Goal: Task Accomplishment & Management: Complete application form

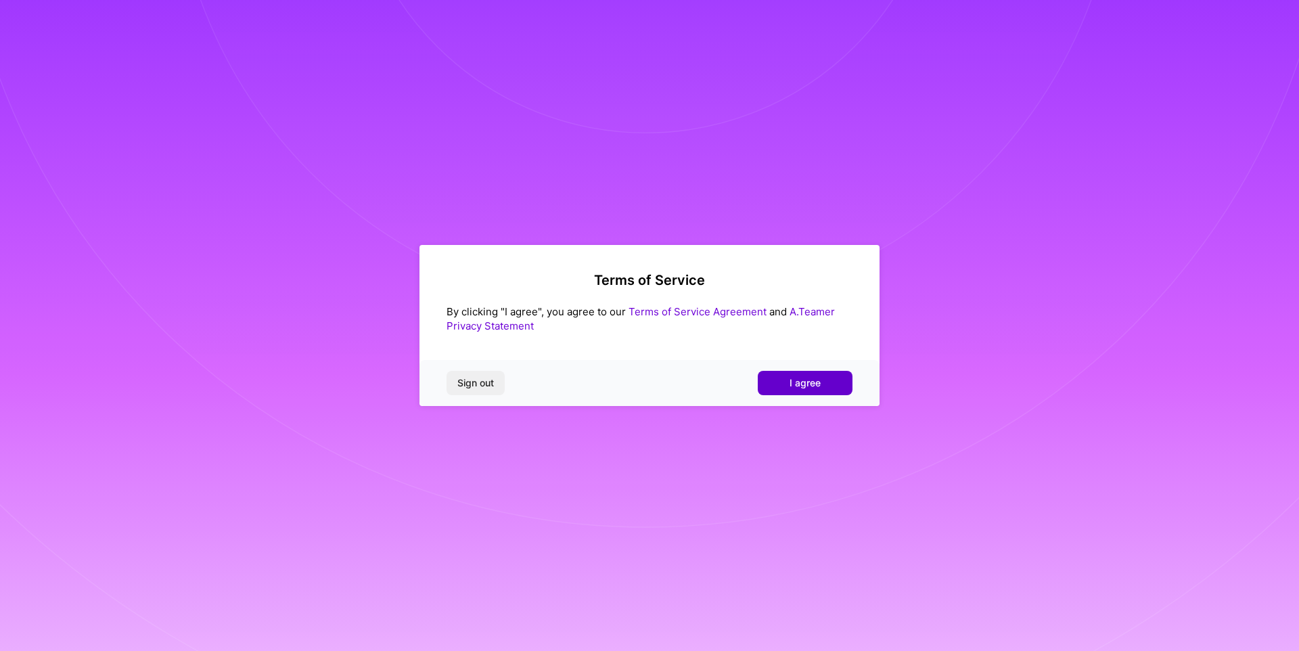
click at [805, 386] on span "I agree" at bounding box center [805, 383] width 31 height 14
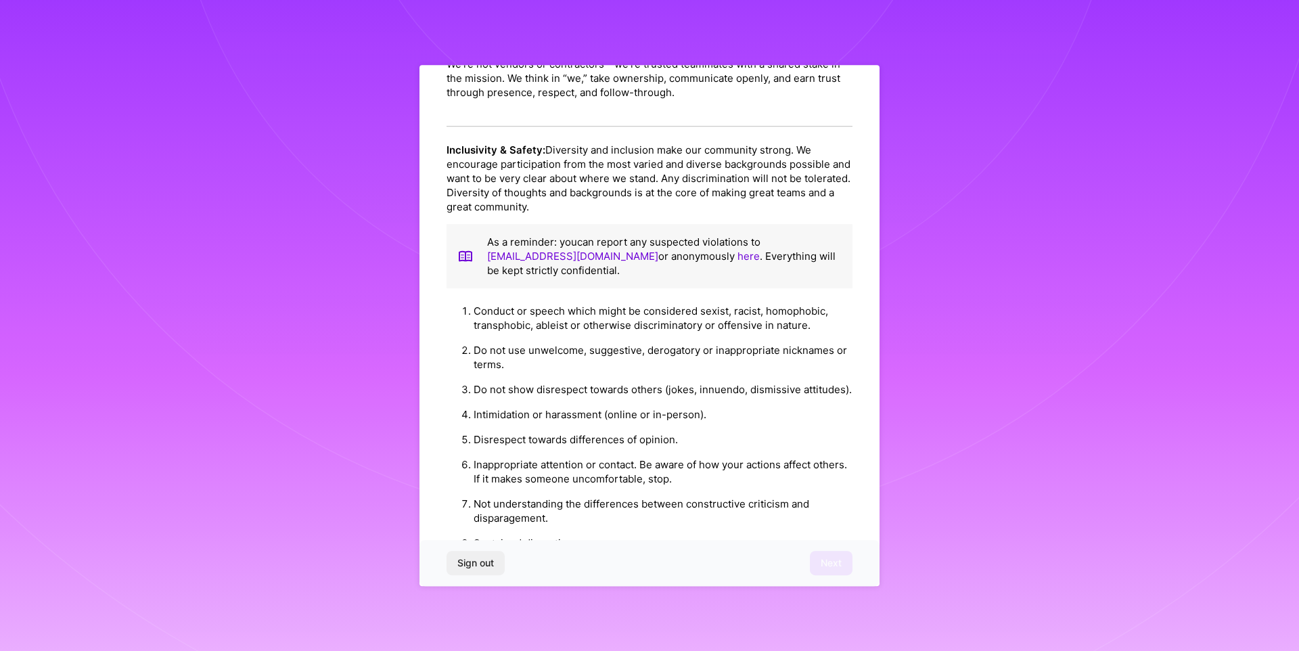
scroll to position [1432, 0]
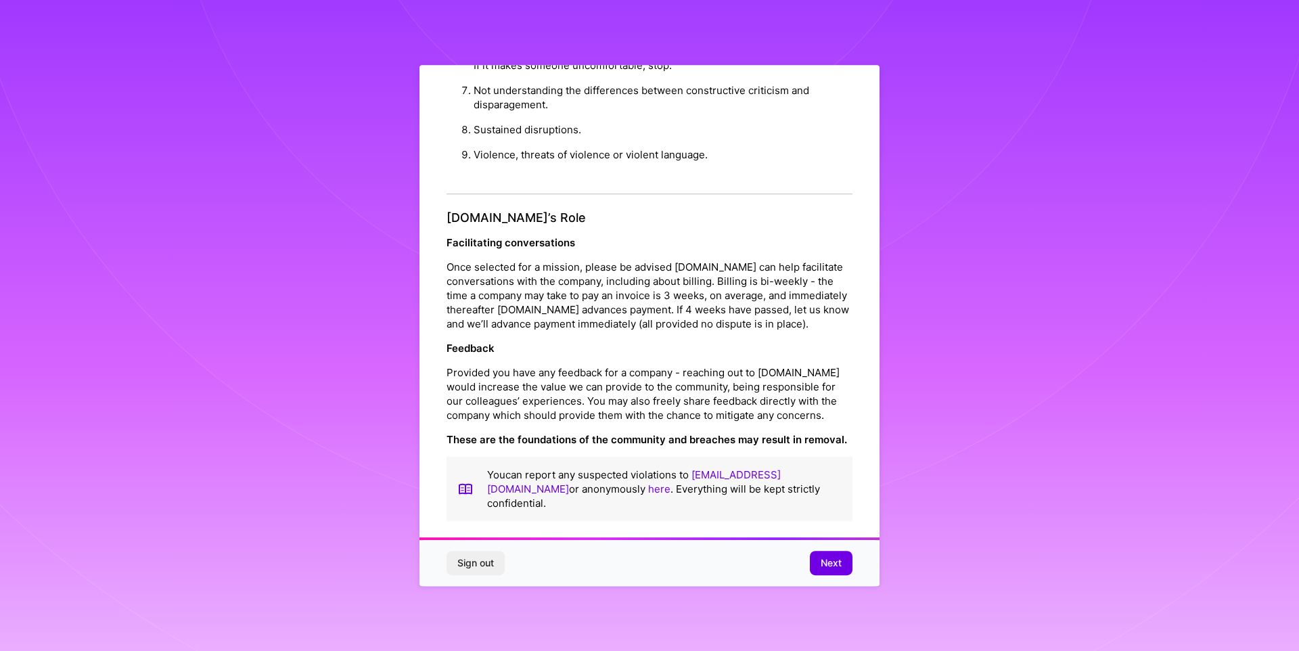
drag, startPoint x: 842, startPoint y: 562, endPoint x: 827, endPoint y: 548, distance: 20.6
click at [842, 562] on button "Next" at bounding box center [831, 563] width 43 height 24
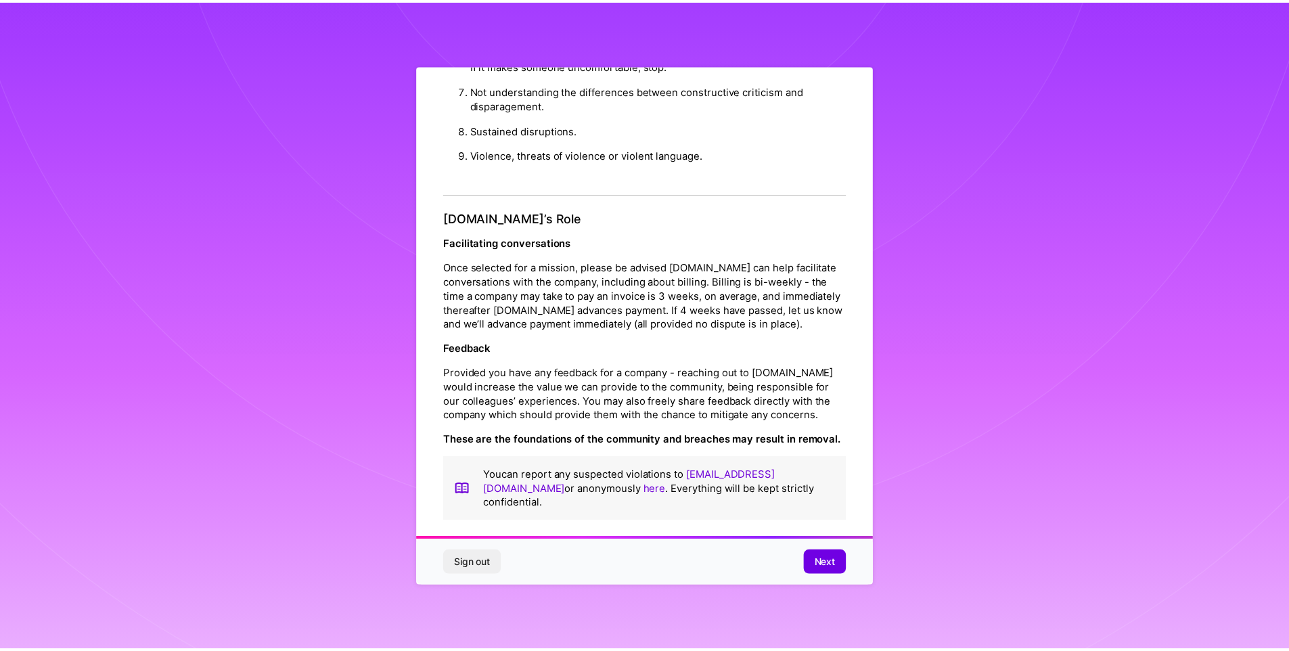
scroll to position [0, 0]
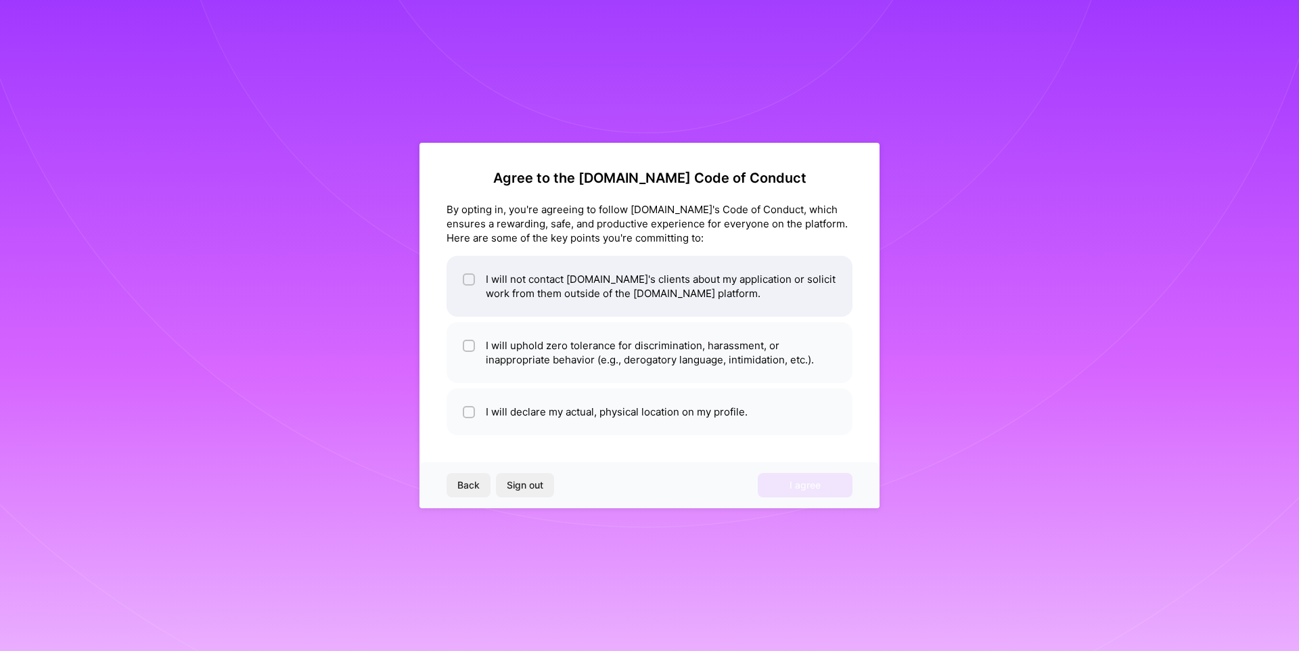
click at [466, 277] on input "checkbox" at bounding box center [470, 279] width 9 height 9
checkbox input "true"
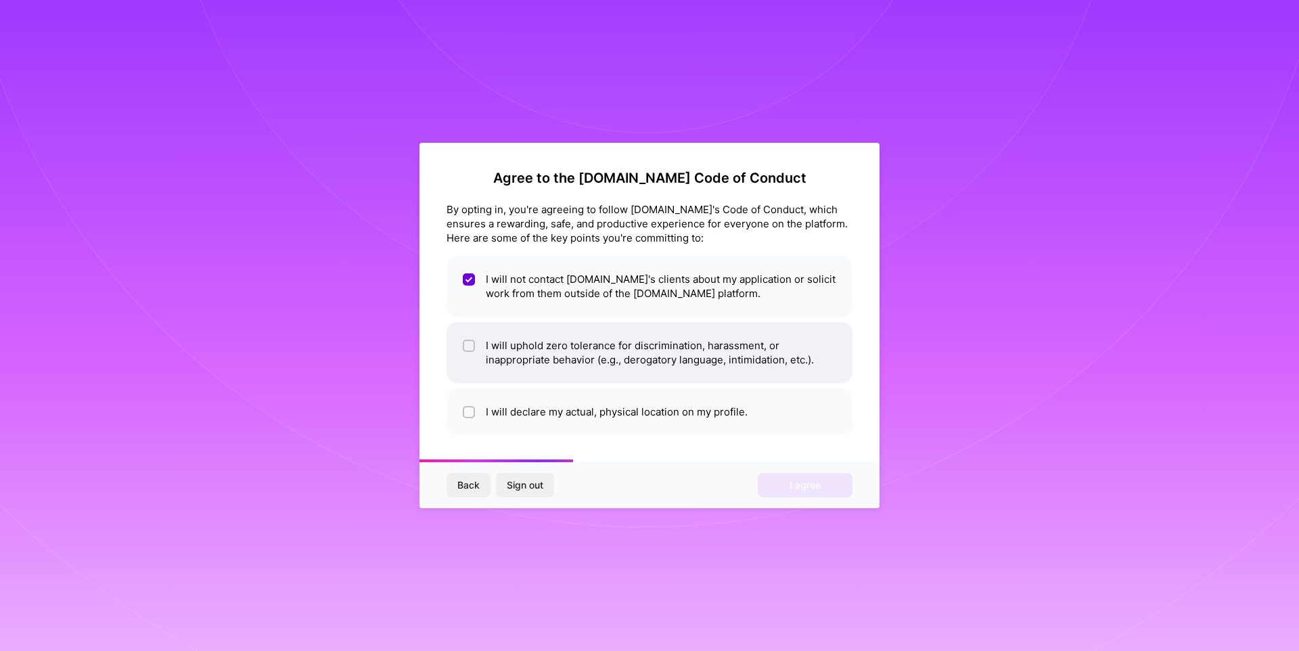
click at [472, 351] on div at bounding box center [469, 346] width 12 height 12
checkbox input "true"
click at [474, 410] on div at bounding box center [469, 412] width 12 height 12
checkbox input "true"
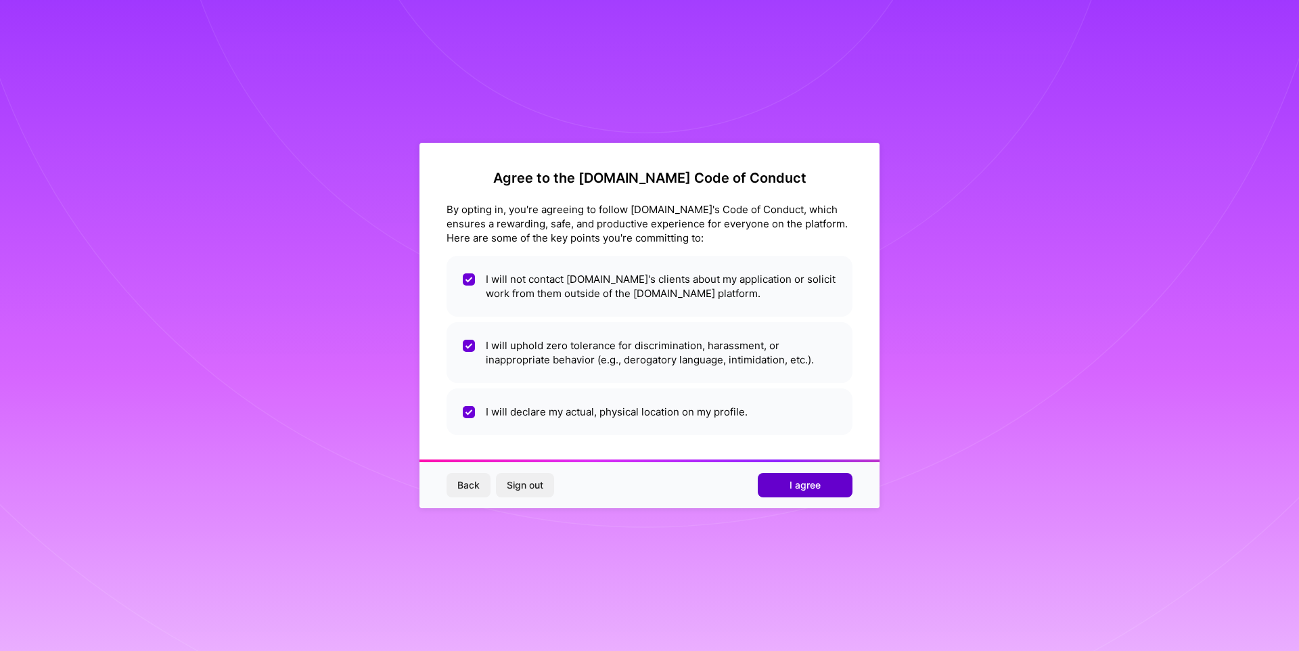
click at [814, 484] on span "I agree" at bounding box center [805, 485] width 31 height 14
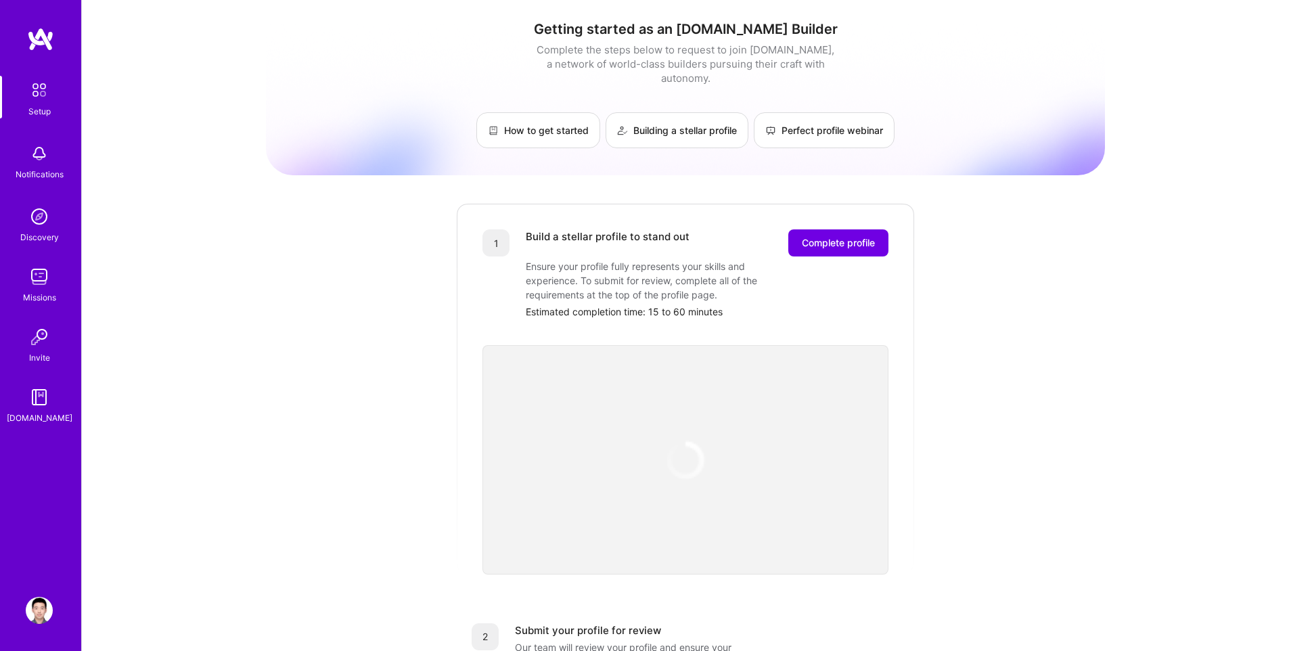
click at [643, 259] on div "Ensure your profile fully represents your skills and experience. To submit for …" at bounding box center [661, 280] width 271 height 43
click at [656, 259] on div "Ensure your profile fully represents your skills and experience. To submit for …" at bounding box center [661, 280] width 271 height 43
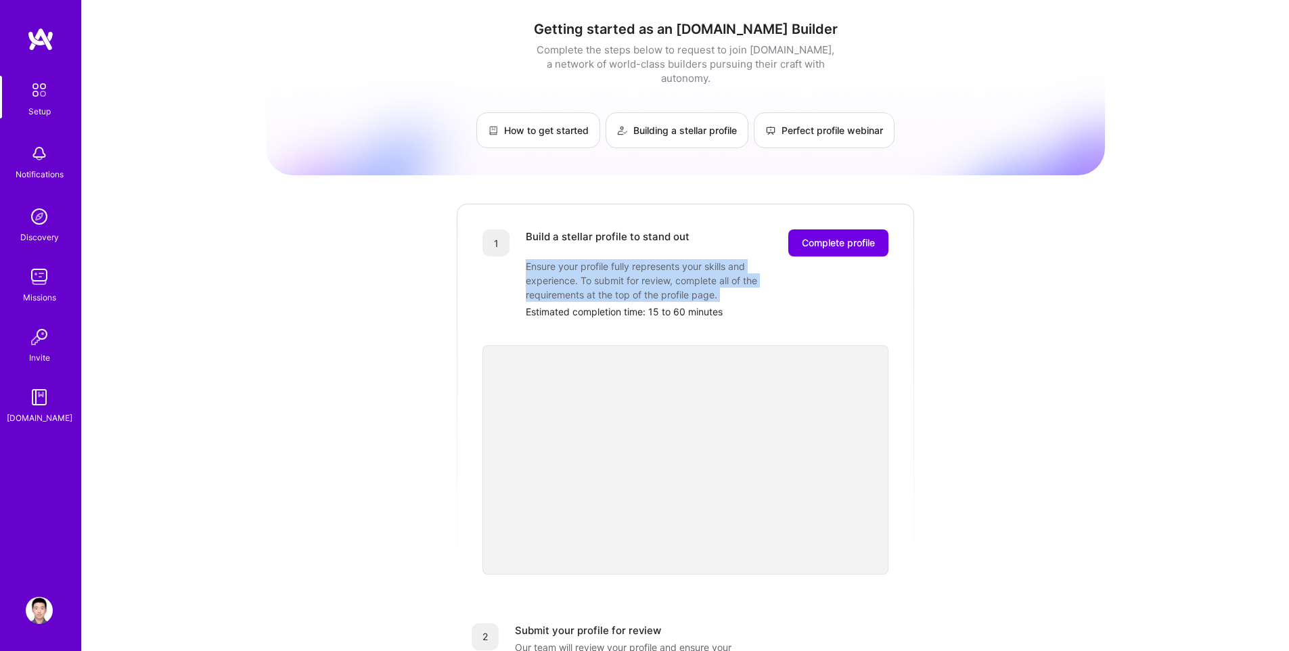
click at [656, 259] on div "Ensure your profile fully represents your skills and experience. To submit for …" at bounding box center [661, 280] width 271 height 43
click at [618, 259] on div "Ensure your profile fully represents your skills and experience. To submit for …" at bounding box center [661, 280] width 271 height 43
click at [1004, 352] on div "Getting started as an [DOMAIN_NAME] Builder Complete the steps below to request…" at bounding box center [685, 528] width 839 height 1037
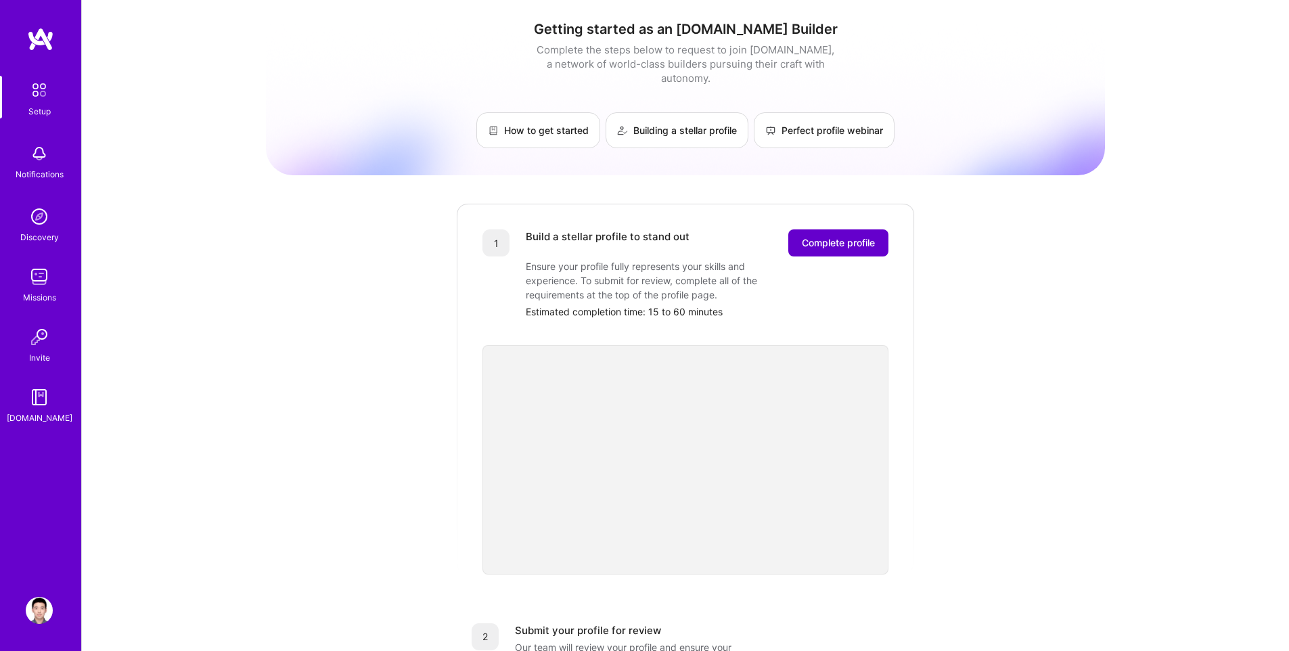
click at [833, 229] on button "Complete profile" at bounding box center [838, 242] width 100 height 27
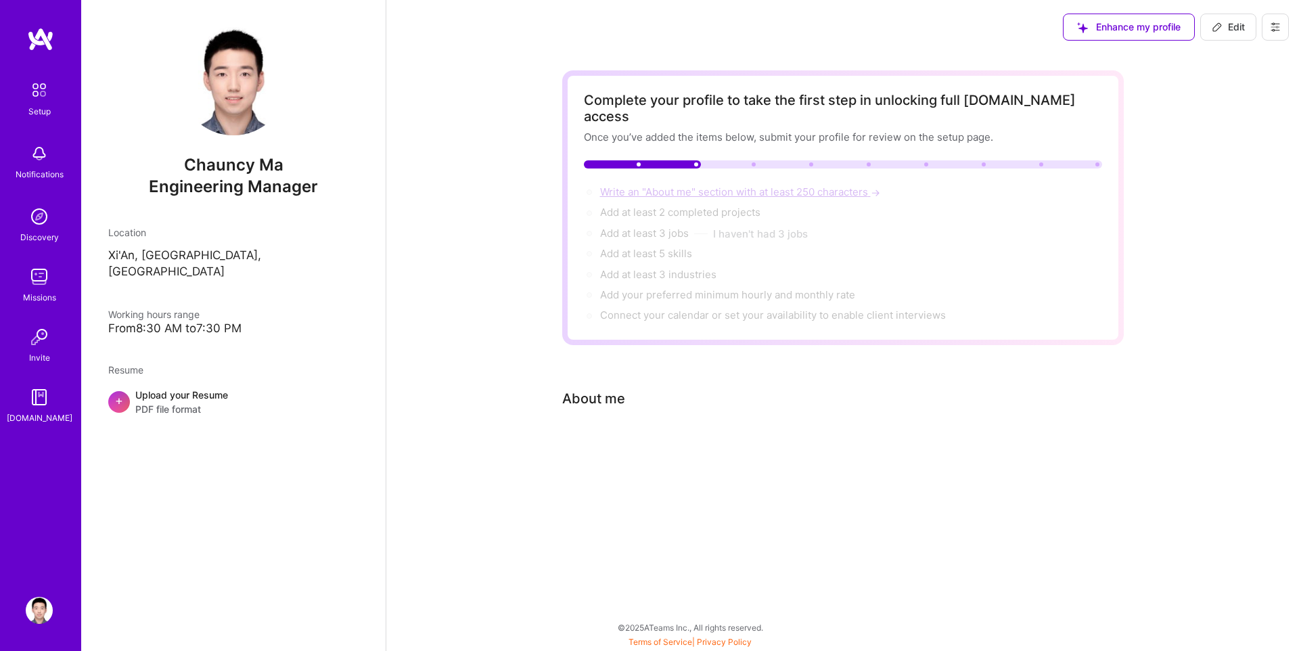
click at [689, 185] on span "Write an "About me" section with at least 250 characters →" at bounding box center [741, 191] width 283 height 13
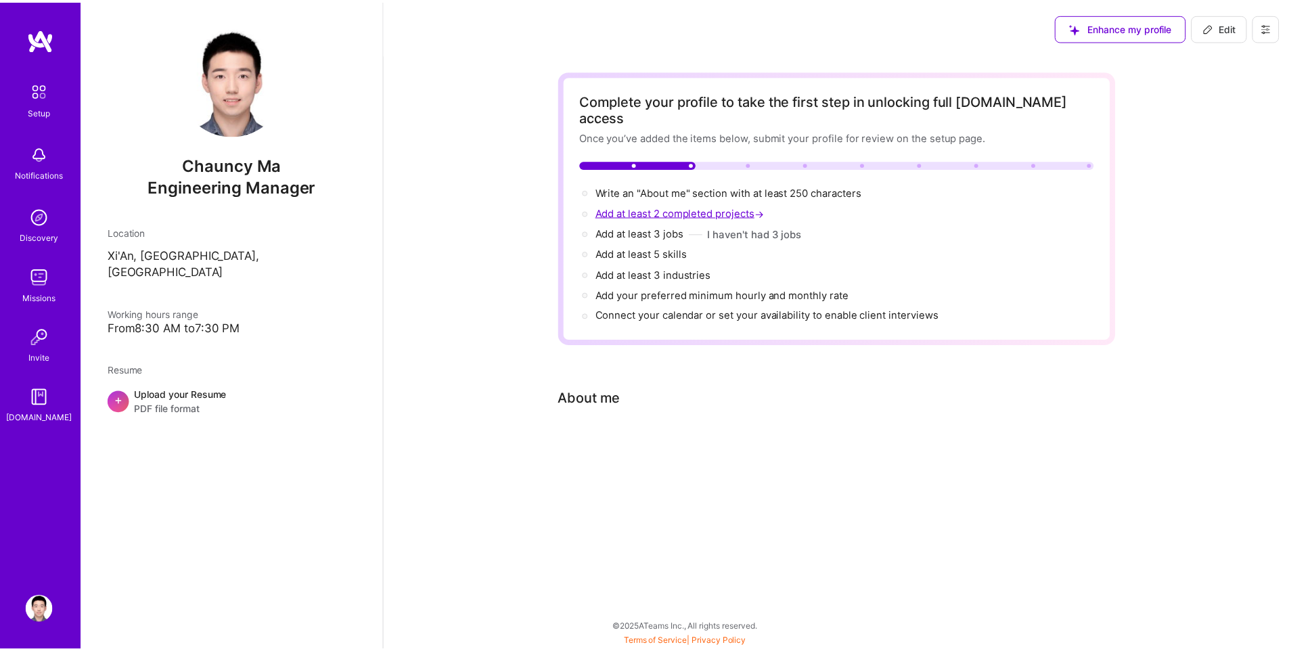
scroll to position [459, 0]
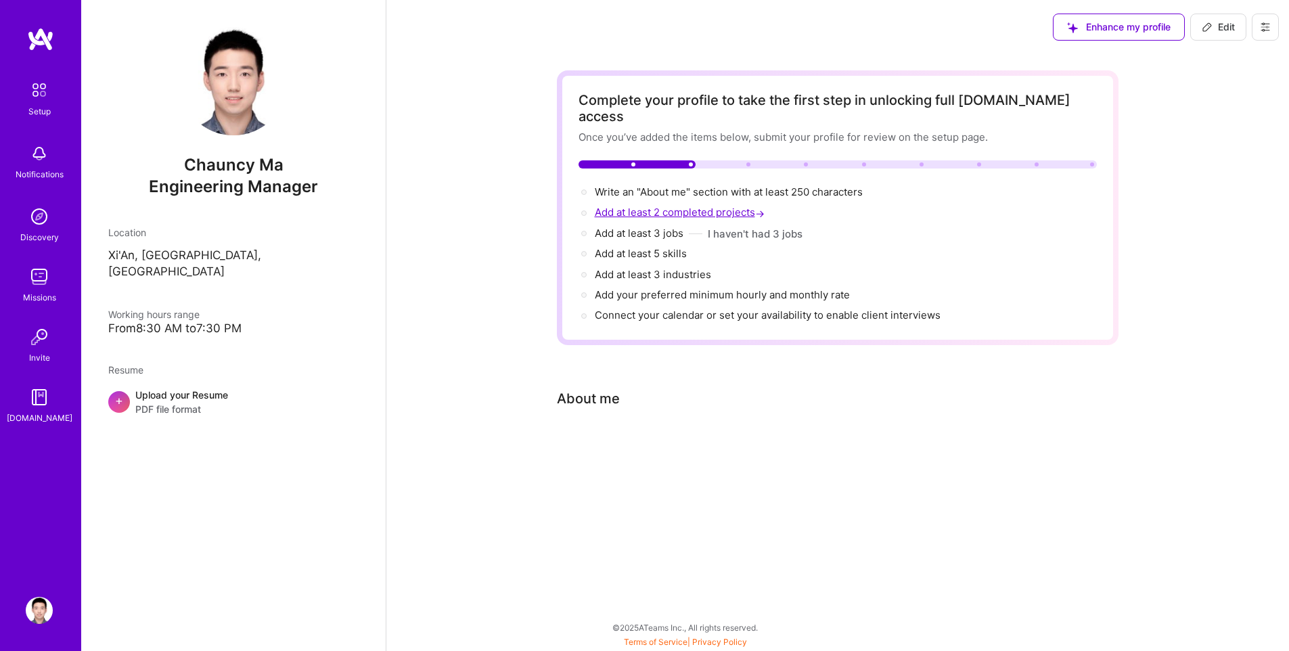
select select "US"
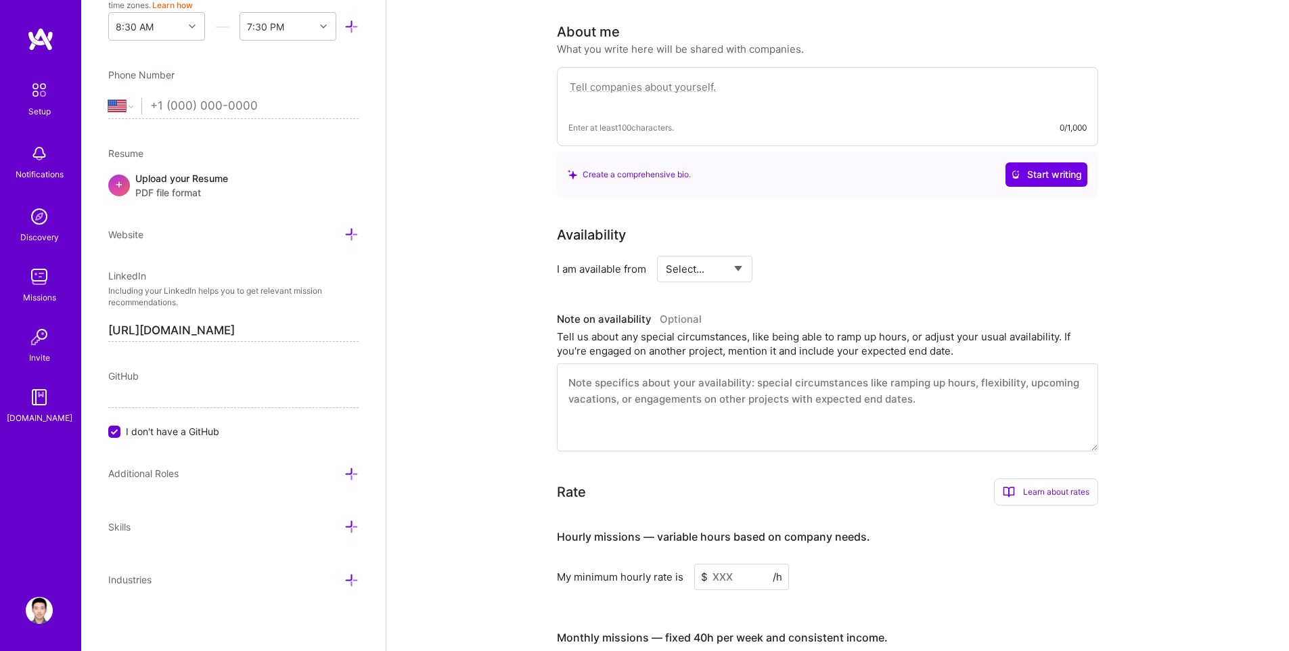
scroll to position [372, 0]
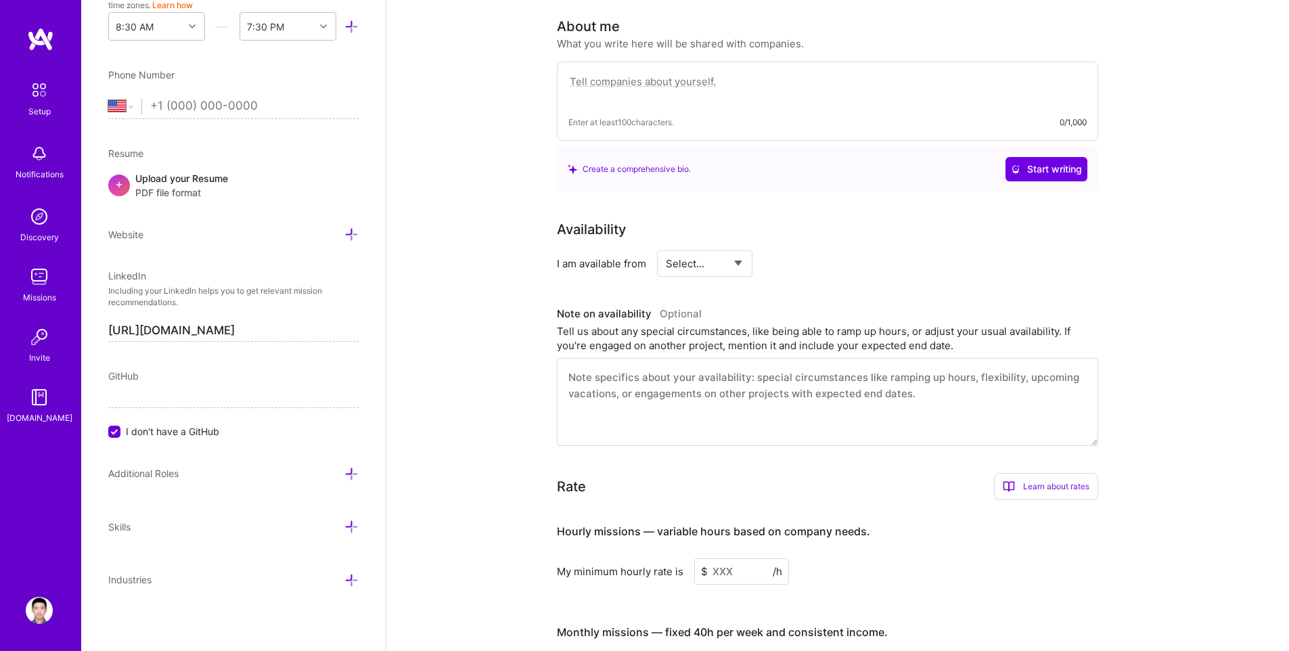
click at [660, 382] on textarea at bounding box center [827, 402] width 541 height 88
click at [702, 73] on textarea at bounding box center [827, 88] width 518 height 31
paste textarea "With over 9 years of experience in software development, I currently serve as t…"
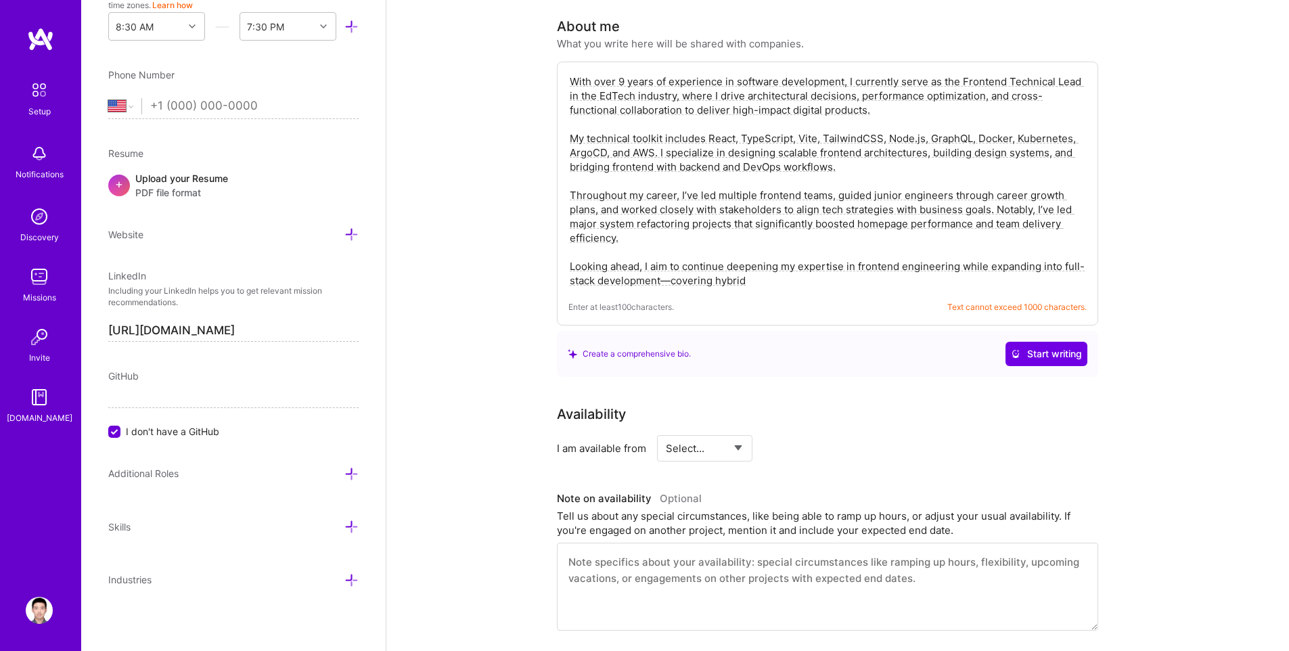
click at [694, 73] on textarea "With over 9 years of experience in software development, I currently serve as t…" at bounding box center [827, 181] width 518 height 216
click at [649, 346] on div "Create a comprehensive bio." at bounding box center [629, 353] width 123 height 14
copy div "Create a comprehensive bio."
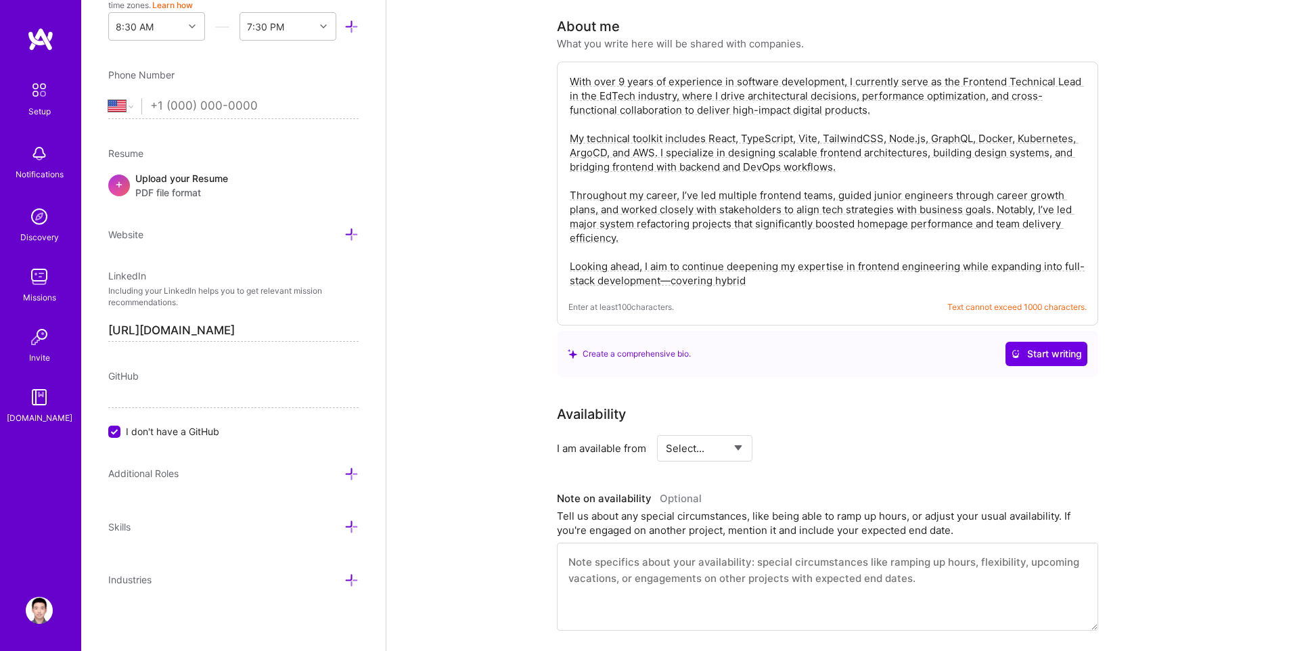
click at [1164, 303] on div "Complete your profile to take the first step in unlocking full [DOMAIN_NAME] ac…" at bounding box center [837, 402] width 903 height 1440
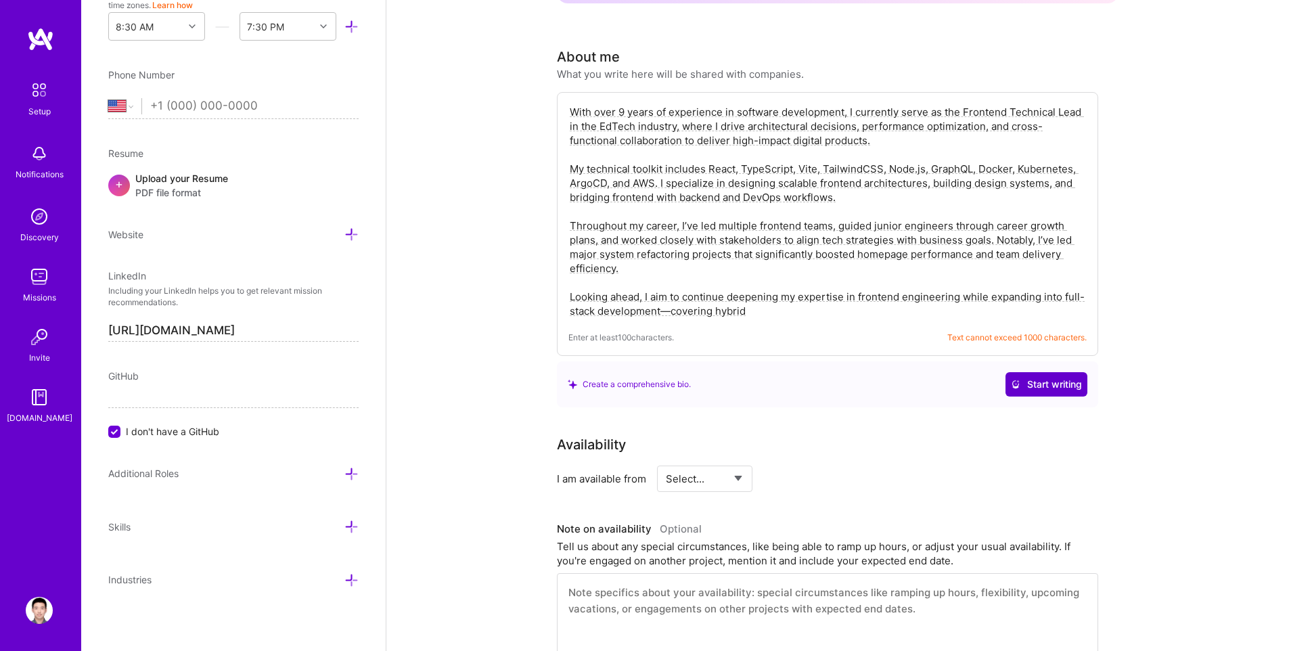
scroll to position [340, 0]
click at [1077, 379] on span "Start writing" at bounding box center [1046, 386] width 71 height 14
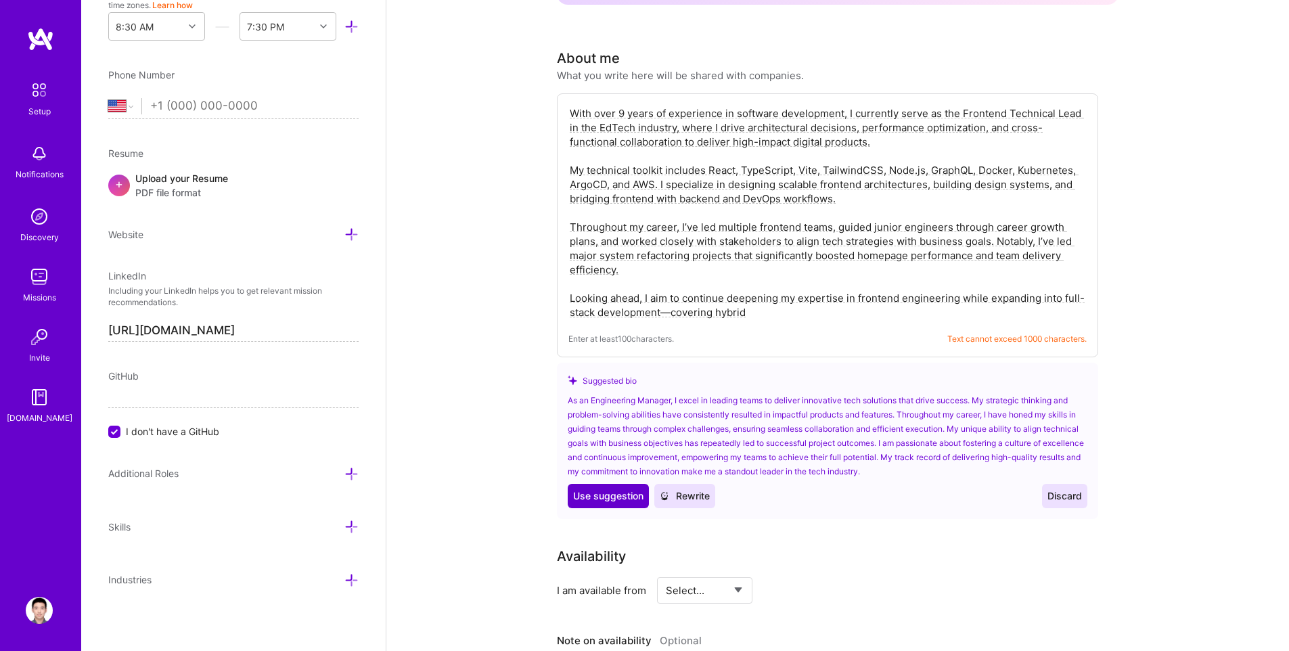
click at [620, 489] on span "Use suggestion" at bounding box center [608, 496] width 70 height 14
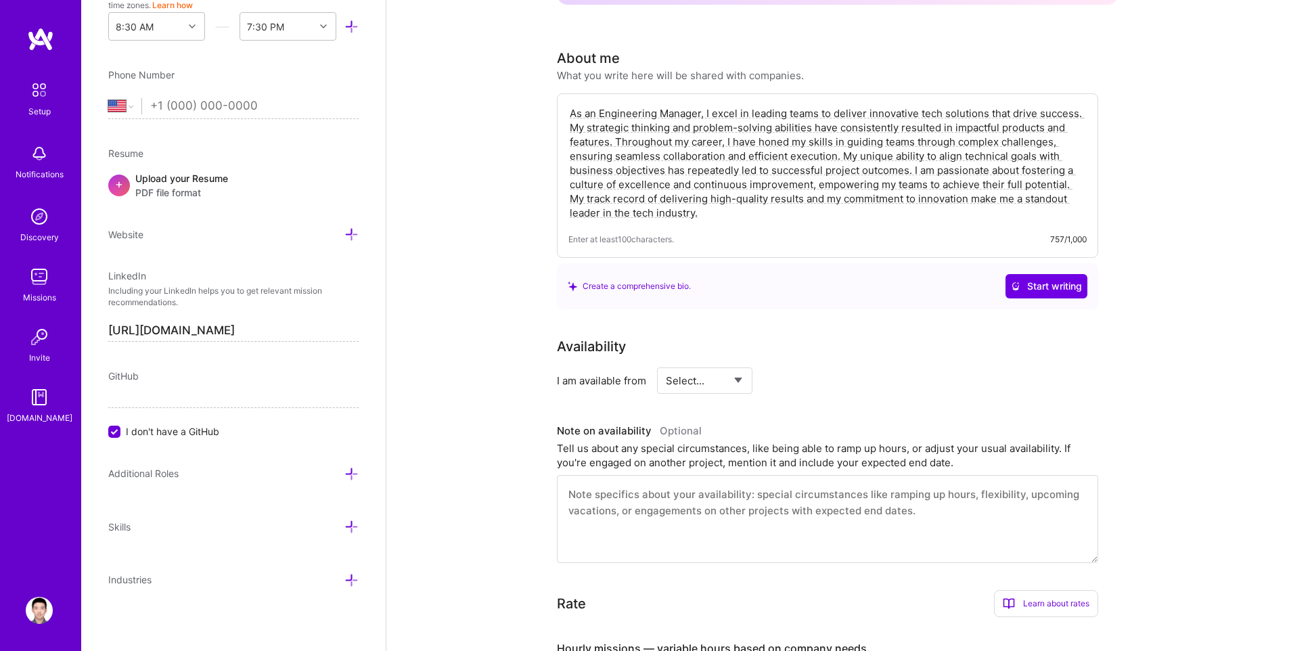
click at [488, 186] on div "Complete your profile to take the first step in unlocking full [DOMAIN_NAME] ac…" at bounding box center [837, 384] width 903 height 1340
click at [756, 152] on textarea "As an Engineering Manager, I excel in leading teams to deliver innovative tech …" at bounding box center [827, 163] width 518 height 116
paste textarea "Create a comprehensive bio."
type textarea "Create a comprehensive bio."
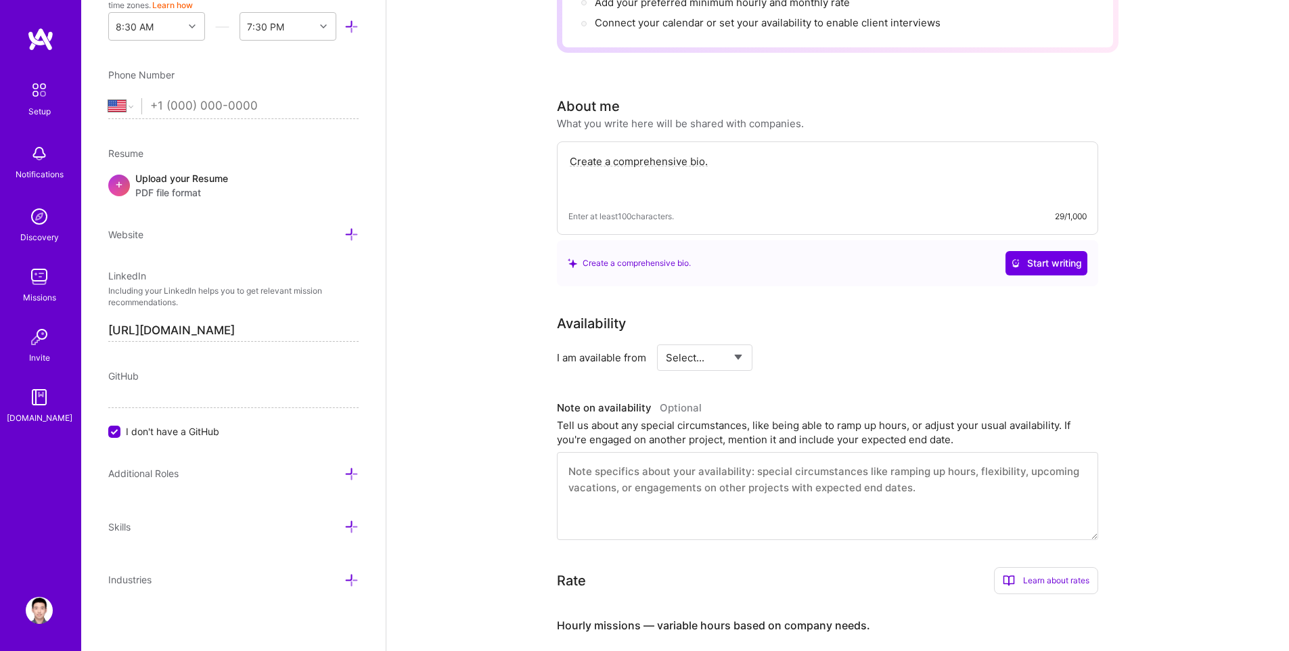
scroll to position [168, 0]
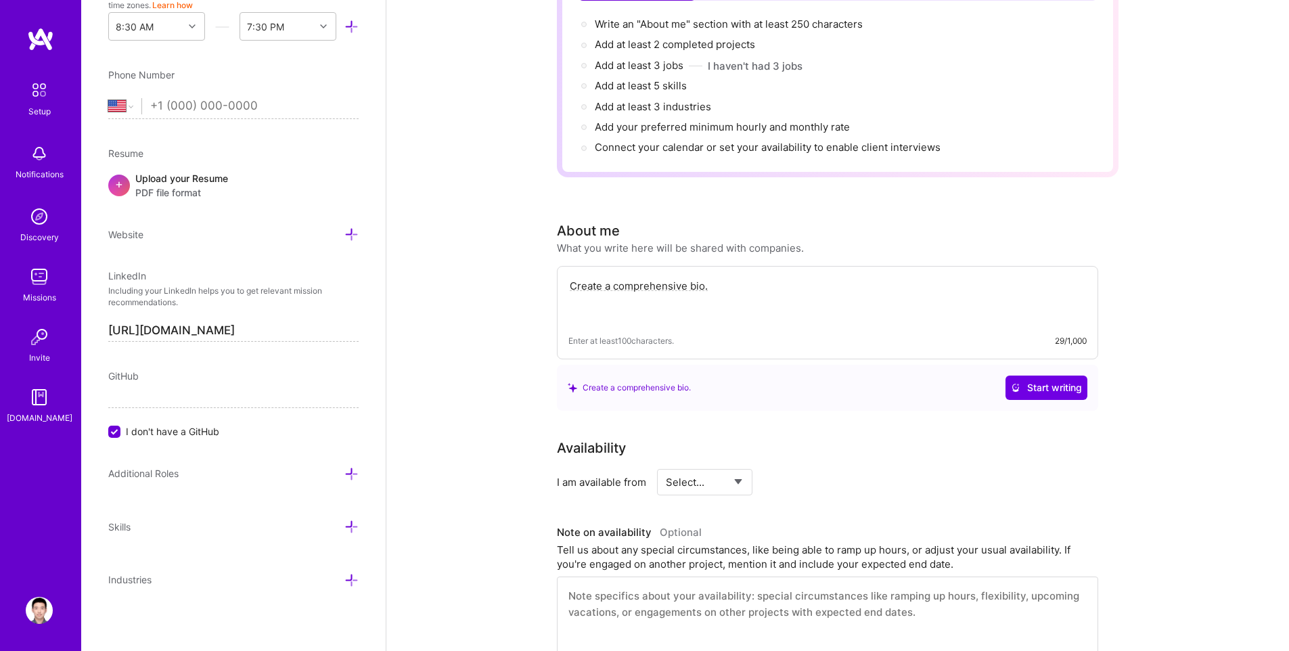
click at [709, 290] on textarea "Create a comprehensive bio." at bounding box center [827, 299] width 518 height 45
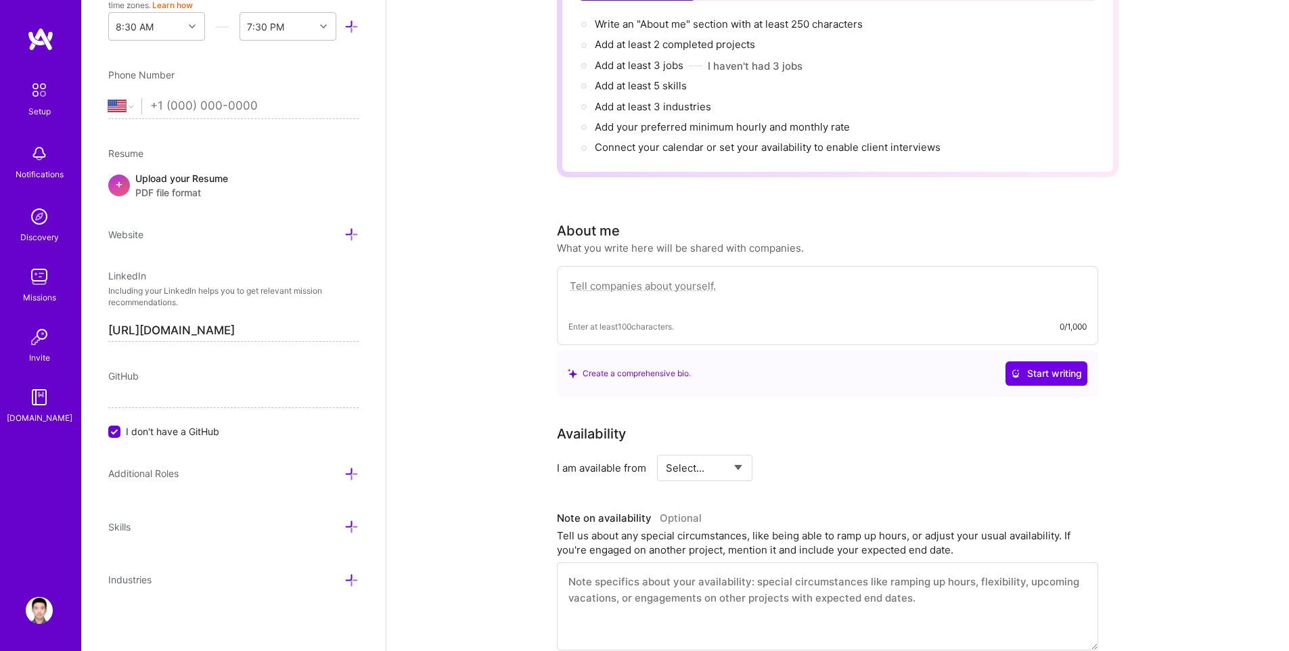
click at [767, 277] on textarea at bounding box center [827, 292] width 518 height 31
paste textarea "With over 9 years of experience in software development, I currently serve as t…"
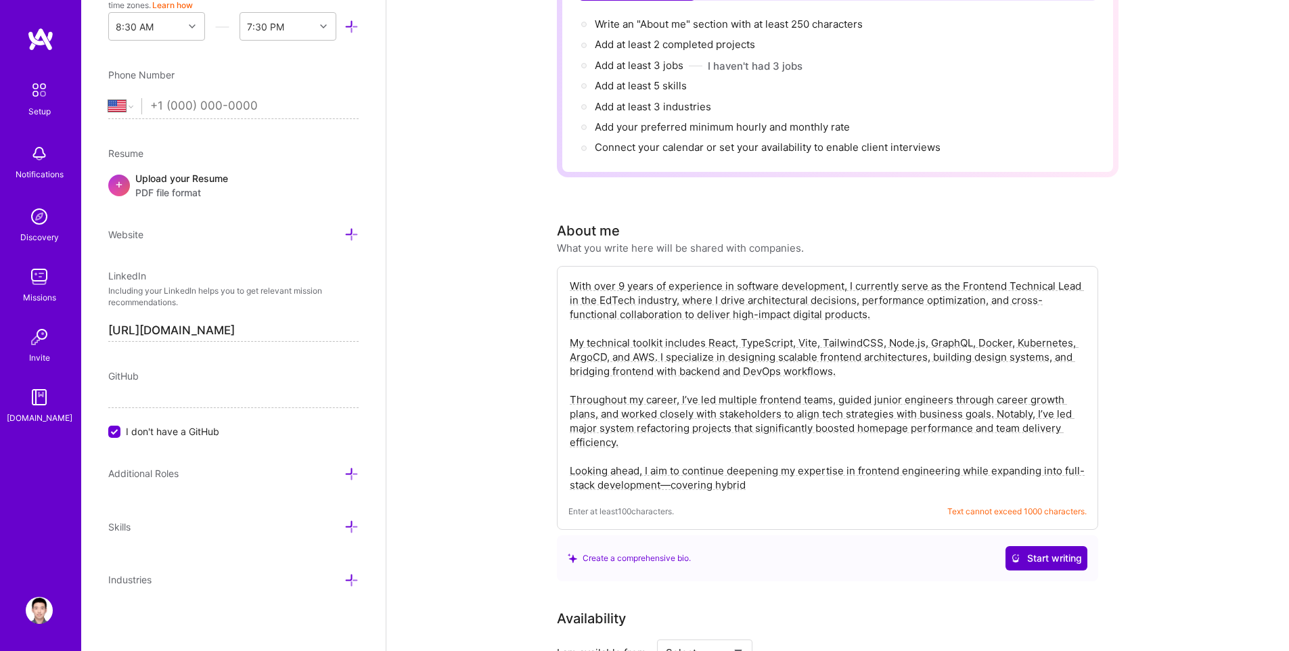
type textarea "With over 9 years of experience in software development, I currently serve as t…"
click at [1045, 551] on span "Start writing" at bounding box center [1046, 558] width 71 height 14
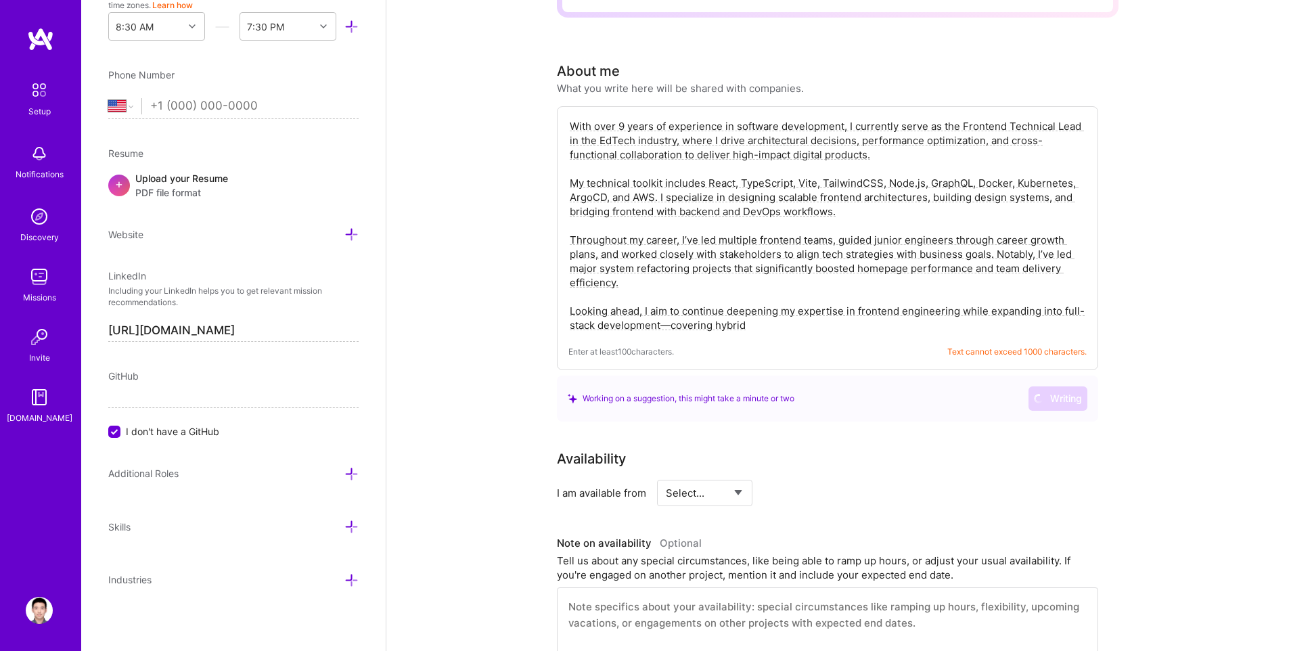
scroll to position [346, 0]
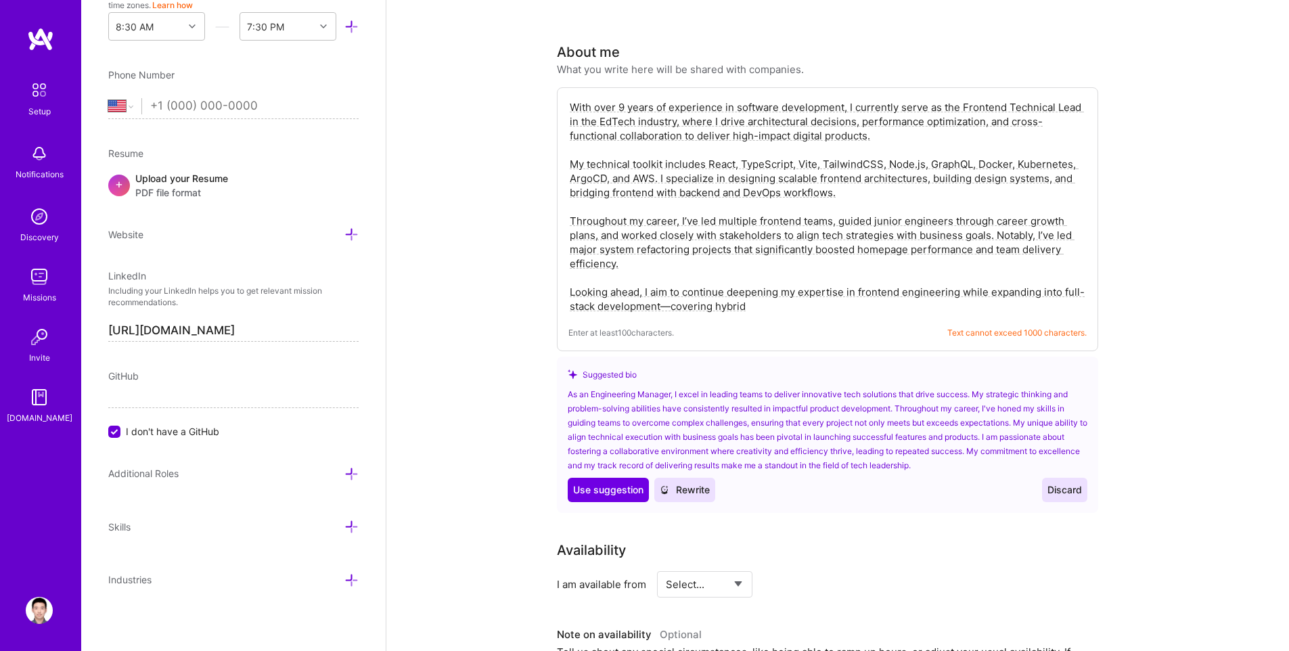
click at [684, 391] on div "As an Engineering Manager, I excel in leading teams to deliver innovative tech …" at bounding box center [828, 429] width 520 height 85
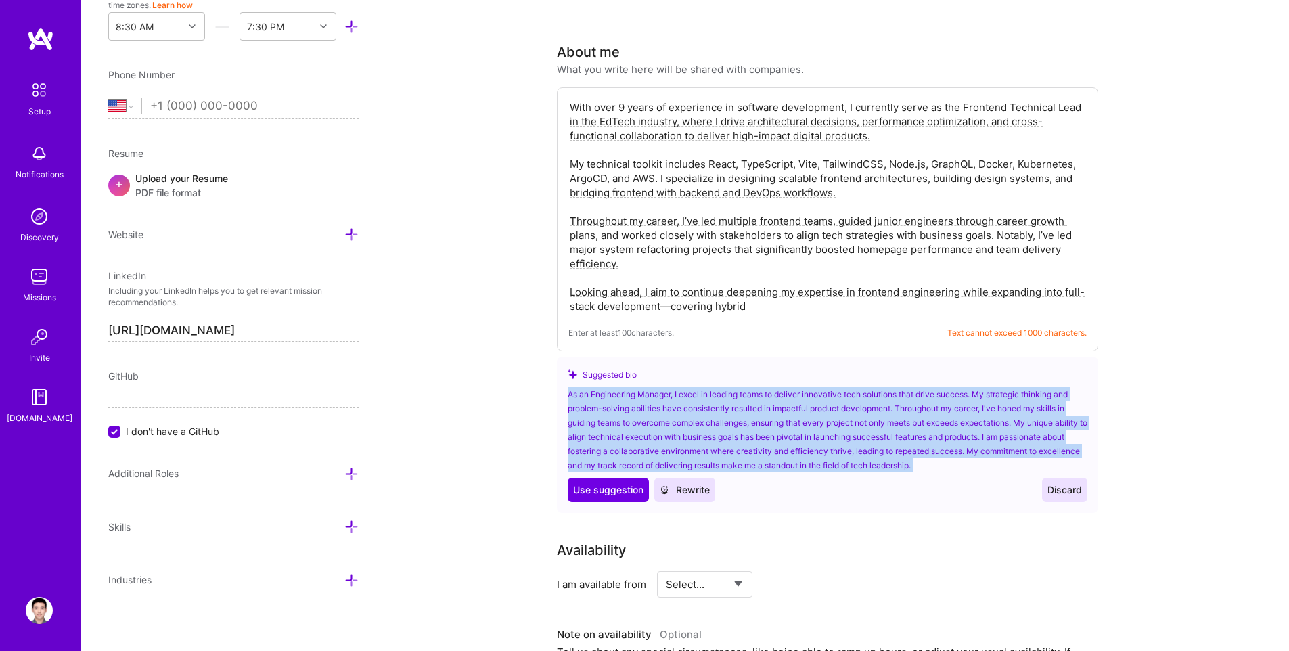
click at [684, 391] on div "As an Engineering Manager, I excel in leading teams to deliver innovative tech …" at bounding box center [828, 429] width 520 height 85
copy div "As an Engineering Manager, I excel in leading teams to deliver innovative tech …"
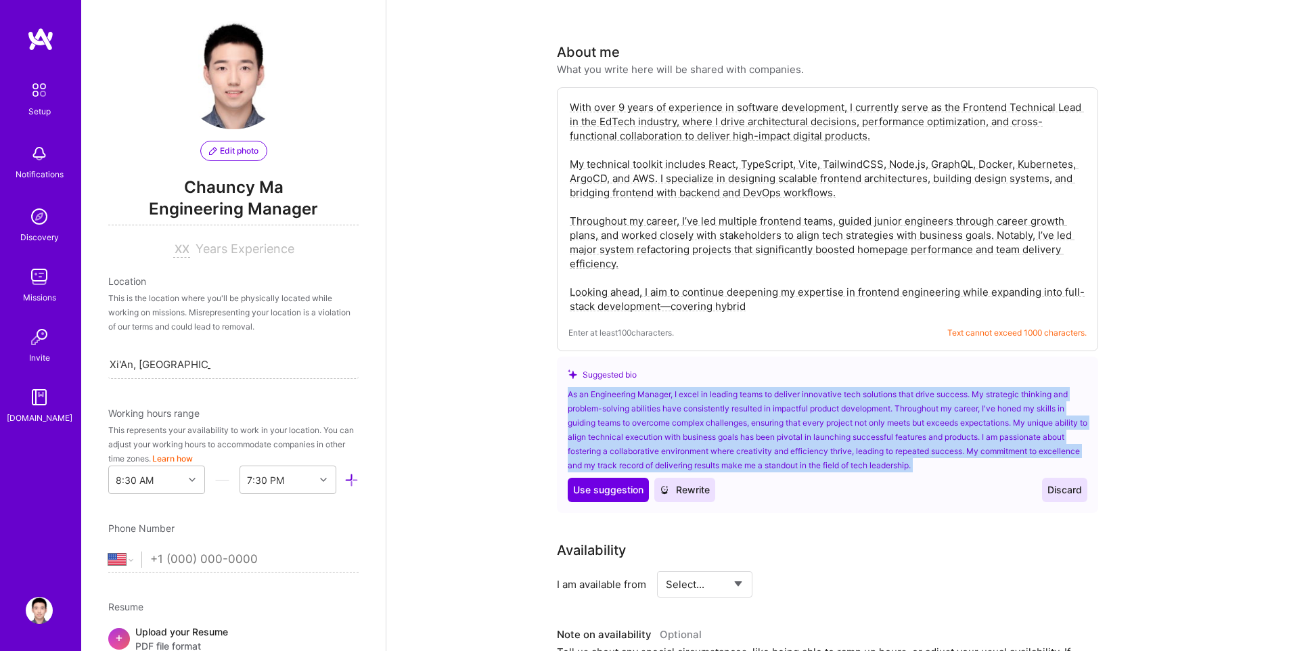
scroll to position [22, 0]
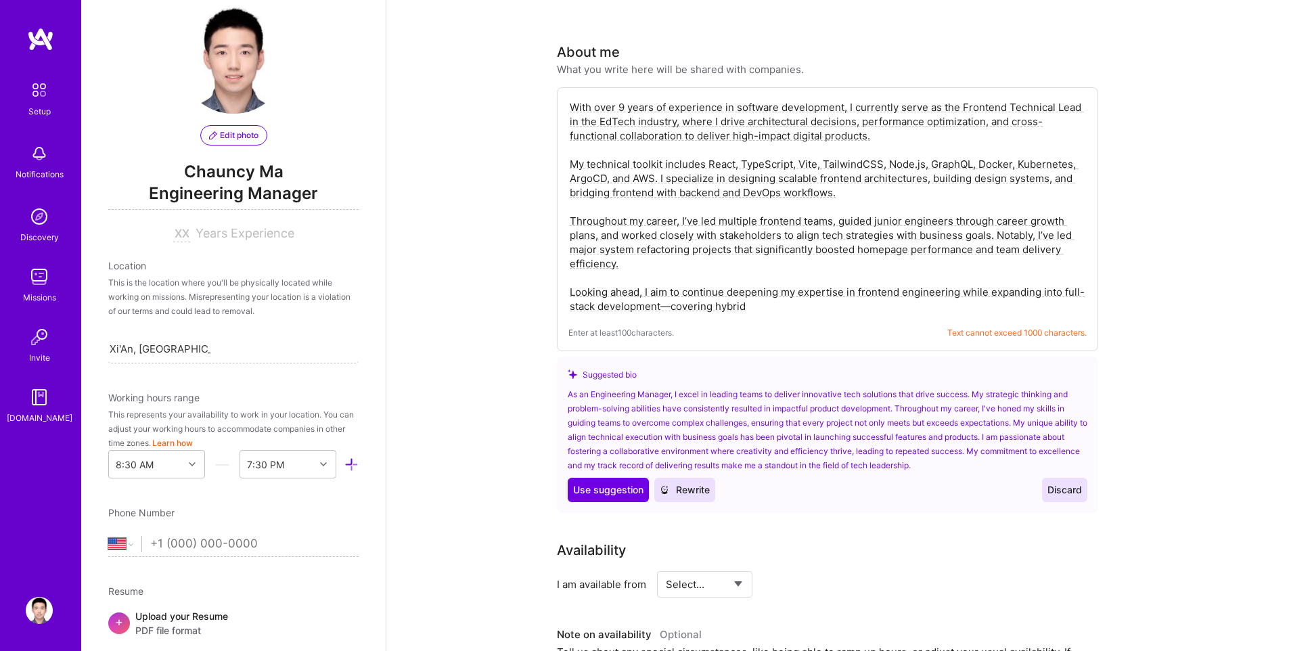
click at [253, 200] on span "Engineering Manager" at bounding box center [233, 196] width 250 height 28
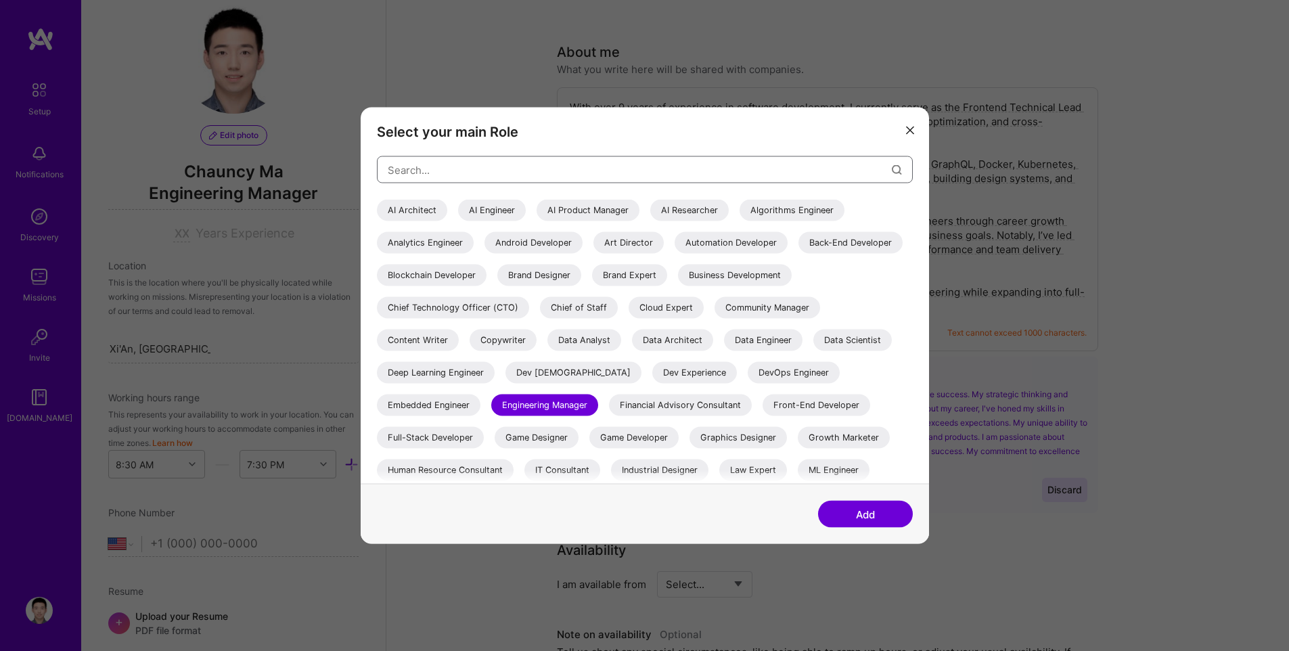
click at [513, 170] on input "modal" at bounding box center [640, 169] width 504 height 35
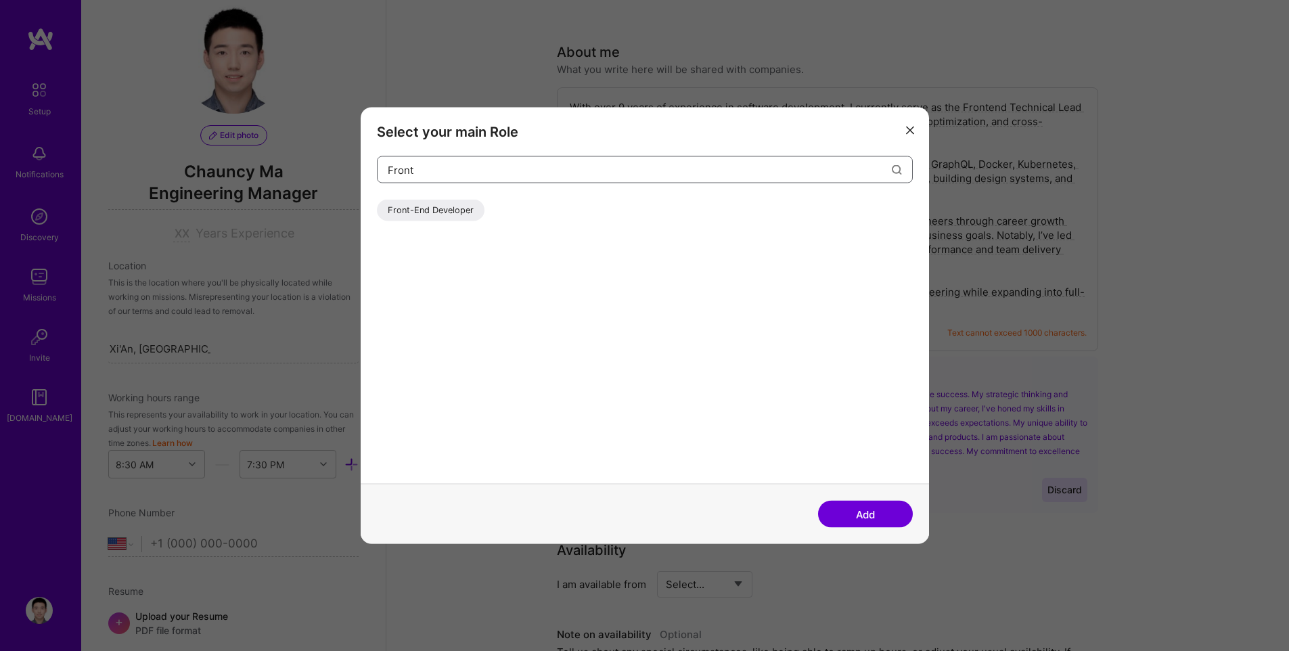
click at [446, 168] on input "Front" at bounding box center [640, 169] width 504 height 35
type input "Lead"
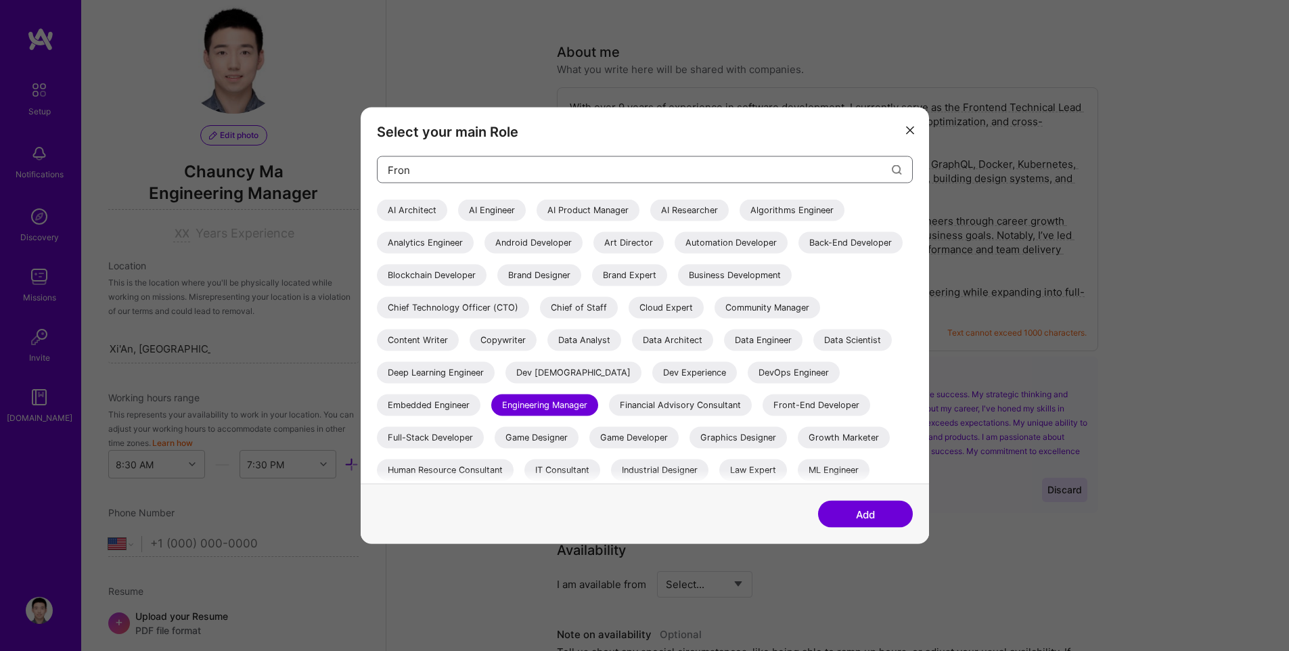
type input "Front"
click at [907, 129] on icon "modal" at bounding box center [910, 130] width 8 height 8
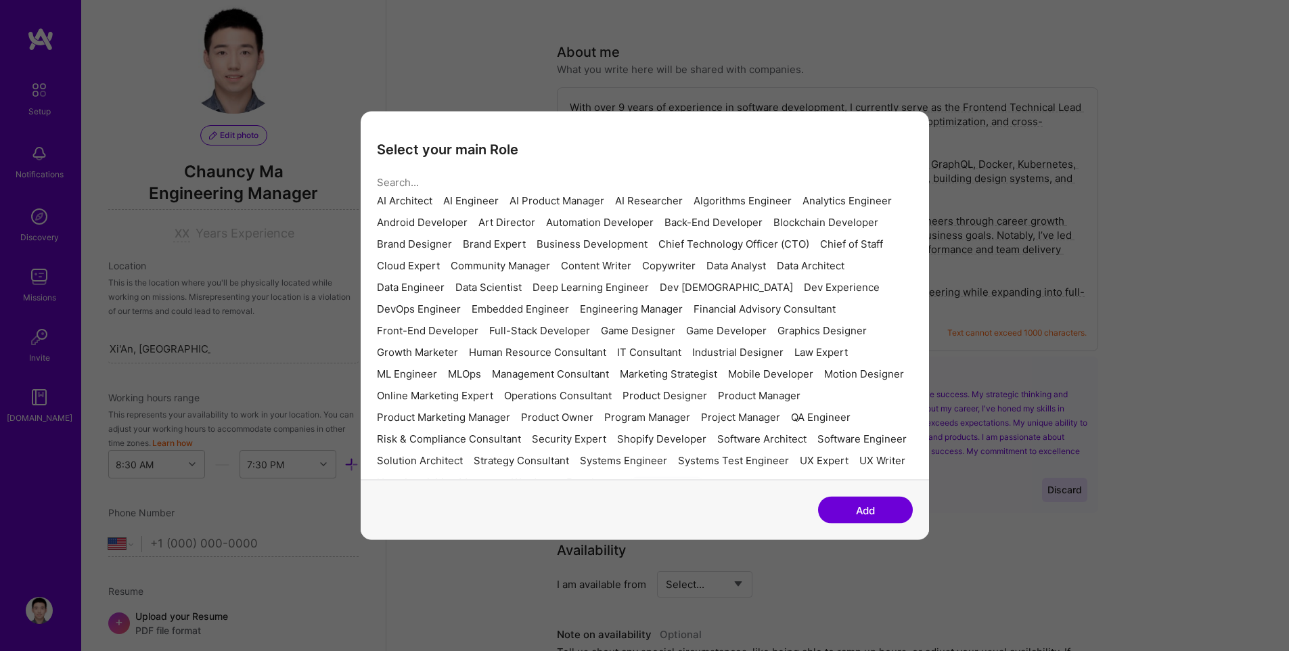
click at [1220, 156] on div "Complete your profile to take the first step in unlocking full [DOMAIN_NAME] ac…" at bounding box center [837, 483] width 903 height 1550
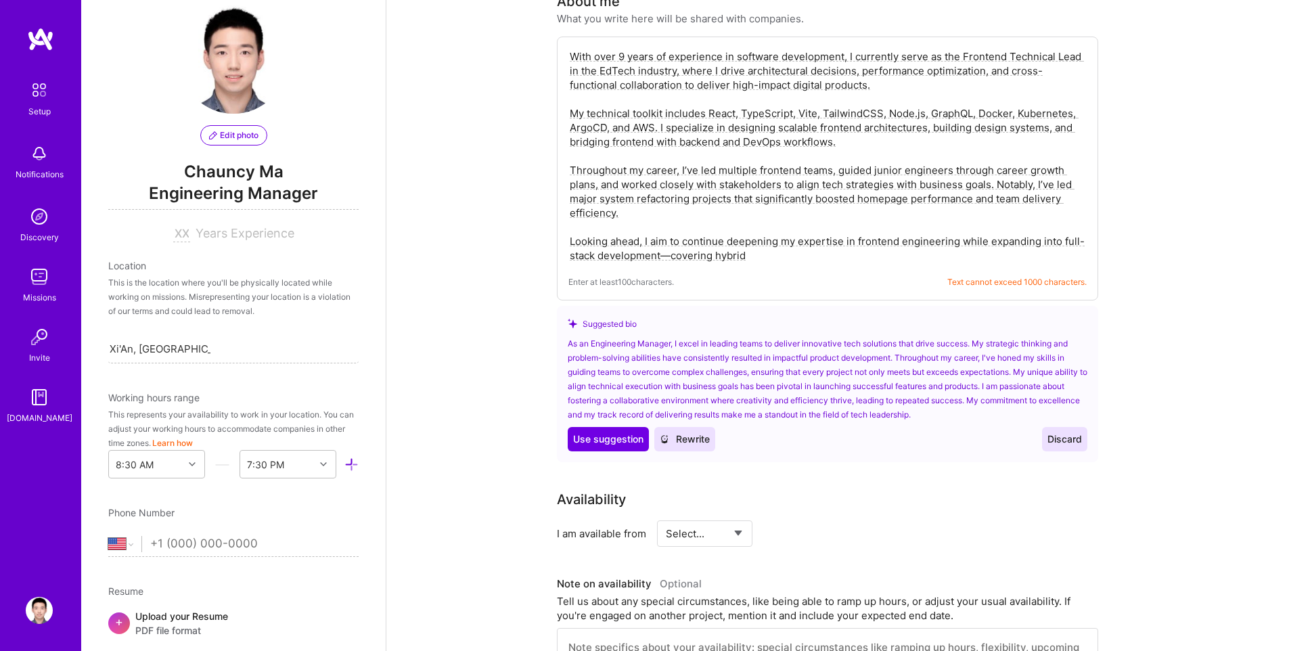
scroll to position [307, 0]
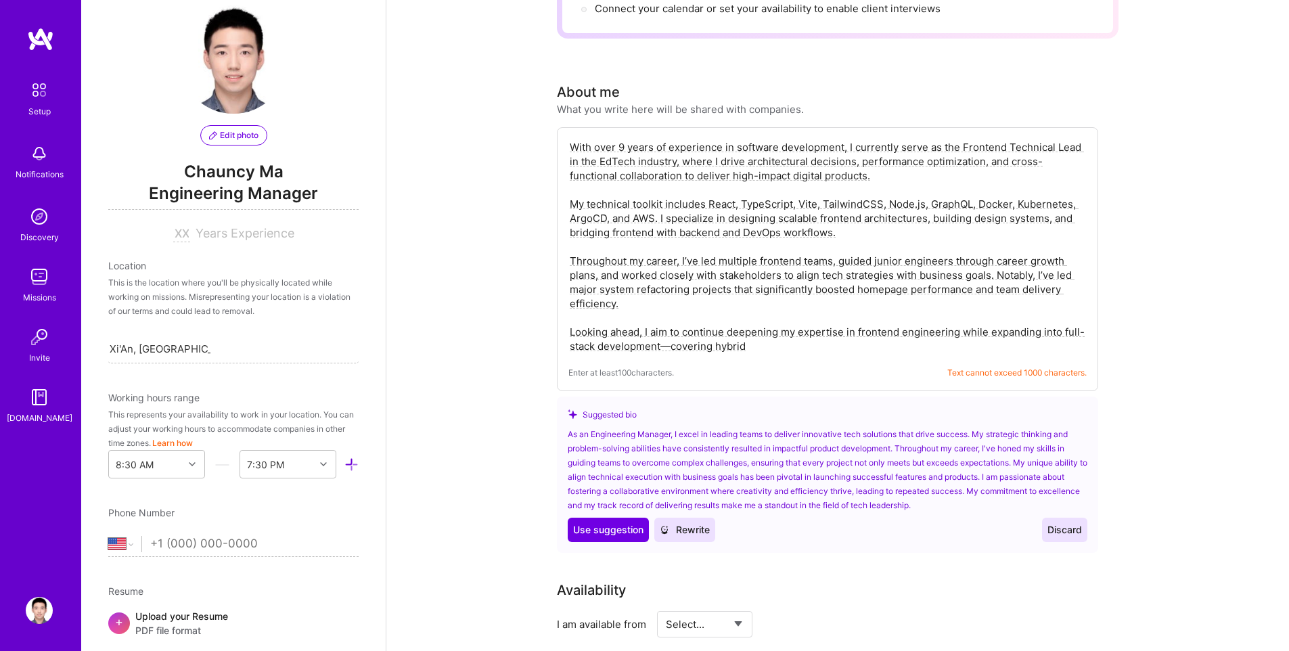
click at [747, 232] on textarea "With over 9 years of experience in software development, I currently serve as t…" at bounding box center [827, 247] width 518 height 216
click at [626, 187] on textarea "With over 9 years of experience in software development, I currently serve as t…" at bounding box center [827, 247] width 518 height 216
click at [577, 82] on div "About me" at bounding box center [588, 92] width 63 height 20
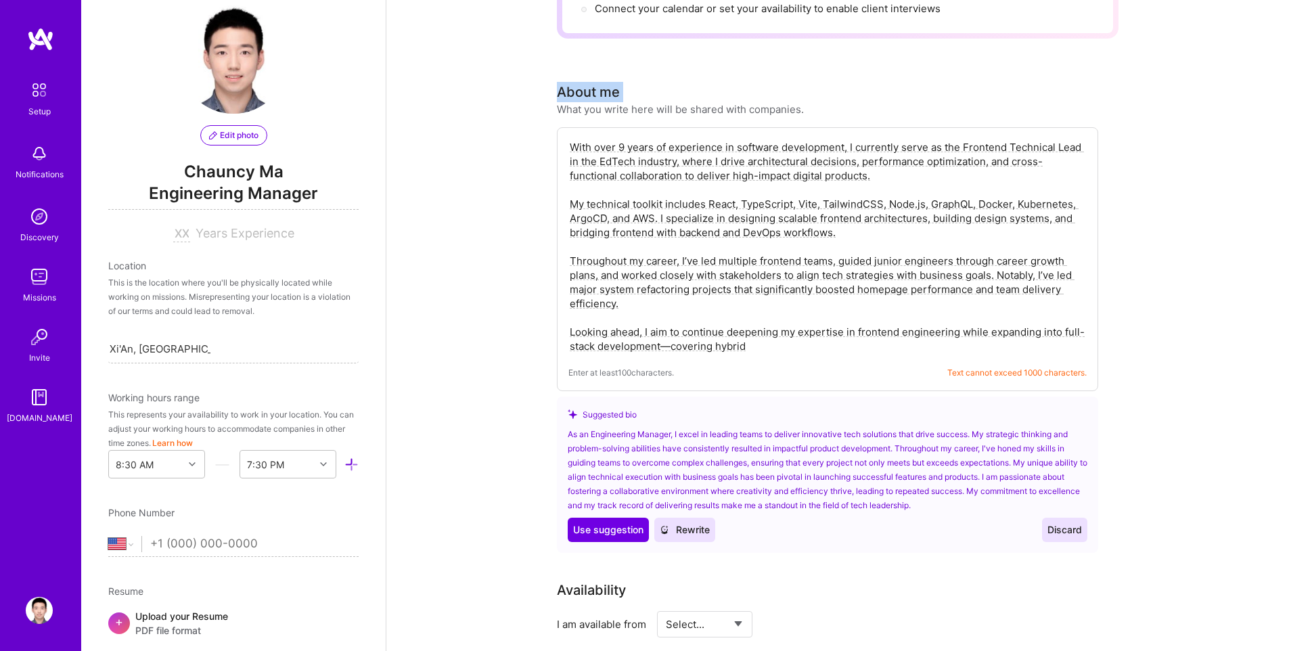
copy div "About me"
drag, startPoint x: 765, startPoint y: 89, endPoint x: 777, endPoint y: 89, distance: 12.2
click at [777, 102] on div "What you write here will be shared with companies." at bounding box center [680, 109] width 247 height 14
copy div "About me What you write here will be shared with companies."
click at [744, 241] on textarea "With over 9 years of experience in software development, I currently serve as t…" at bounding box center [827, 247] width 518 height 216
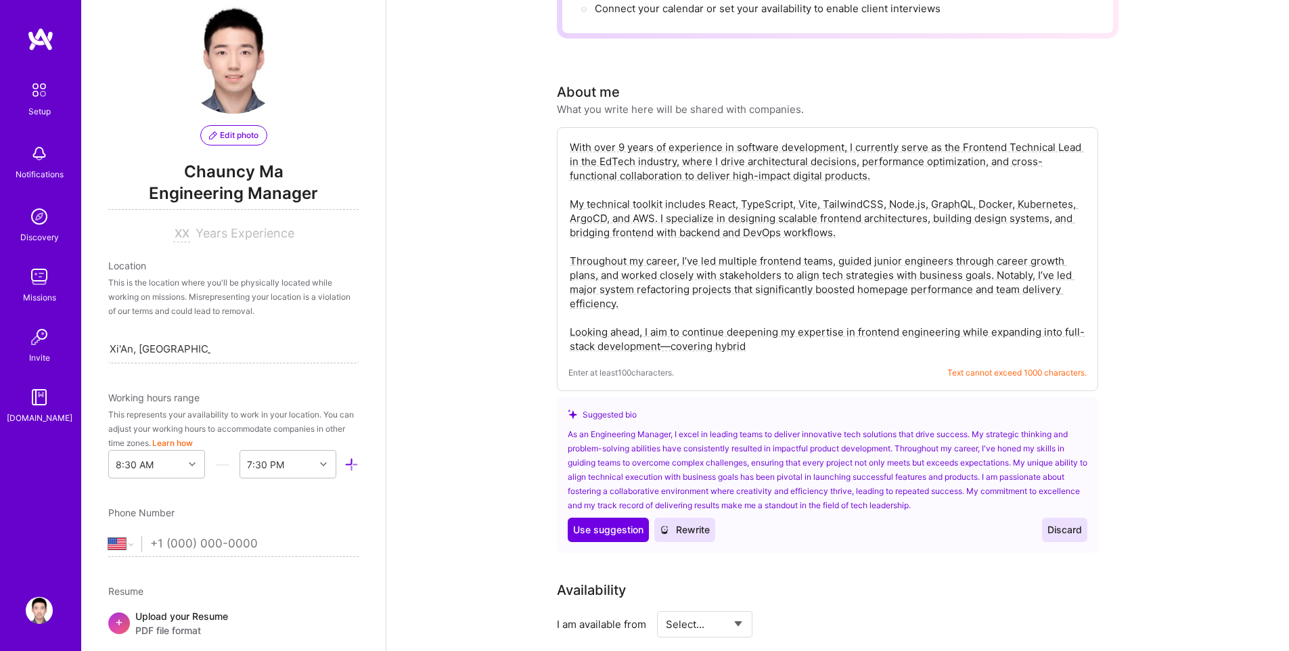
paste textarea "I’m a Frontend Technical Lead with over 9 years of experience building scalable…"
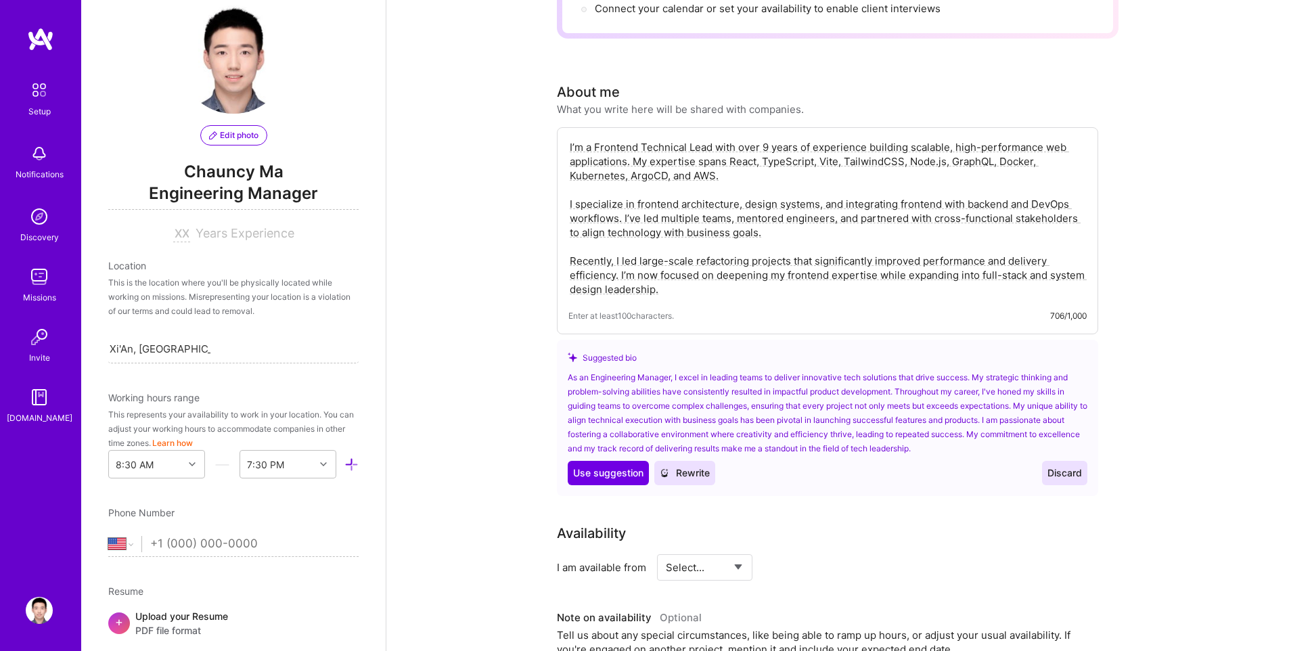
type textarea "I’m a Frontend Technical Lead with over 9 years of experience building scalable…"
click at [1179, 248] on div "Complete your profile to take the first step in unlocking full [DOMAIN_NAME] ac…" at bounding box center [837, 494] width 903 height 1493
click at [509, 275] on div "Complete your profile to take the first step in unlocking full [DOMAIN_NAME] ac…" at bounding box center [837, 494] width 903 height 1493
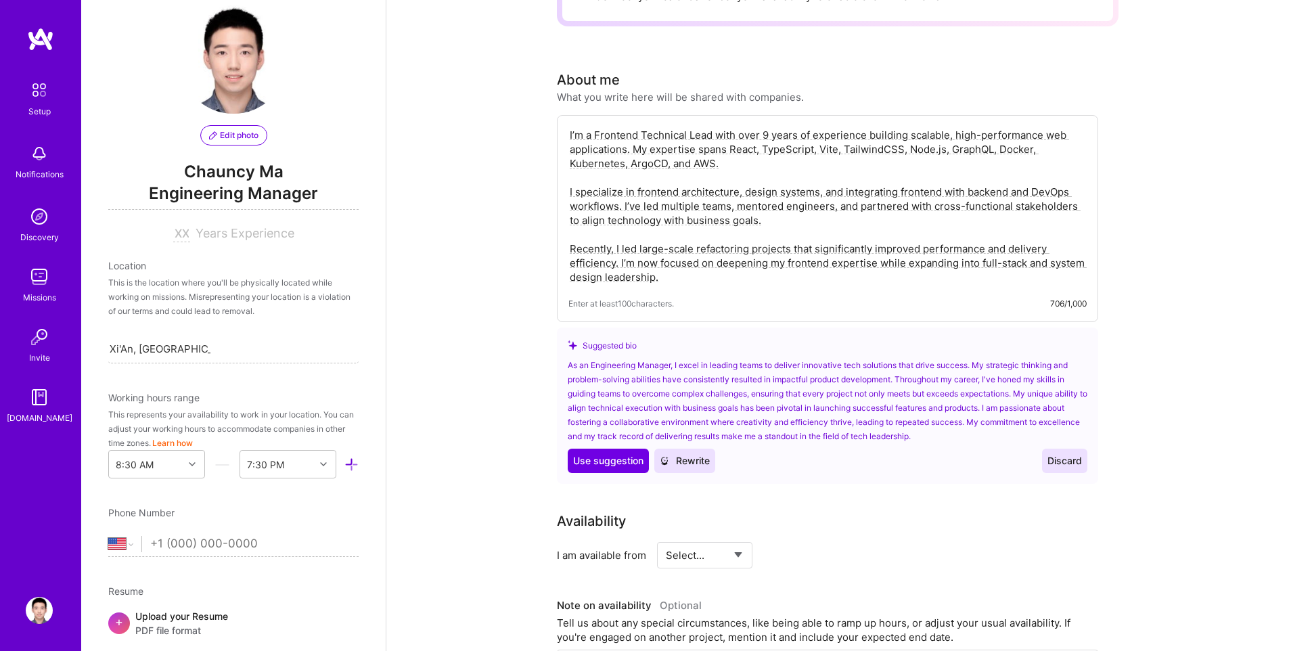
click at [520, 242] on div "Complete your profile to take the first step in unlocking full [DOMAIN_NAME] ac…" at bounding box center [837, 481] width 903 height 1493
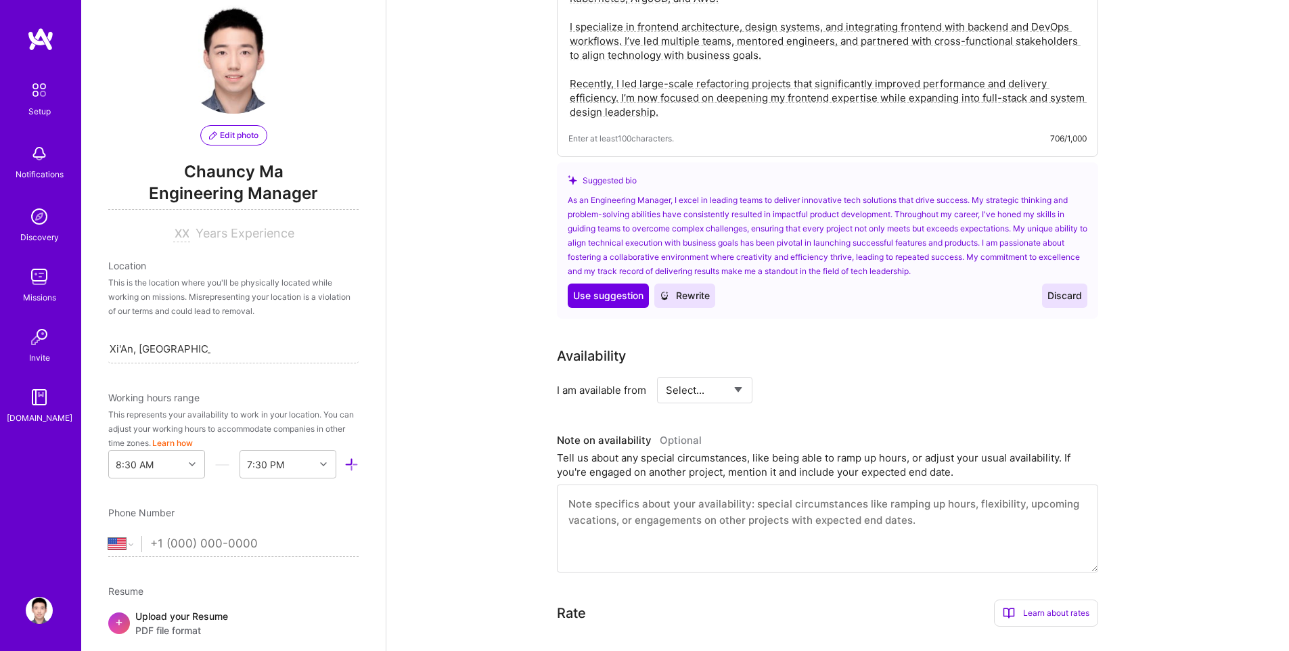
scroll to position [499, 0]
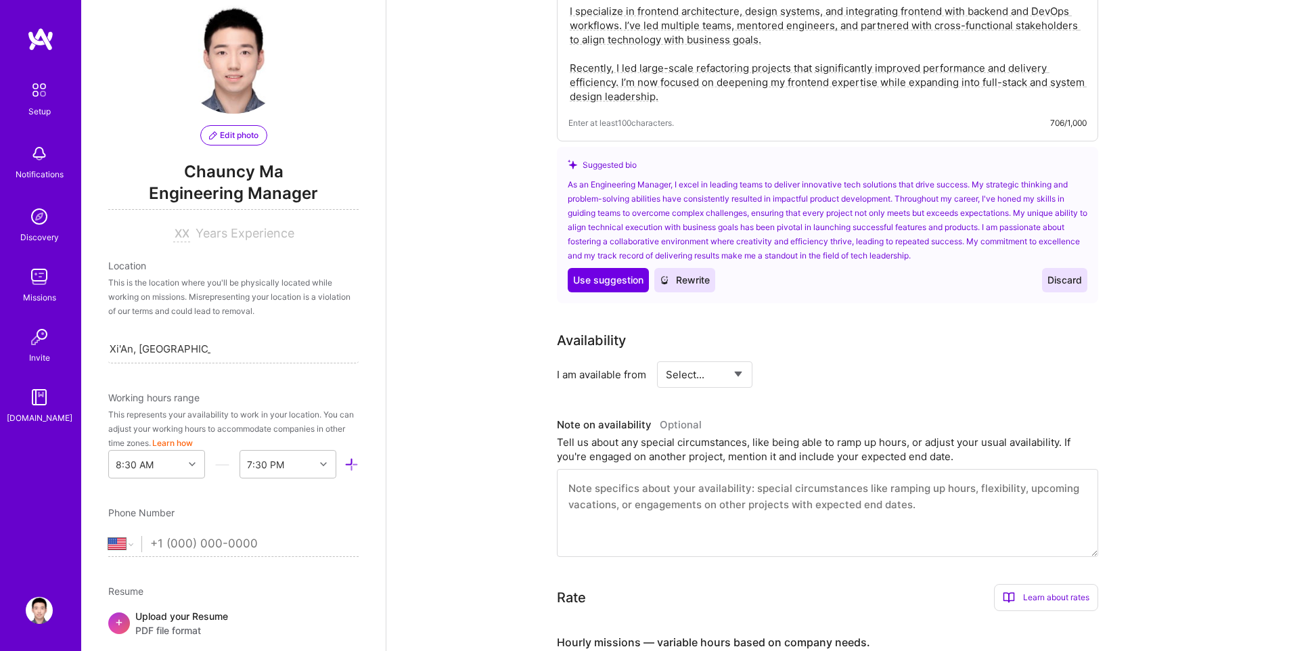
click at [713, 363] on select "Select... Right Now Future Date Not Available" at bounding box center [705, 374] width 78 height 35
select select "Right Now"
click at [666, 357] on select "Select... Right Now Future Date Not Available" at bounding box center [705, 374] width 78 height 35
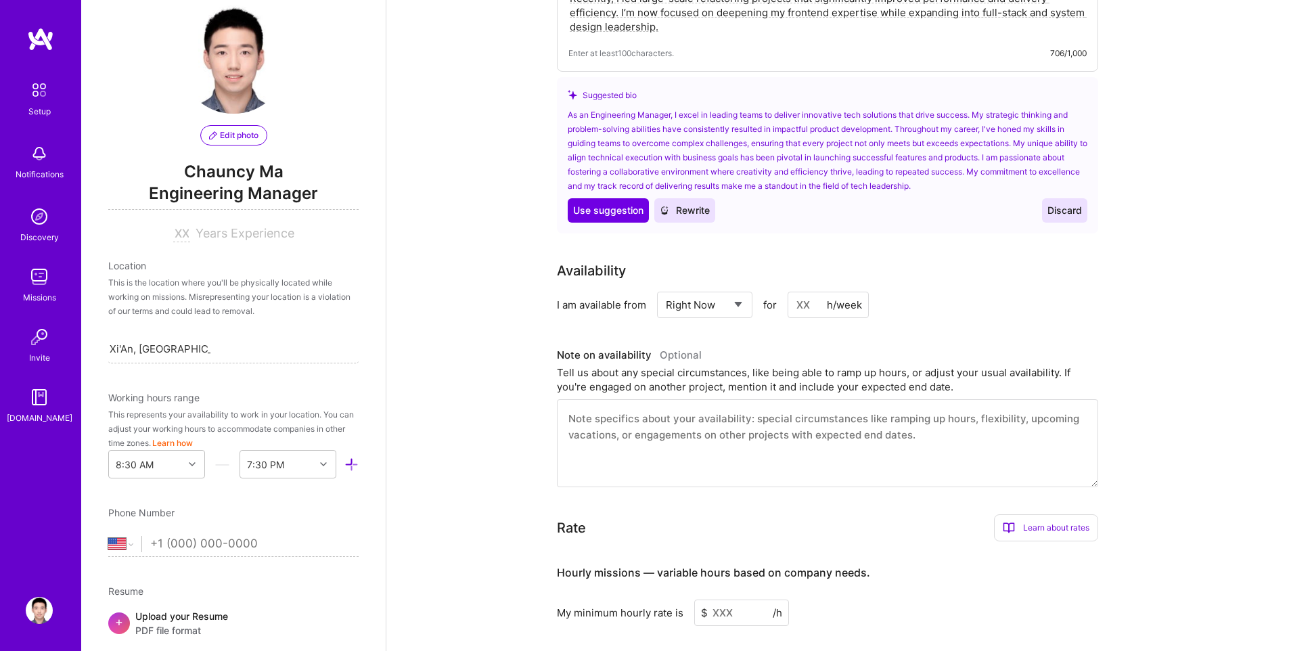
scroll to position [572, 0]
click at [806, 288] on input at bounding box center [828, 301] width 81 height 26
click at [526, 221] on div "Complete your profile to take the first step in unlocking full [DOMAIN_NAME] ac…" at bounding box center [837, 228] width 903 height 1493
drag, startPoint x: 817, startPoint y: 284, endPoint x: 782, endPoint y: 285, distance: 35.9
click at [782, 288] on div "Select... Right Now Future Date Not Available for 20 h/week" at bounding box center [763, 301] width 212 height 26
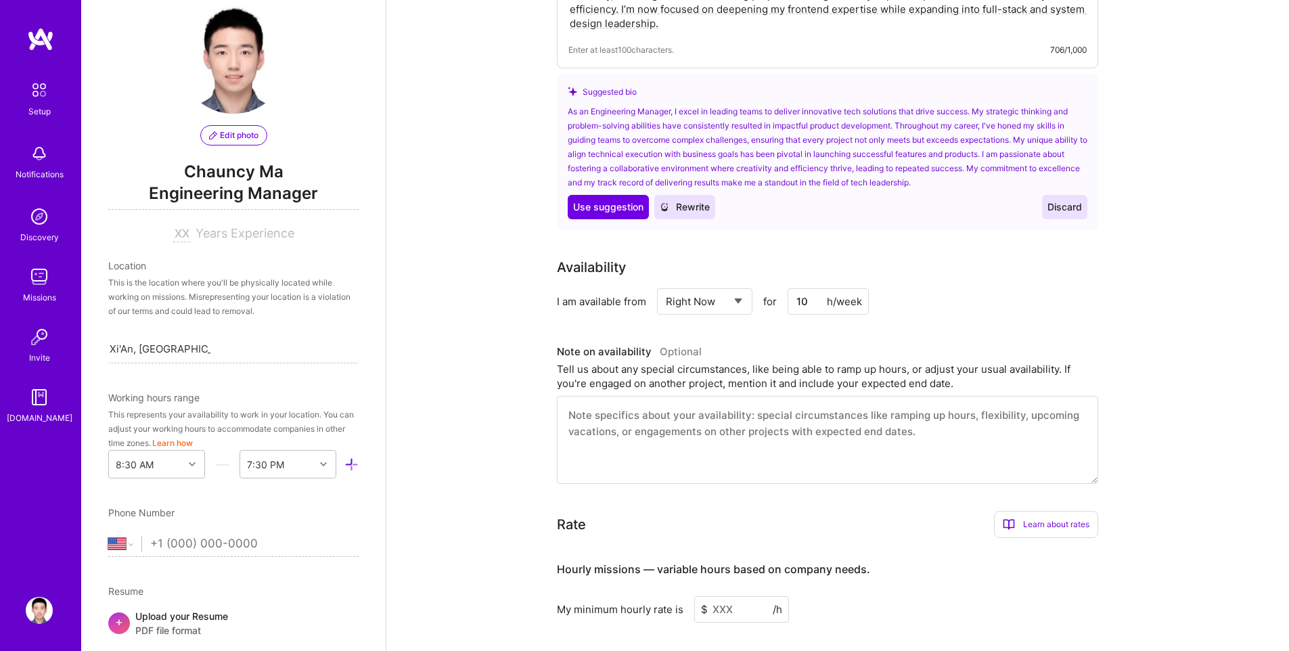
type input "10"
click at [478, 207] on div "Complete your profile to take the first step in unlocking full [DOMAIN_NAME] ac…" at bounding box center [837, 228] width 903 height 1493
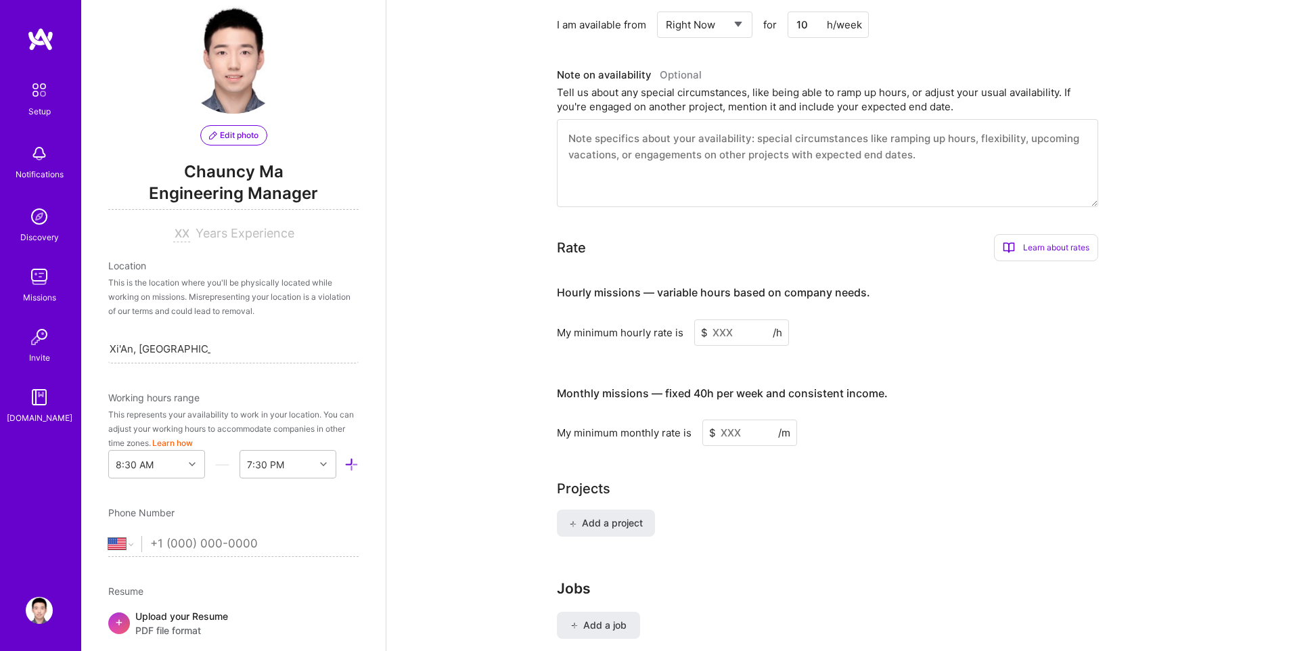
scroll to position [859, 0]
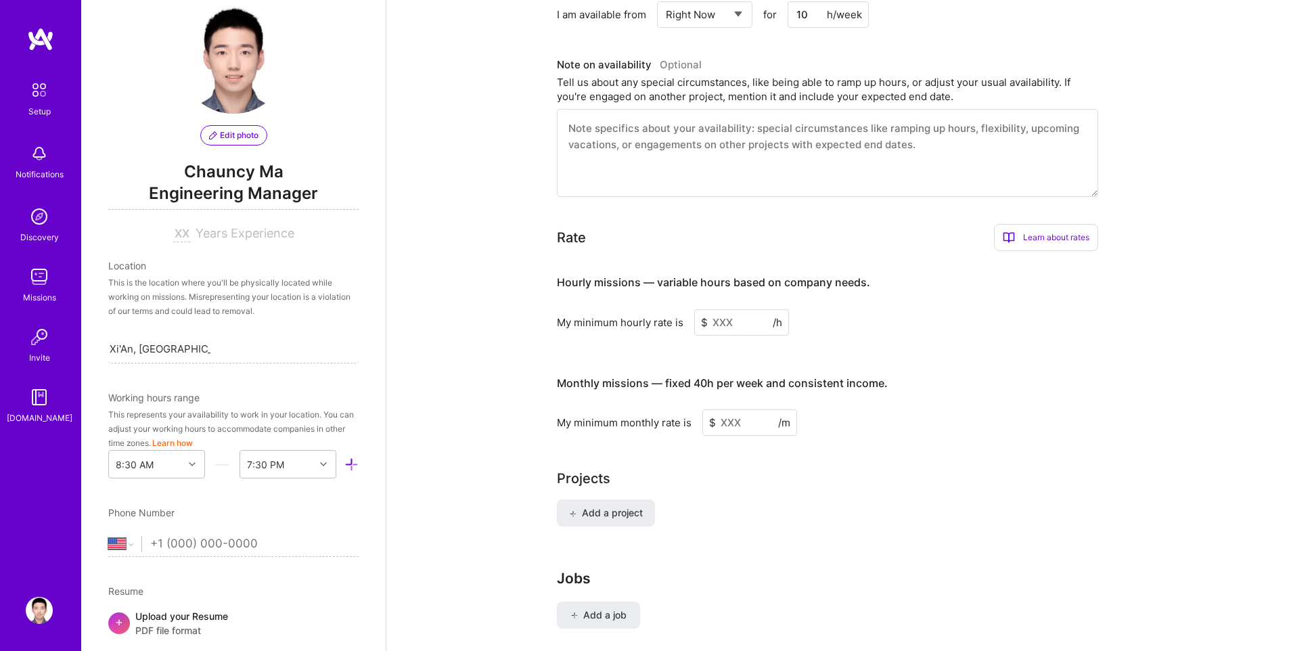
click at [740, 311] on input at bounding box center [741, 322] width 95 height 26
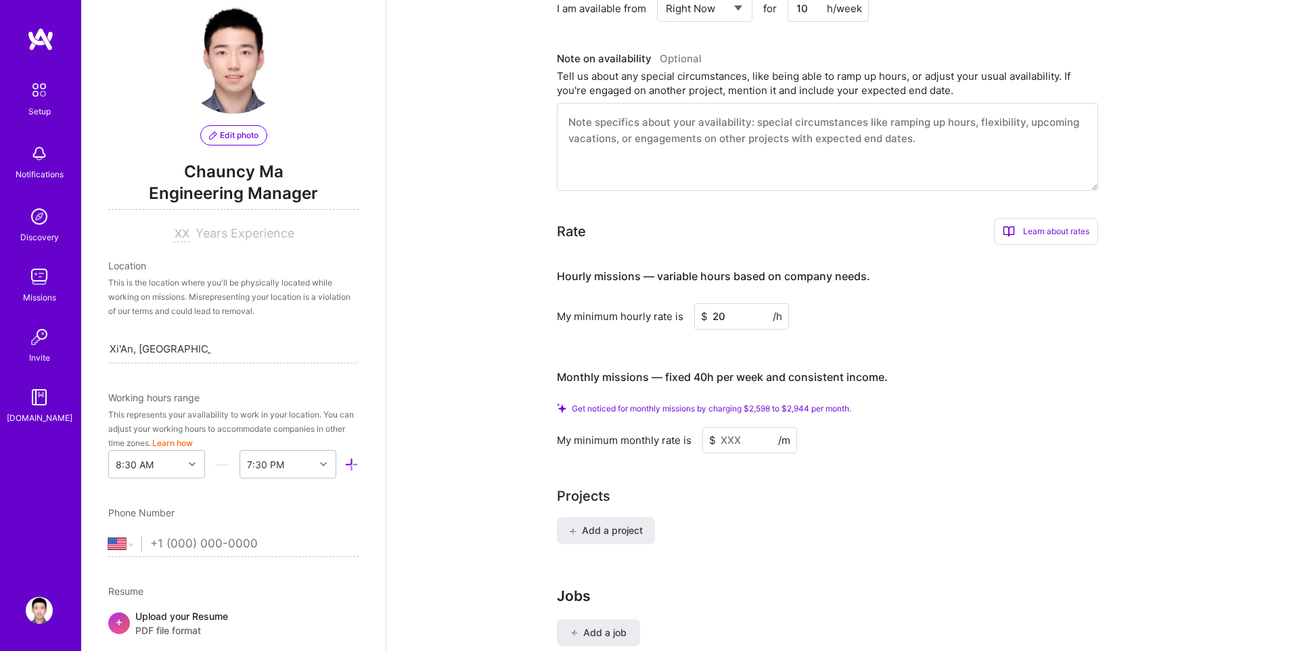
scroll to position [867, 0]
click at [759, 369] on h4 "Monthly missions — fixed 40h per week and consistent income." at bounding box center [722, 375] width 331 height 13
copy h4 "Monthly missions — fixed 40h per week and consistent income."
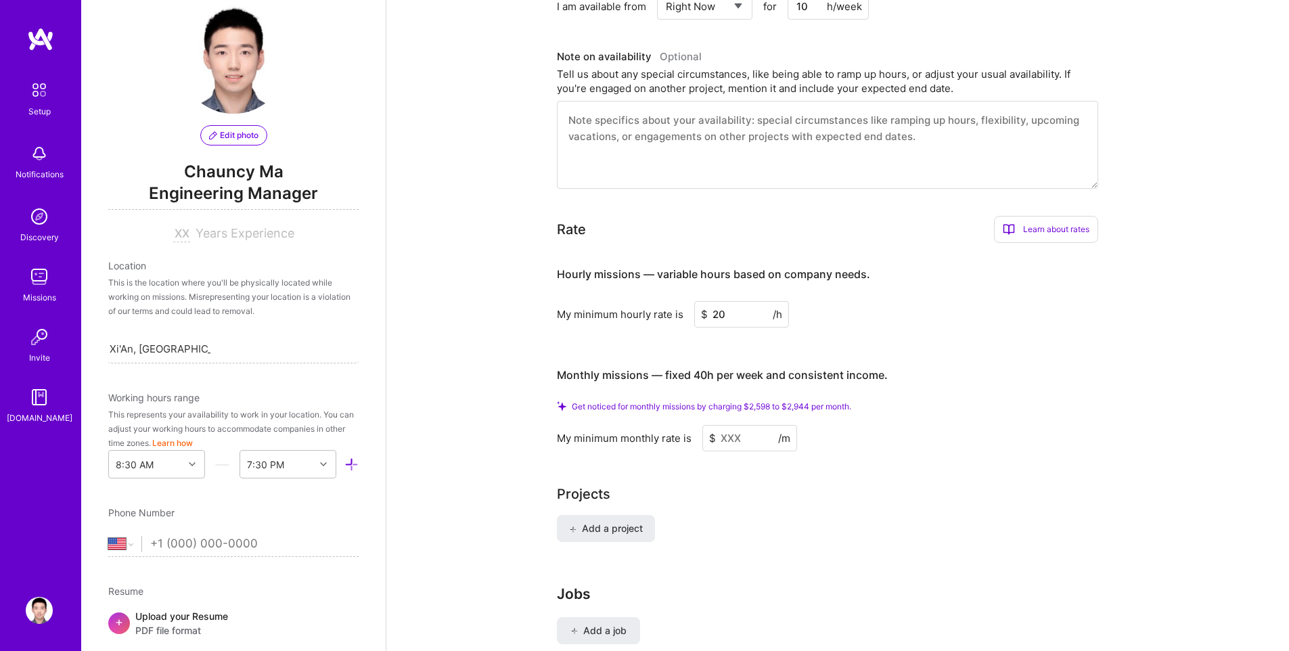
click at [1005, 301] on div "My minimum hourly rate is $ 20 /h" at bounding box center [827, 314] width 541 height 26
click at [986, 355] on h3 "Monthly missions — fixed 40h per week and consistent income." at bounding box center [827, 376] width 541 height 42
click at [731, 302] on input "20" at bounding box center [741, 314] width 95 height 26
type input "30"
click at [212, 191] on span "Engineering Manager" at bounding box center [233, 196] width 250 height 28
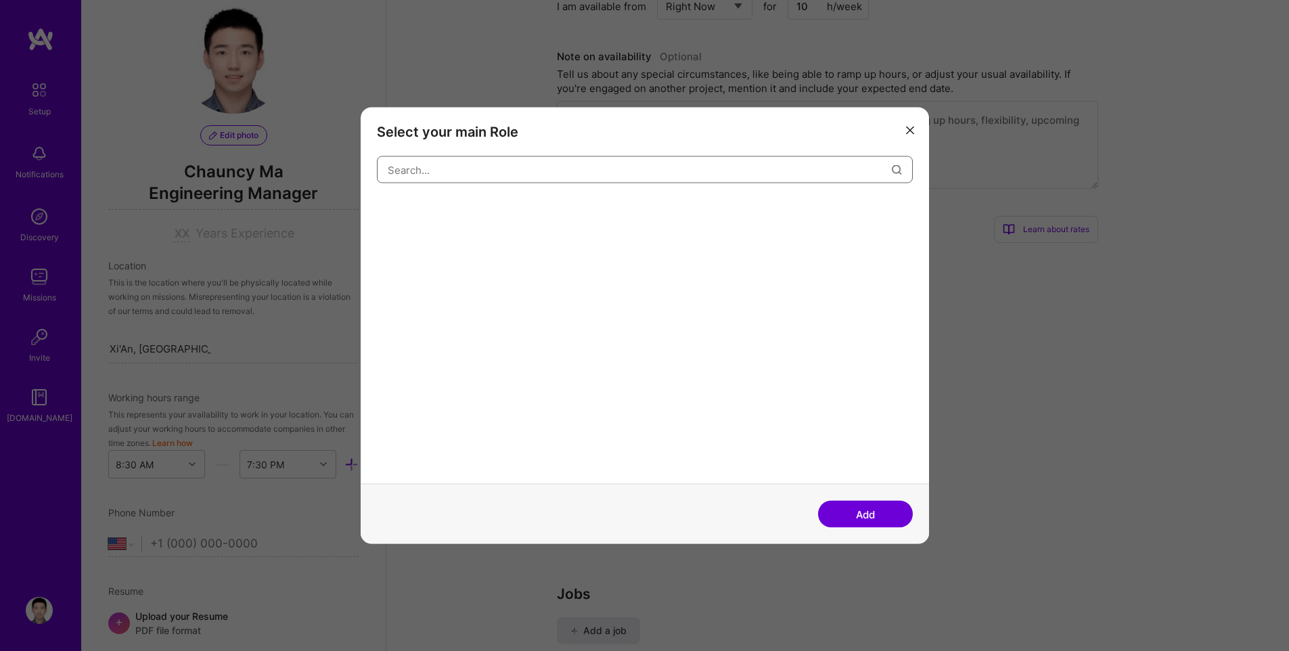
click at [501, 173] on input "modal" at bounding box center [640, 169] width 504 height 35
type input "Front"
click at [470, 212] on div "Front-End Developer" at bounding box center [431, 211] width 108 height 22
click at [872, 522] on button "Add" at bounding box center [865, 514] width 95 height 27
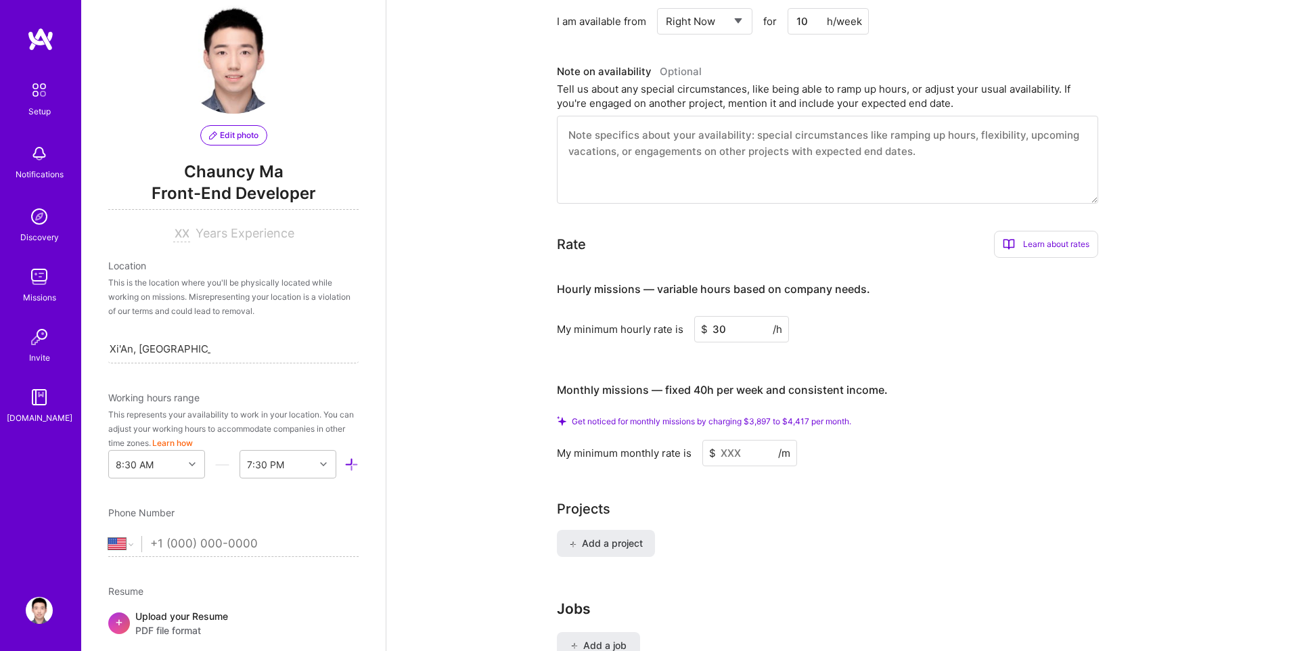
scroll to position [876, 0]
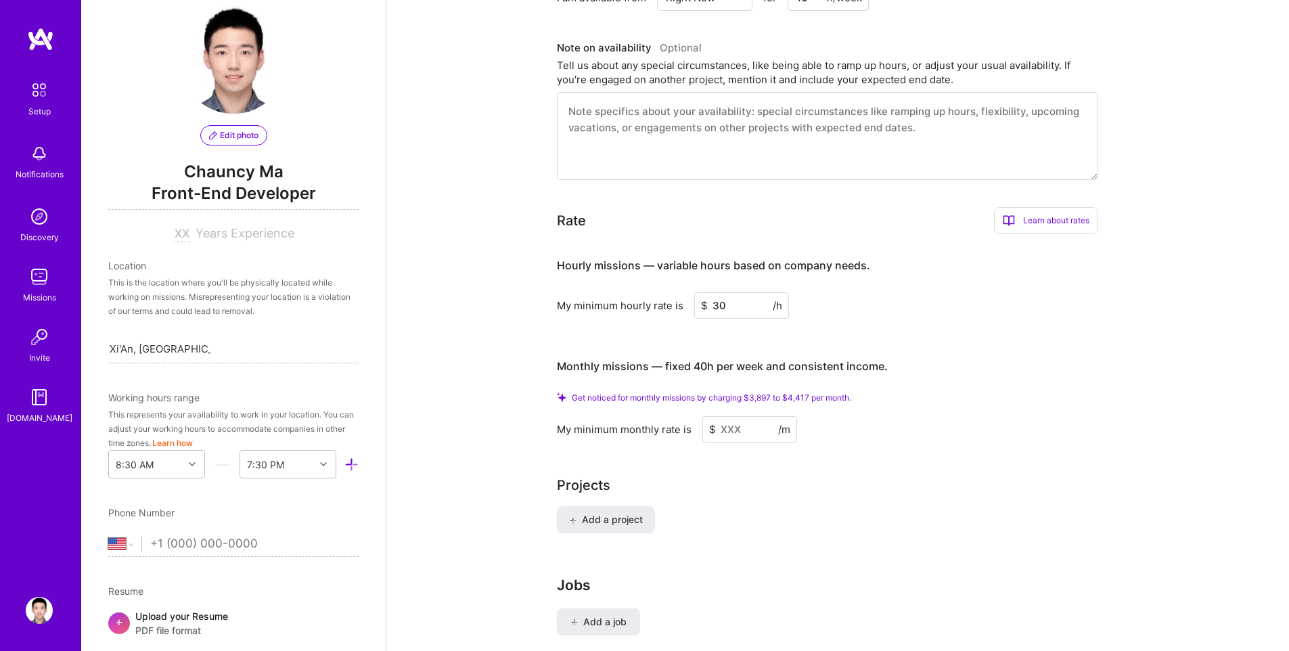
click at [746, 292] on input "30" at bounding box center [741, 305] width 95 height 26
click at [1011, 420] on div "My minimum monthly rate is $ /m" at bounding box center [827, 429] width 541 height 26
click at [748, 416] on input at bounding box center [749, 429] width 95 height 26
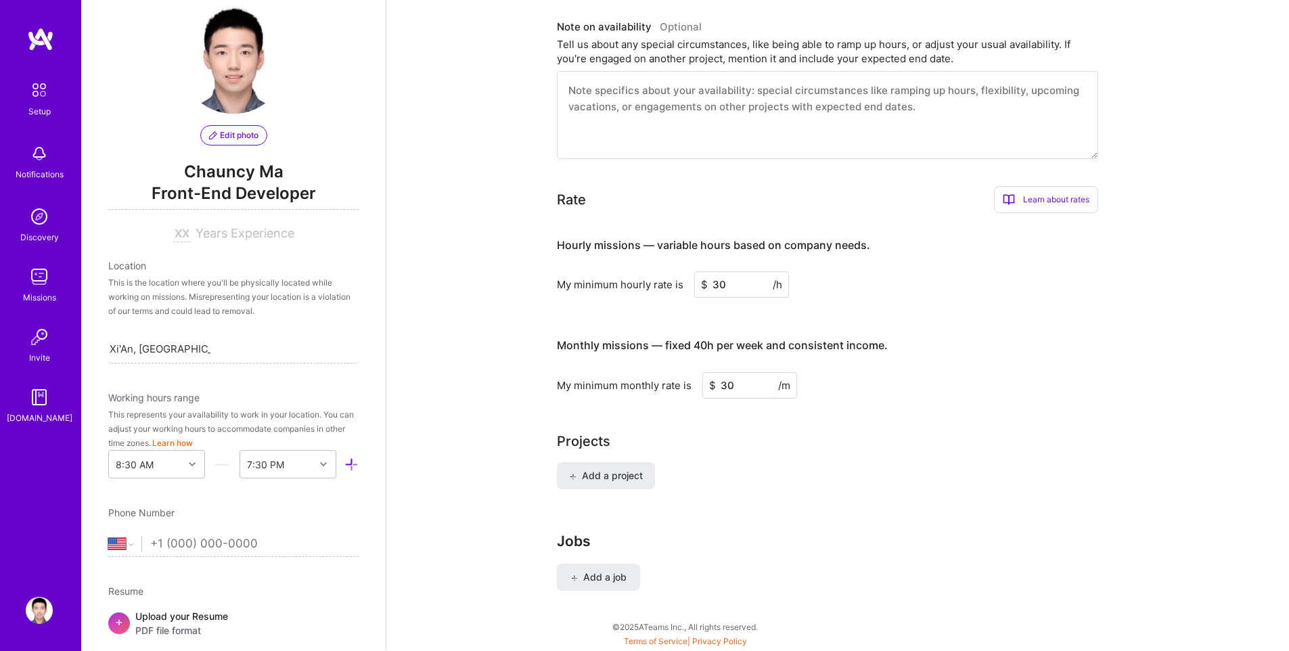
type input "30"
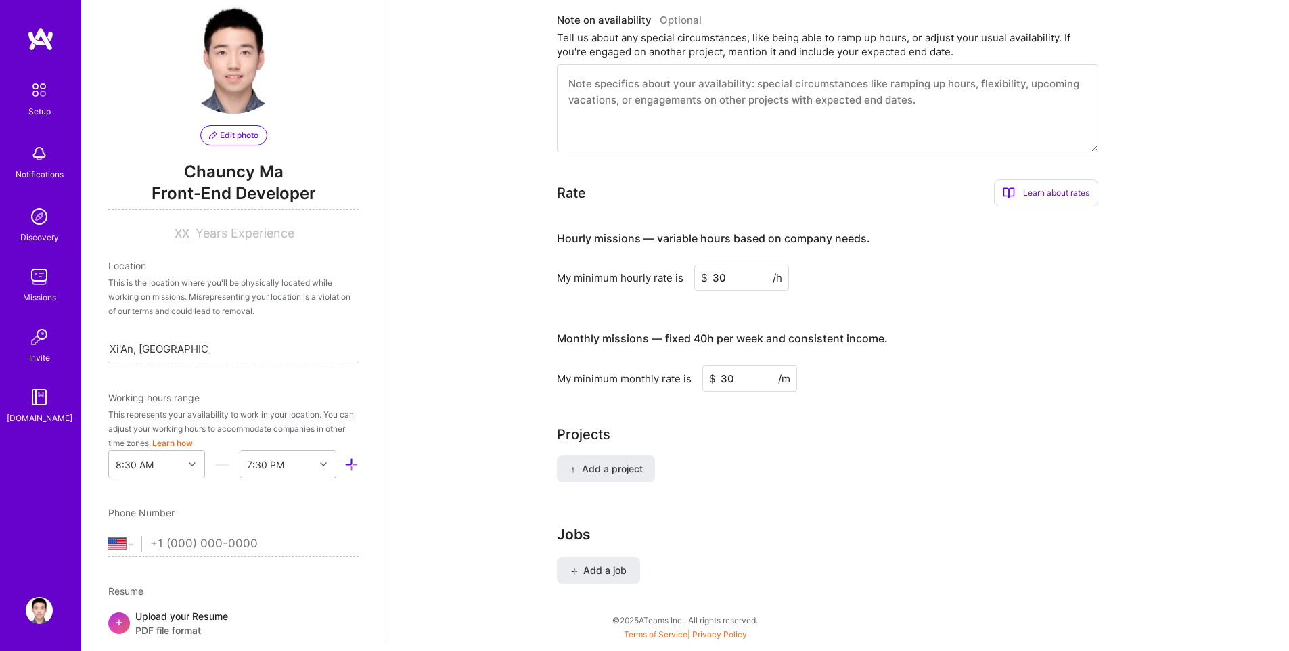
scroll to position [919, 0]
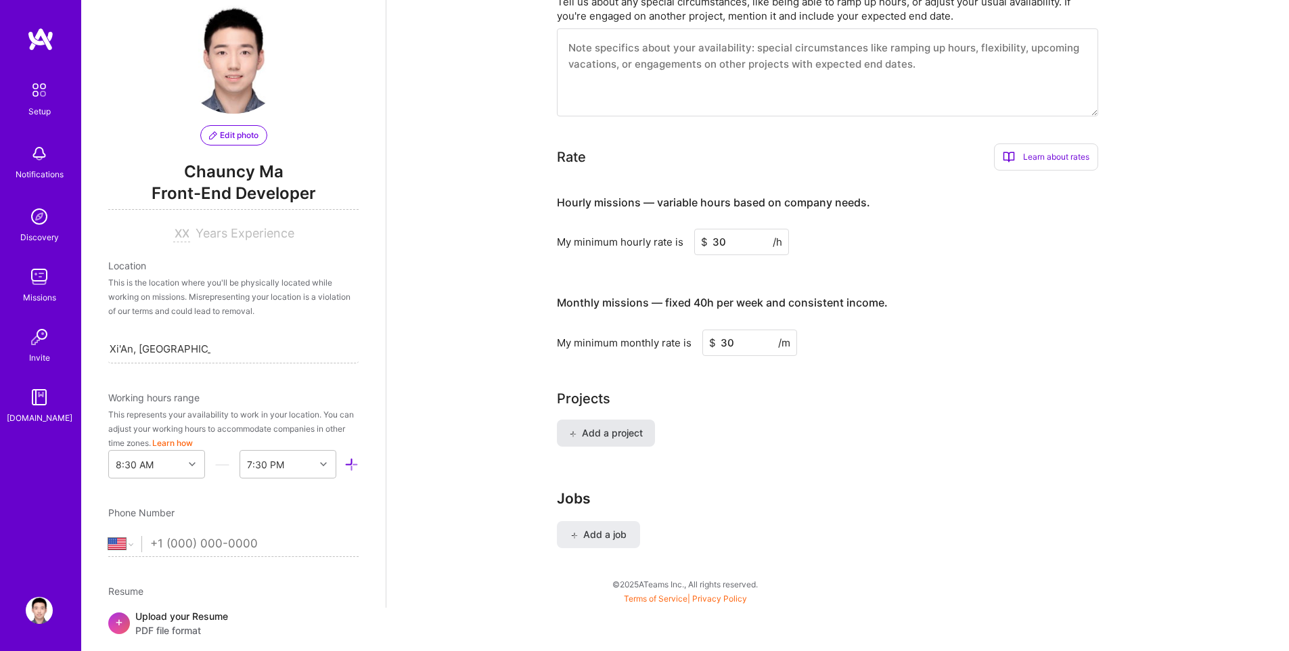
click at [620, 426] on span "Add a project" at bounding box center [606, 433] width 74 height 14
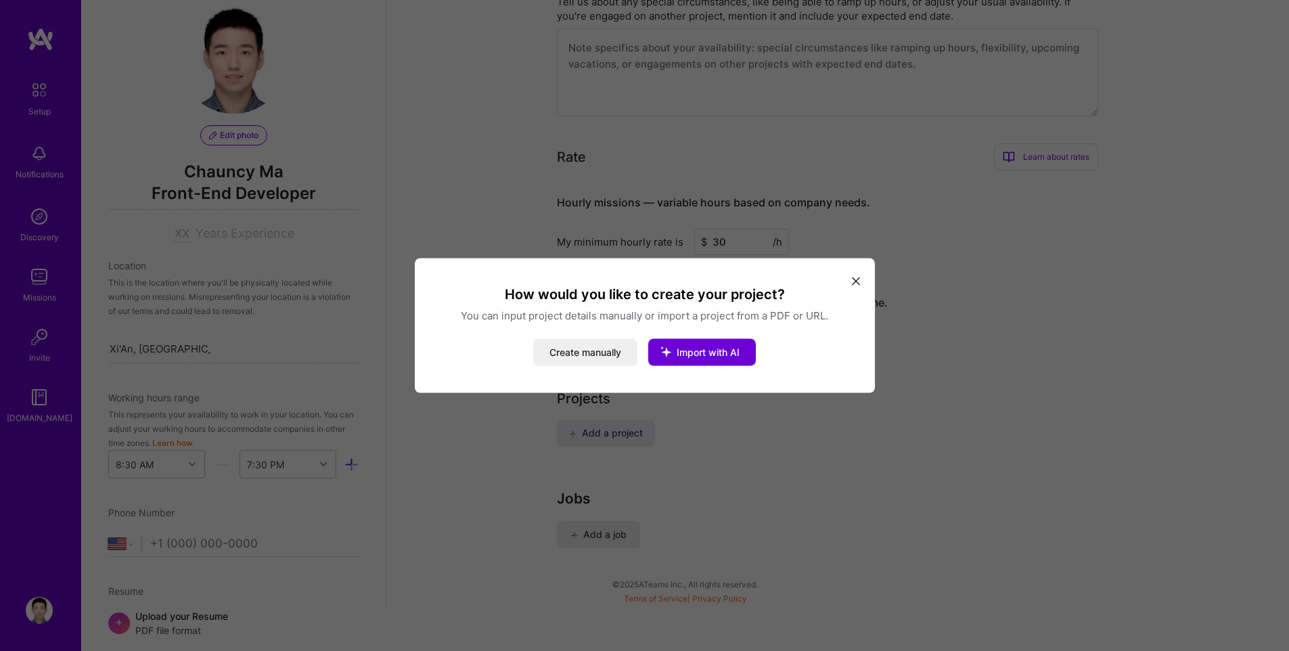
click at [854, 277] on icon "modal" at bounding box center [856, 281] width 8 height 8
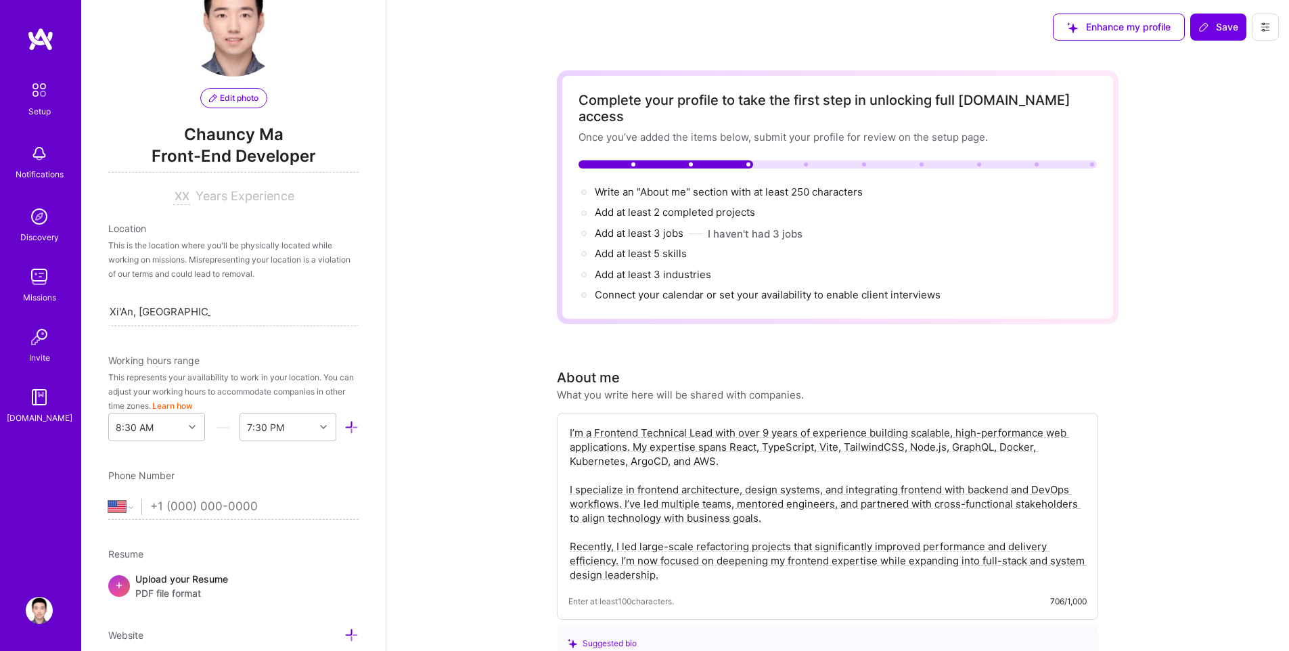
scroll to position [60, 0]
click at [137, 507] on select "[GEOGRAPHIC_DATA] [GEOGRAPHIC_DATA] [GEOGRAPHIC_DATA] [GEOGRAPHIC_DATA] [US_STA…" at bounding box center [124, 505] width 33 height 16
select select "CN"
click at [108, 497] on select "[GEOGRAPHIC_DATA] [GEOGRAPHIC_DATA] [GEOGRAPHIC_DATA] [GEOGRAPHIC_DATA] [US_STA…" at bounding box center [124, 505] width 33 height 16
click at [180, 506] on input "tel" at bounding box center [254, 505] width 208 height 39
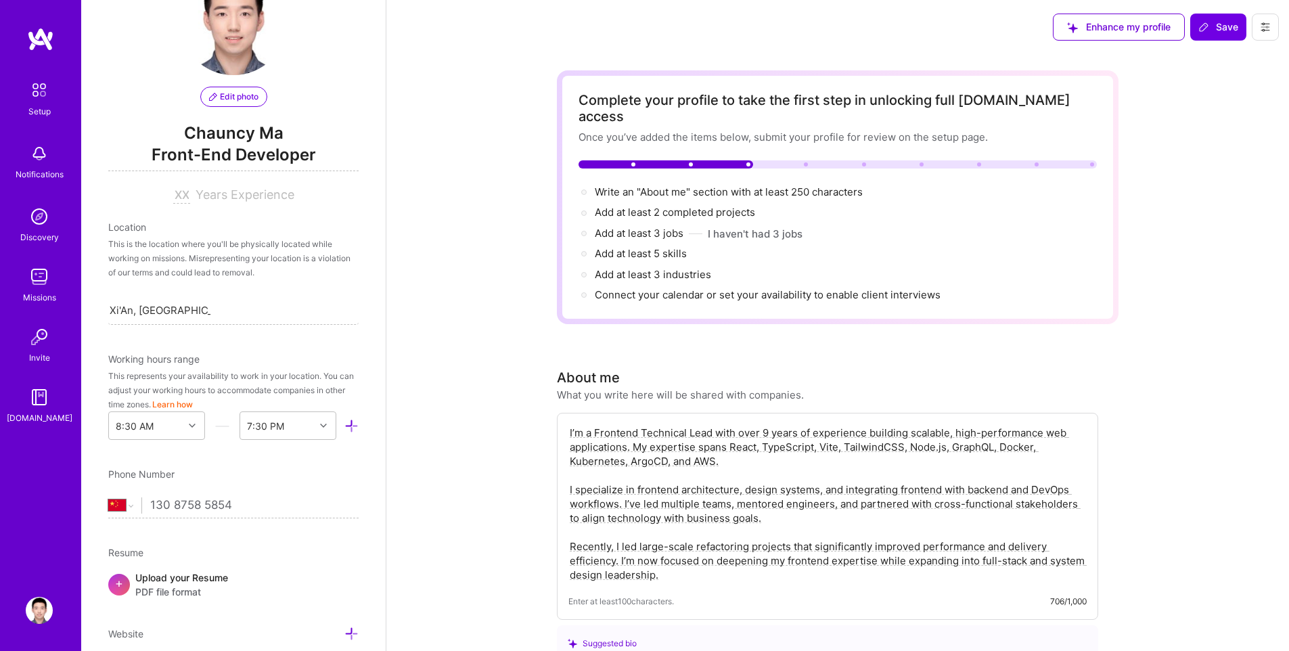
type input "130 8758 5854"
click at [297, 359] on div "Working hours range" at bounding box center [233, 359] width 250 height 14
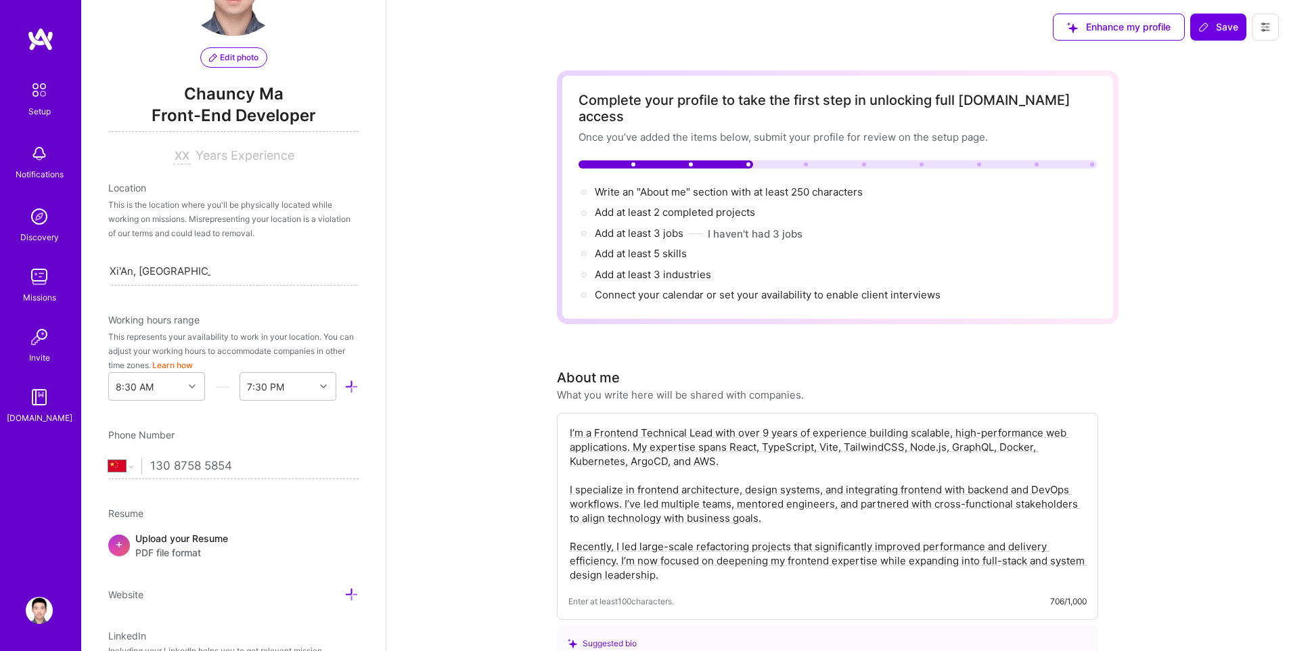
scroll to position [105, 0]
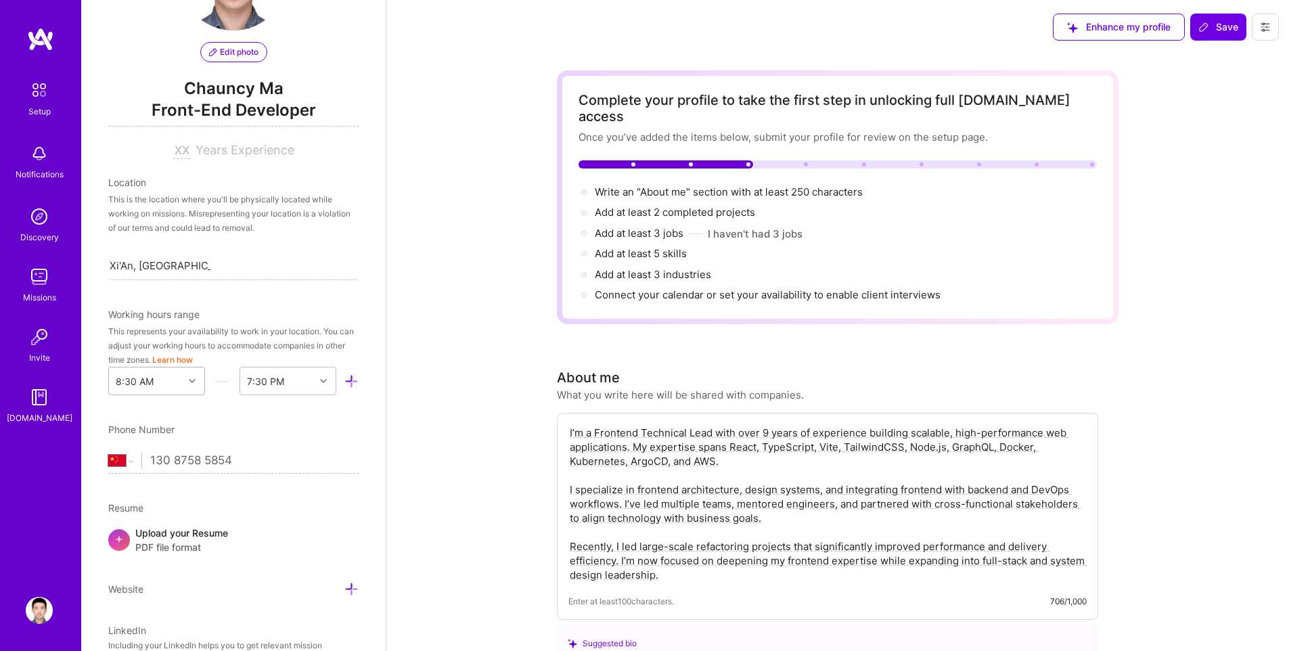
click at [166, 384] on div "8:30 AM" at bounding box center [146, 380] width 74 height 27
click at [148, 534] on div "9:00 PM" at bounding box center [156, 534] width 97 height 25
click at [274, 381] on div "End Time" at bounding box center [266, 381] width 41 height 14
click at [273, 542] on div "11:30 PM" at bounding box center [288, 540] width 97 height 25
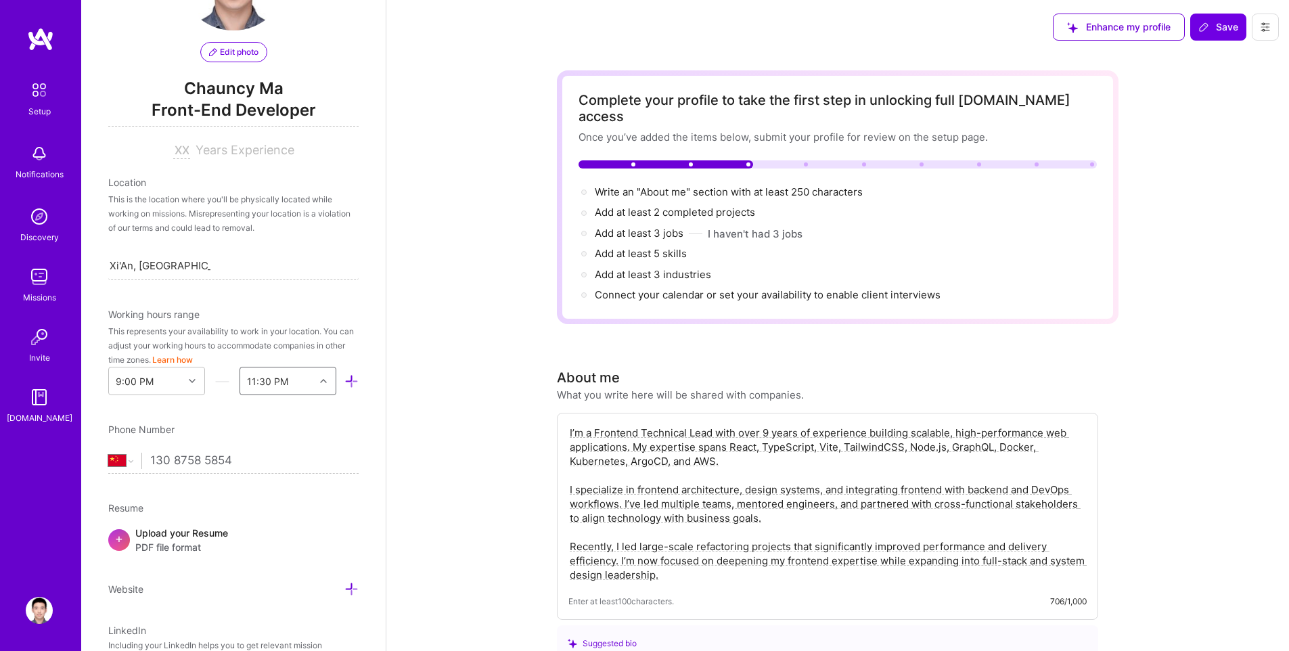
click at [315, 304] on div "Edit photo Chauncy Ma Front-End Developer Years Experience Location This is the…" at bounding box center [233, 325] width 304 height 651
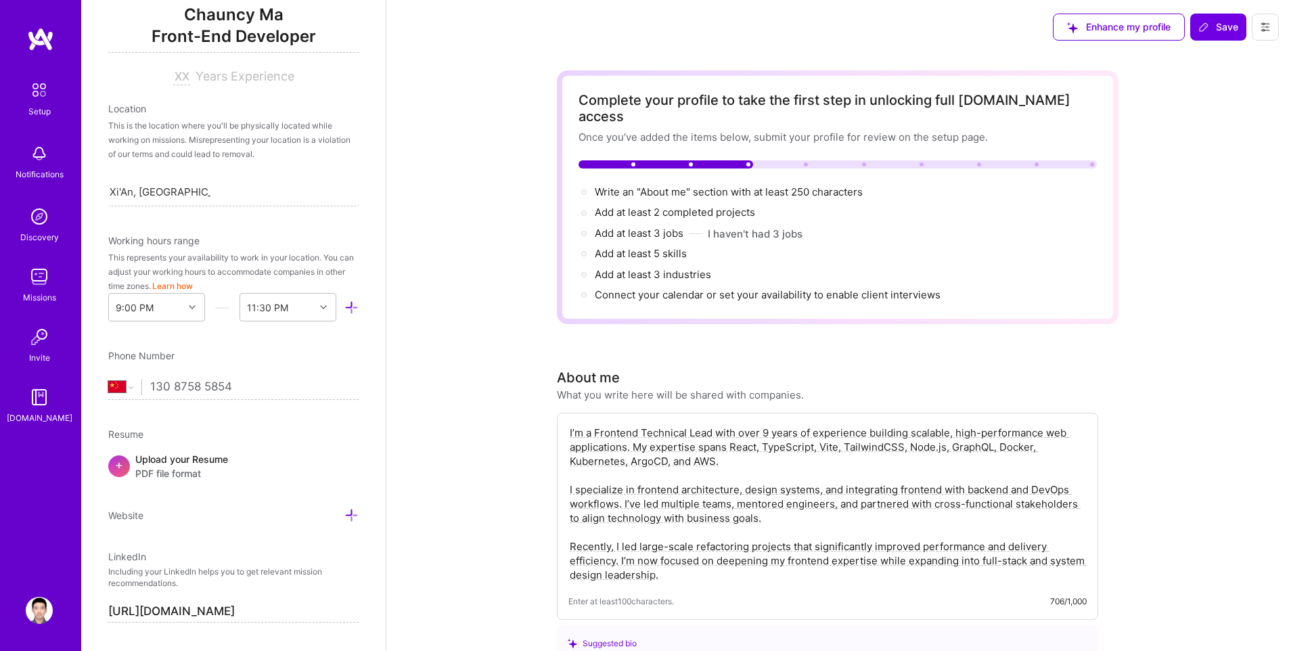
scroll to position [179, 0]
click at [178, 79] on input at bounding box center [181, 76] width 17 height 16
type input "9"
click at [311, 202] on div "Xi'An, [GEOGRAPHIC_DATA], [GEOGRAPHIC_DATA] Xi'An, [GEOGRAPHIC_DATA], [GEOGRAPH…" at bounding box center [233, 191] width 250 height 28
click at [284, 170] on div "Location This is the location where you'll be physically located while working …" at bounding box center [233, 153] width 250 height 105
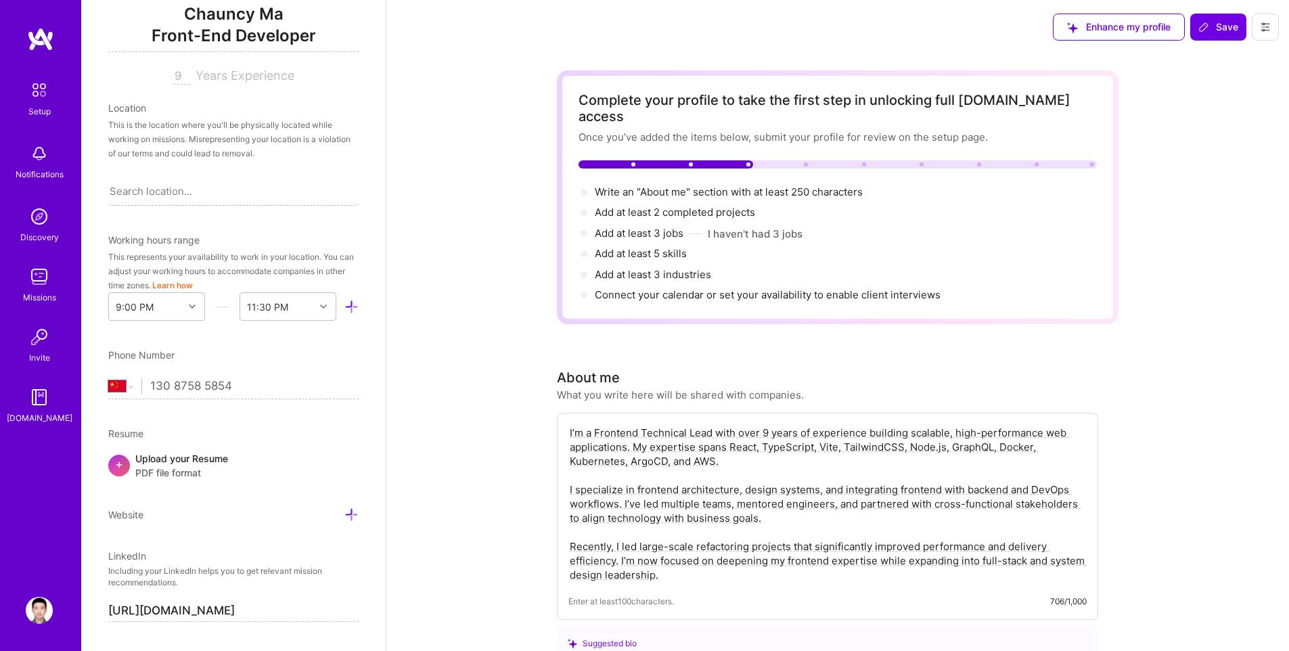
click at [211, 193] on div "Search location..." at bounding box center [233, 191] width 250 height 28
type input "Xian"
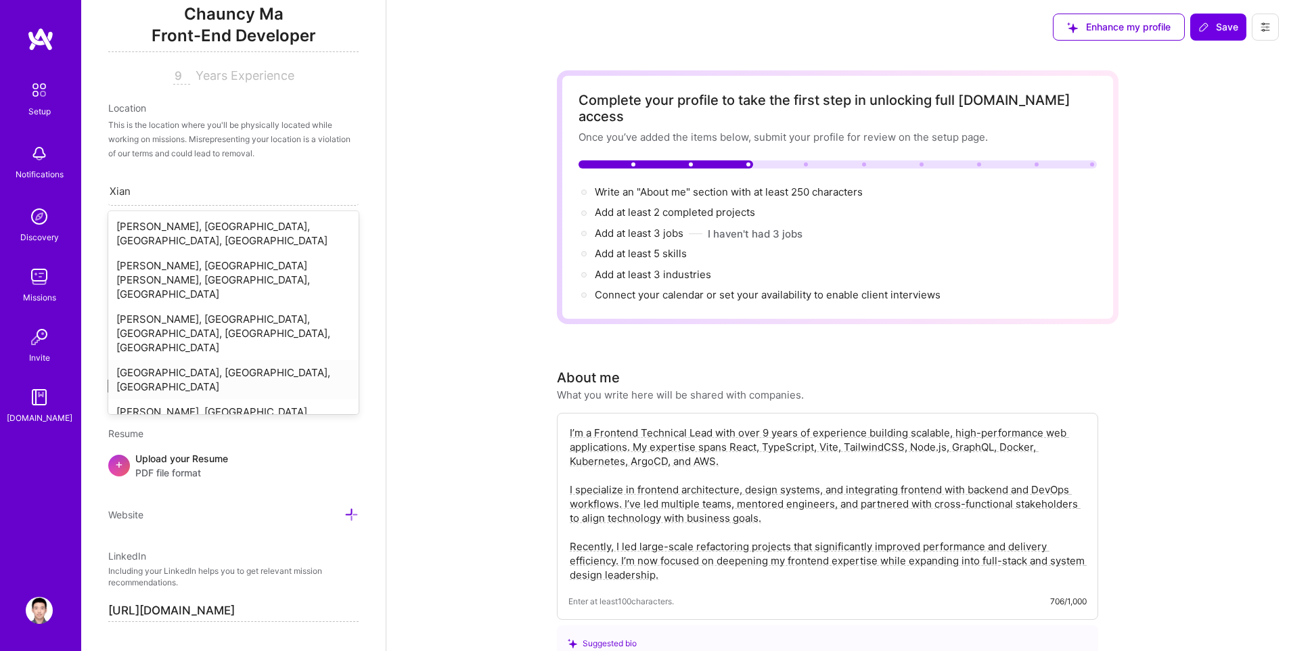
click at [223, 360] on div "[GEOGRAPHIC_DATA], [GEOGRAPHIC_DATA], [GEOGRAPHIC_DATA]" at bounding box center [233, 379] width 250 height 39
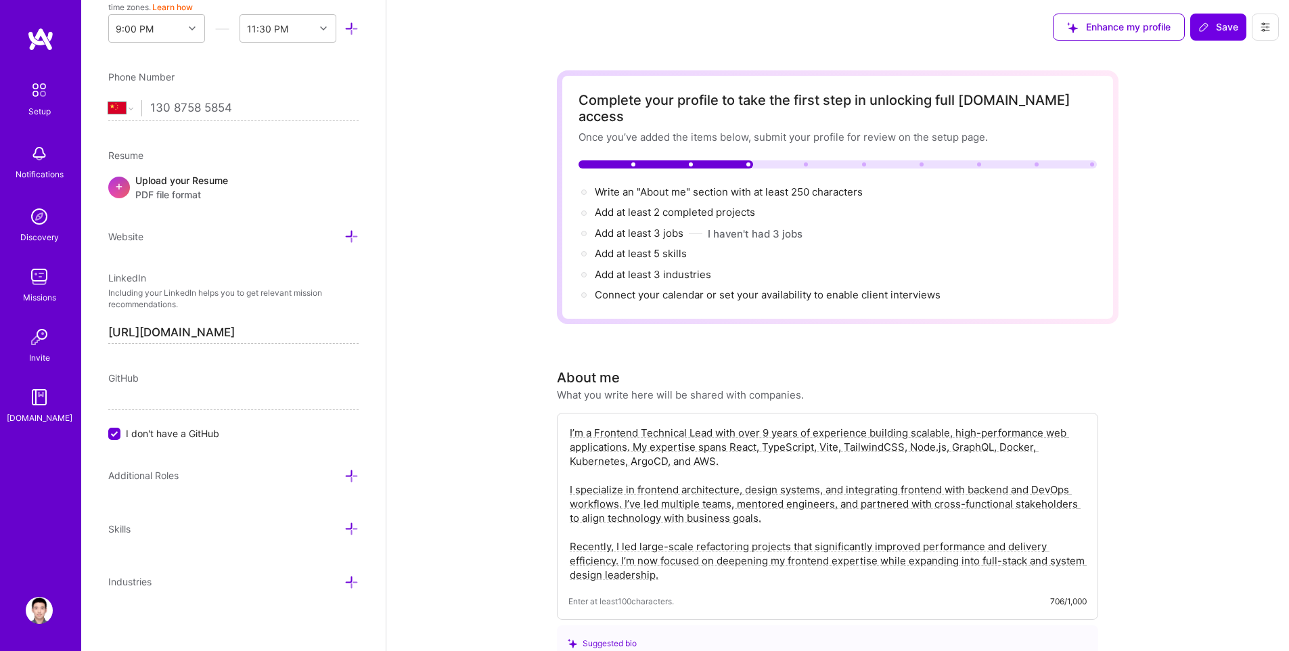
scroll to position [459, 0]
click at [106, 436] on div "Edit photo Chauncy Ma Front-End Developer 9 Years Experience Location This is t…" at bounding box center [233, 325] width 304 height 651
click at [117, 426] on div at bounding box center [114, 432] width 12 height 12
click at [117, 426] on input "I don't have a GitHub" at bounding box center [116, 432] width 12 height 12
click at [129, 386] on input at bounding box center [233, 397] width 250 height 22
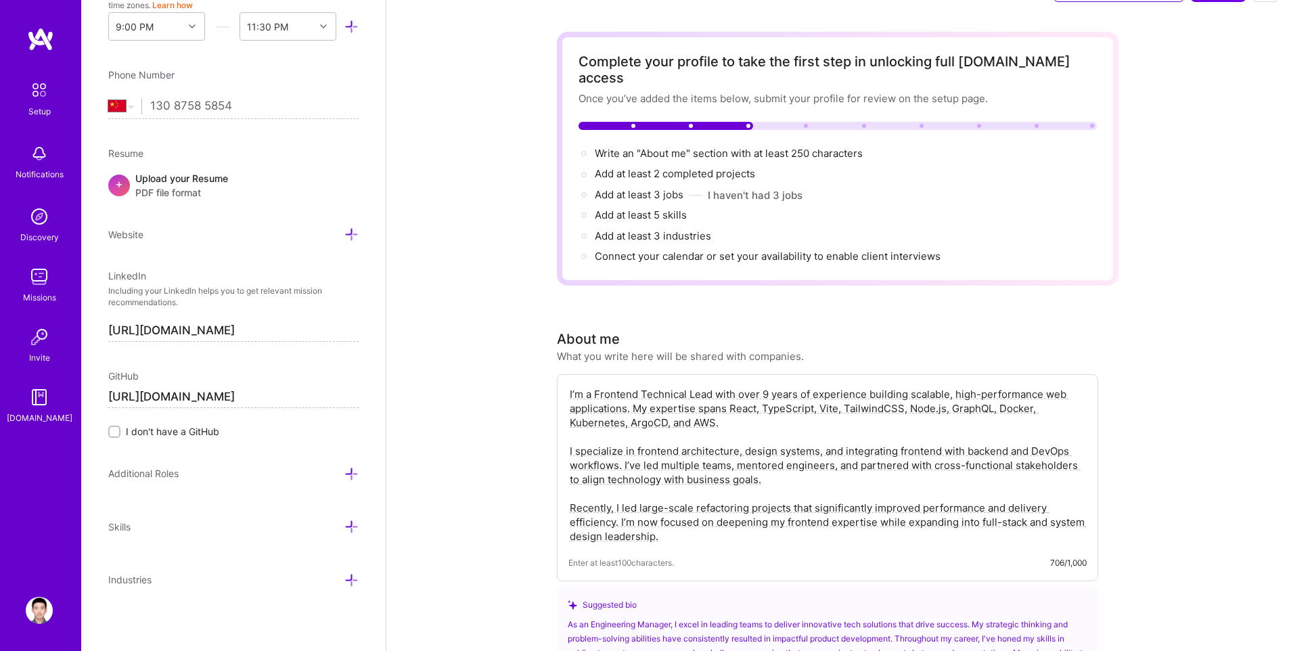
scroll to position [40, 0]
type input "[URL][DOMAIN_NAME]"
click at [344, 472] on icon at bounding box center [351, 474] width 14 height 14
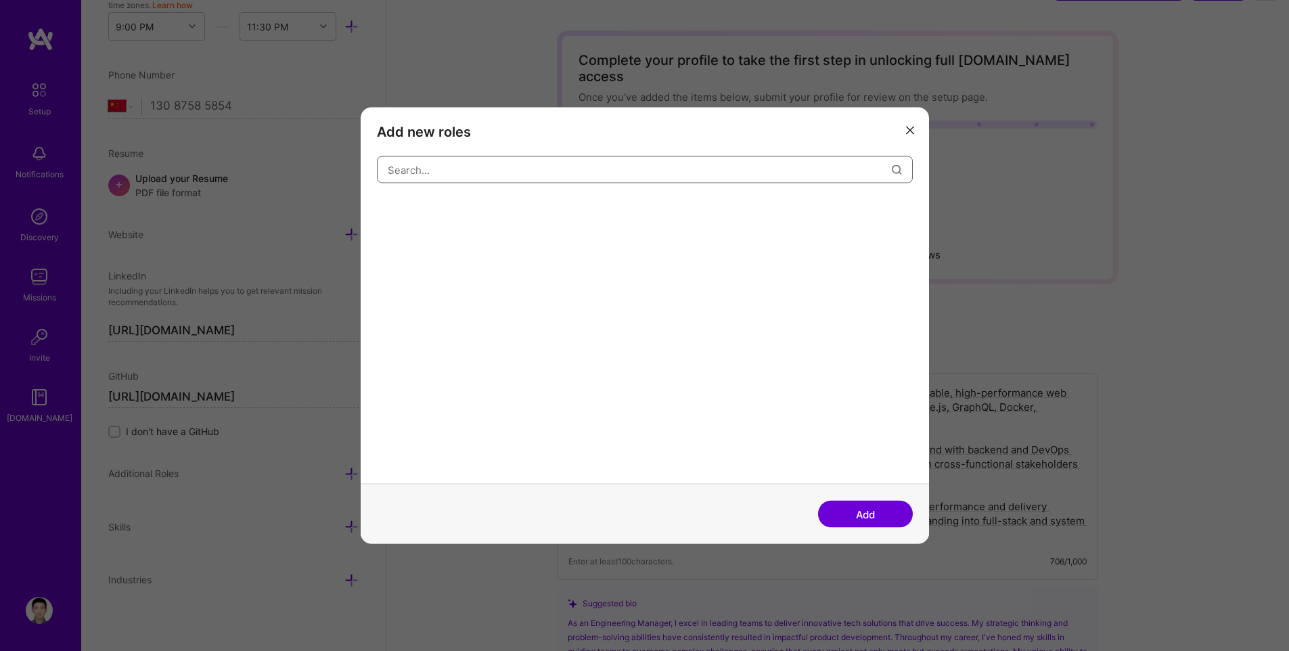
click at [495, 175] on input "modal" at bounding box center [640, 169] width 504 height 35
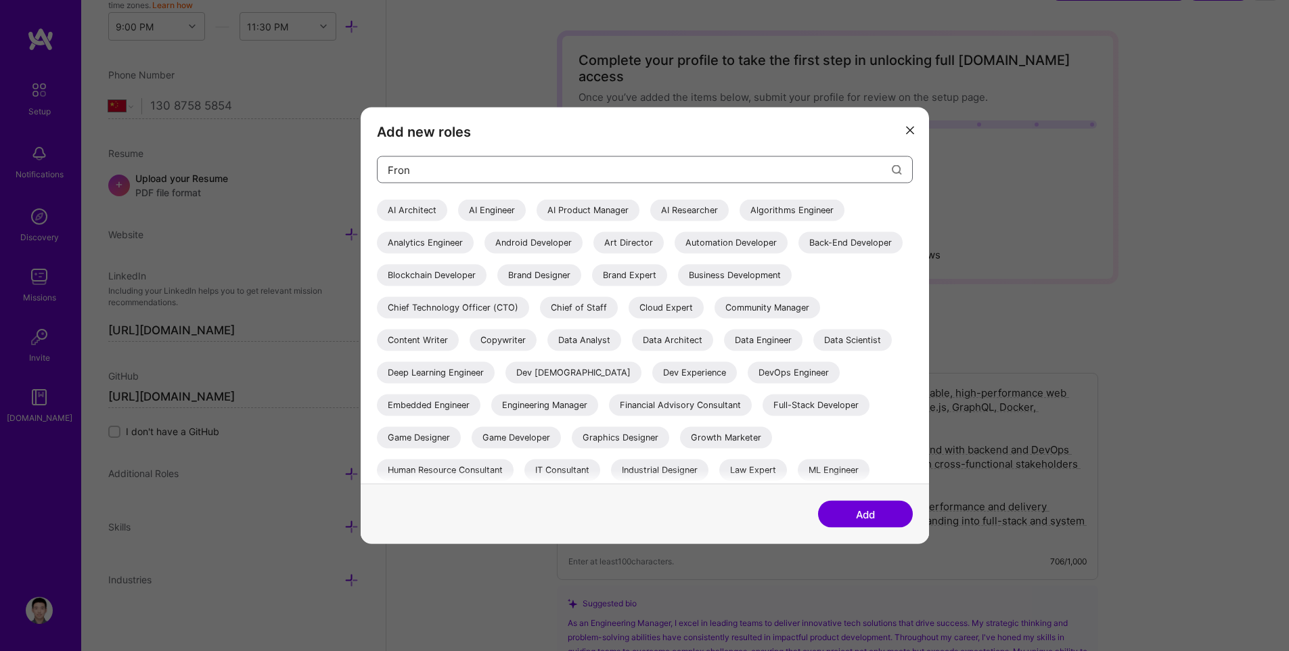
type input "Front"
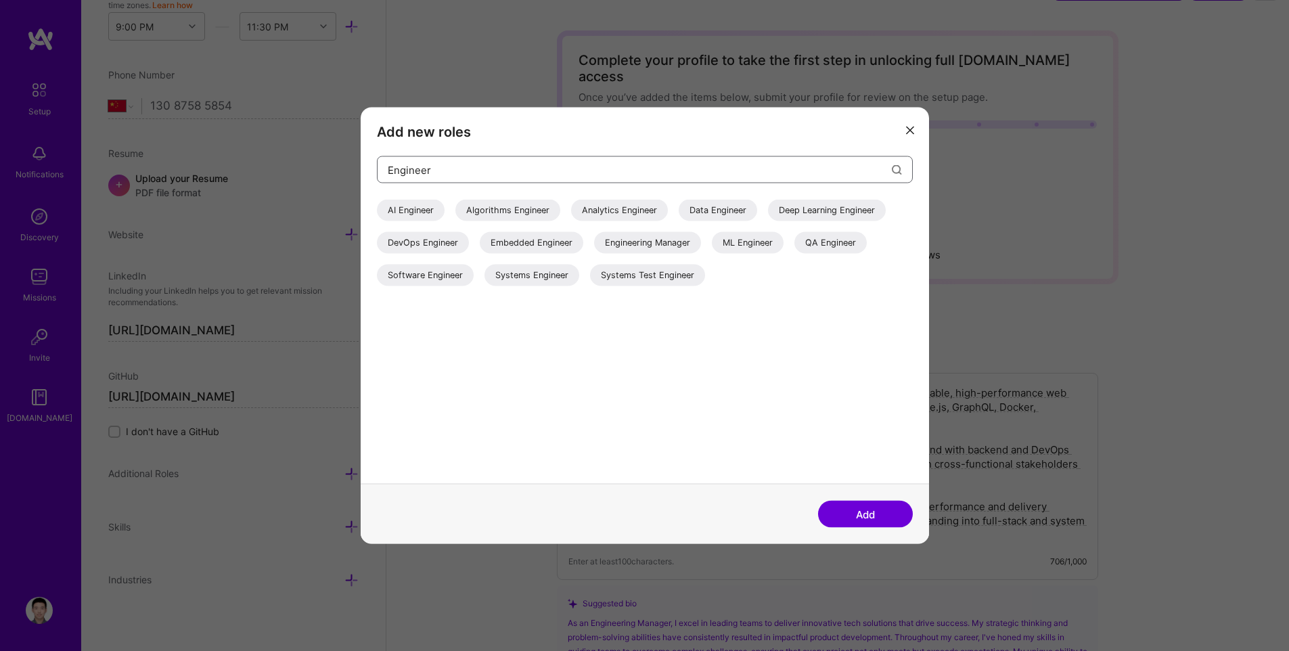
type input "Engineer"
click at [635, 245] on div "Engineering Manager" at bounding box center [647, 243] width 107 height 22
click at [520, 177] on input "Engineer" at bounding box center [640, 169] width 504 height 35
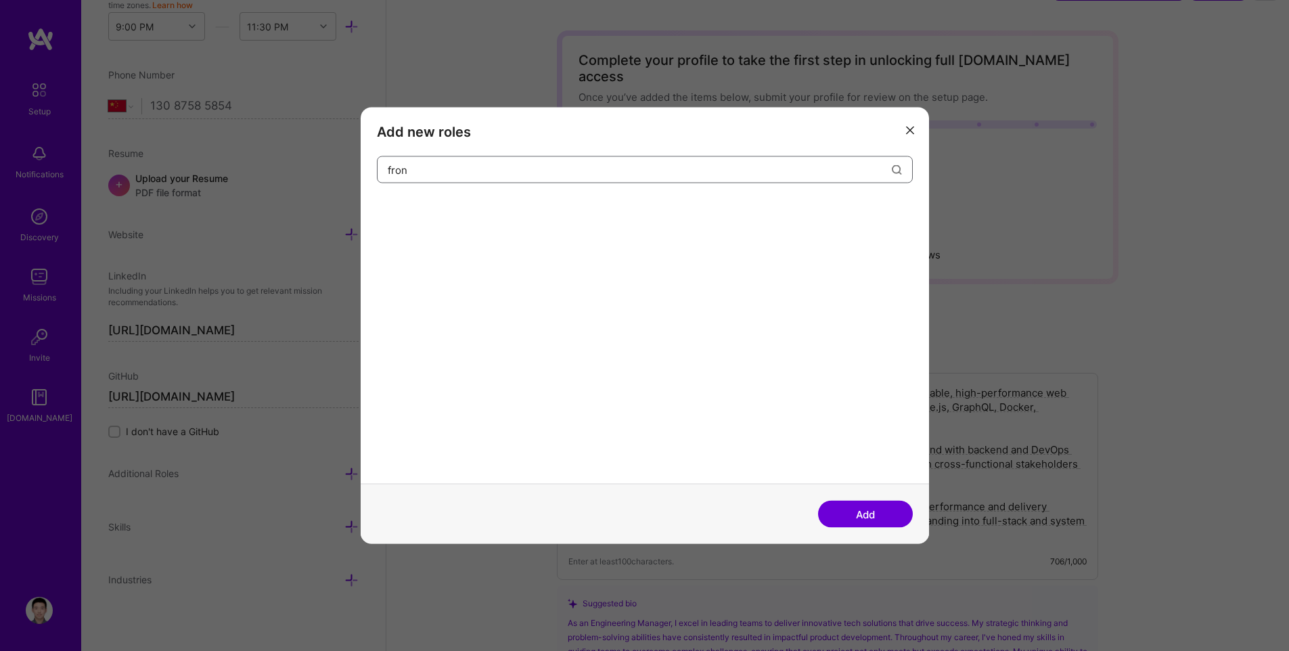
type input "front"
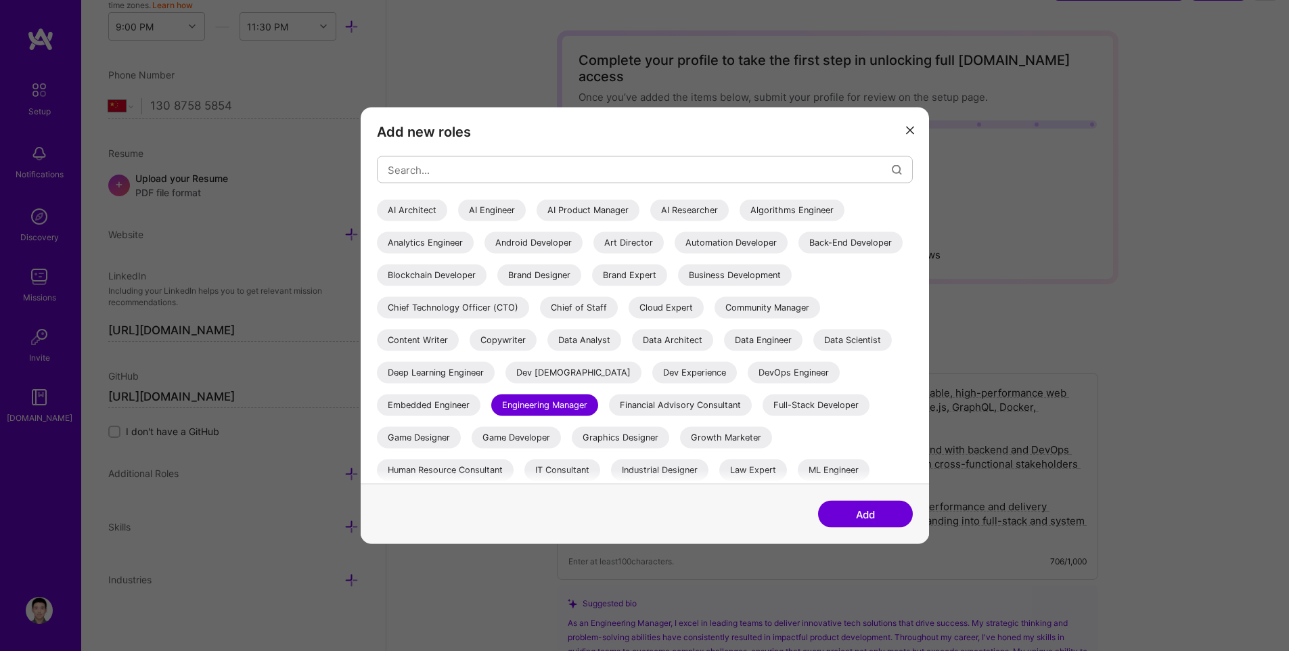
click at [861, 517] on button "Add" at bounding box center [865, 514] width 95 height 27
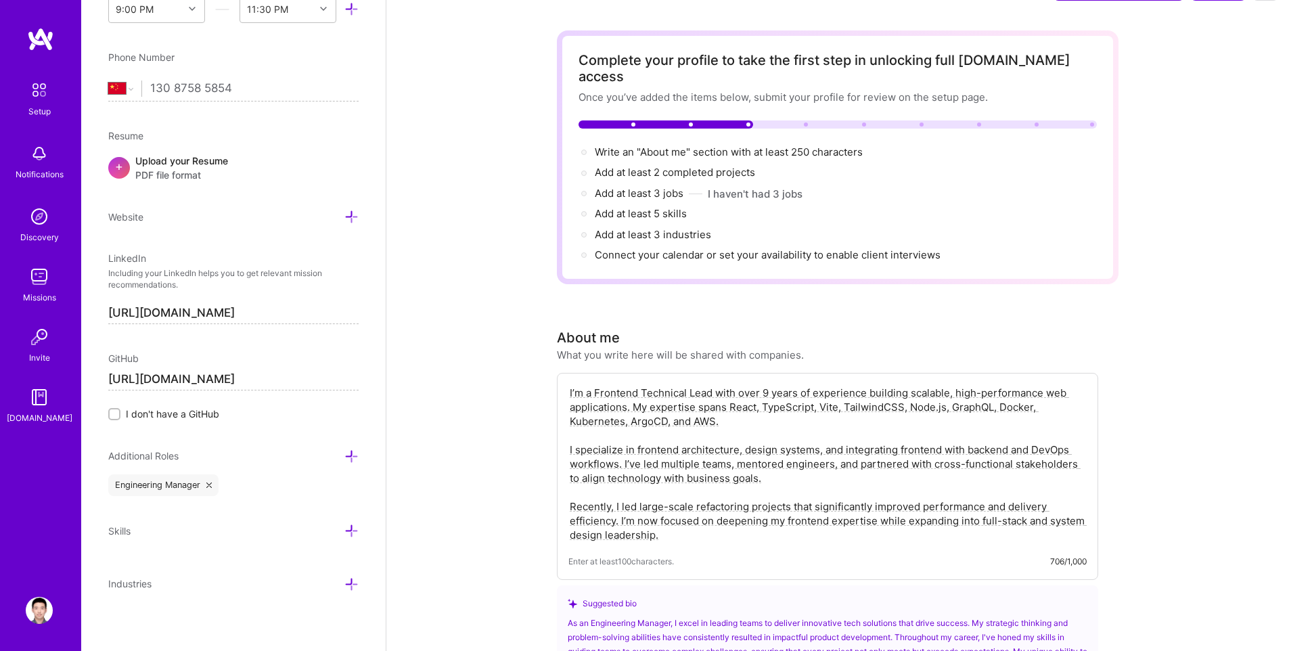
scroll to position [481, 0]
click at [344, 529] on icon at bounding box center [351, 527] width 14 height 14
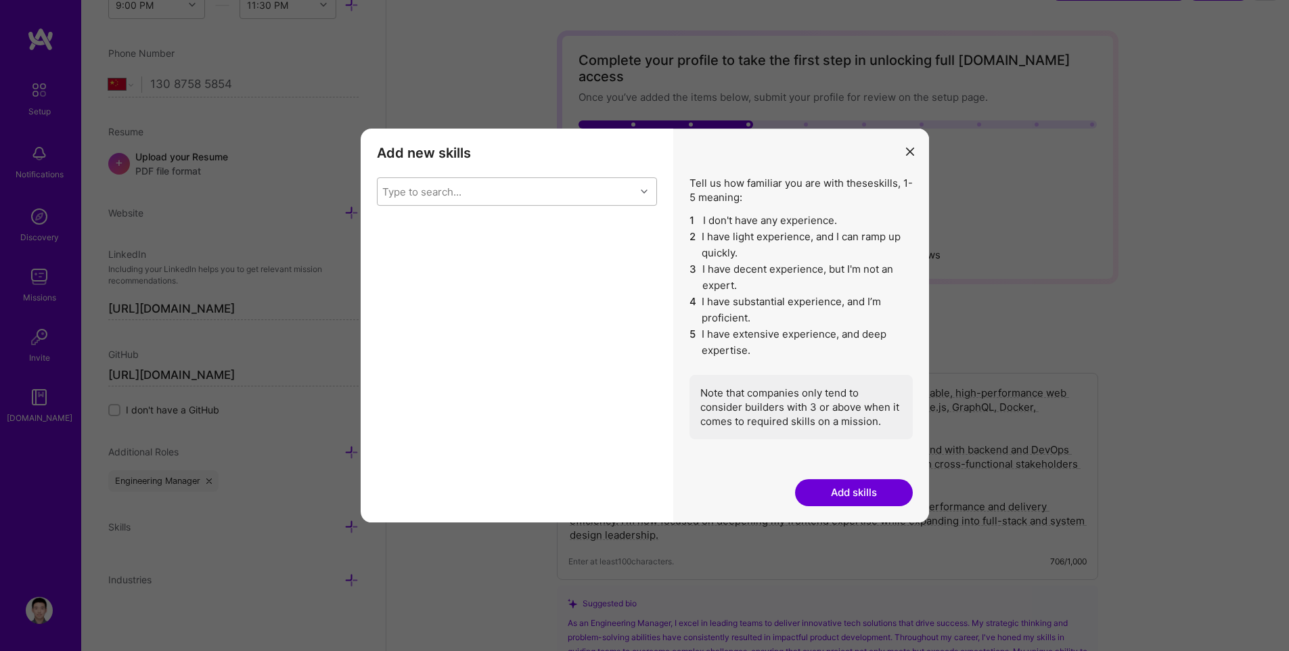
click at [456, 194] on div "Type to search..." at bounding box center [421, 192] width 79 height 14
type input "React"
click at [442, 252] on div "React" at bounding box center [517, 251] width 264 height 14
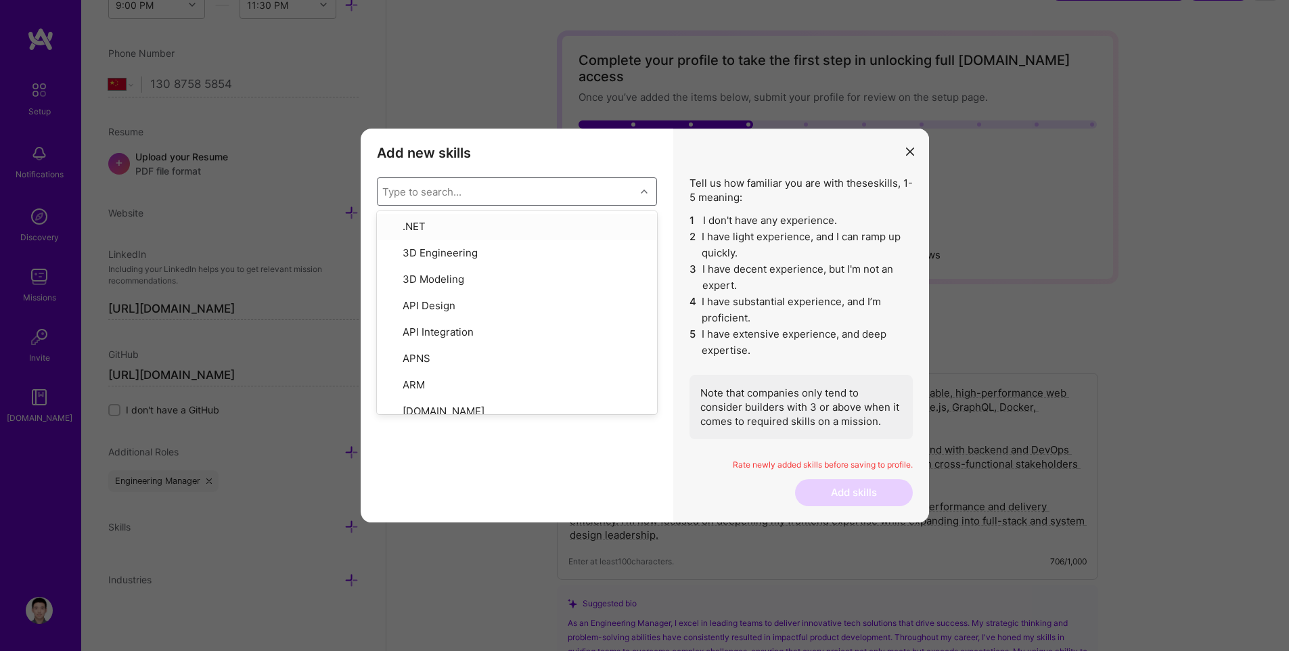
click at [453, 190] on div "Type to search..." at bounding box center [421, 192] width 79 height 14
click at [633, 261] on div "5" at bounding box center [626, 255] width 49 height 27
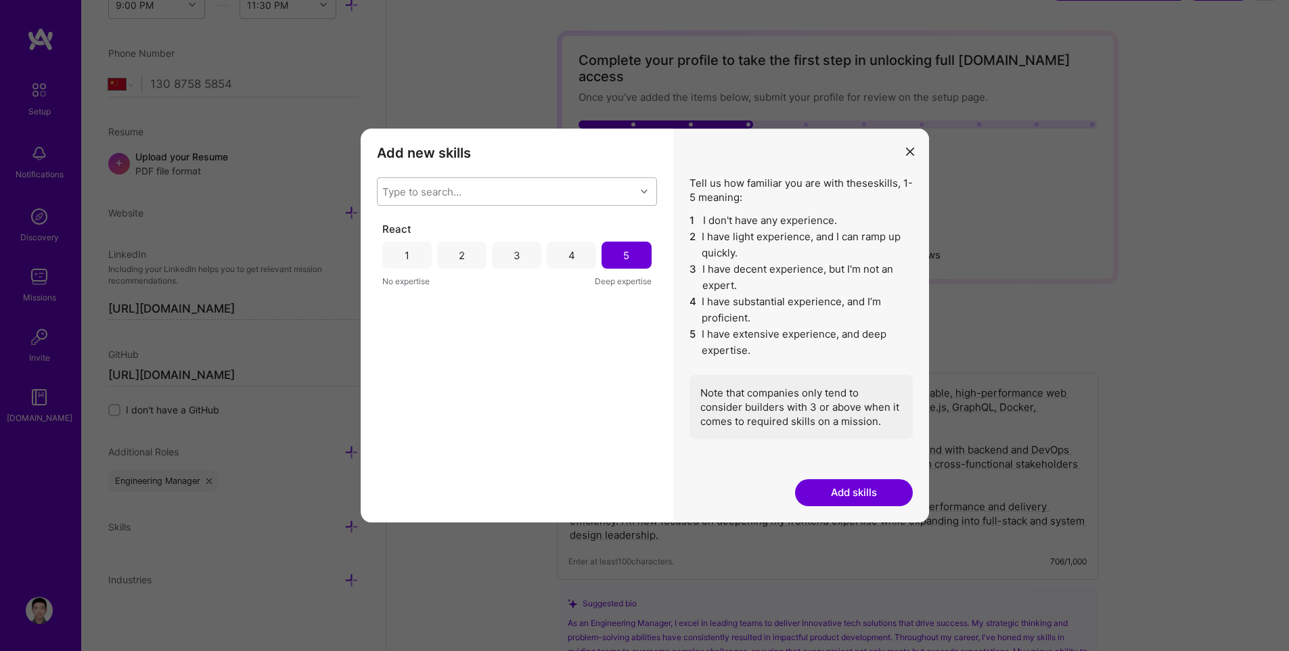
click at [476, 183] on div "Type to search..." at bounding box center [507, 191] width 258 height 27
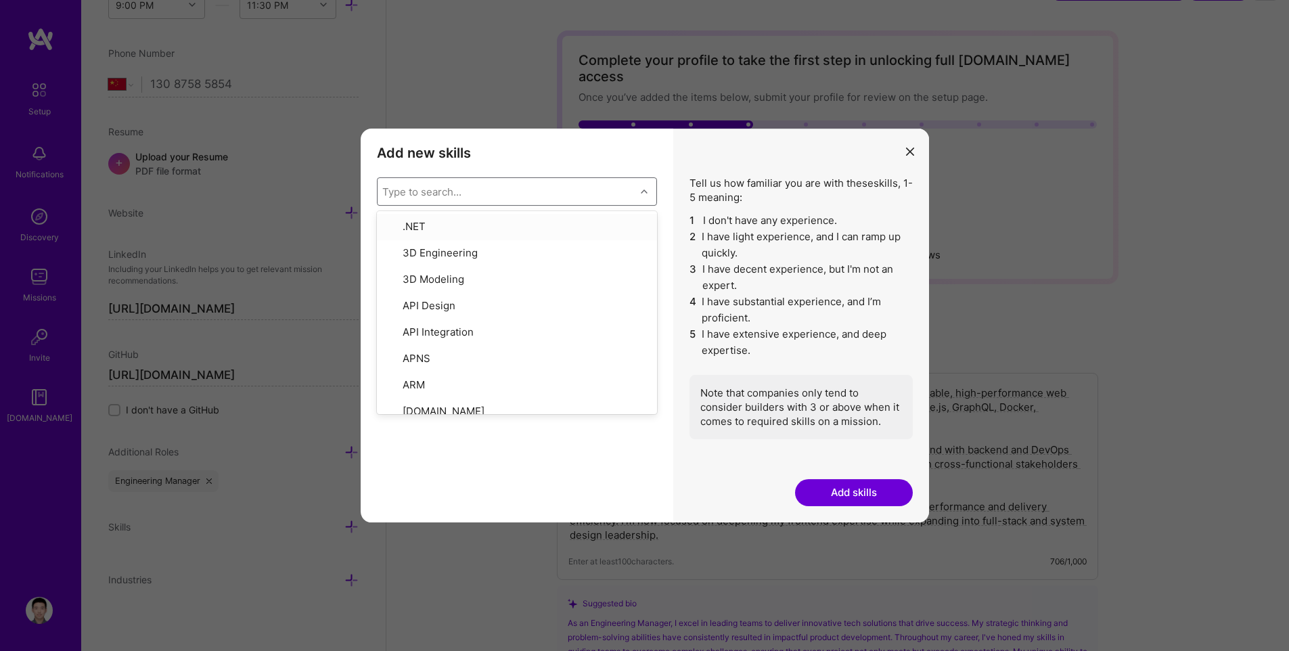
click at [572, 156] on h3 "Add new skills" at bounding box center [517, 153] width 280 height 16
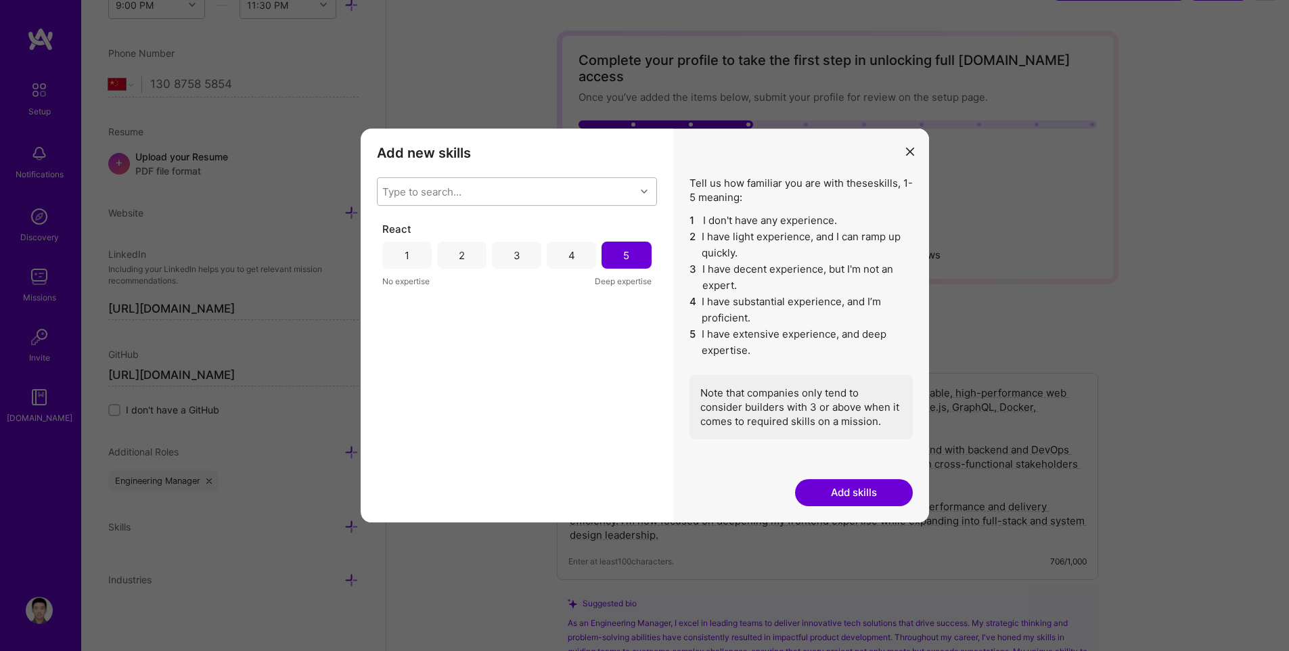
click at [521, 197] on div "Type to search..." at bounding box center [507, 191] width 258 height 27
type input "React"
checkbox input "false"
checkbox input "true"
checkbox input "false"
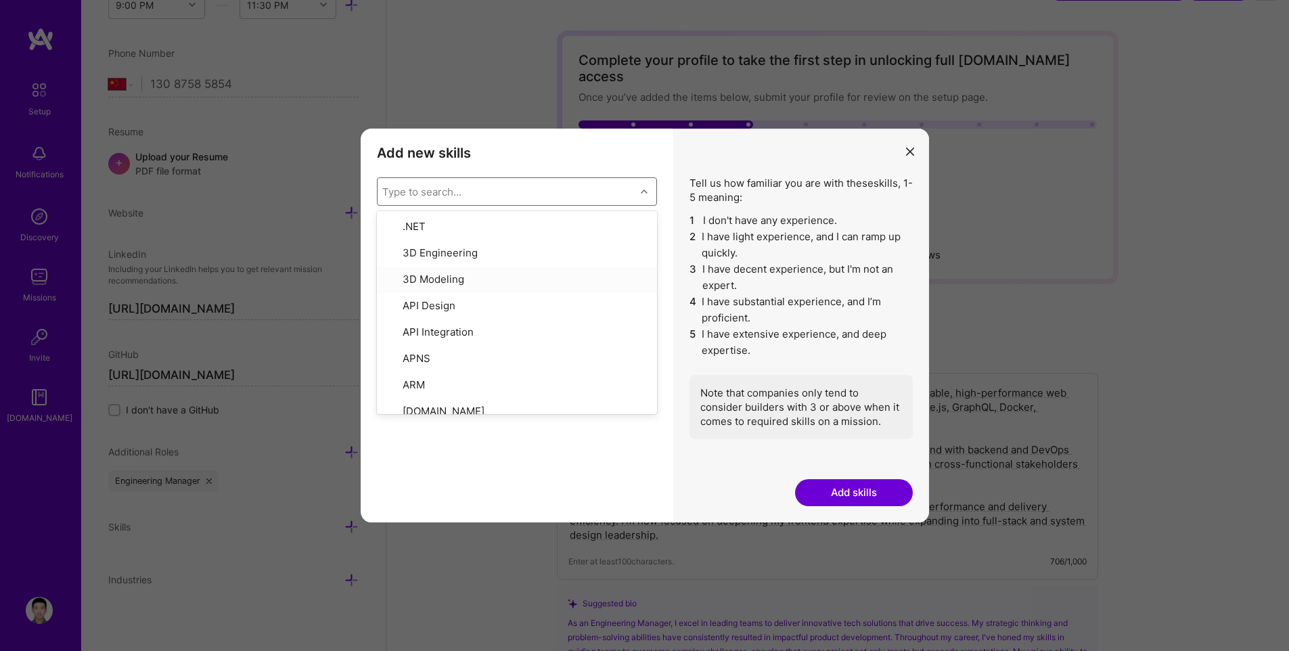
click at [798, 382] on div "Note that companies only tend to consider builders with 3 or above when it come…" at bounding box center [800, 407] width 223 height 64
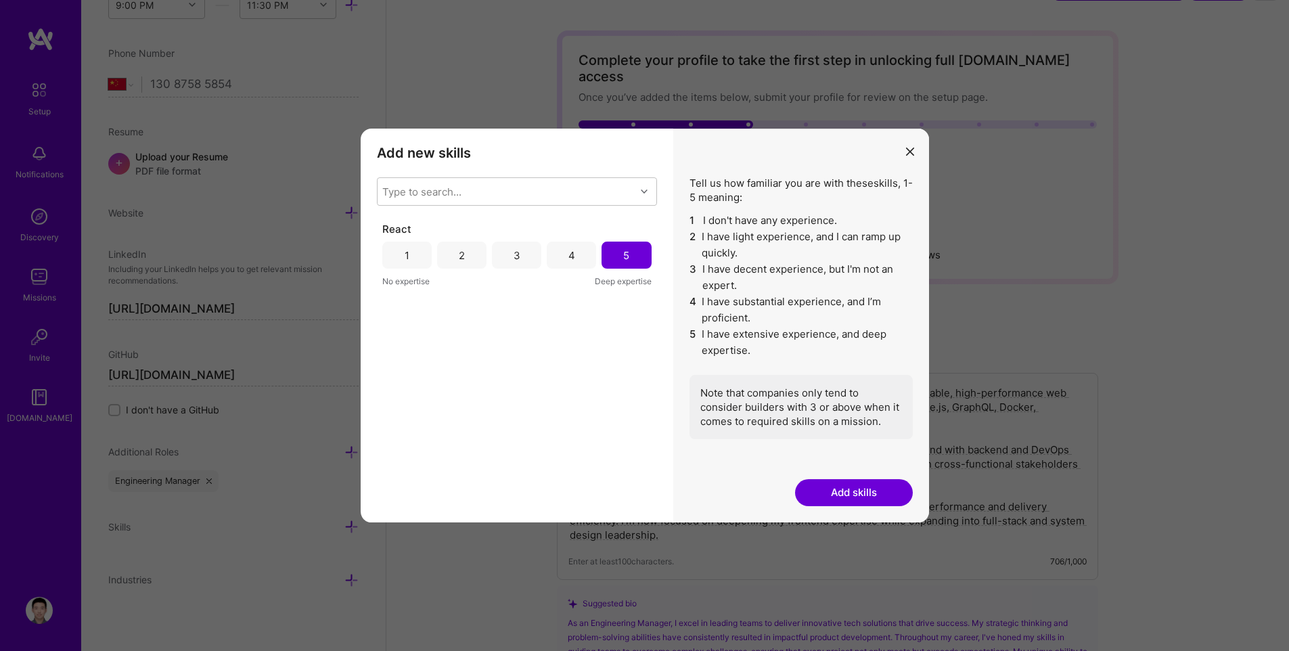
click at [579, 413] on div "React 1 2 3 4 5 No expertise Deep expertise" at bounding box center [517, 364] width 280 height 284
click at [846, 497] on button "Add skills" at bounding box center [854, 492] width 118 height 27
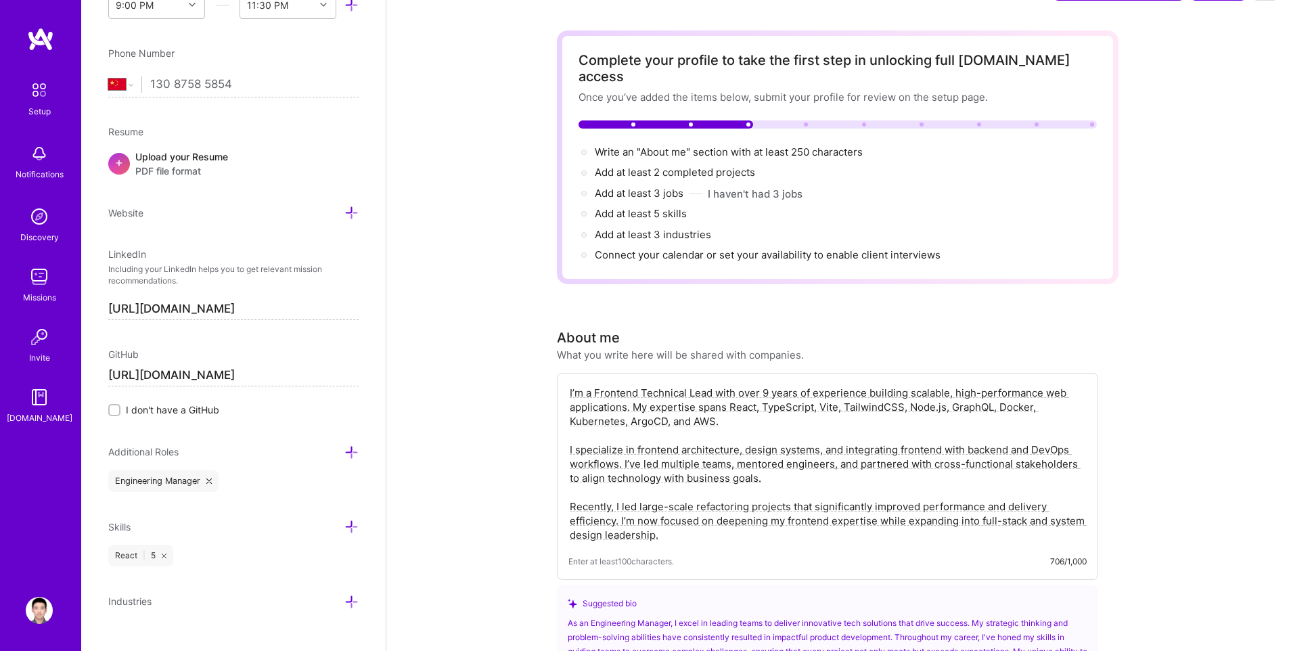
click at [344, 528] on icon at bounding box center [351, 527] width 14 height 14
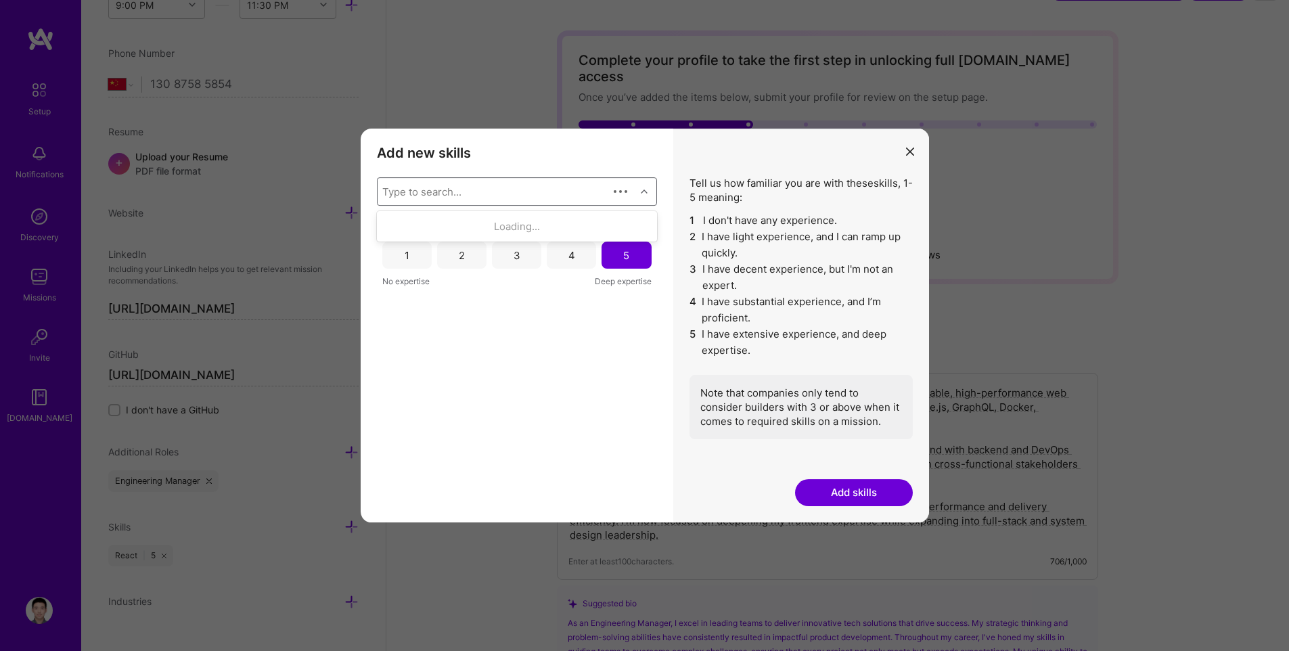
click at [473, 181] on div "Type to search..." at bounding box center [493, 191] width 231 height 27
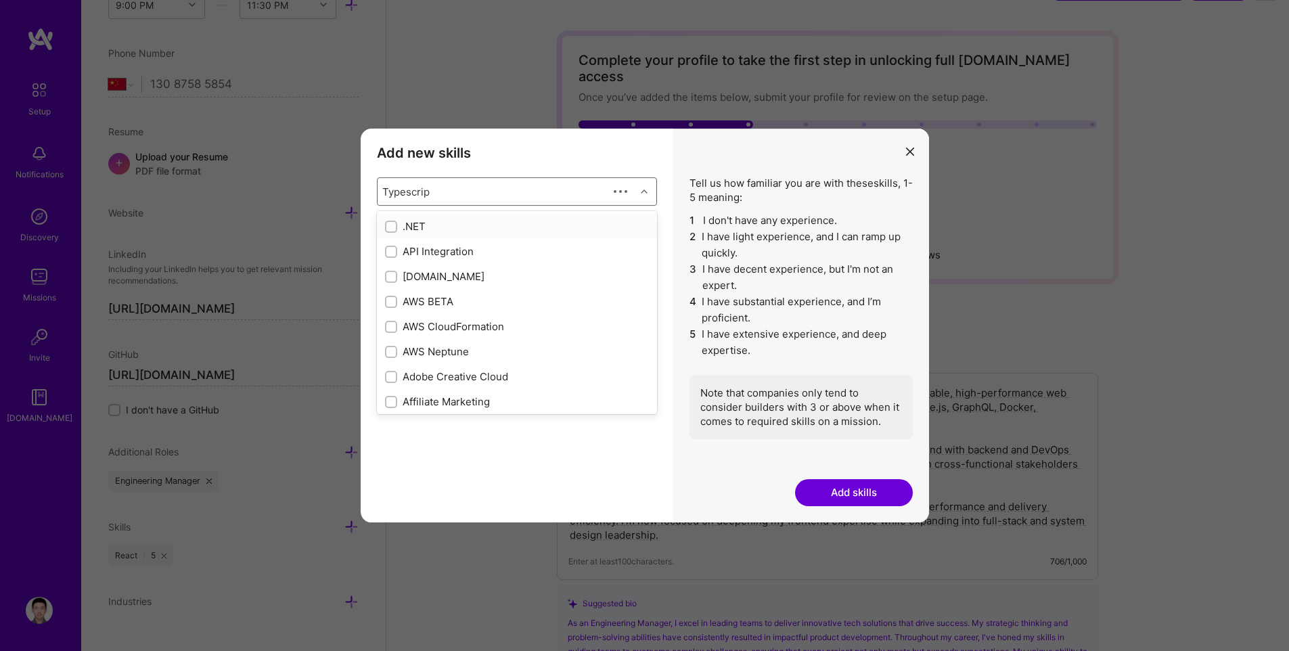
type input "Typescript"
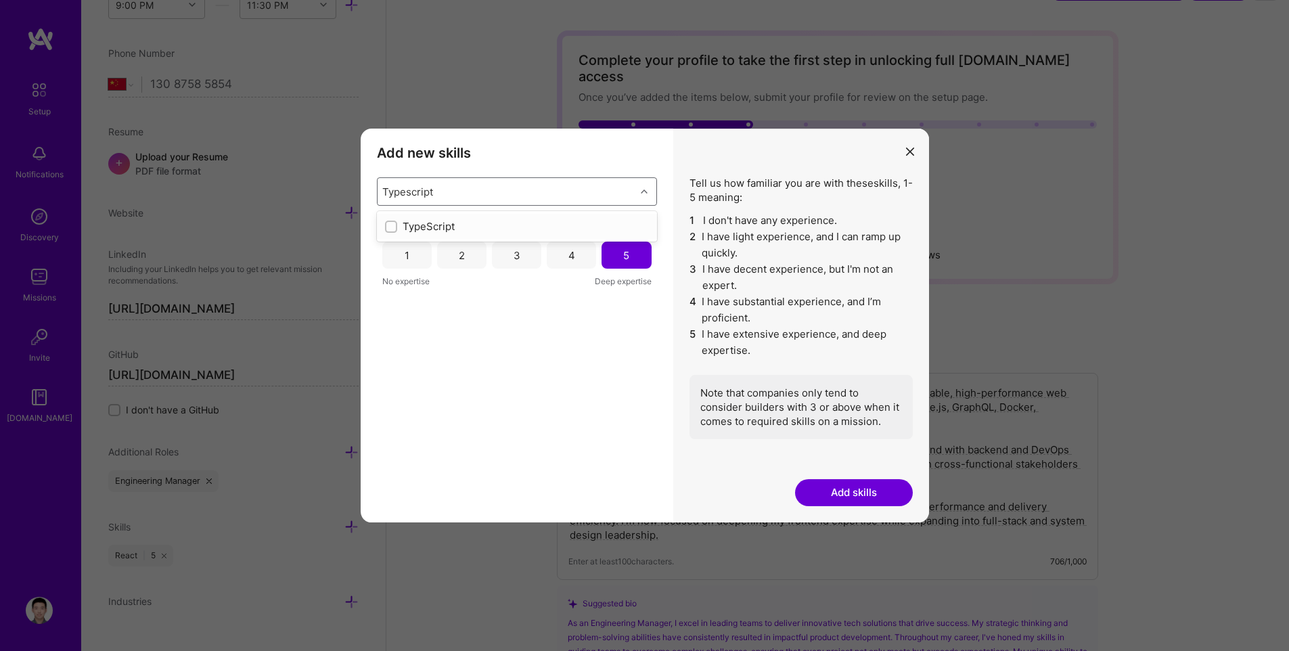
click at [465, 233] on div "TypeScript" at bounding box center [517, 226] width 280 height 25
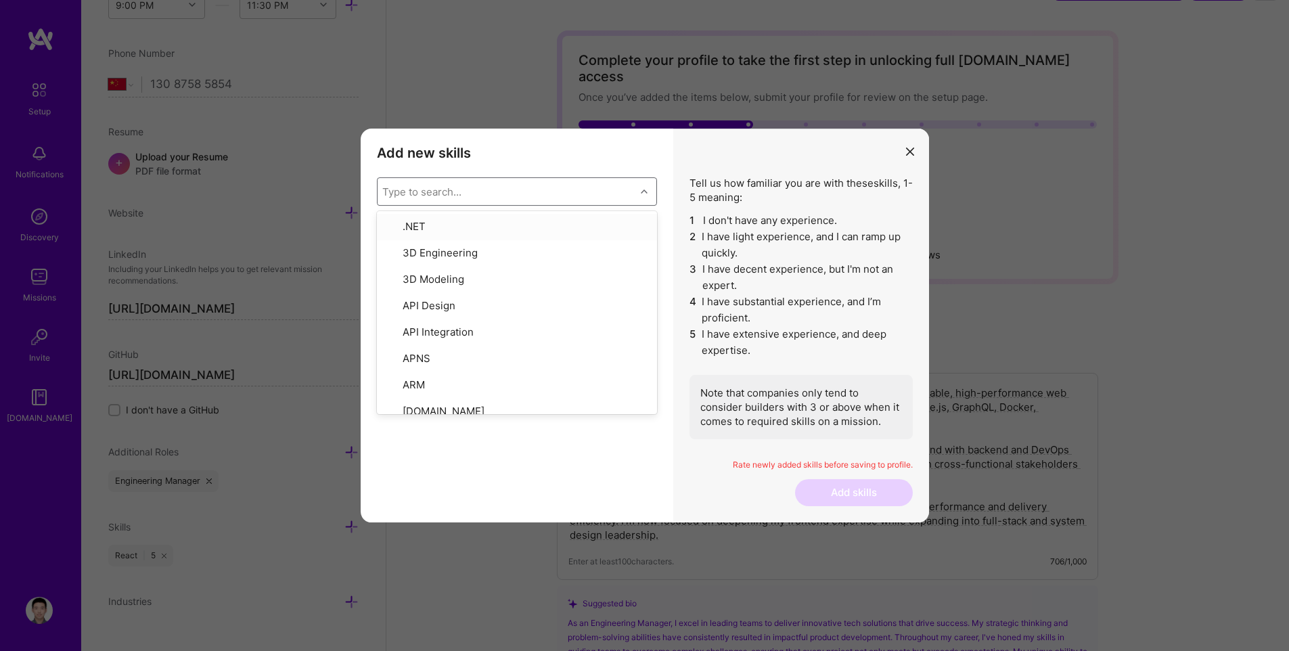
click at [702, 252] on li "2 I have light experience, and I can ramp up quickly." at bounding box center [800, 245] width 223 height 32
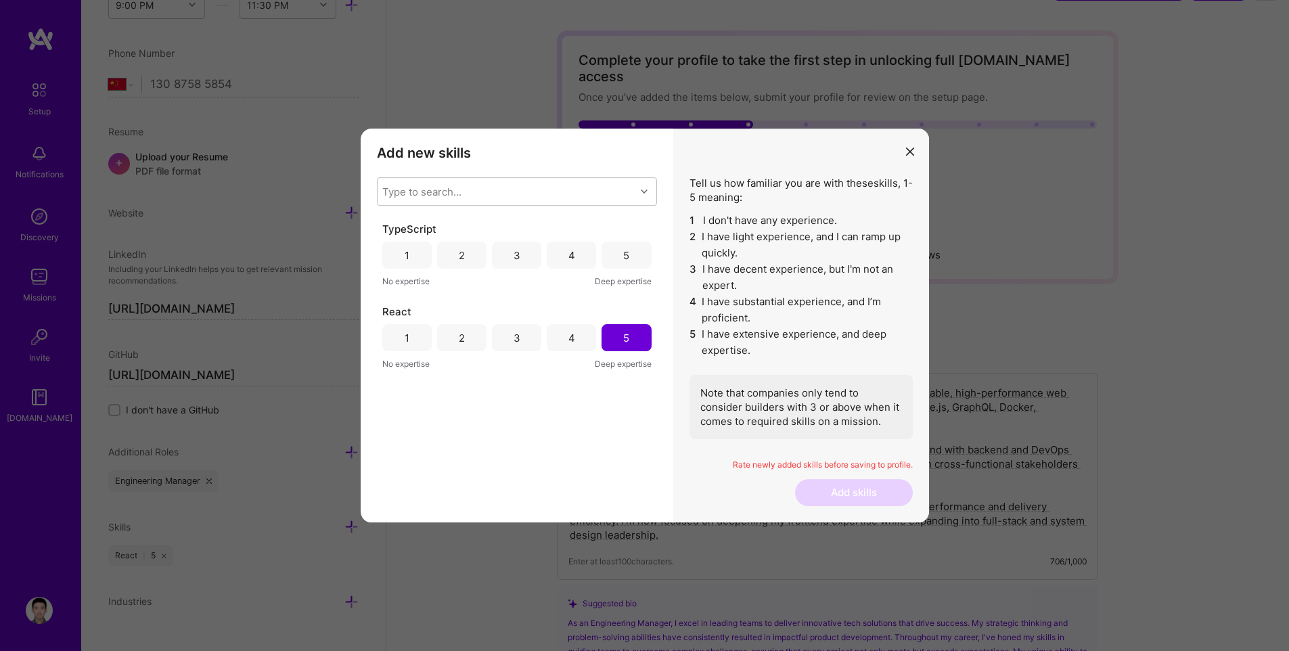
click at [627, 256] on div "5" at bounding box center [626, 255] width 6 height 14
click at [564, 187] on div "Type to search..." at bounding box center [507, 191] width 258 height 27
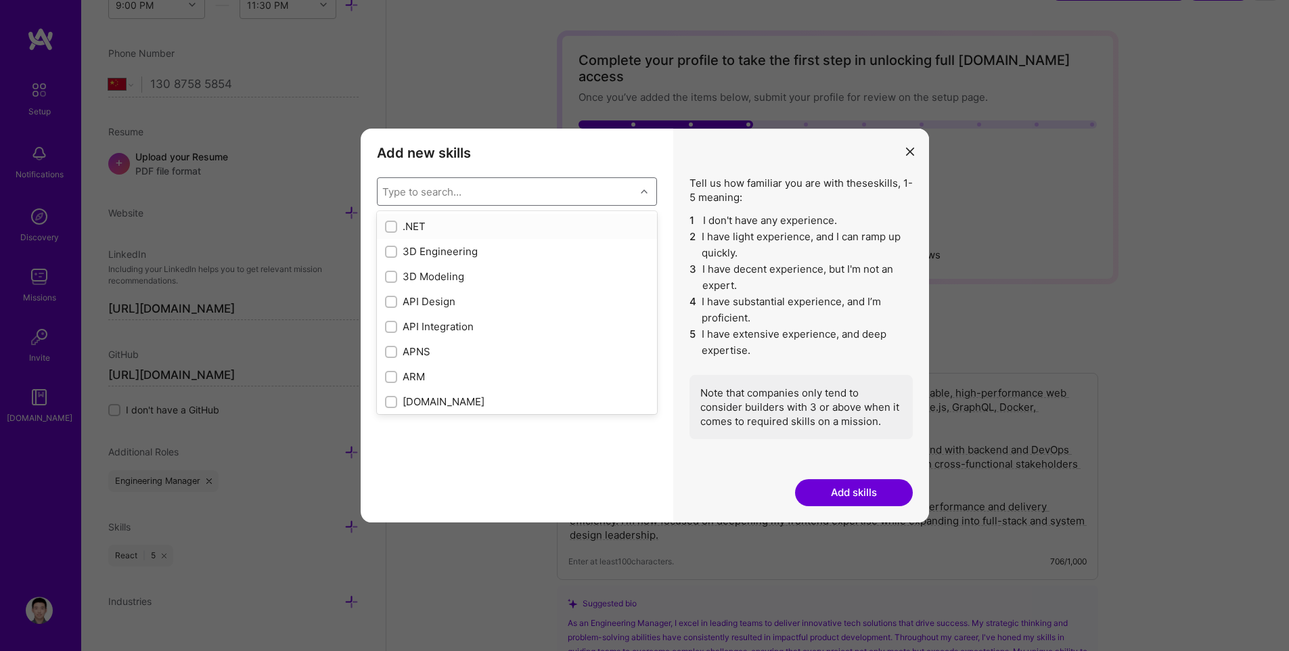
type input "T"
checkbox input "true"
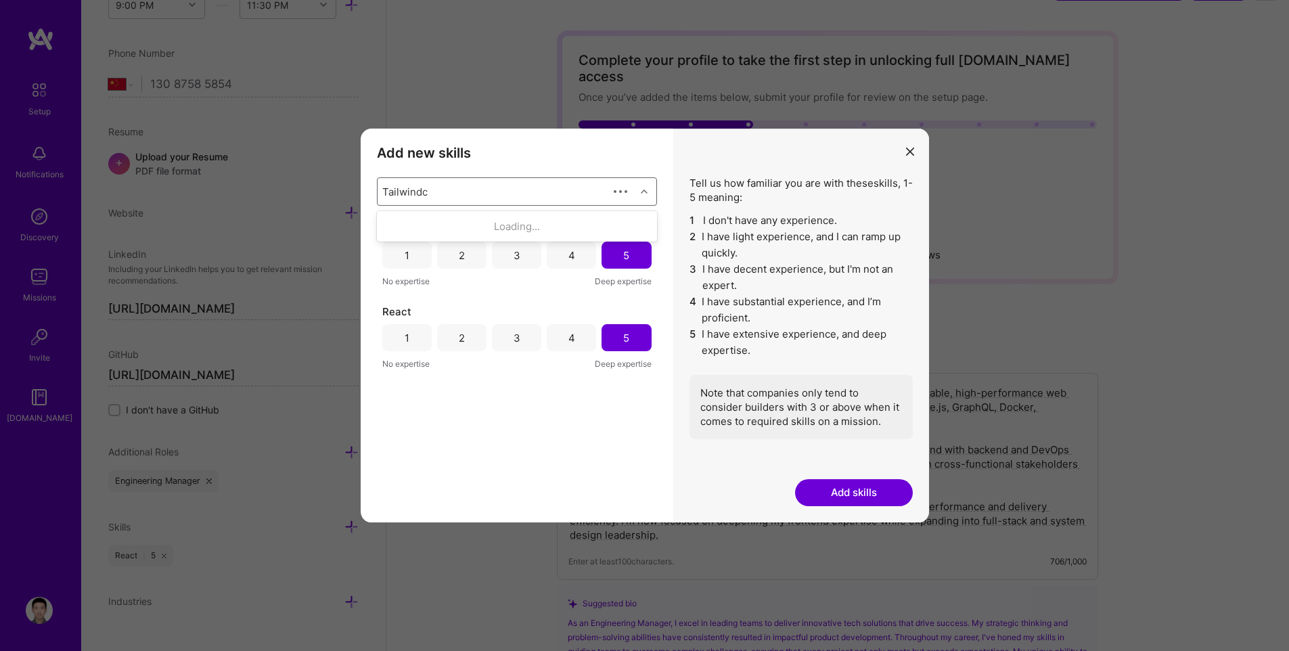
type input "Tailwind"
click at [499, 227] on div "Tailwind CSS" at bounding box center [517, 226] width 264 height 14
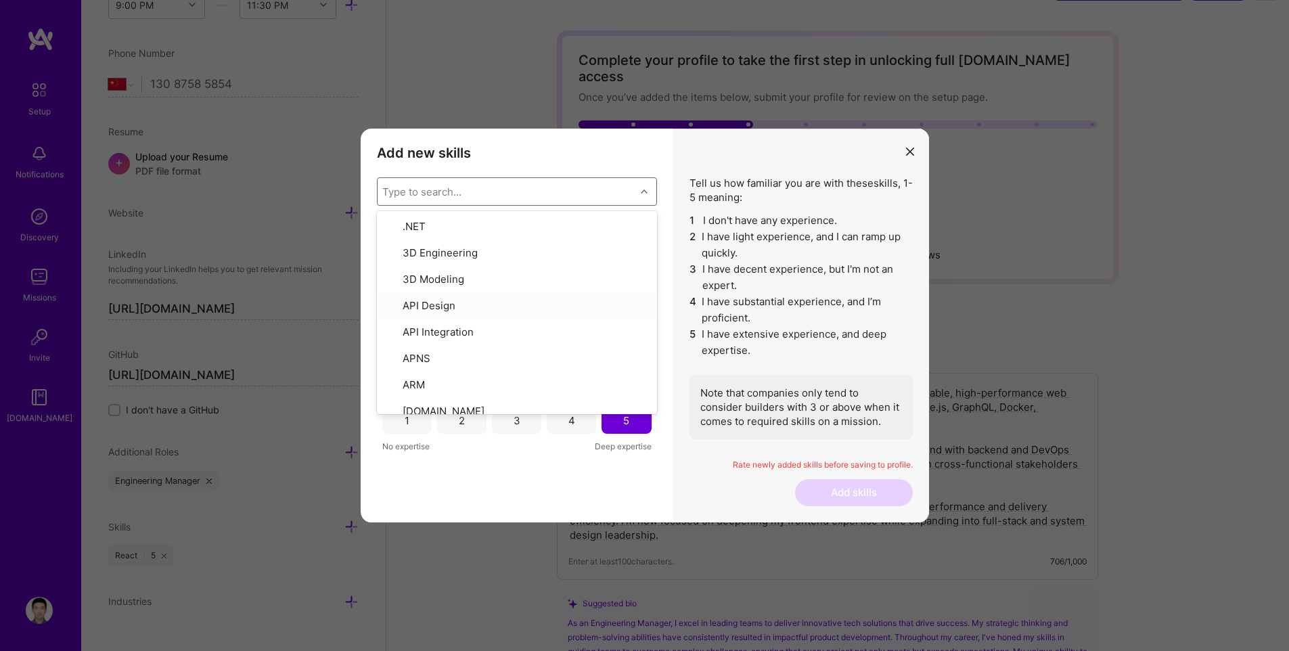
click at [725, 275] on li "3 I have decent experience, but I'm not an expert." at bounding box center [800, 277] width 223 height 32
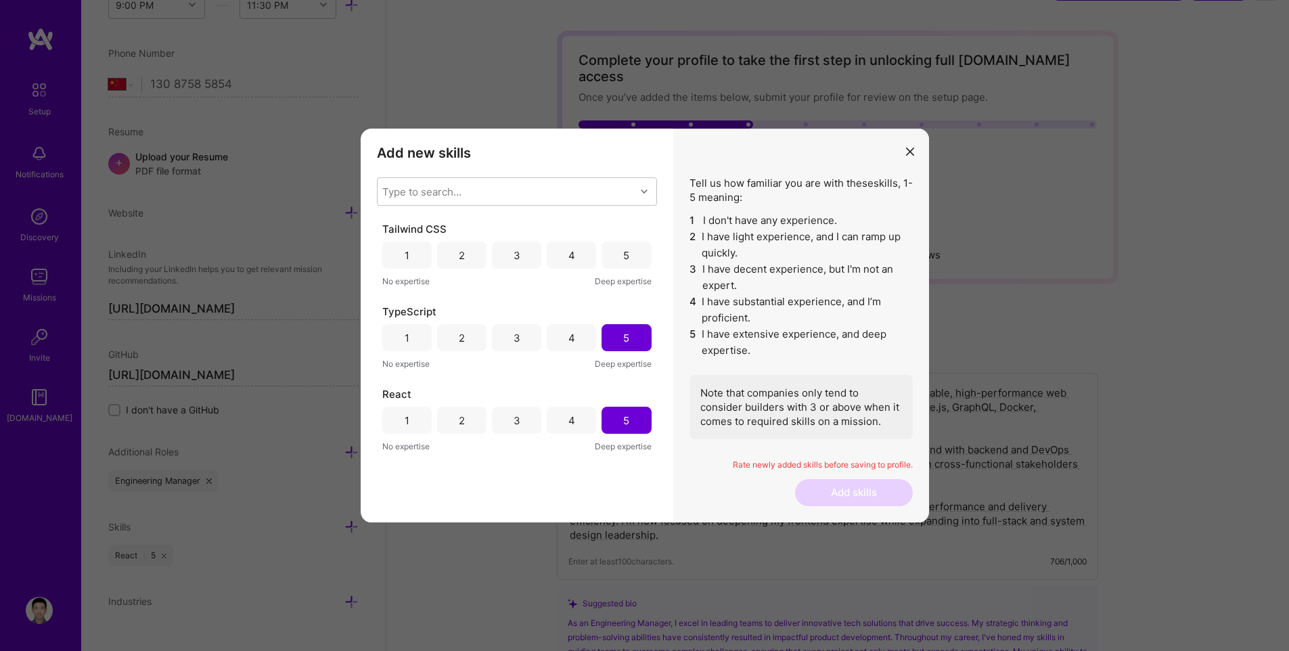
click at [620, 255] on div "5" at bounding box center [626, 255] width 49 height 27
click at [581, 189] on div "Type to search..." at bounding box center [507, 191] width 258 height 27
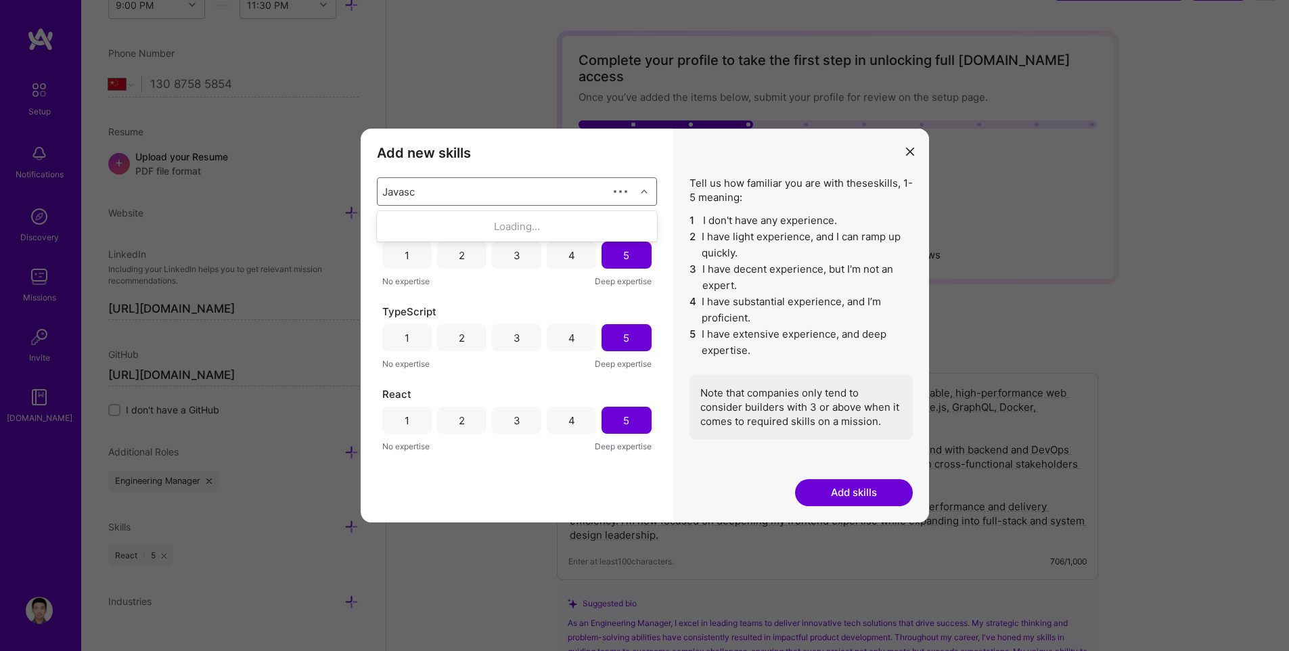
type input "Javascr"
click at [560, 225] on div "JavaScript" at bounding box center [517, 226] width 264 height 14
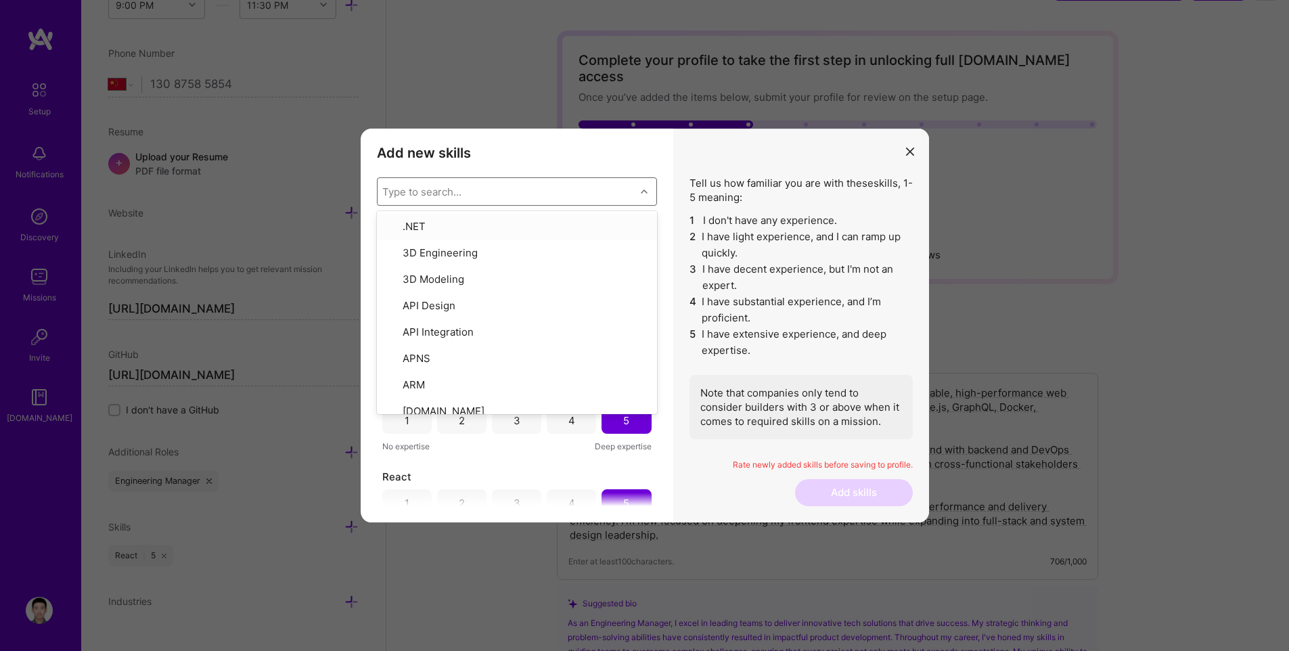
click at [750, 231] on li "2 I have light experience, and I can ramp up quickly." at bounding box center [800, 245] width 223 height 32
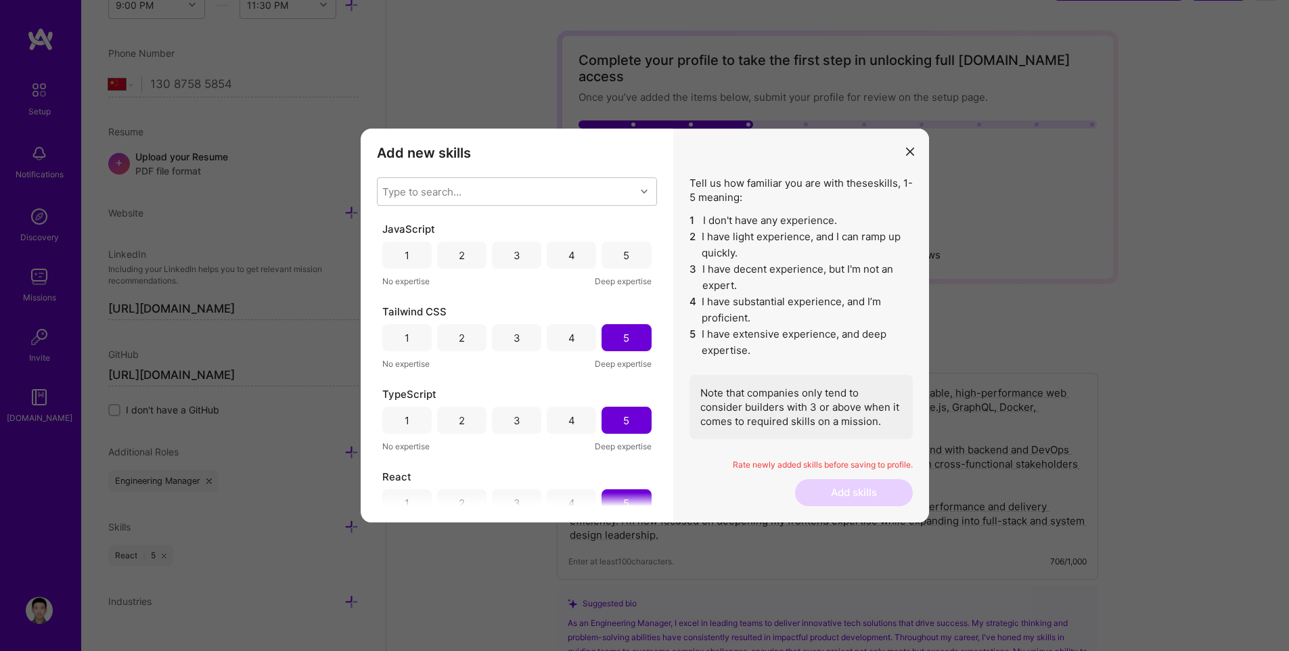
click at [625, 252] on div "5" at bounding box center [626, 255] width 49 height 27
click at [564, 192] on div "Type to search..." at bounding box center [507, 191] width 258 height 27
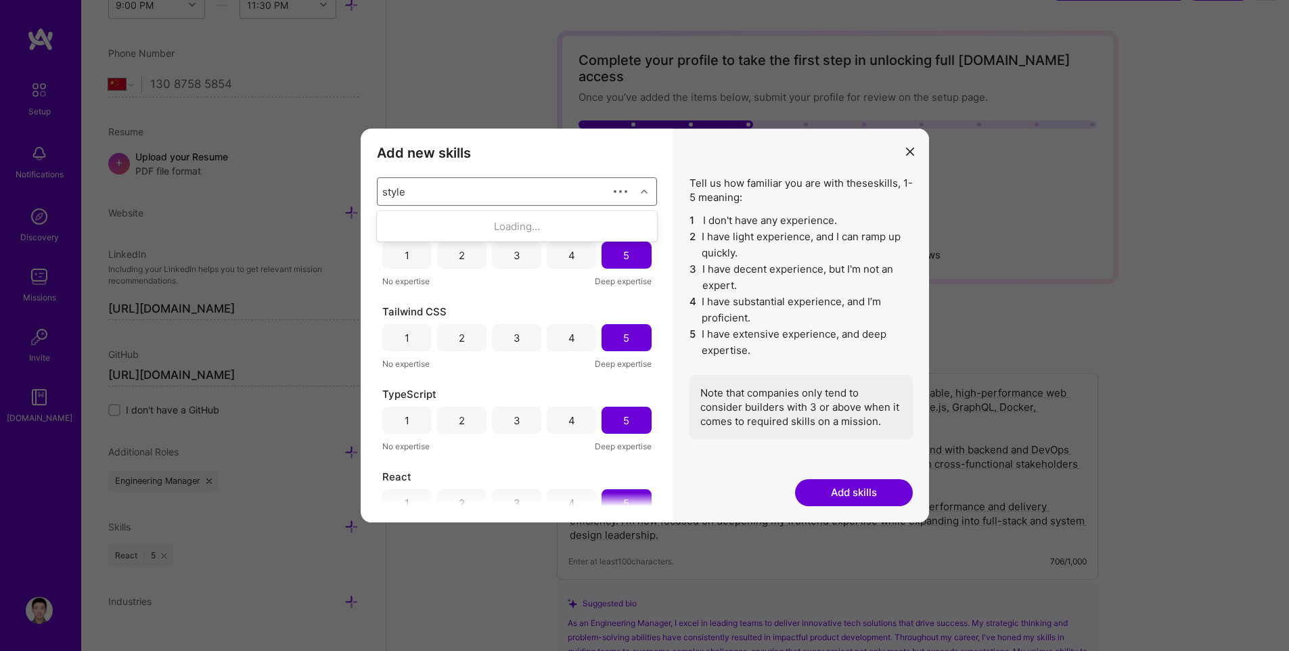
type input "styled"
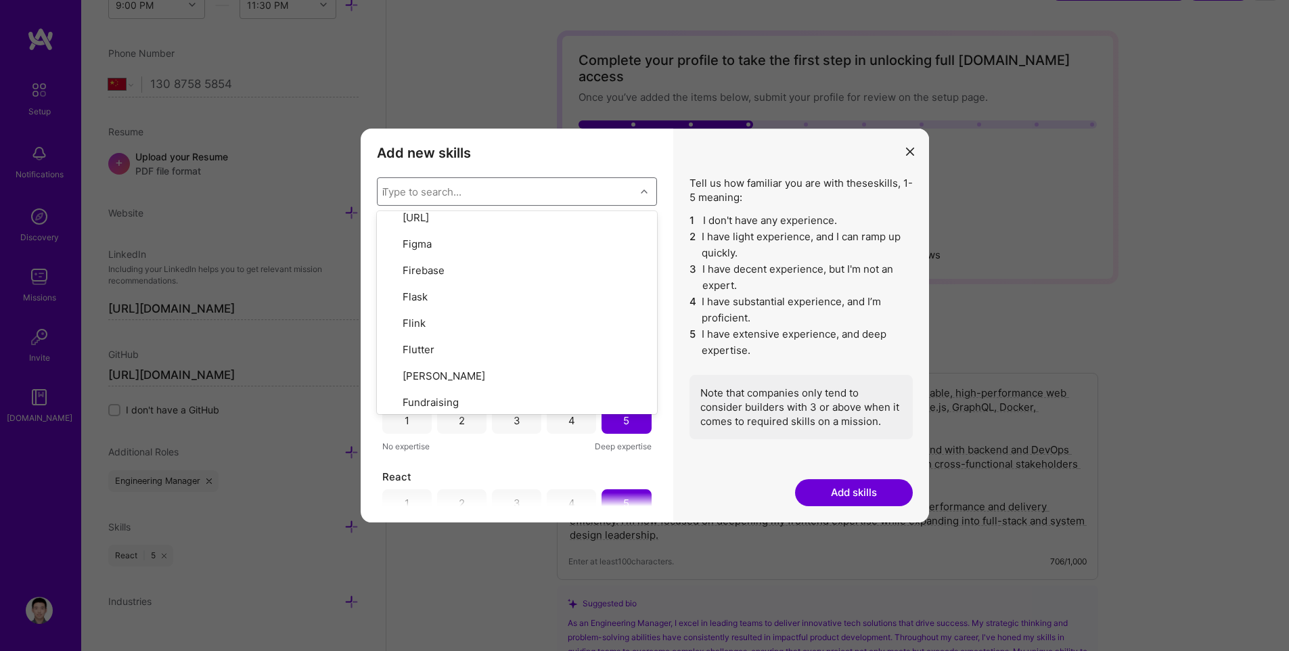
scroll to position [0, 0]
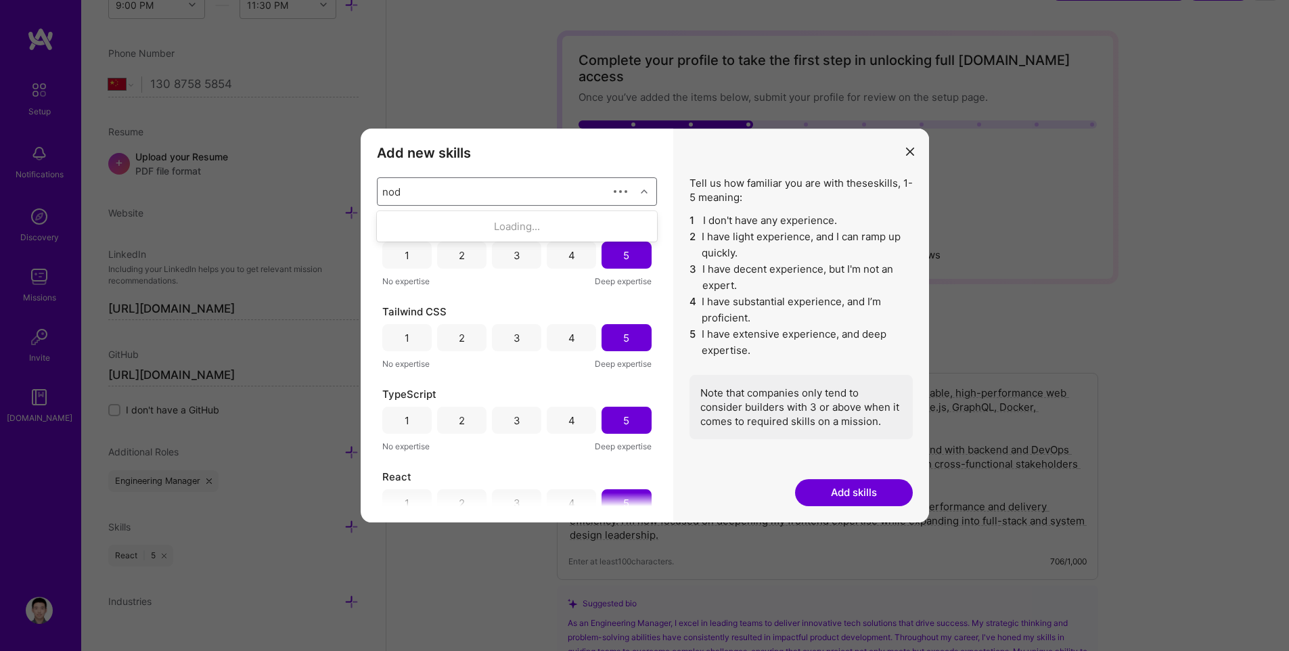
type input "node"
click at [487, 222] on div "Node.js" at bounding box center [517, 226] width 264 height 14
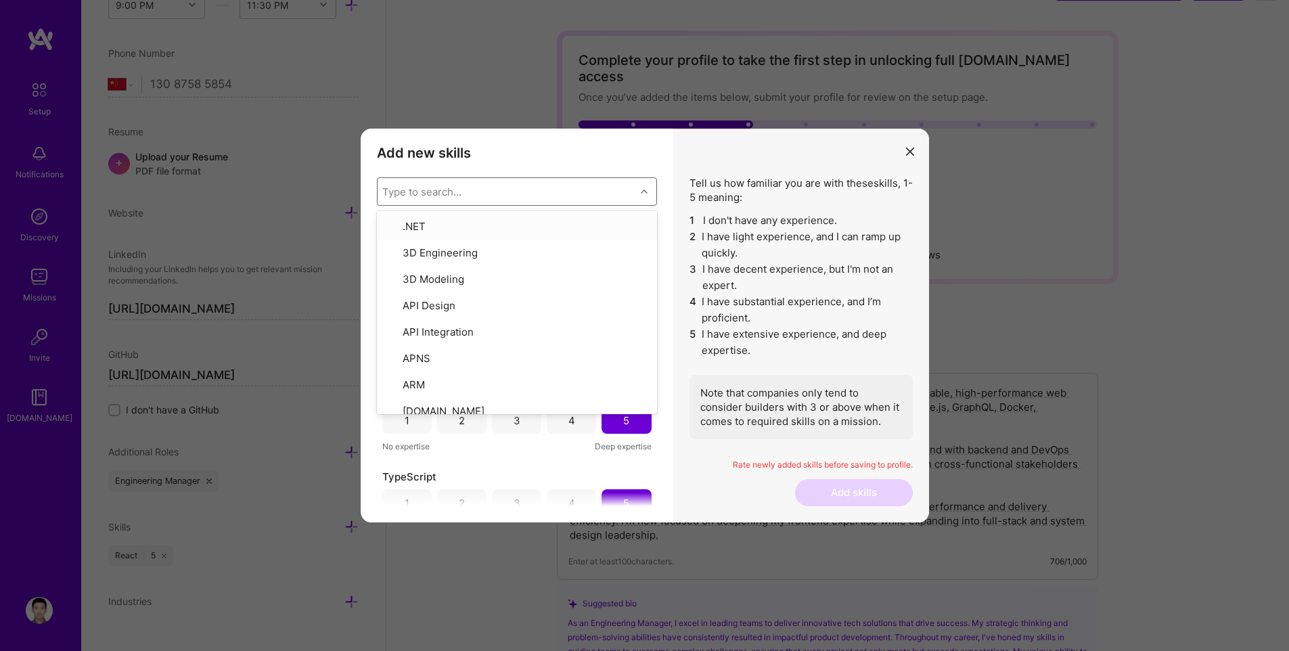
click at [714, 240] on li "2 I have light experience, and I can ramp up quickly." at bounding box center [800, 245] width 223 height 32
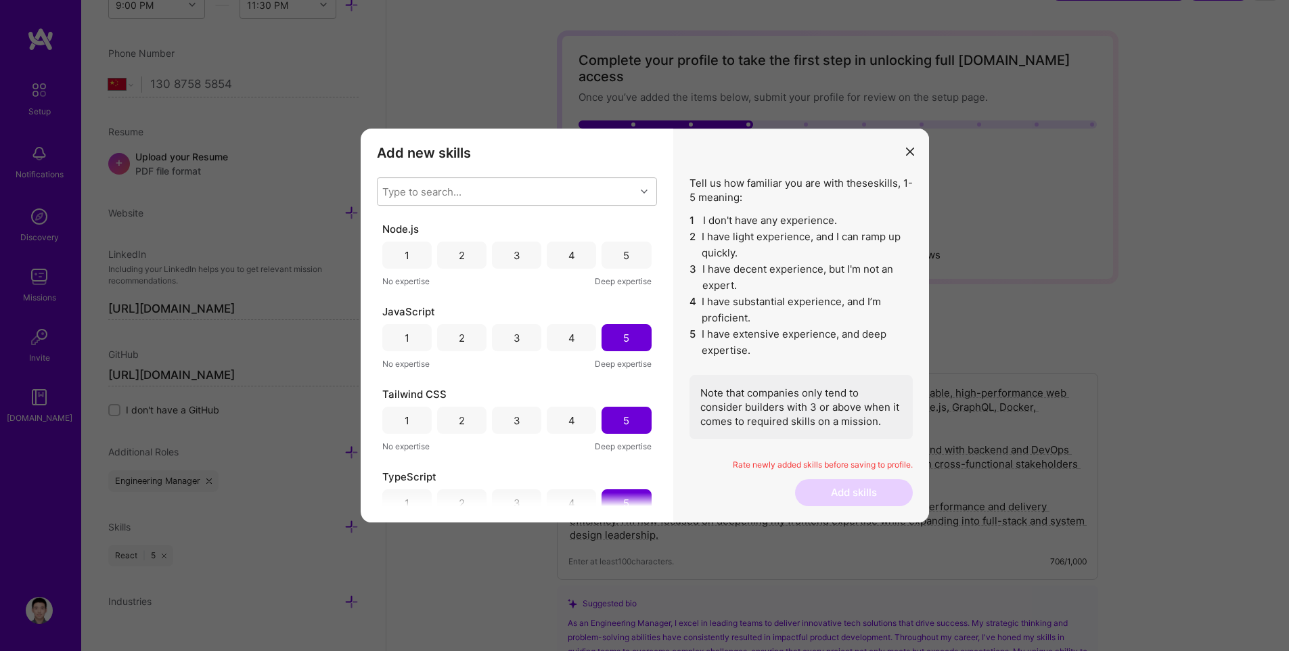
click at [623, 258] on div "5" at bounding box center [626, 255] width 6 height 14
click at [713, 229] on li "2 I have light experience, and I can ramp up quickly." at bounding box center [800, 245] width 223 height 32
click at [756, 338] on li "5 I have extensive experience, and deep expertise." at bounding box center [800, 342] width 223 height 32
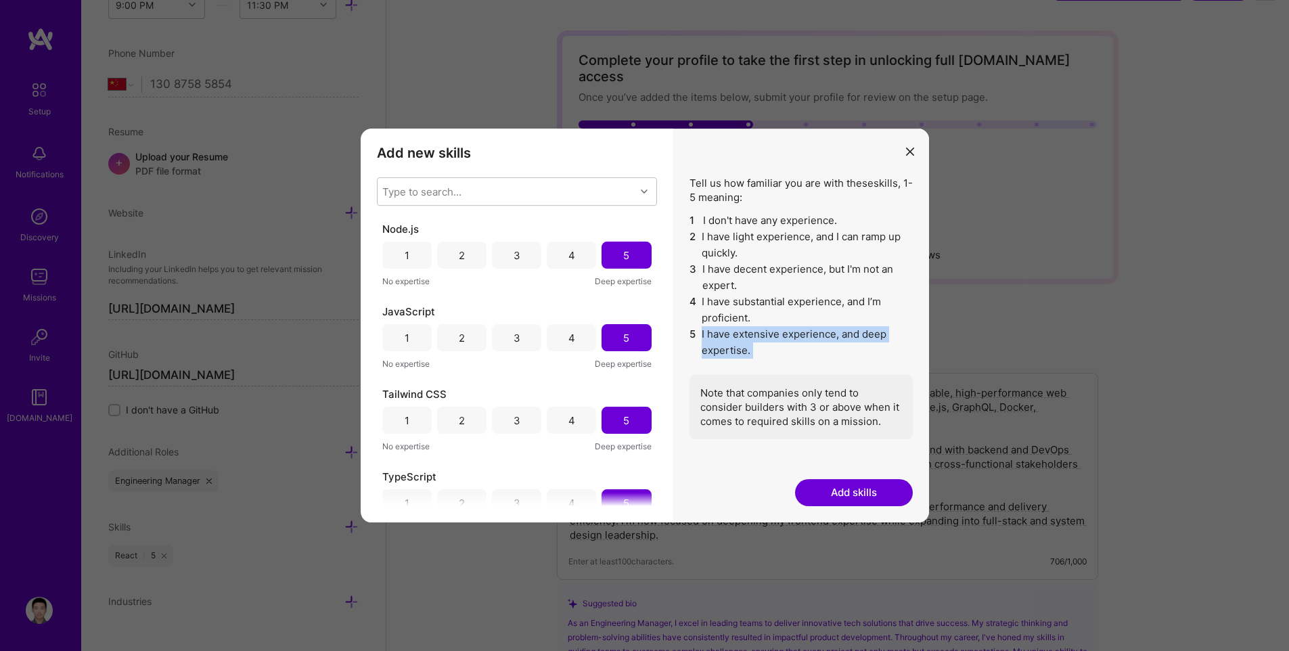
click at [756, 338] on li "5 I have extensive experience, and deep expertise." at bounding box center [800, 342] width 223 height 32
click at [754, 340] on li "5 I have extensive experience, and deep expertise." at bounding box center [800, 342] width 223 height 32
click at [539, 203] on div "Type to search..." at bounding box center [507, 191] width 258 height 27
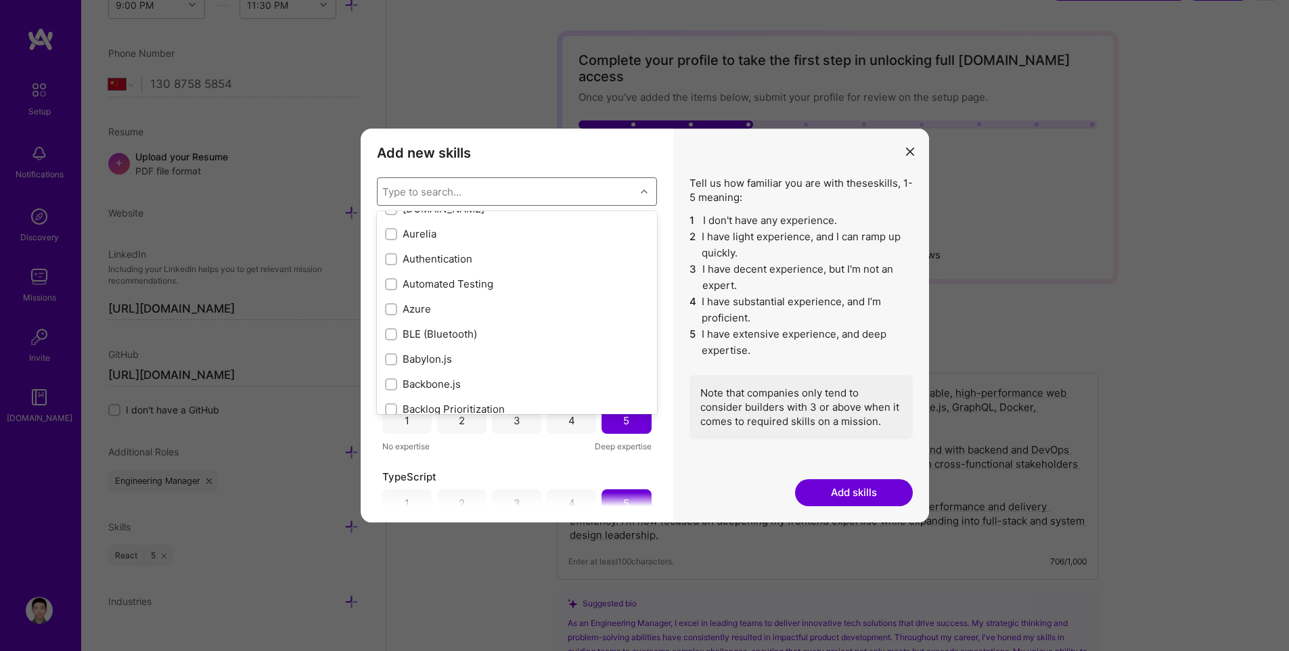
scroll to position [1002, 0]
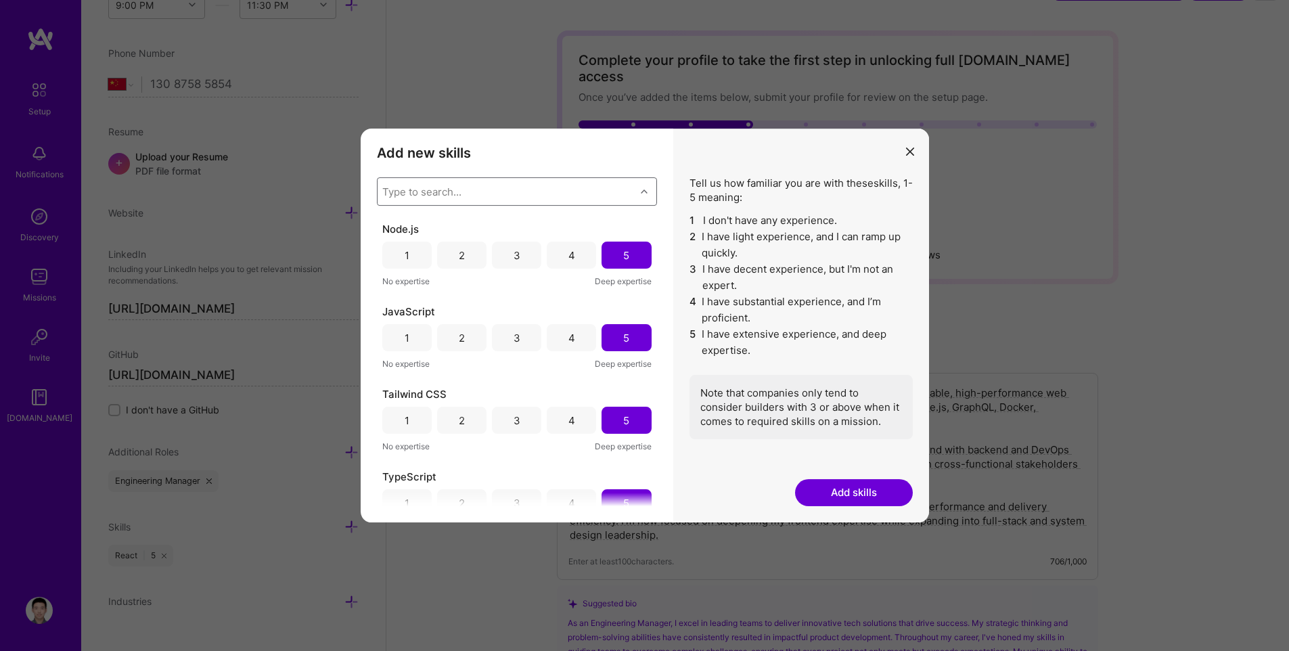
click at [464, 190] on div "Type to search..." at bounding box center [507, 191] width 258 height 27
type input "Python"
click at [461, 229] on div "Python" at bounding box center [517, 226] width 264 height 14
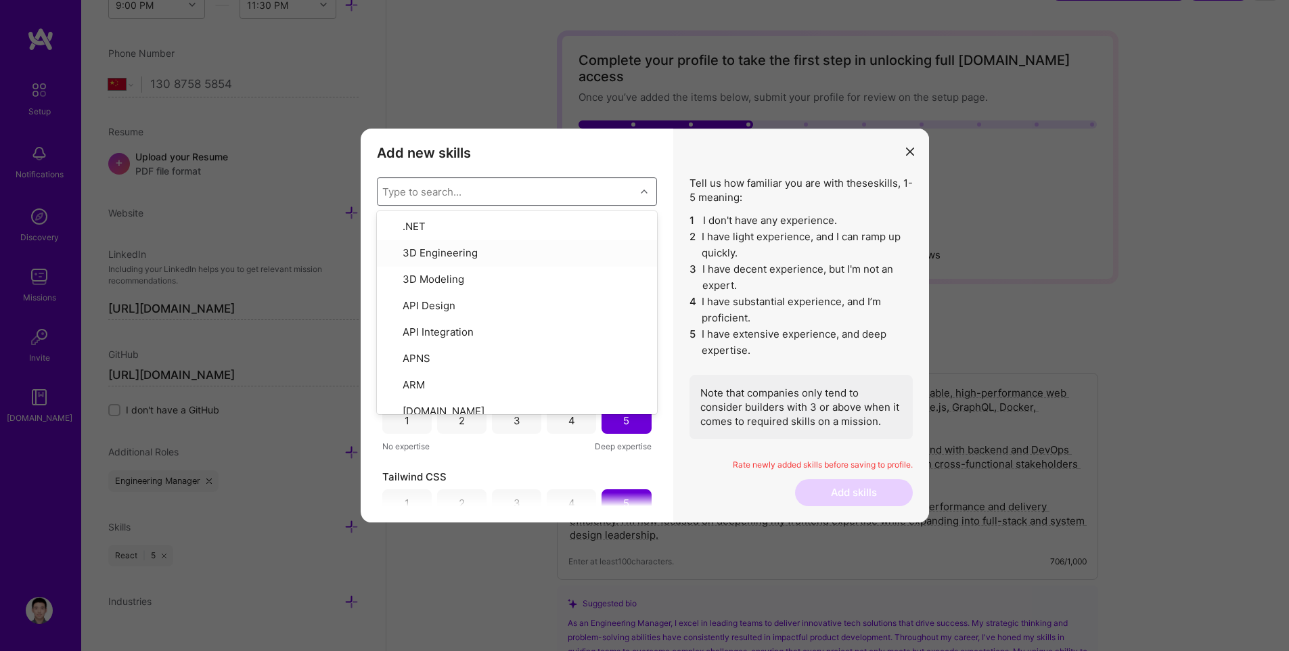
click at [708, 265] on li "3 I have decent experience, but I'm not an expert." at bounding box center [800, 277] width 223 height 32
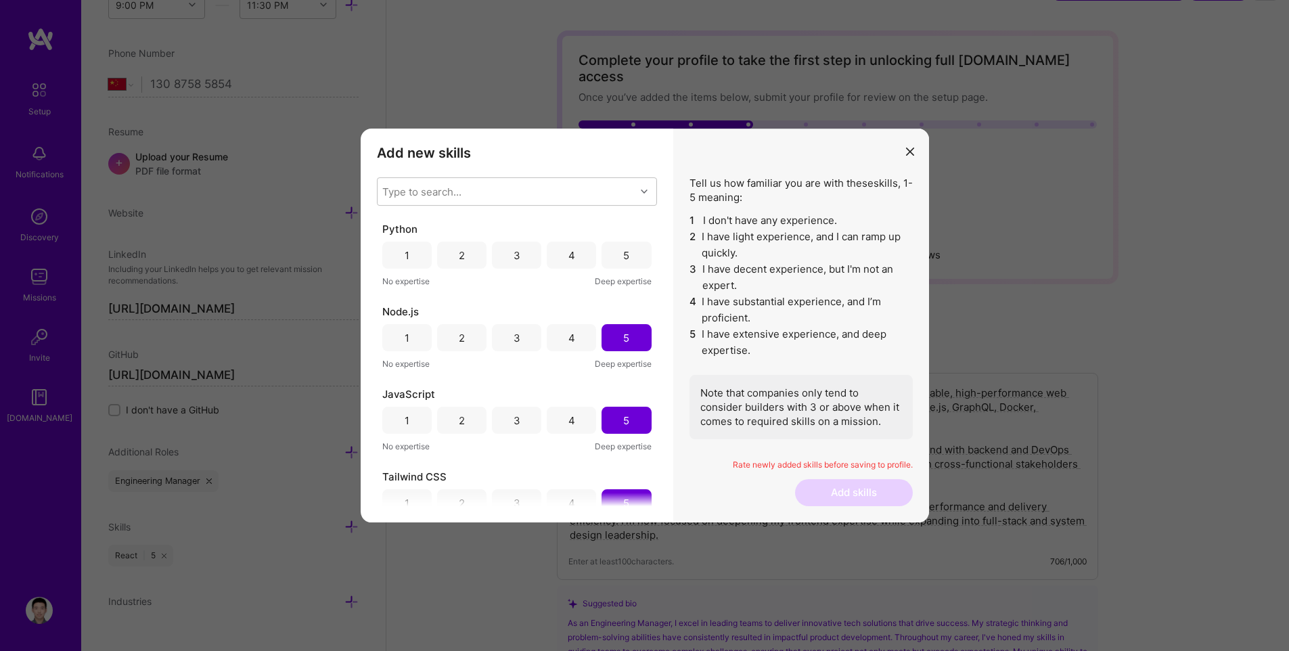
click at [514, 258] on div "3" at bounding box center [517, 255] width 7 height 14
click at [561, 189] on div "Type to search..." at bounding box center [507, 191] width 258 height 27
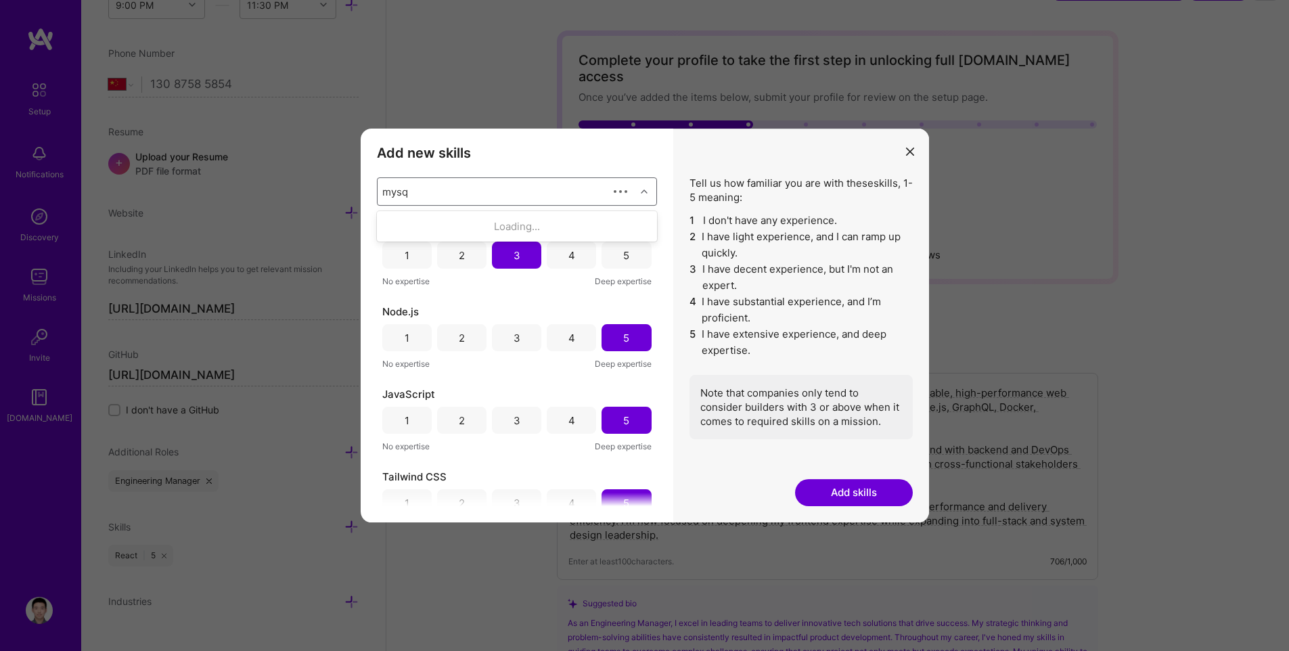
type input "mysql"
click at [512, 229] on div "MySQL" at bounding box center [517, 226] width 264 height 14
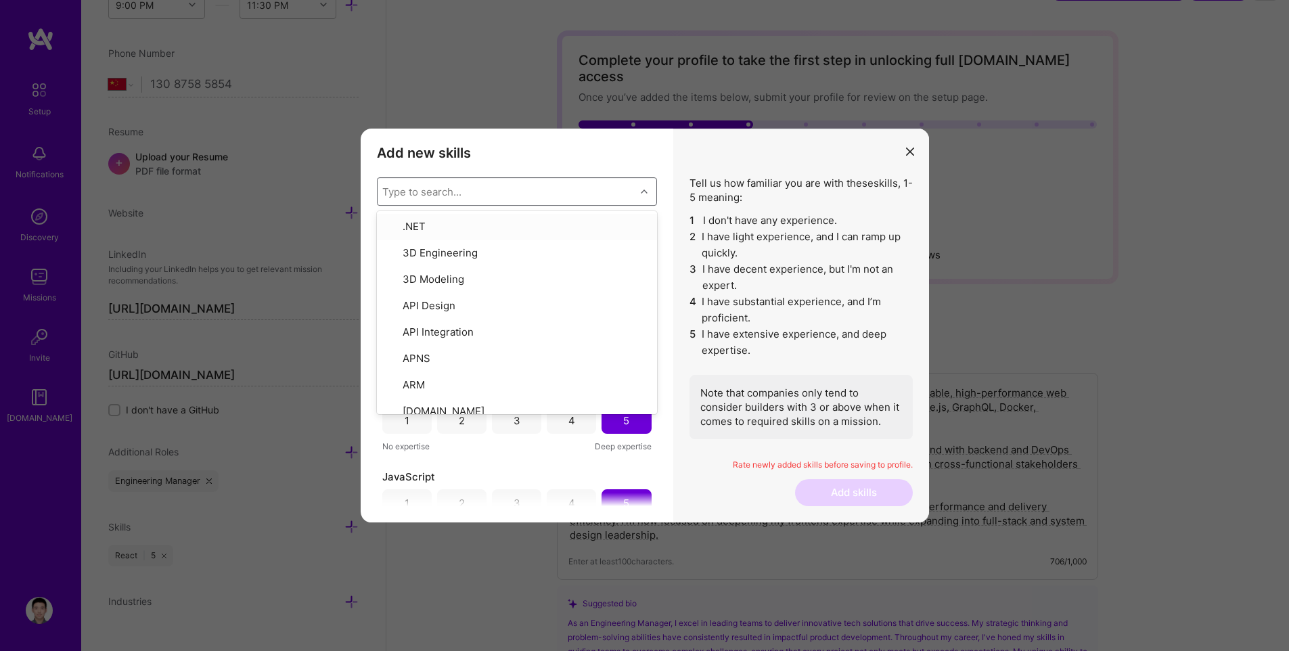
click at [727, 247] on li "2 I have light experience, and I can ramp up quickly." at bounding box center [800, 245] width 223 height 32
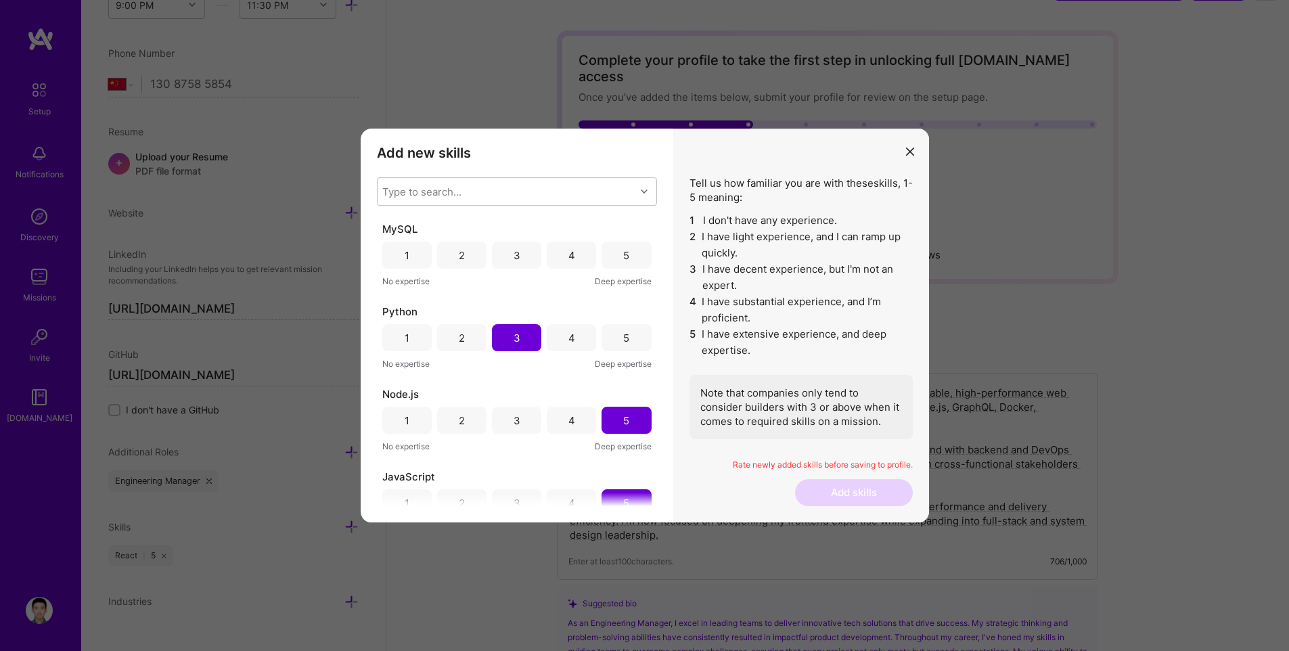
click at [554, 256] on div "4" at bounding box center [571, 255] width 49 height 27
click at [489, 185] on div "Type to search..." at bounding box center [507, 191] width 258 height 27
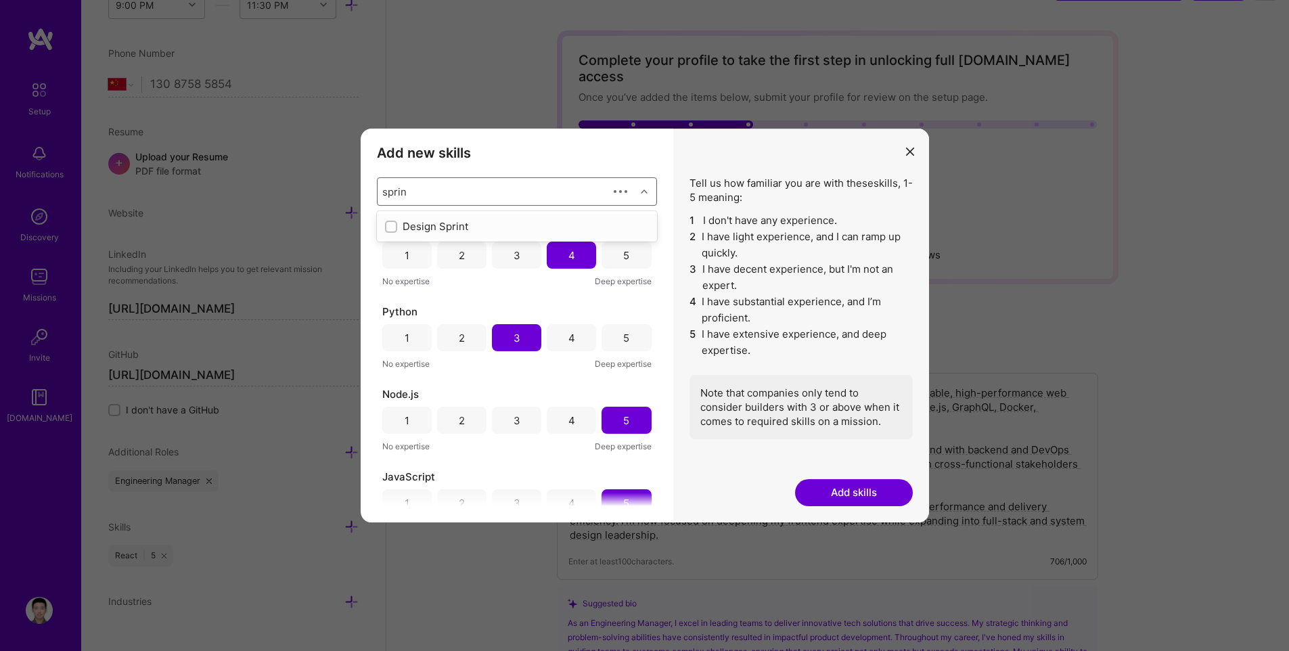
type input "spring"
click at [476, 253] on div "Spring Boot" at bounding box center [517, 251] width 264 height 14
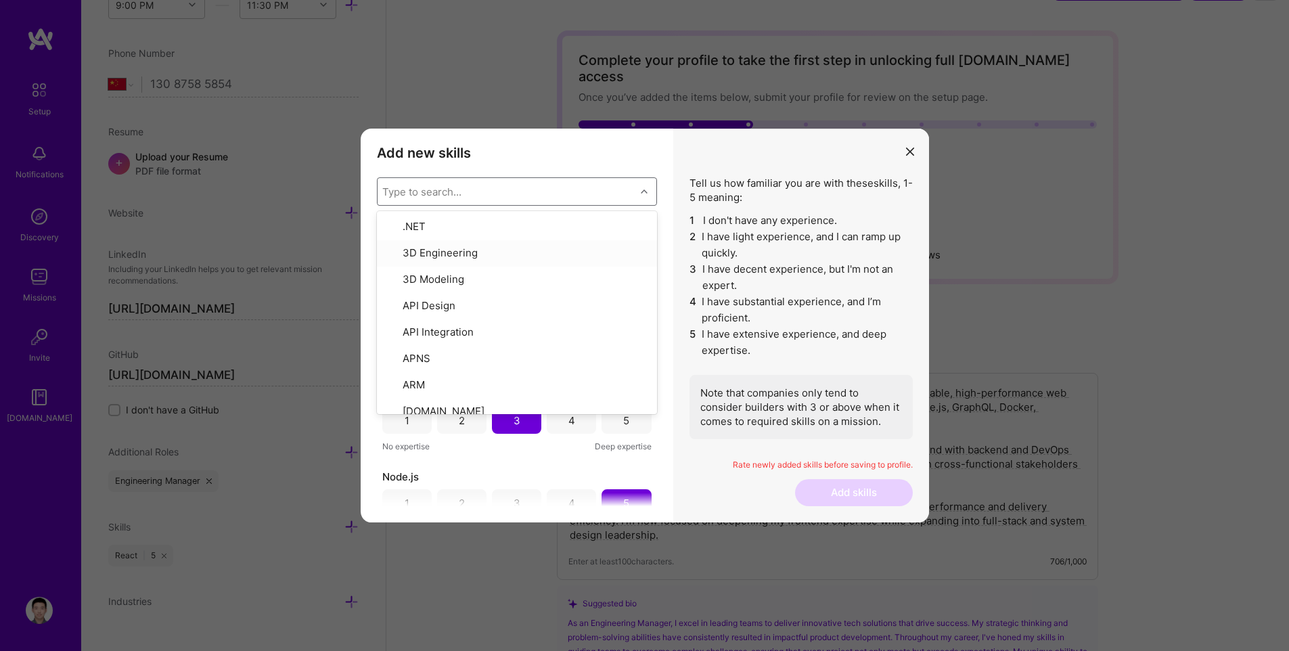
click at [737, 231] on li "2 I have light experience, and I can ramp up quickly." at bounding box center [800, 245] width 223 height 32
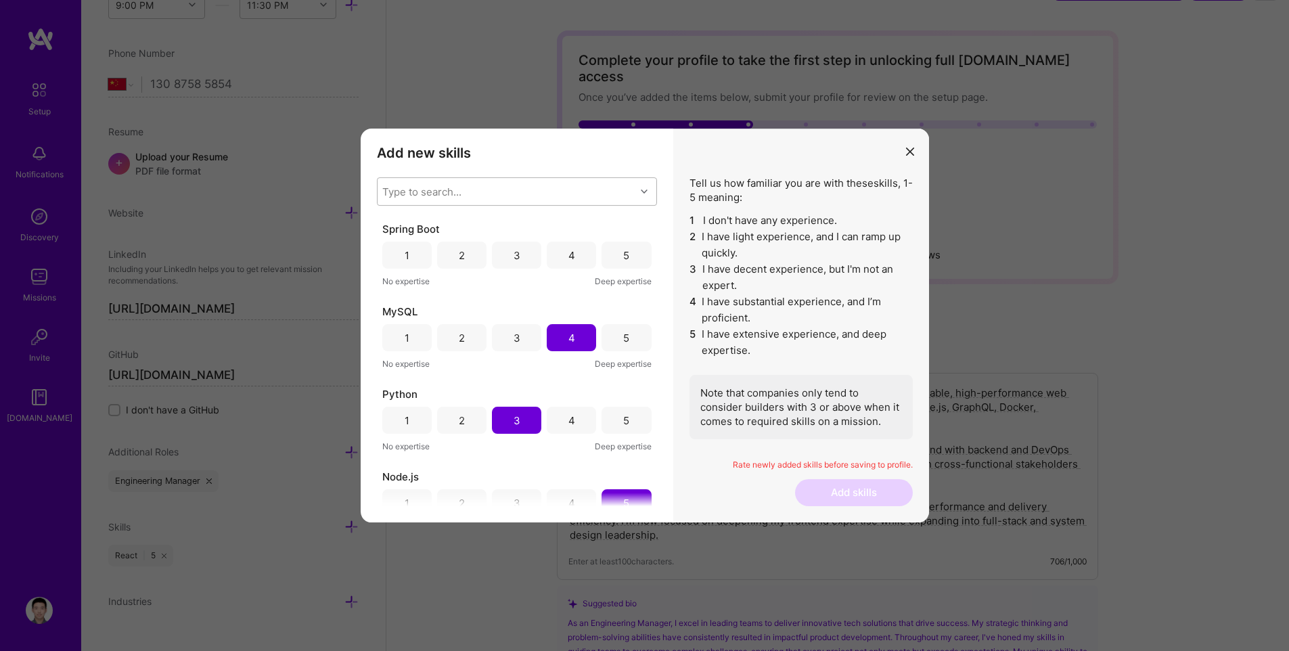
click at [515, 193] on div "Type to search..." at bounding box center [507, 191] width 258 height 27
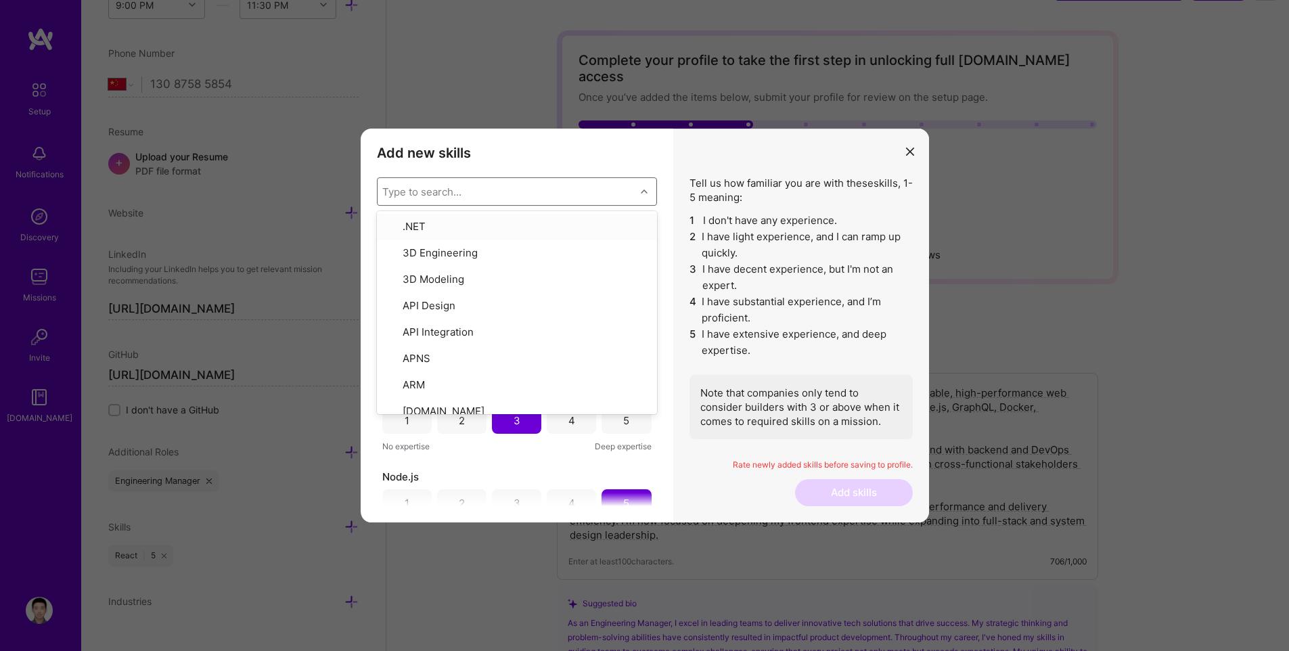
click at [717, 235] on li "2 I have light experience, and I can ramp up quickly." at bounding box center [800, 245] width 223 height 32
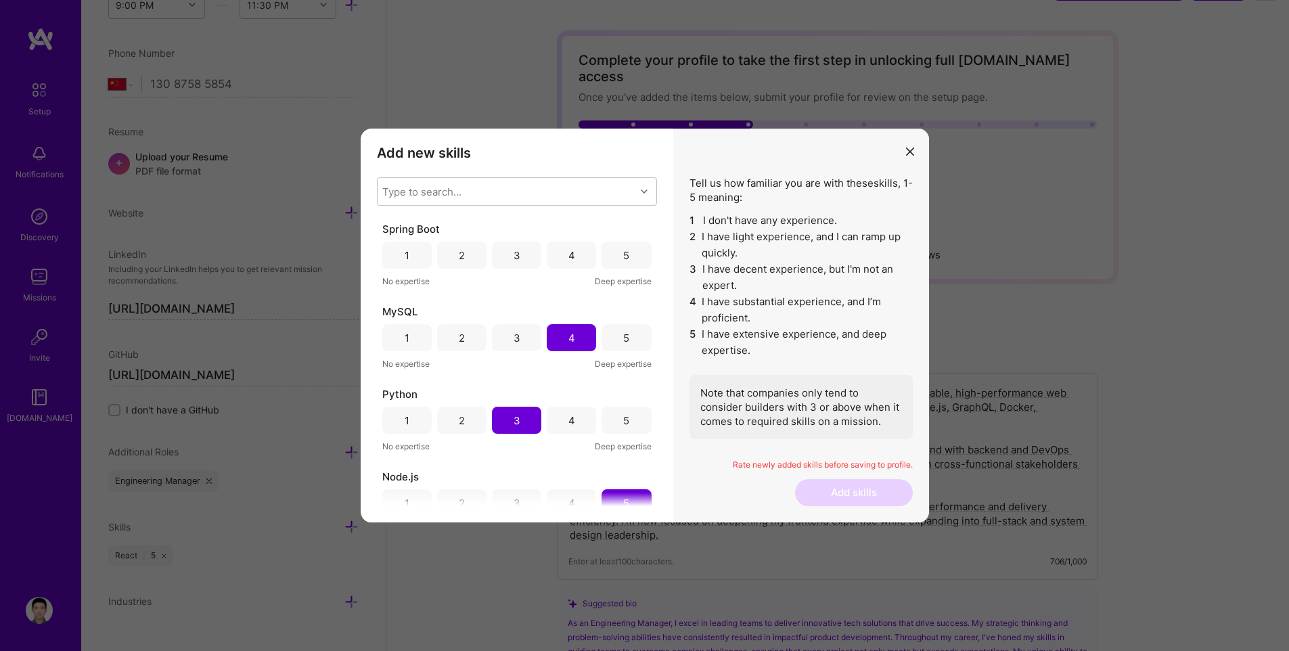
click at [519, 253] on div "3" at bounding box center [516, 255] width 49 height 27
click at [516, 337] on div "3" at bounding box center [517, 338] width 7 height 14
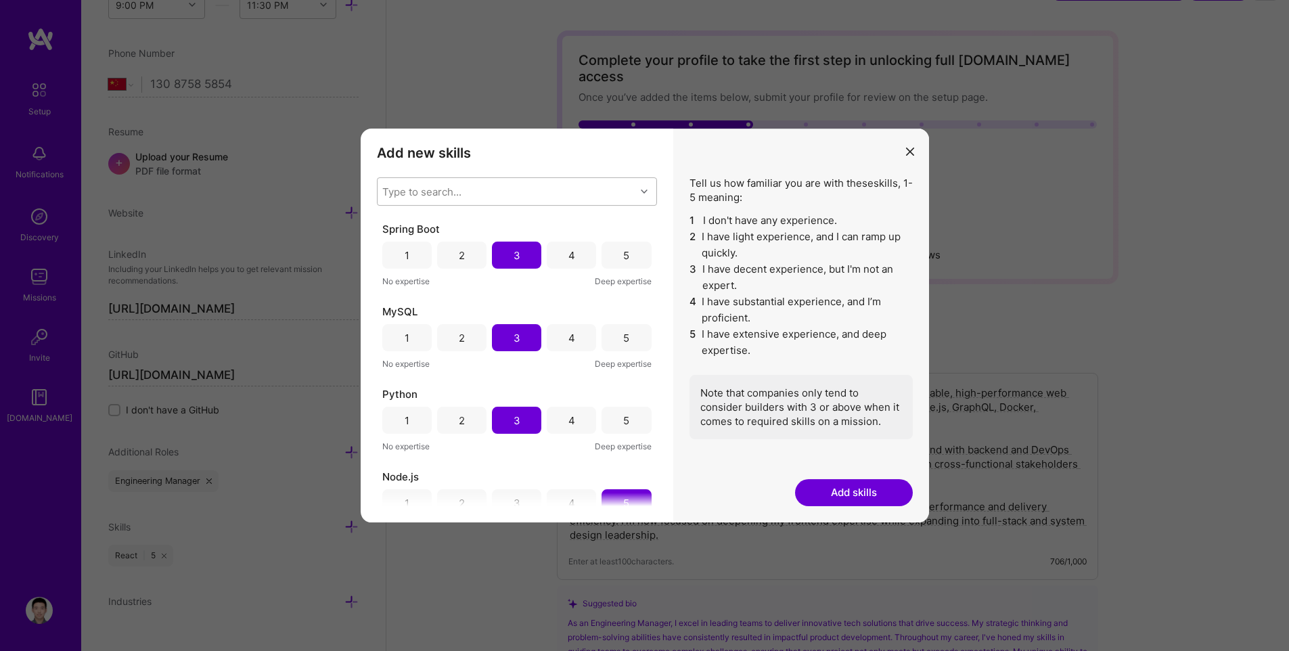
click at [505, 187] on div "Type to search..." at bounding box center [507, 191] width 258 height 27
type input "java"
click at [497, 229] on div "Java" at bounding box center [517, 226] width 264 height 14
checkbox input "false"
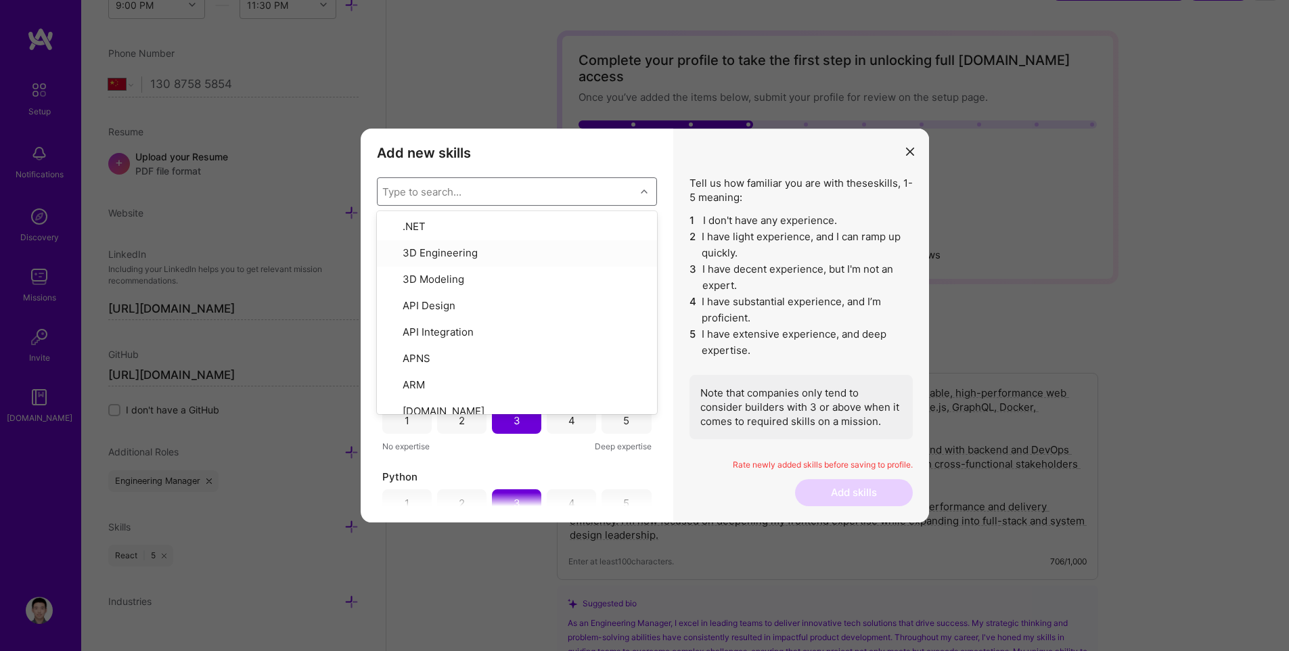
click at [750, 250] on li "2 I have light experience, and I can ramp up quickly." at bounding box center [800, 245] width 223 height 32
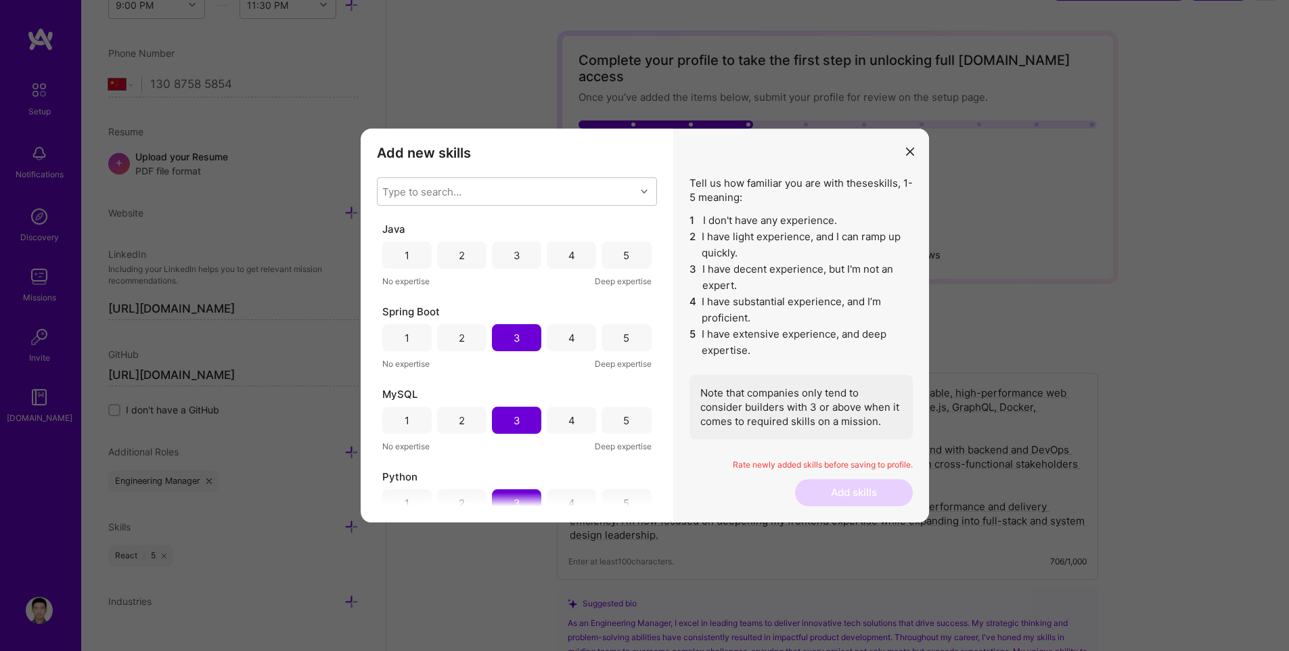
click at [497, 257] on div "3" at bounding box center [516, 255] width 49 height 27
click at [537, 196] on div "Type to search..." at bounding box center [507, 191] width 258 height 27
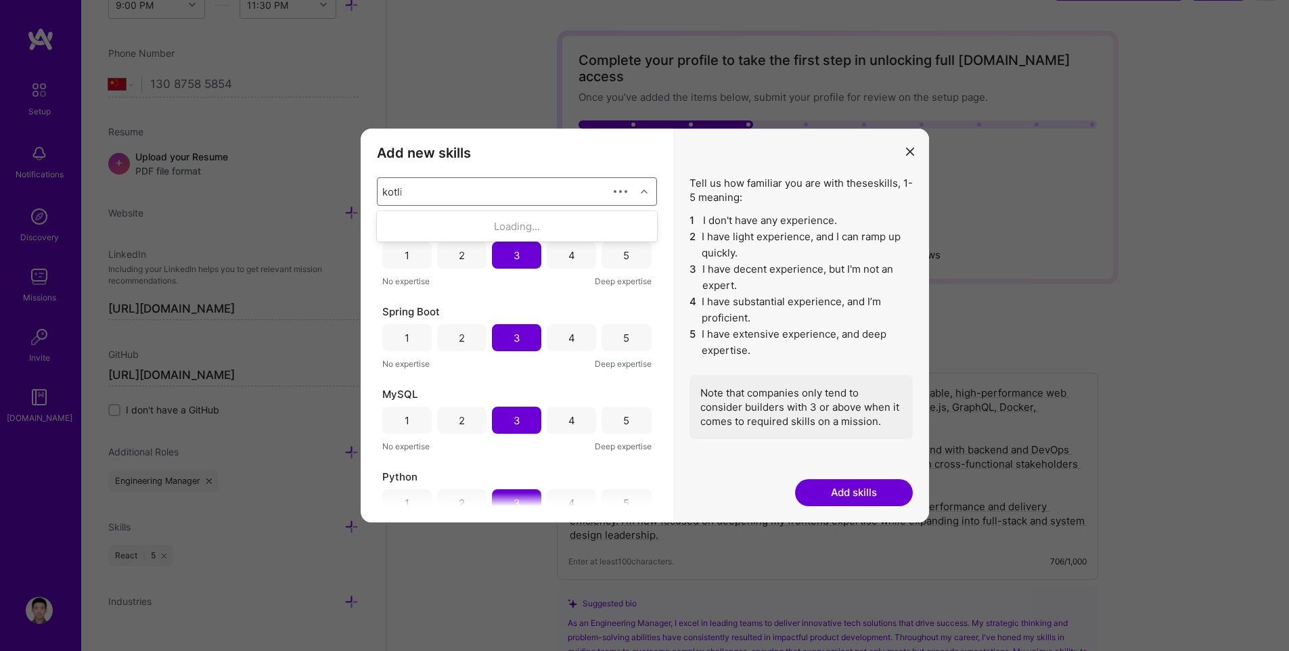
type input "kotlin"
click at [493, 224] on div "Kotlin" at bounding box center [517, 226] width 264 height 14
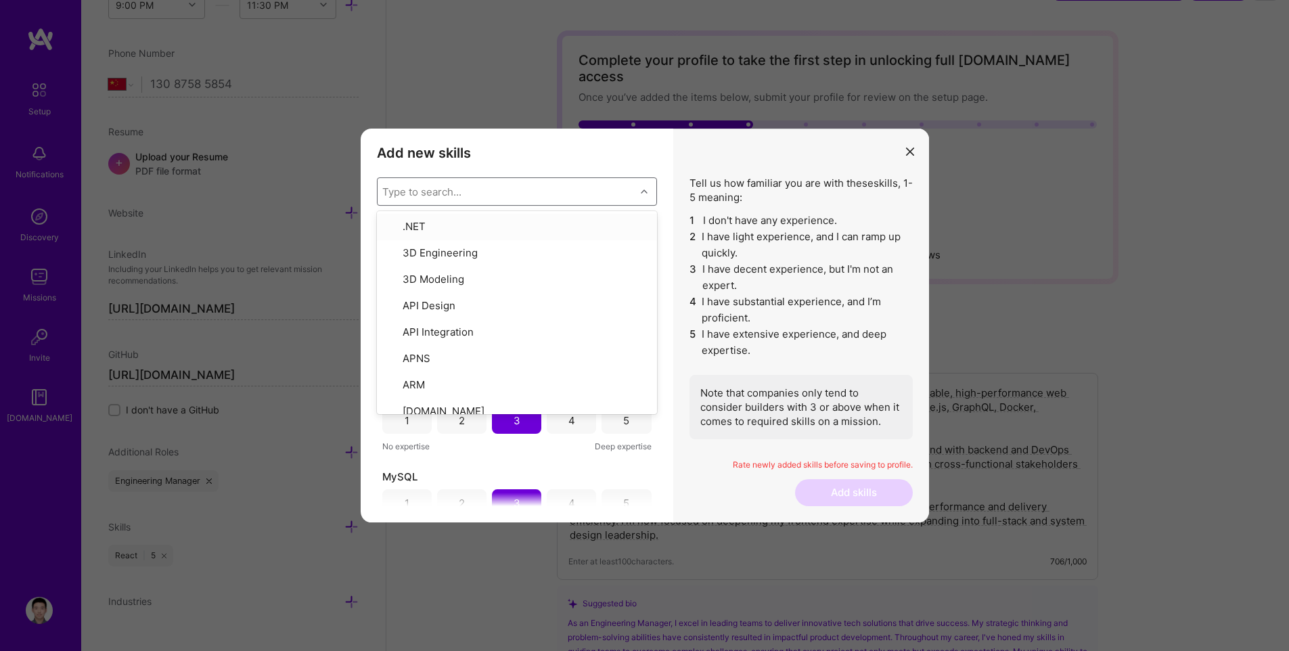
click at [752, 267] on li "3 I have decent experience, but I'm not an expert." at bounding box center [800, 277] width 223 height 32
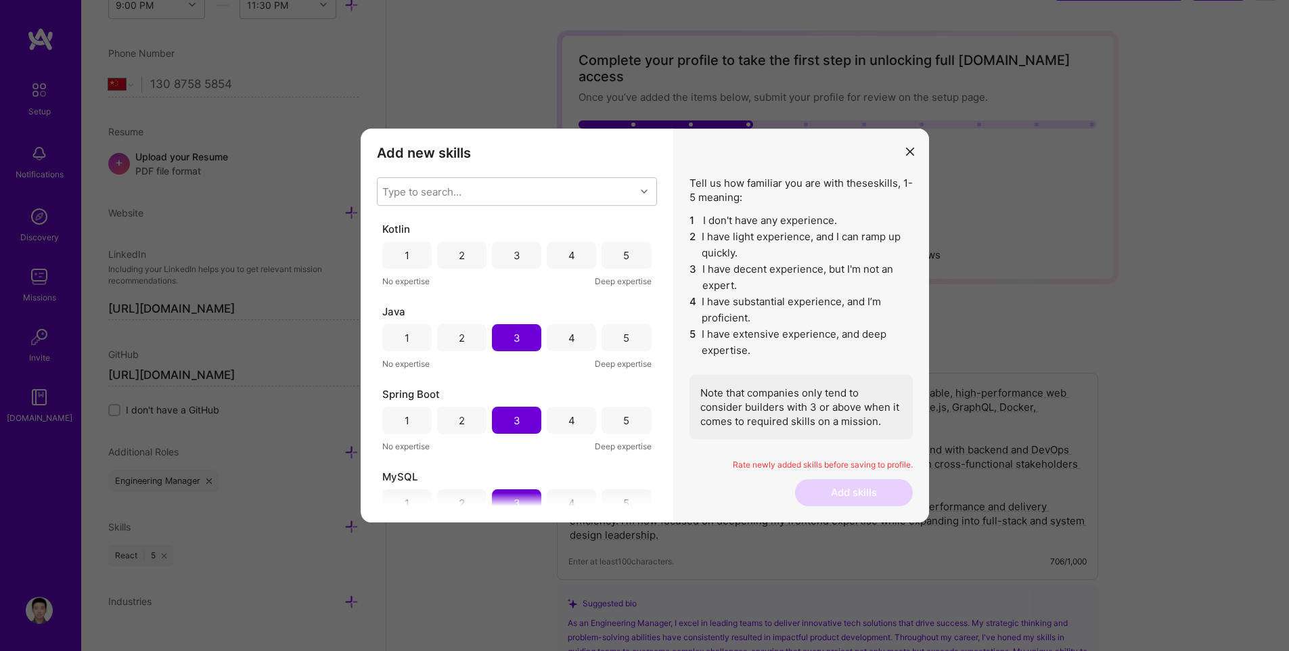
click at [516, 255] on div "3" at bounding box center [517, 255] width 7 height 14
click at [514, 191] on div "Type to search..." at bounding box center [507, 191] width 258 height 27
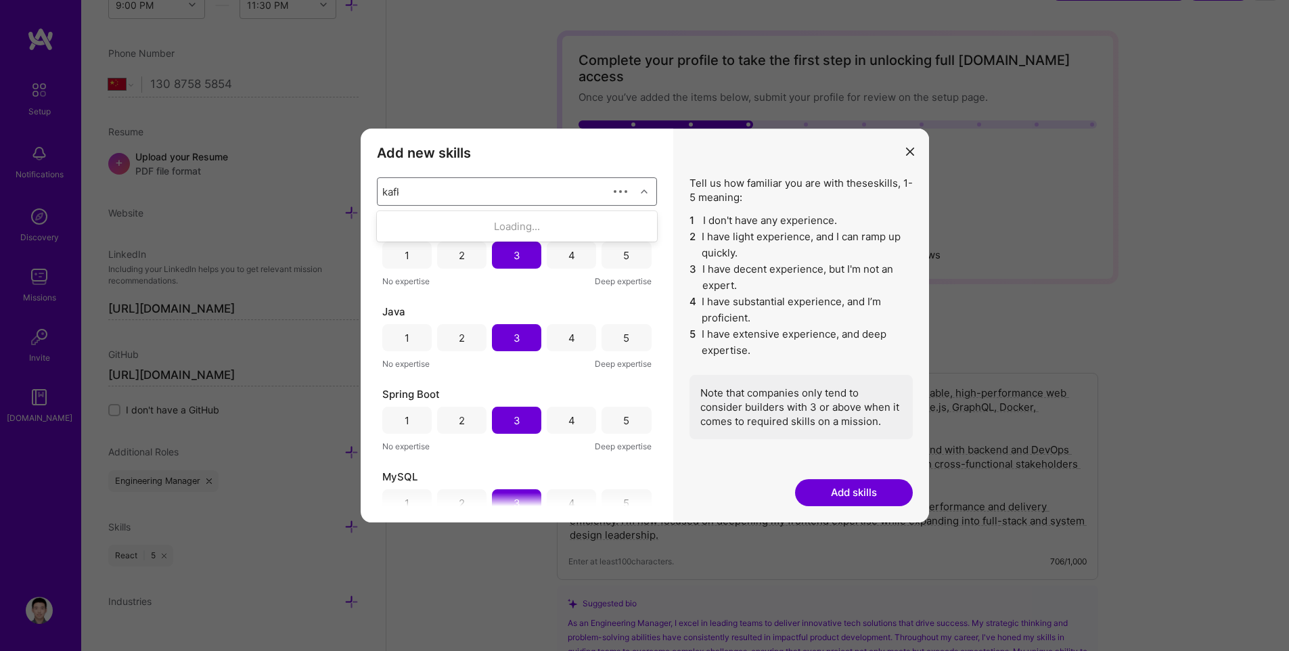
type input "[PERSON_NAME]"
click at [468, 254] on div "Kafka" at bounding box center [517, 251] width 264 height 14
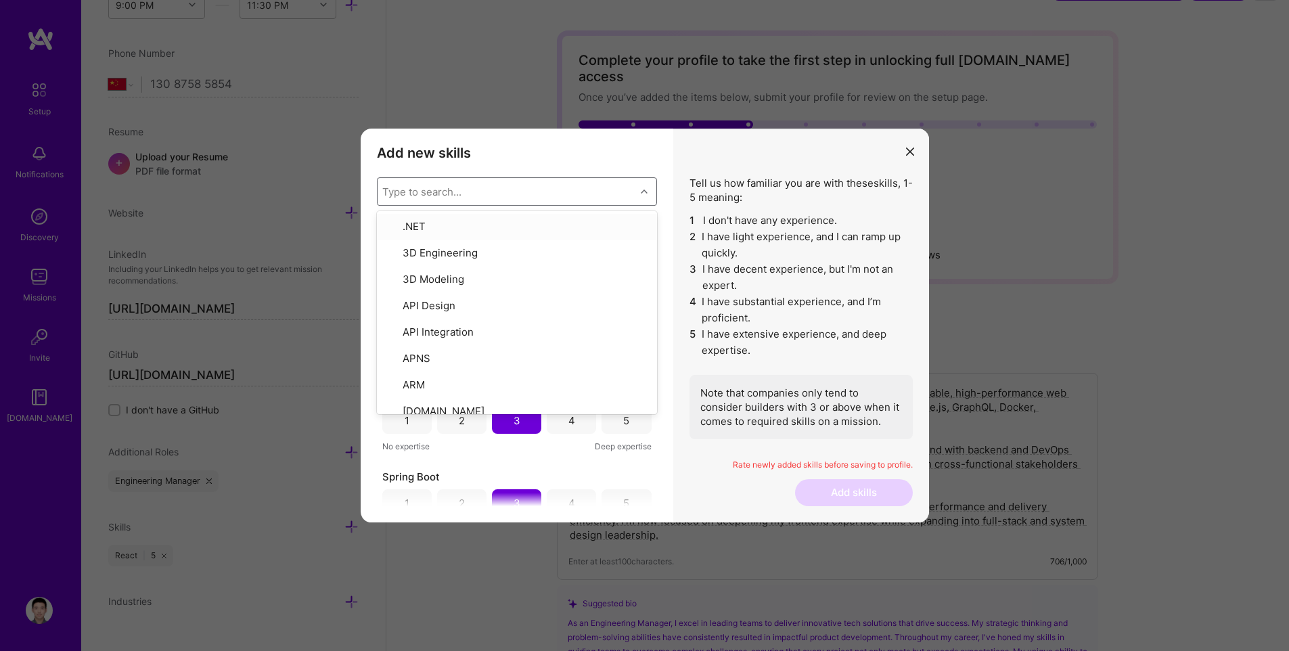
click at [723, 258] on li "2 I have light experience, and I can ramp up quickly." at bounding box center [800, 245] width 223 height 32
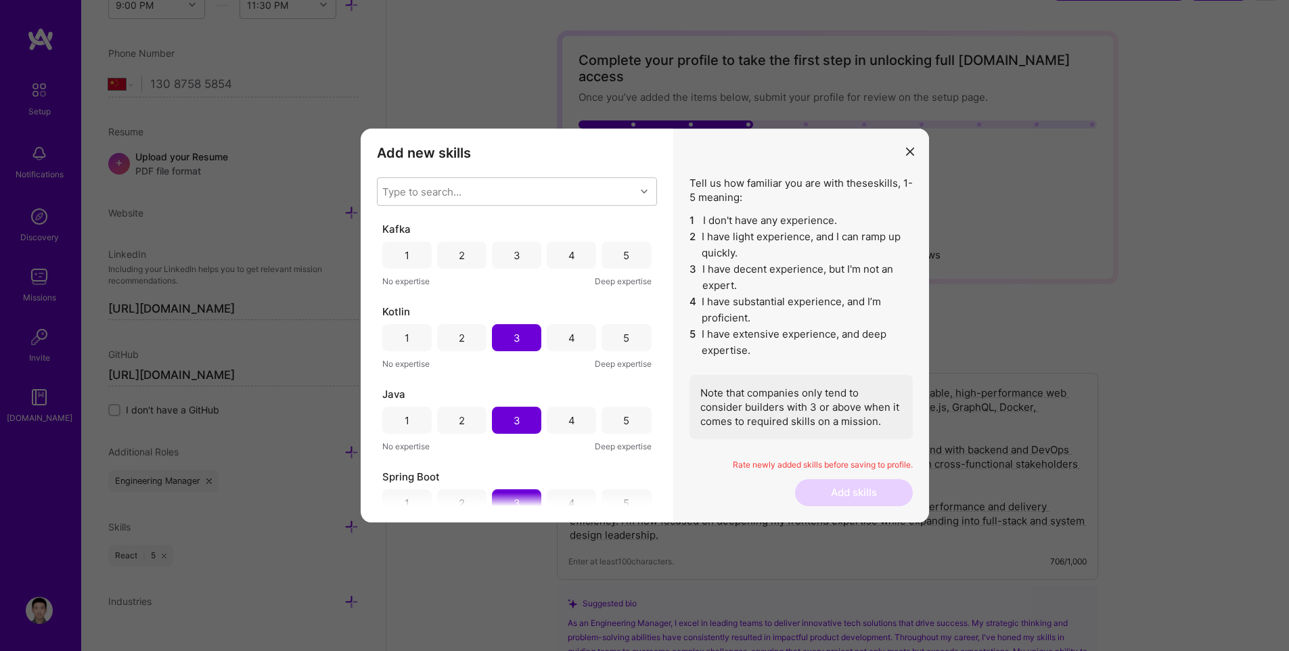
click at [510, 258] on div "3" at bounding box center [516, 255] width 49 height 27
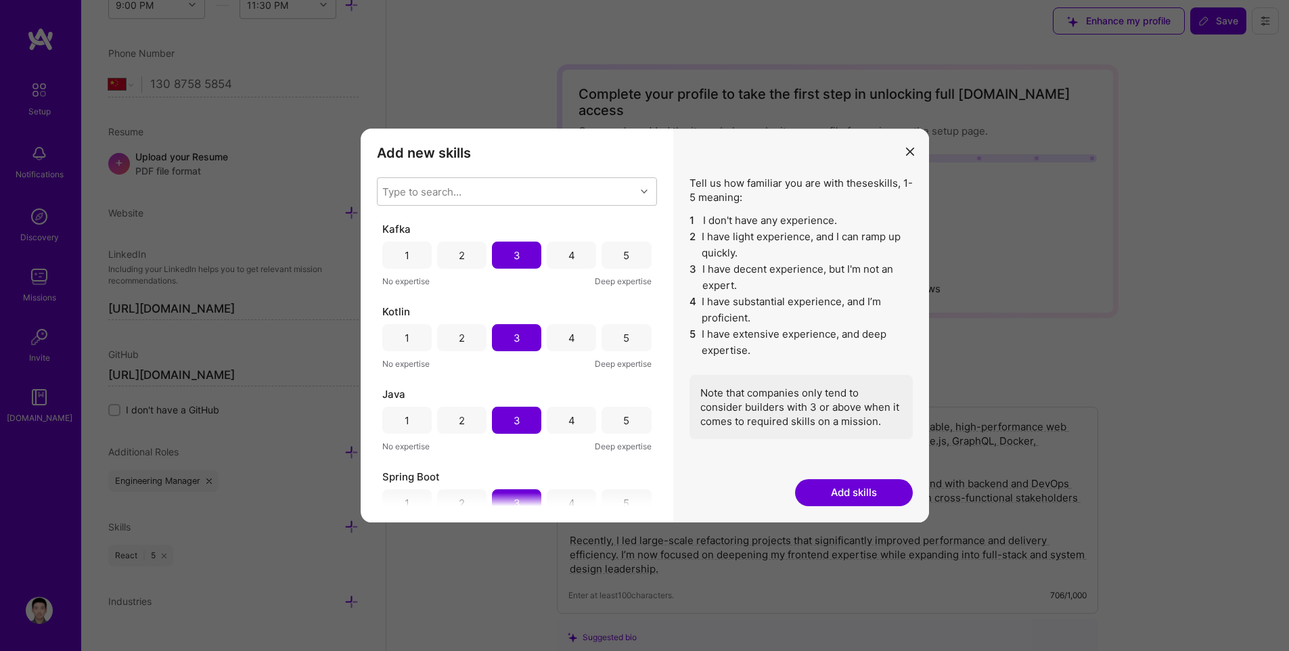
scroll to position [0, 0]
click at [512, 189] on div "Type to search..." at bounding box center [507, 191] width 258 height 27
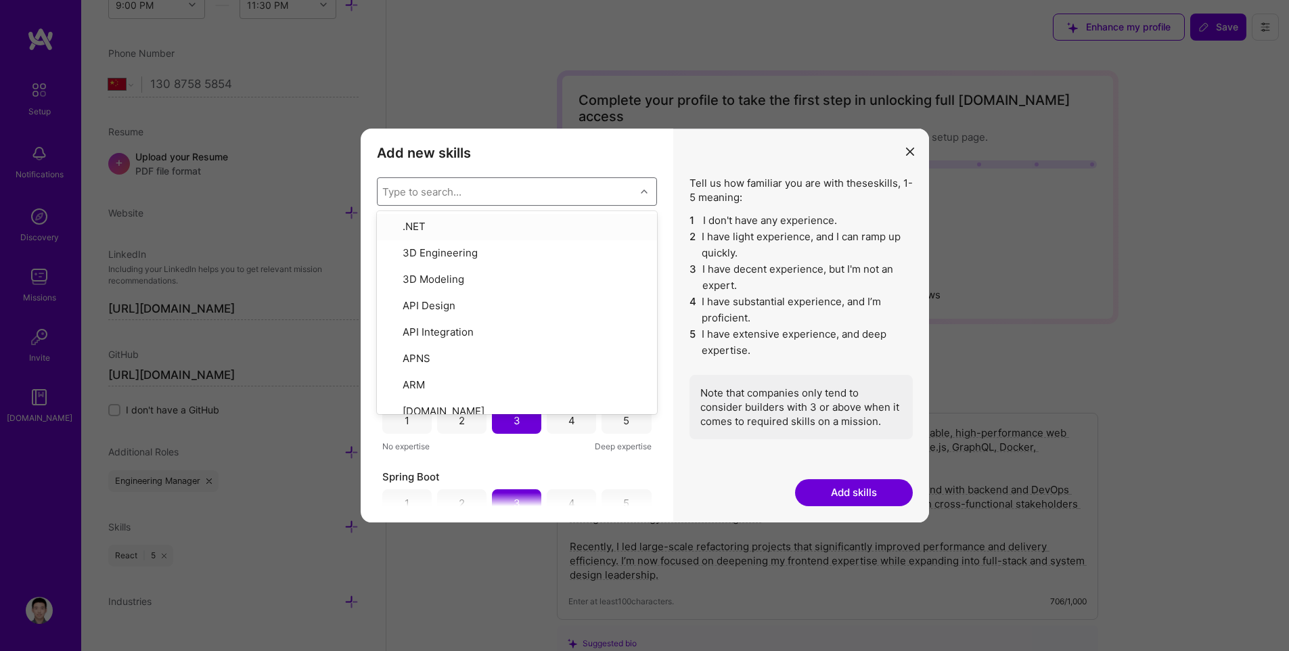
type input "l"
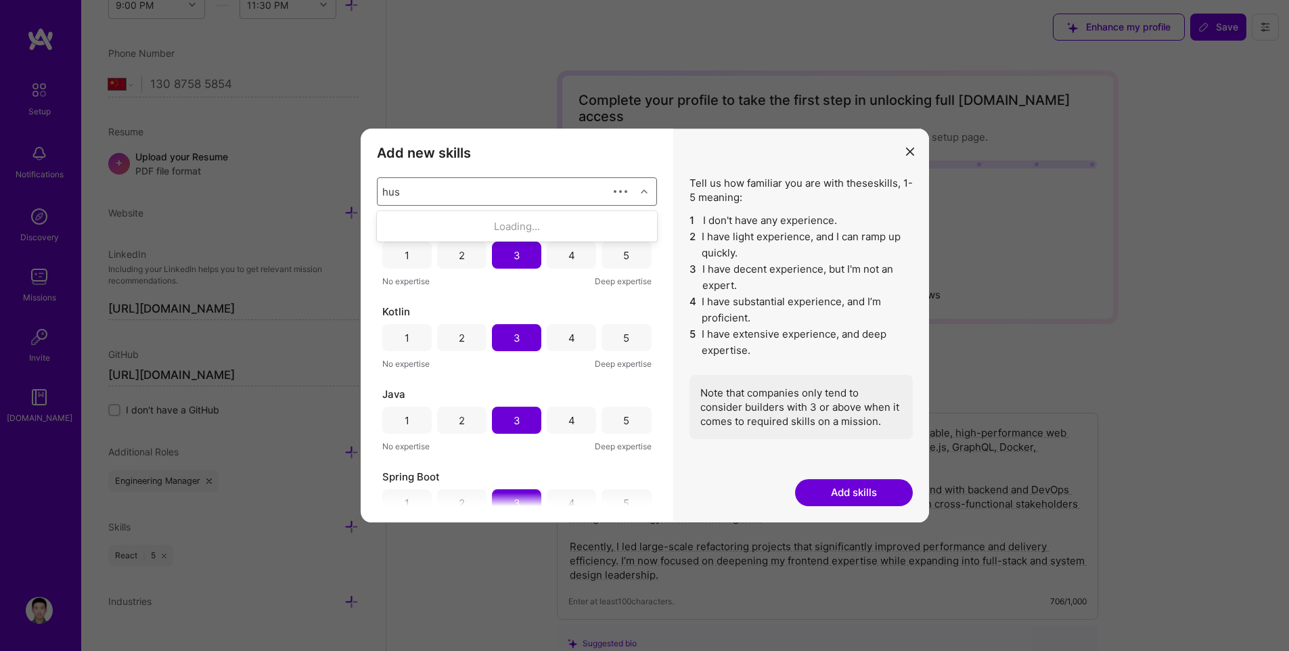
type input "husk"
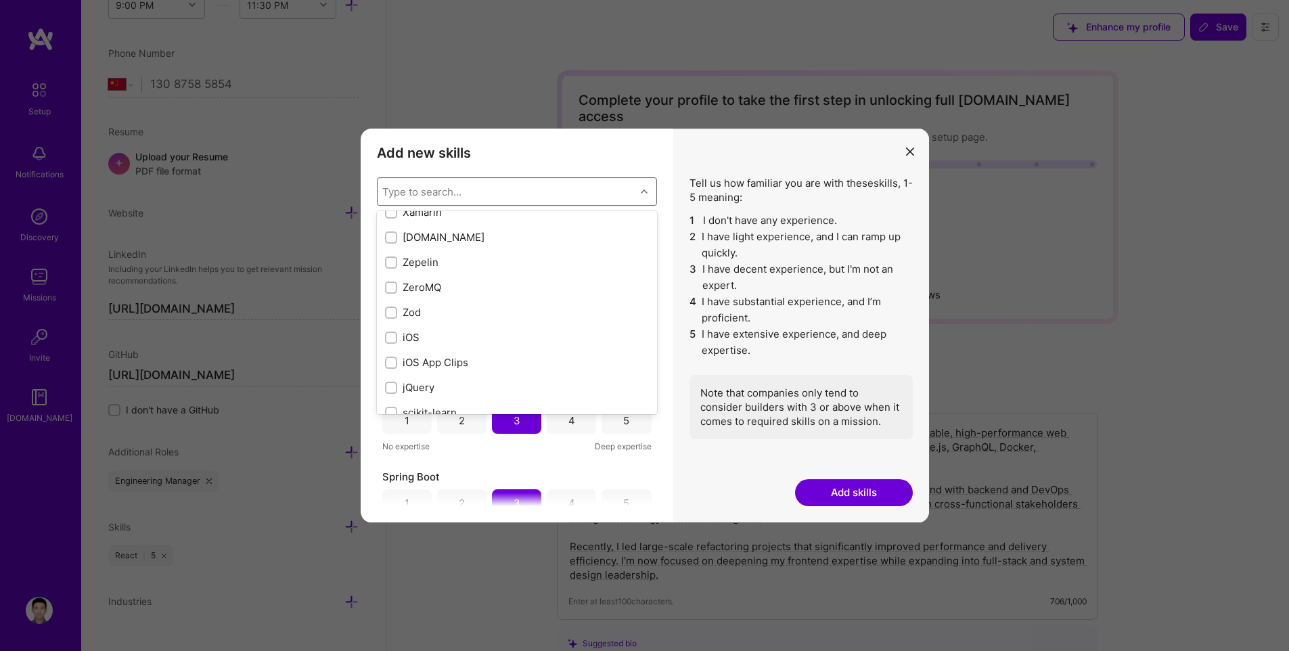
scroll to position [9266, 0]
click at [815, 332] on li "5 I have extensive experience, and deep expertise." at bounding box center [800, 342] width 223 height 32
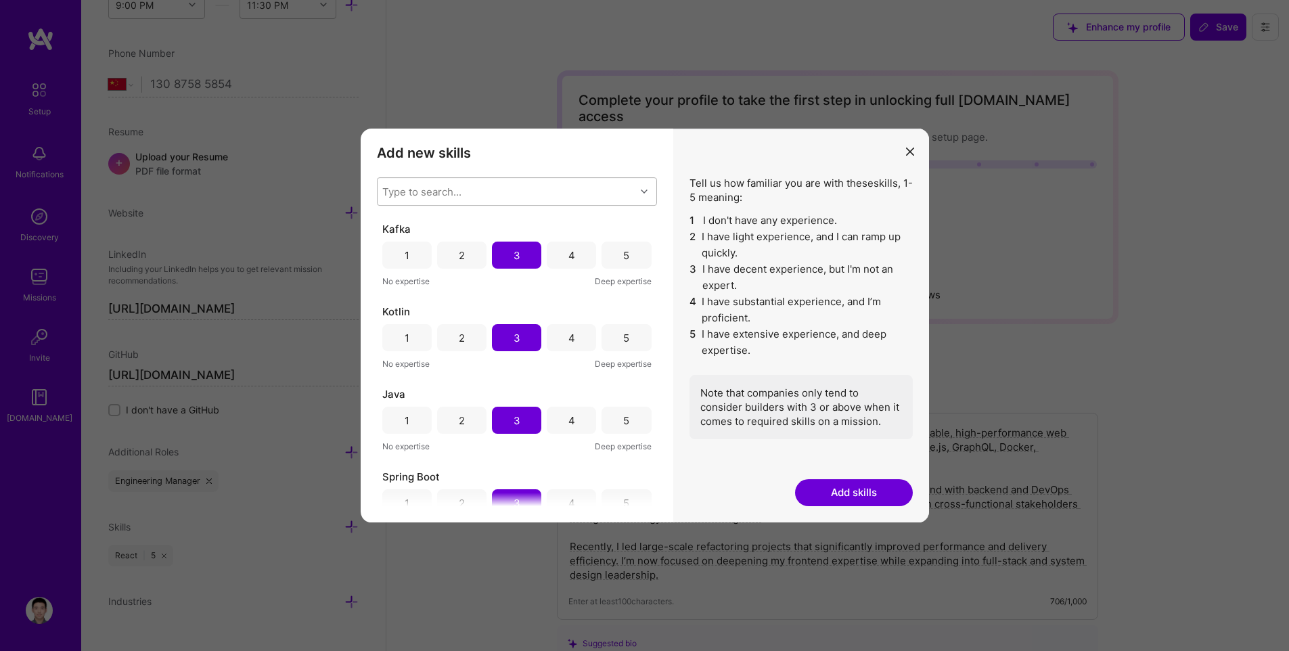
click at [494, 181] on div "Type to search..." at bounding box center [507, 191] width 258 height 27
type input "jquery"
click at [441, 228] on div "jQuery" at bounding box center [517, 226] width 264 height 14
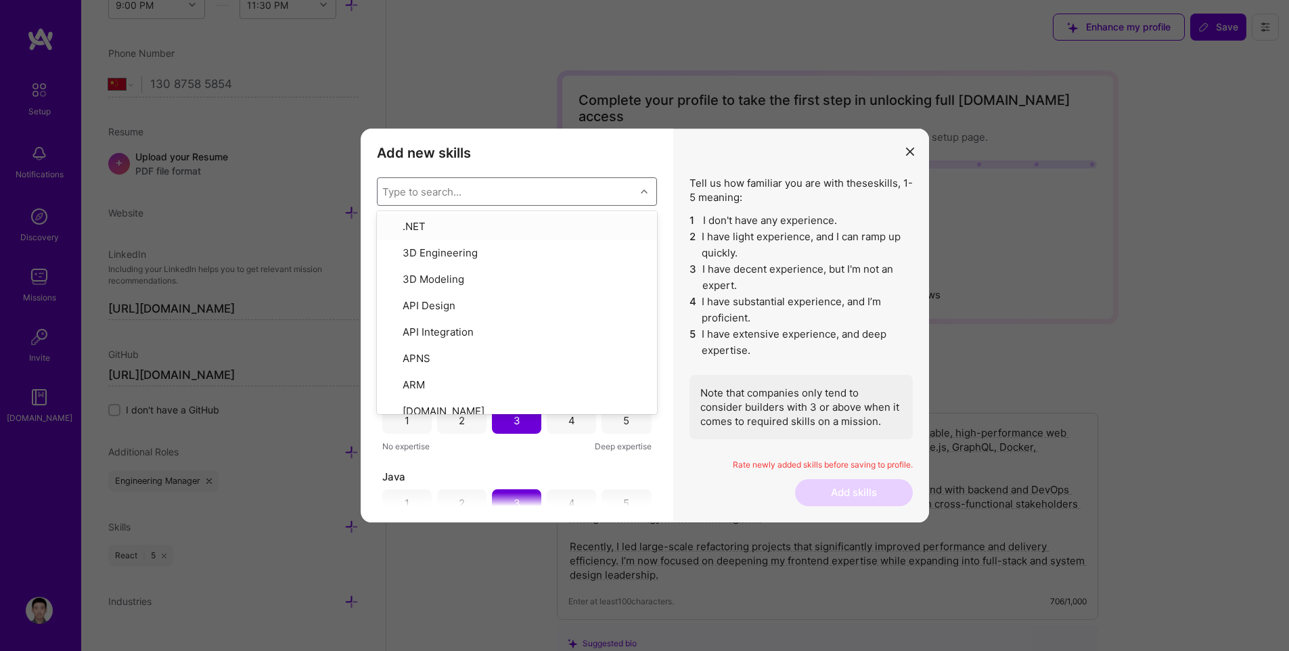
click at [768, 242] on li "2 I have light experience, and I can ramp up quickly." at bounding box center [800, 245] width 223 height 32
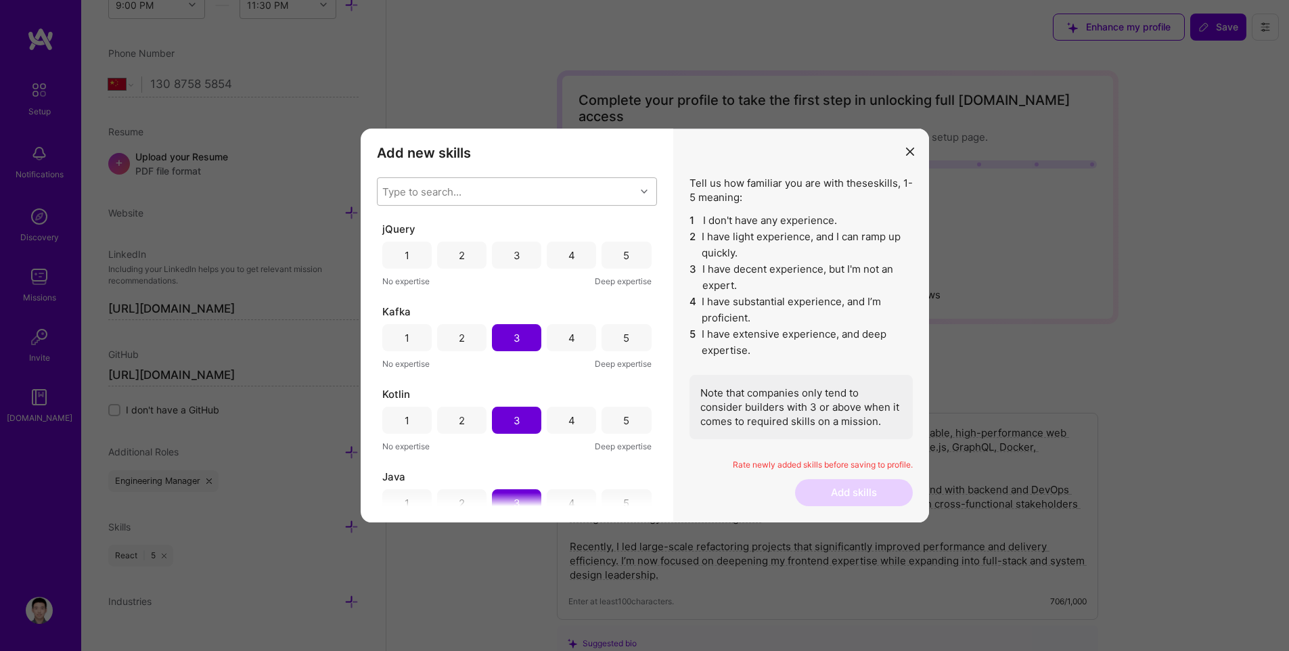
click at [585, 189] on div "Type to search..." at bounding box center [507, 191] width 258 height 27
type input "php"
click at [482, 227] on div "PHP" at bounding box center [517, 226] width 264 height 14
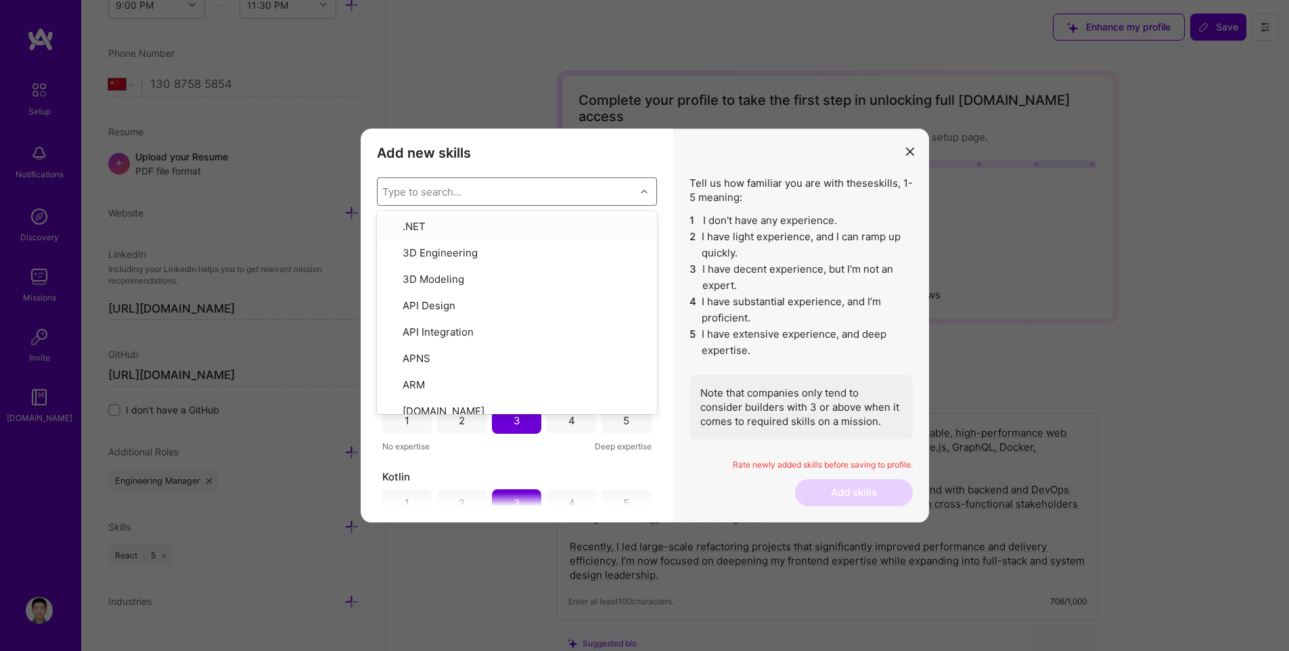
click at [762, 249] on li "2 I have light experience, and I can ramp up quickly." at bounding box center [800, 245] width 223 height 32
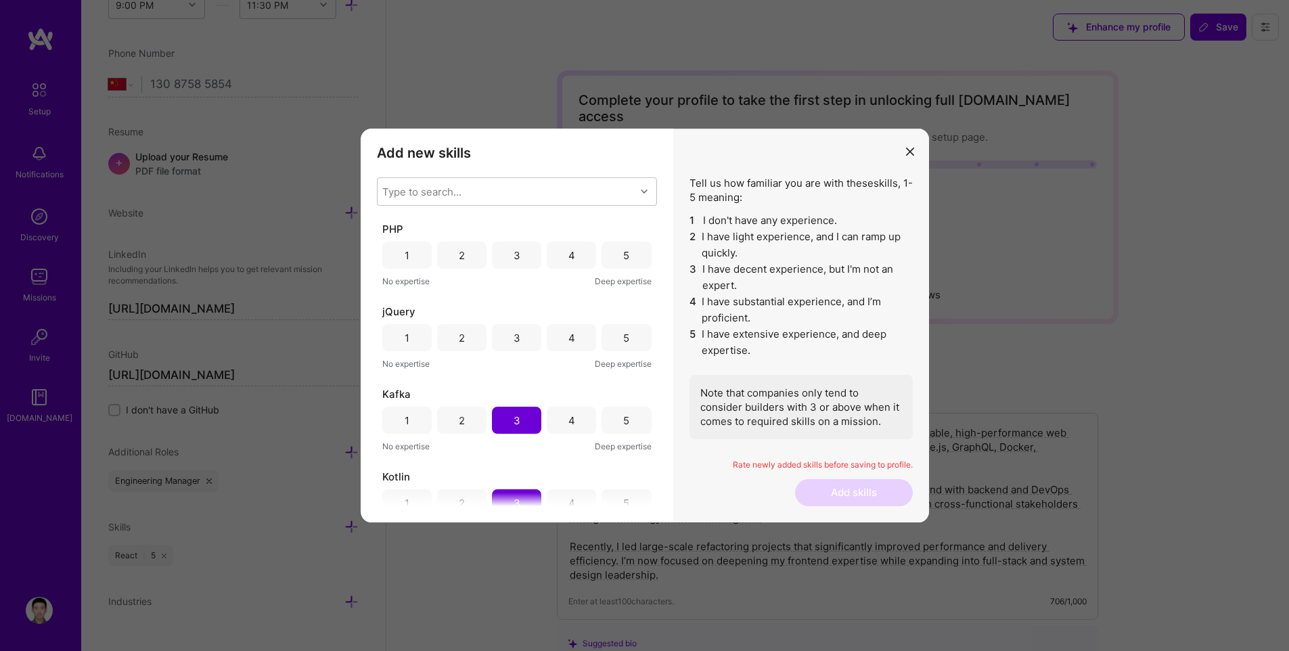
click at [503, 255] on div "3" at bounding box center [516, 255] width 49 height 27
click at [623, 336] on div "5" at bounding box center [626, 338] width 6 height 14
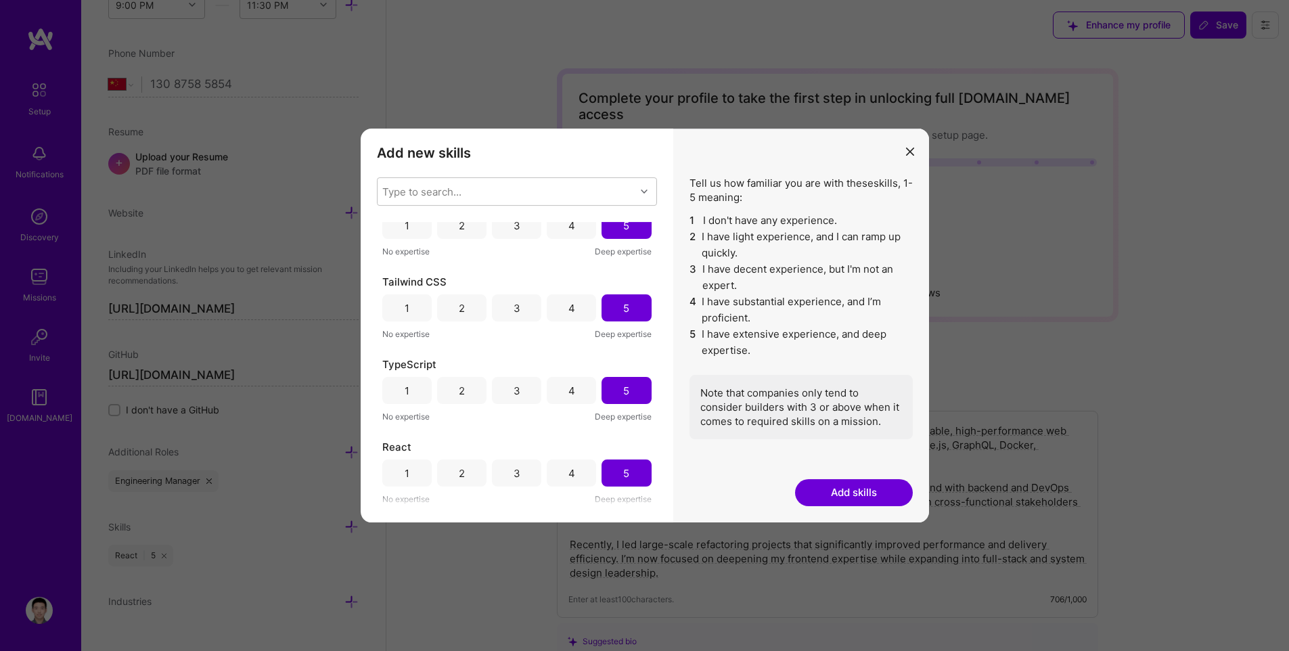
scroll to position [3, 0]
click at [876, 489] on button "Add skills" at bounding box center [854, 492] width 118 height 27
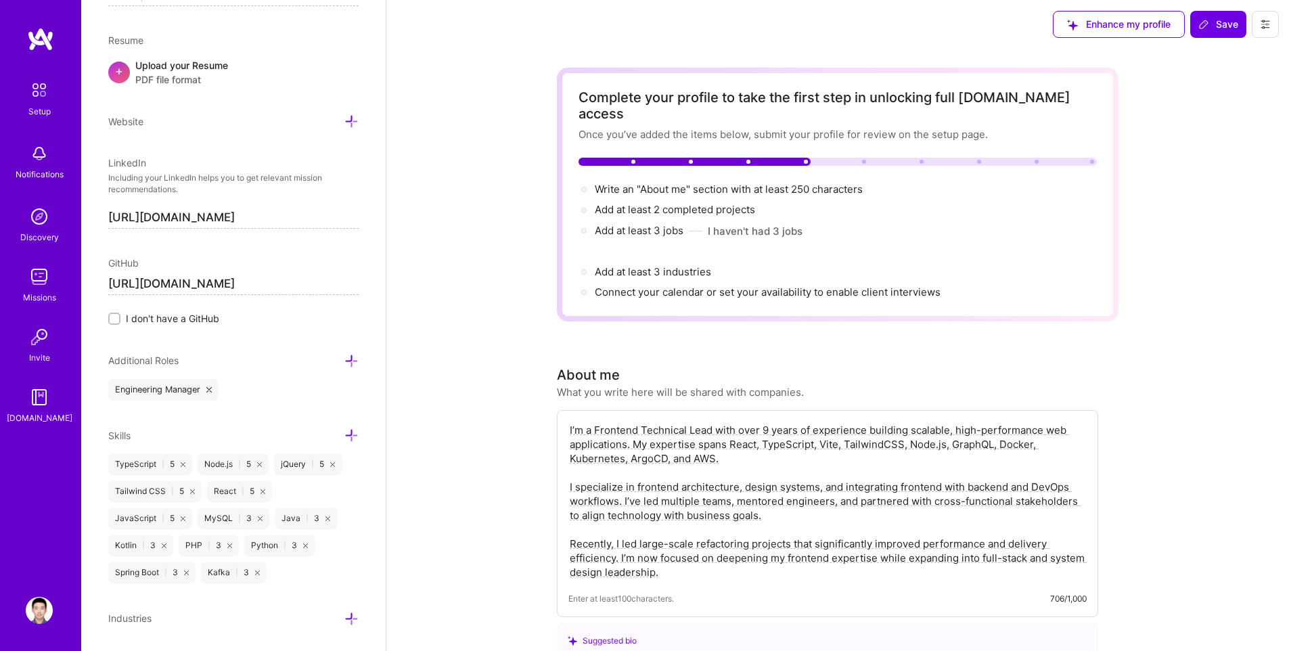
scroll to position [611, 0]
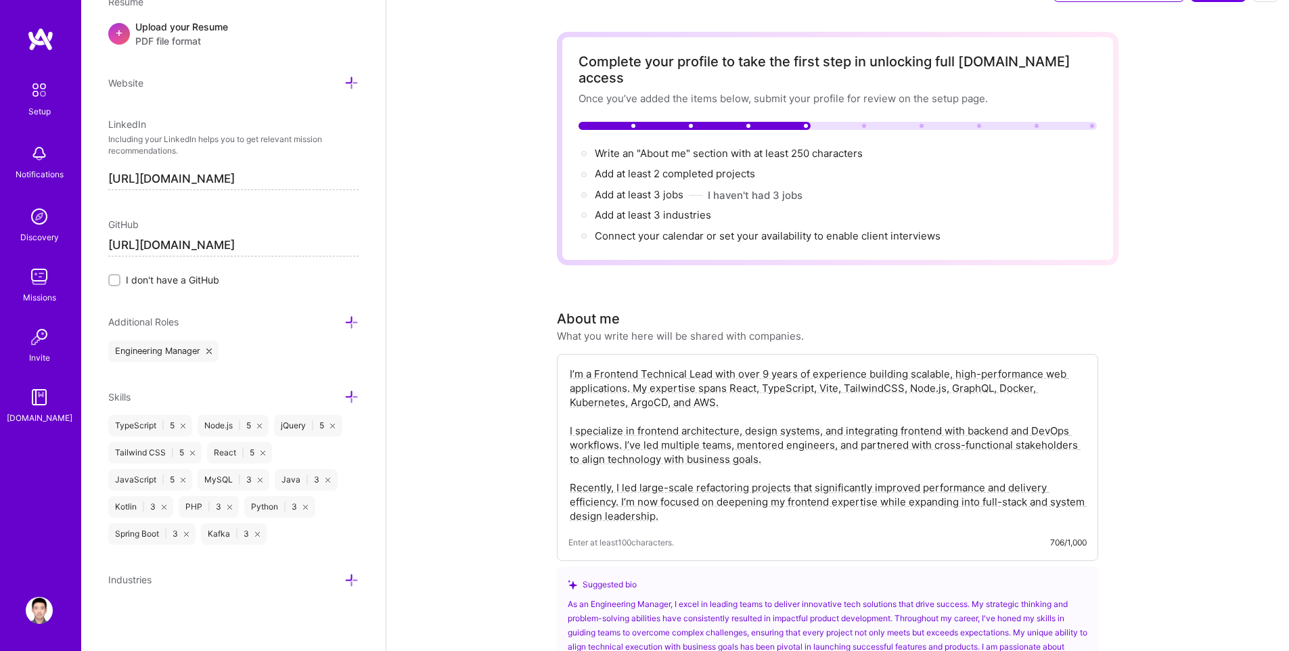
scroll to position [122, 0]
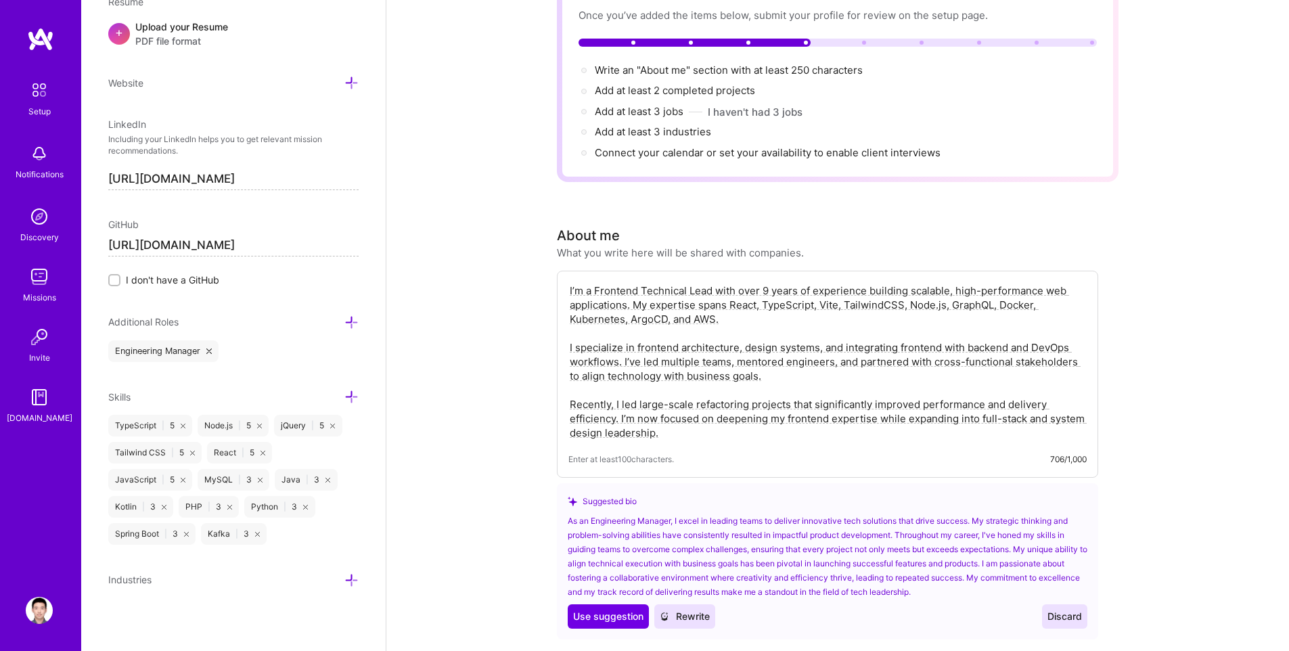
click at [347, 583] on icon at bounding box center [351, 580] width 14 height 14
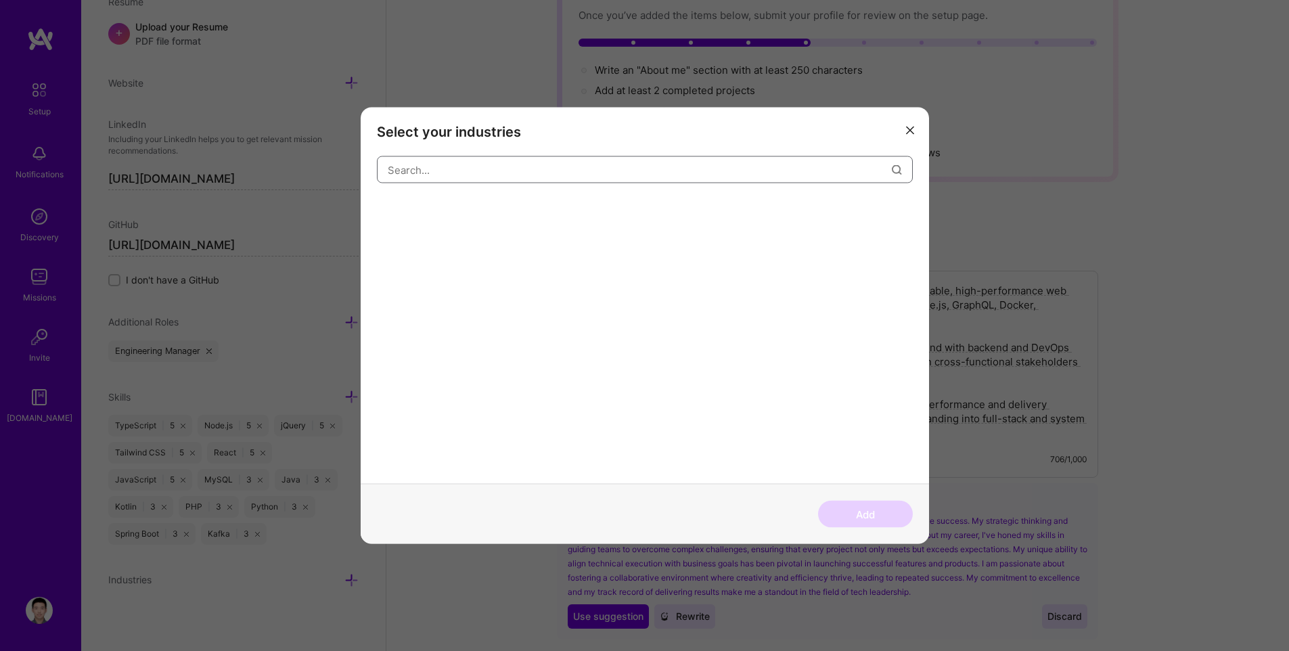
click at [466, 168] on input "modal" at bounding box center [640, 169] width 504 height 35
type input "Educ"
click at [450, 210] on div "Education / Edtech" at bounding box center [427, 211] width 100 height 22
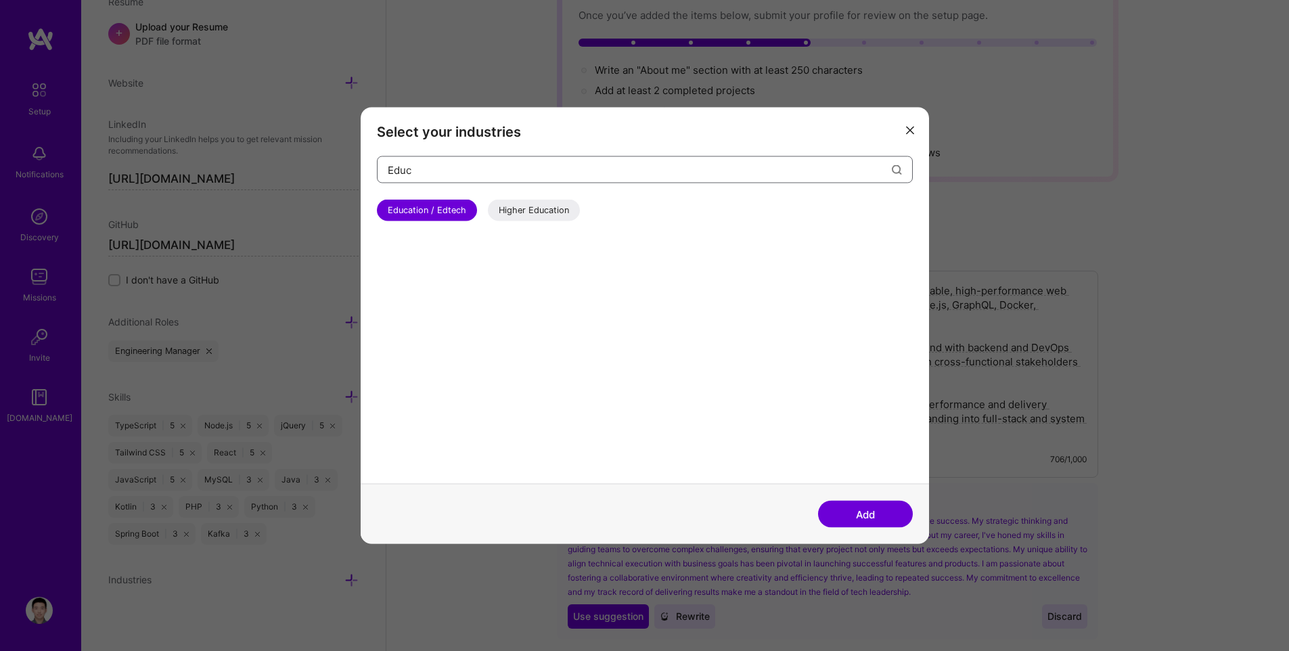
click at [451, 165] on input "Educ" at bounding box center [640, 169] width 504 height 35
type input "resel"
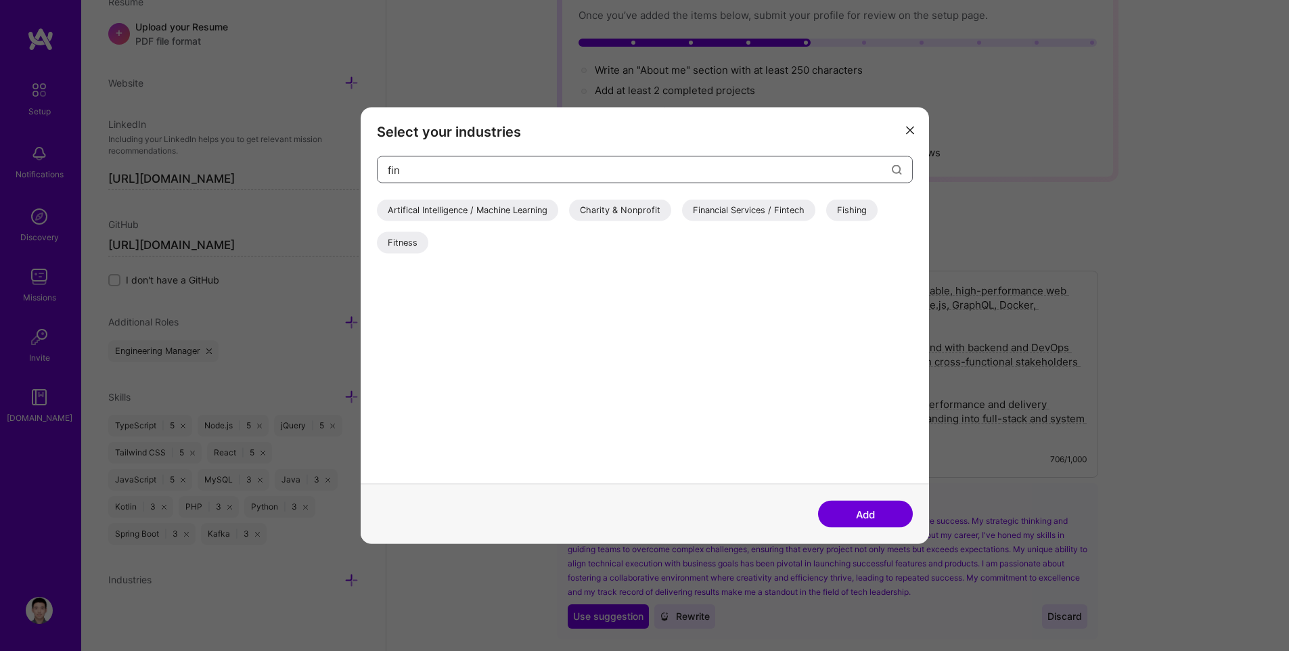
type input "fin"
click at [756, 208] on div "Financial Services / Fintech" at bounding box center [748, 211] width 133 height 22
click at [466, 171] on input "fin" at bounding box center [640, 169] width 504 height 35
click at [868, 516] on button "Add" at bounding box center [865, 514] width 95 height 27
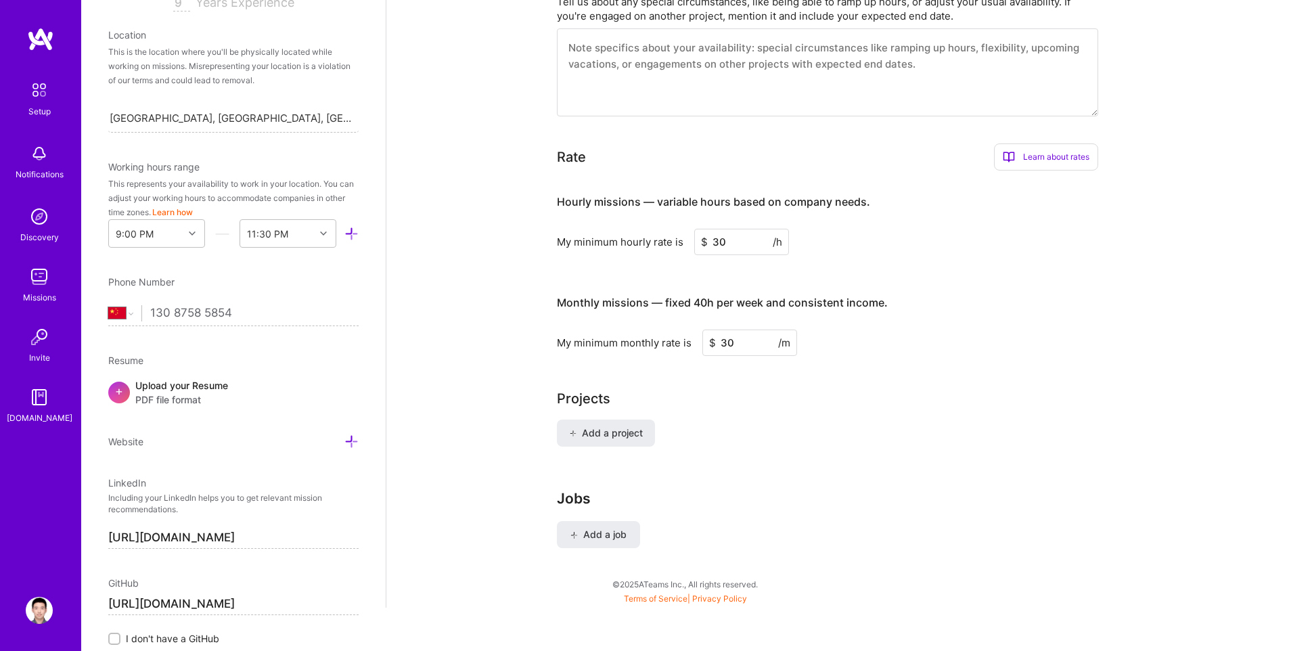
scroll to position [0, 0]
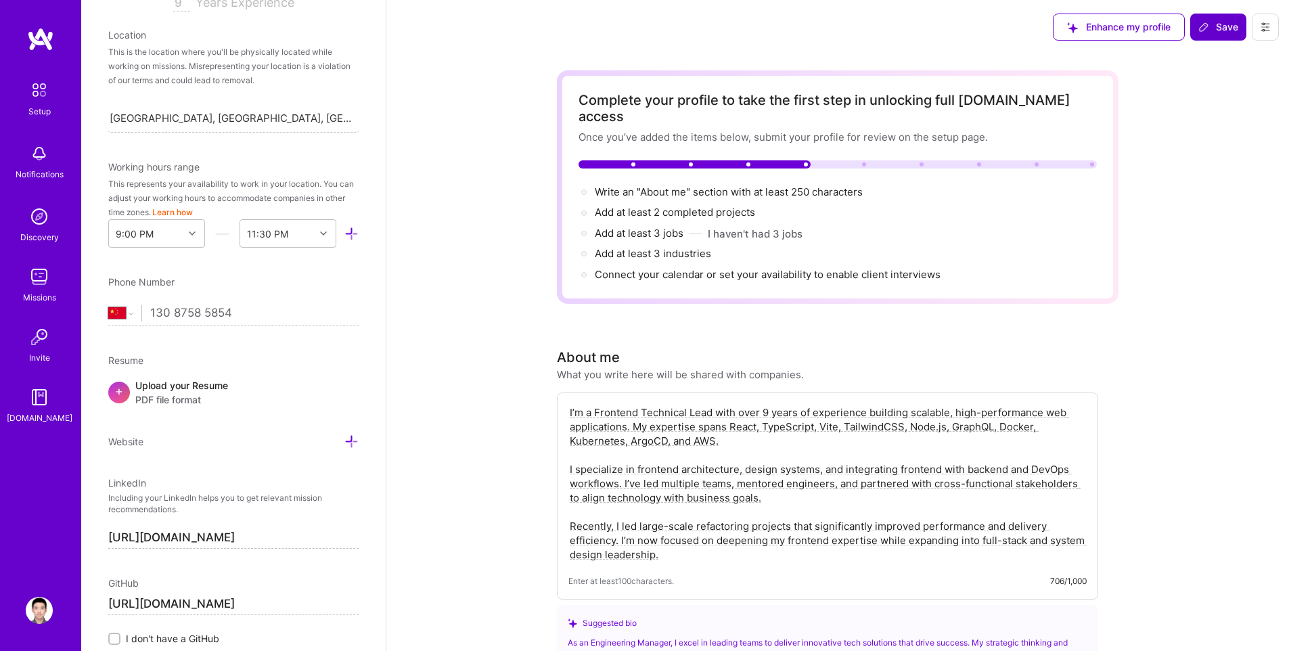
click at [1220, 22] on span "Save" at bounding box center [1218, 27] width 40 height 14
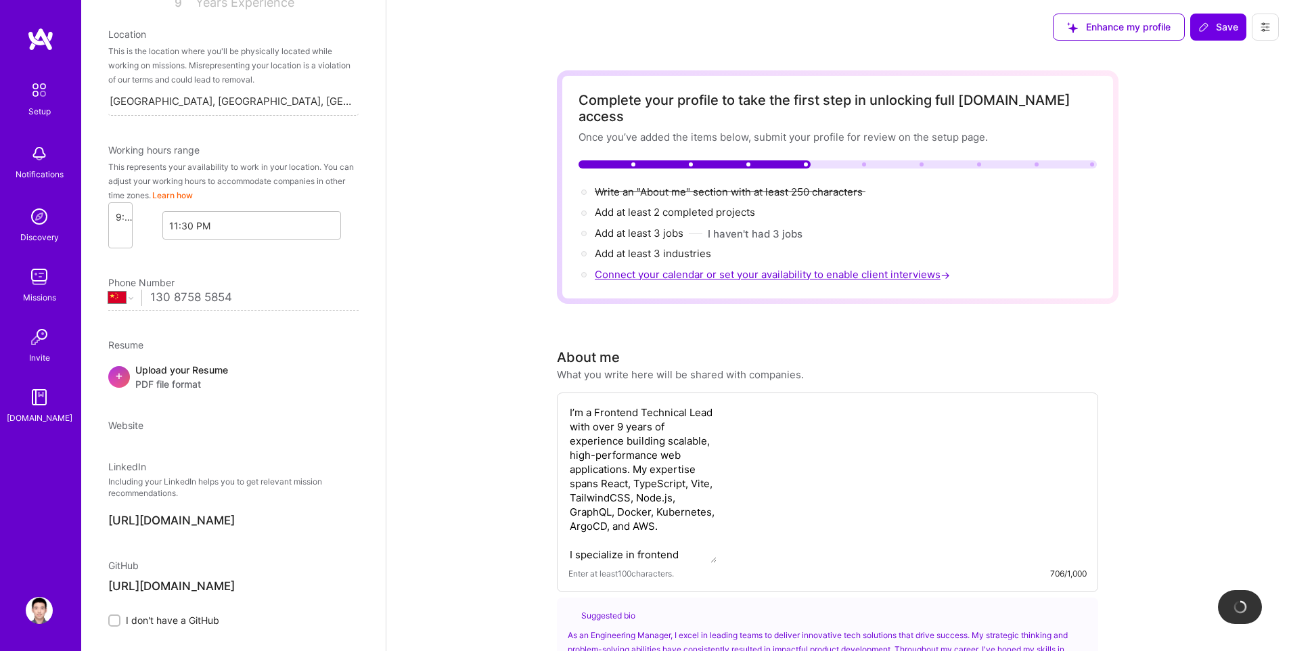
scroll to position [155, 0]
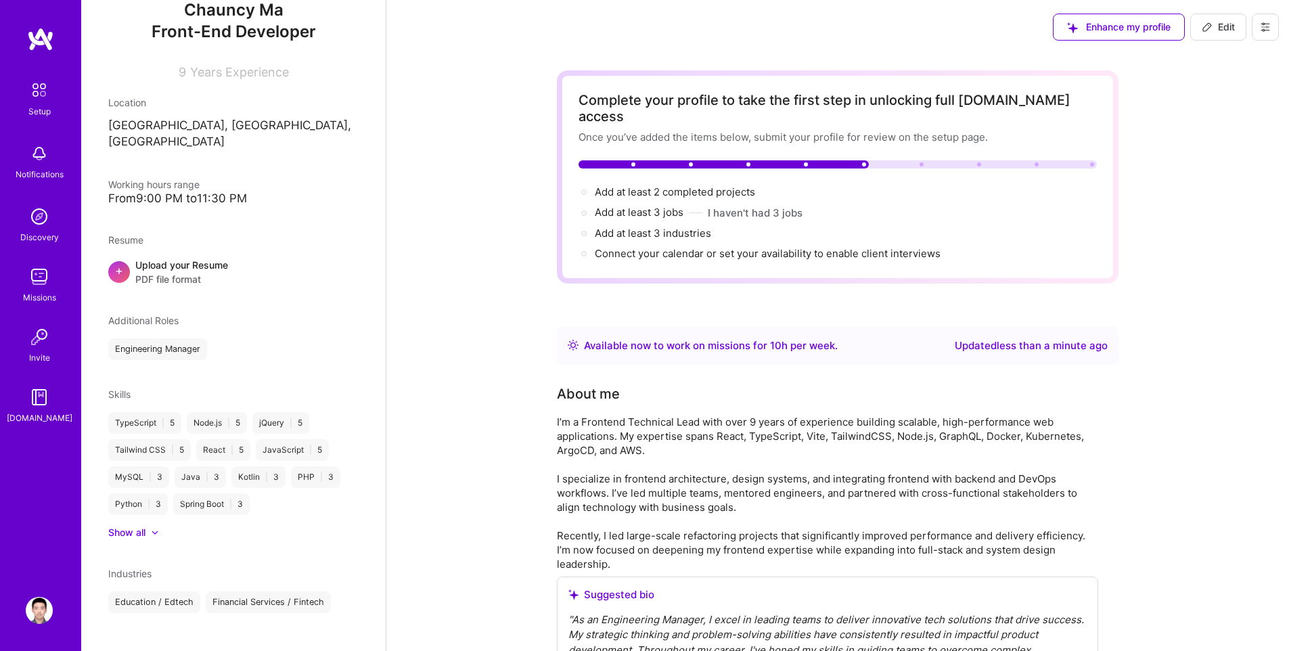
click at [1114, 27] on span "Enhance my profile" at bounding box center [1119, 27] width 104 height 14
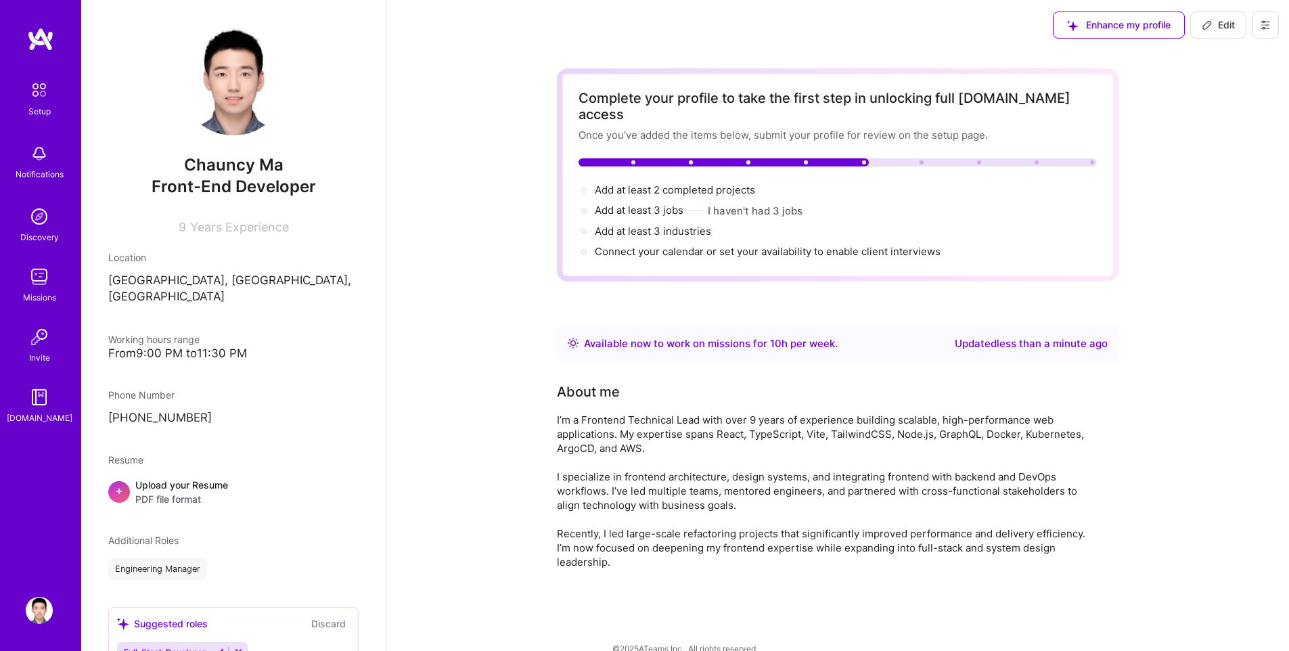
scroll to position [0, 0]
click at [527, 253] on div "Complete your profile to take the first step in unlocking full [DOMAIN_NAME] ac…" at bounding box center [837, 364] width 903 height 620
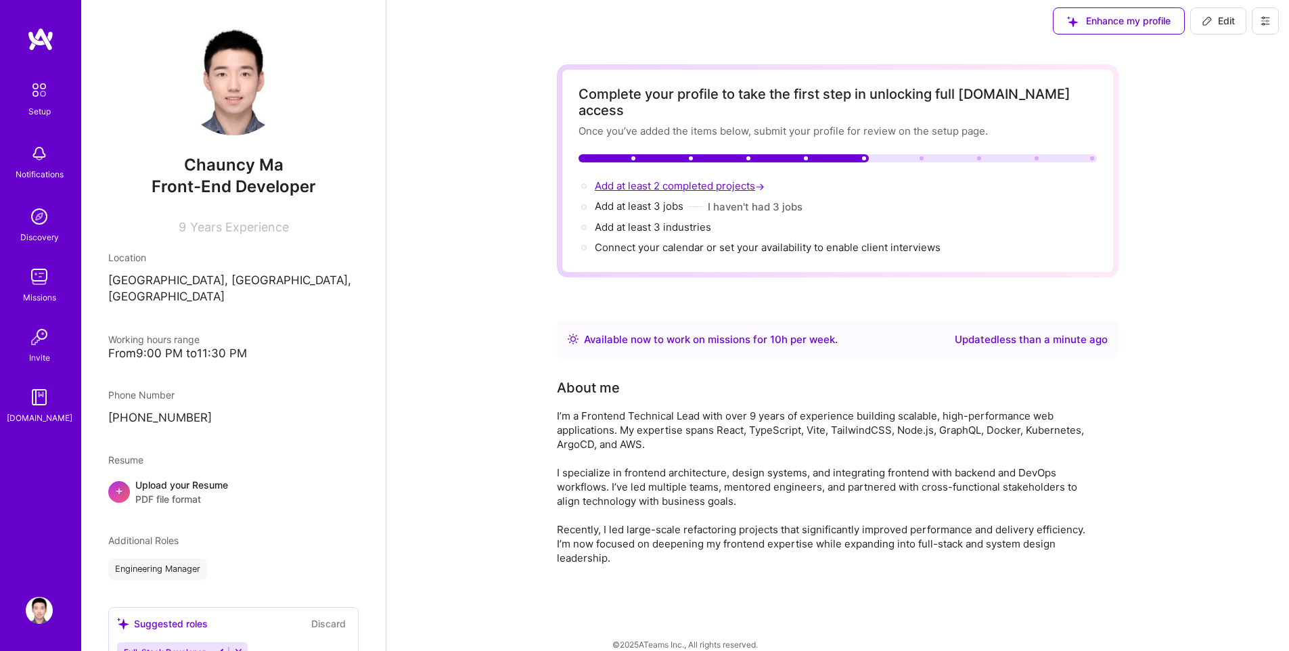
click at [689, 179] on span "Add at least 2 completed projects →" at bounding box center [681, 185] width 173 height 13
select select "Right Now"
select select "CN"
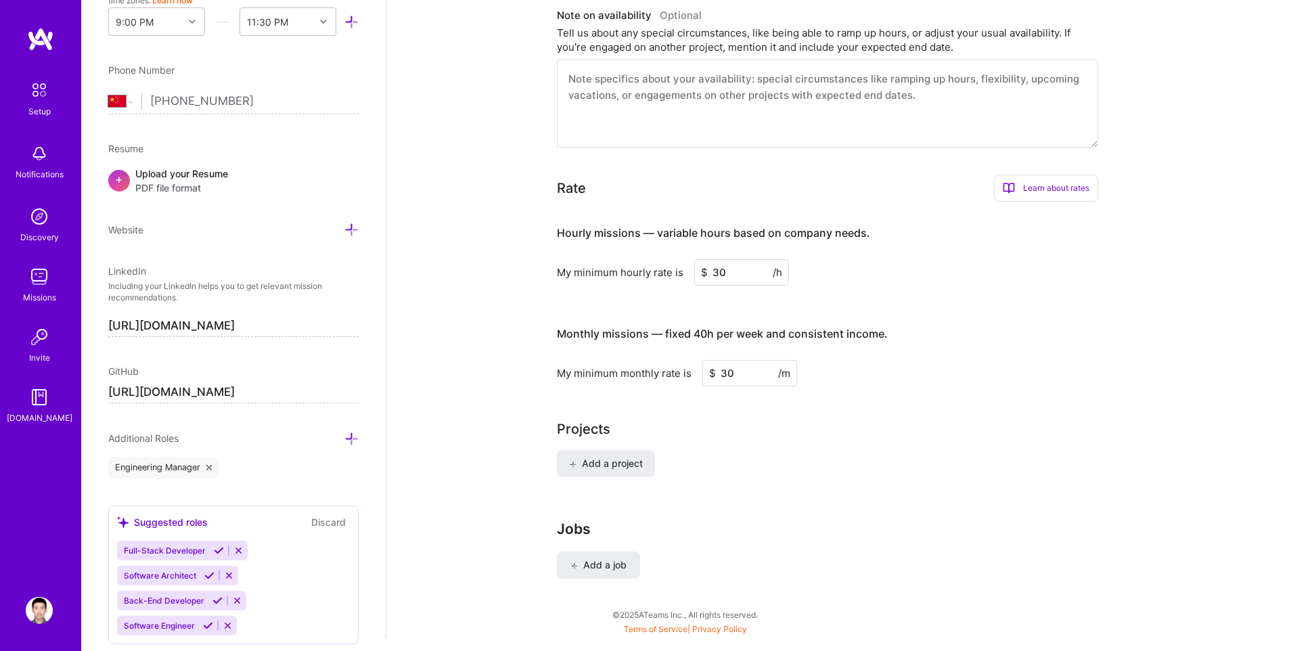
scroll to position [767, 0]
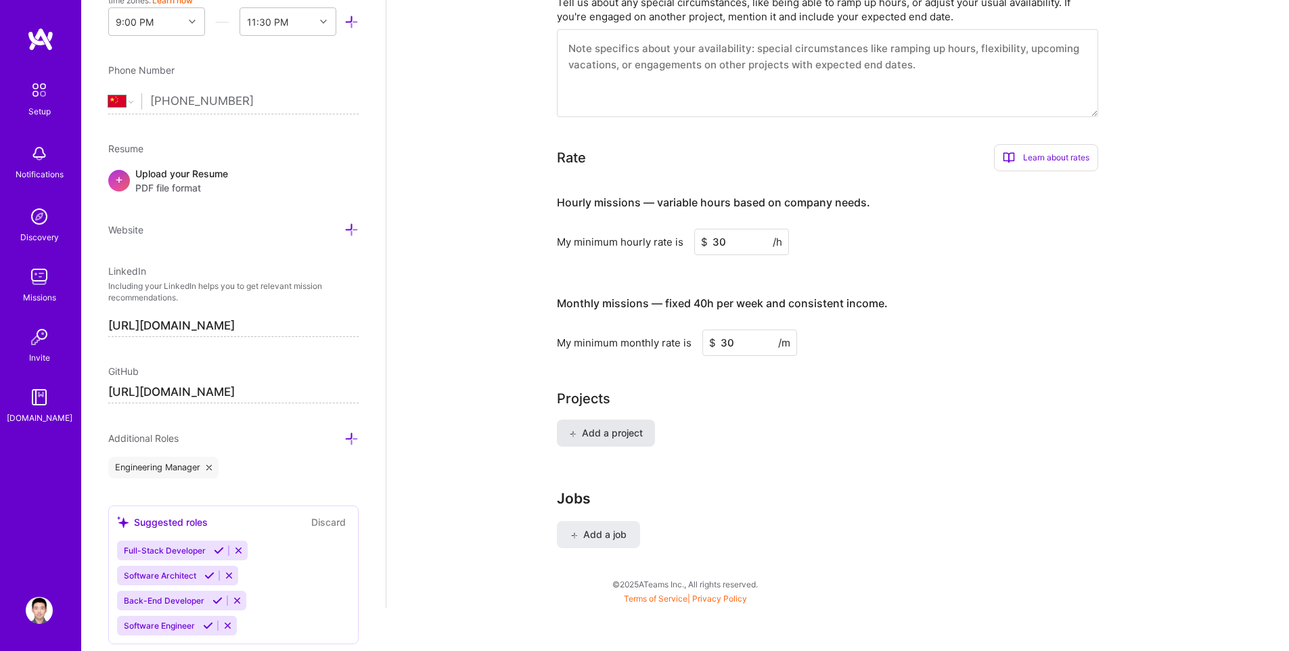
click at [606, 424] on button "Add a project" at bounding box center [606, 433] width 98 height 27
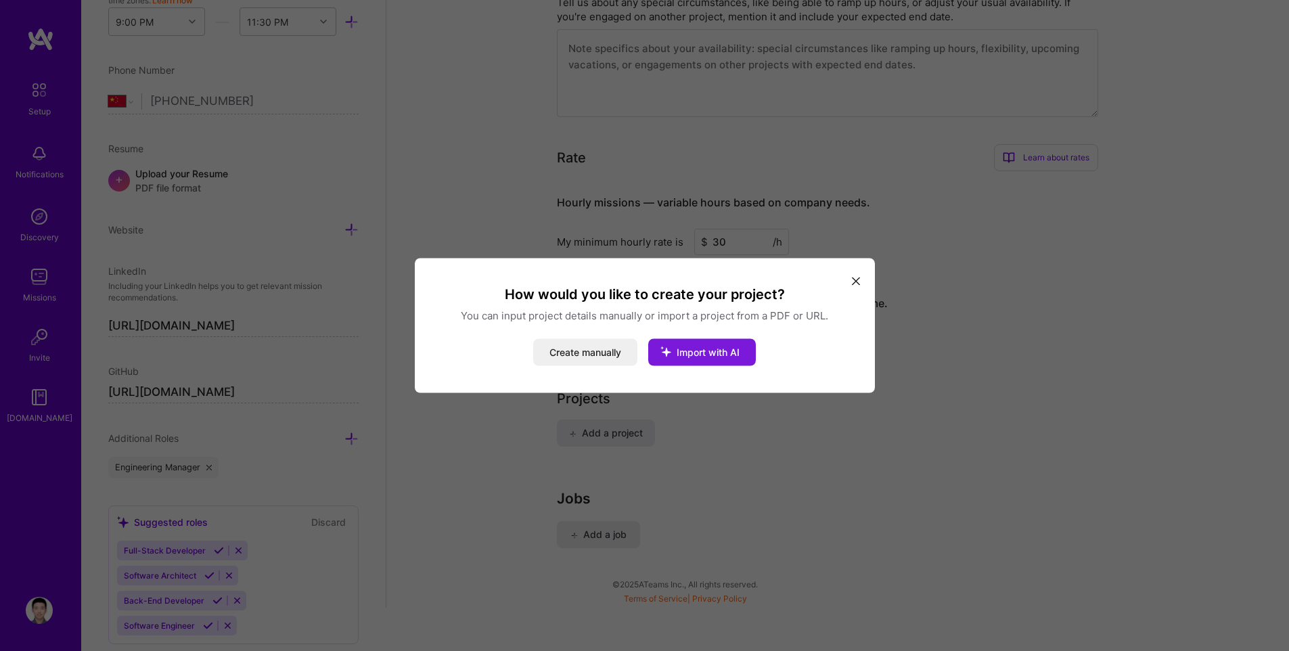
click at [704, 353] on span "Import with AI" at bounding box center [708, 352] width 63 height 12
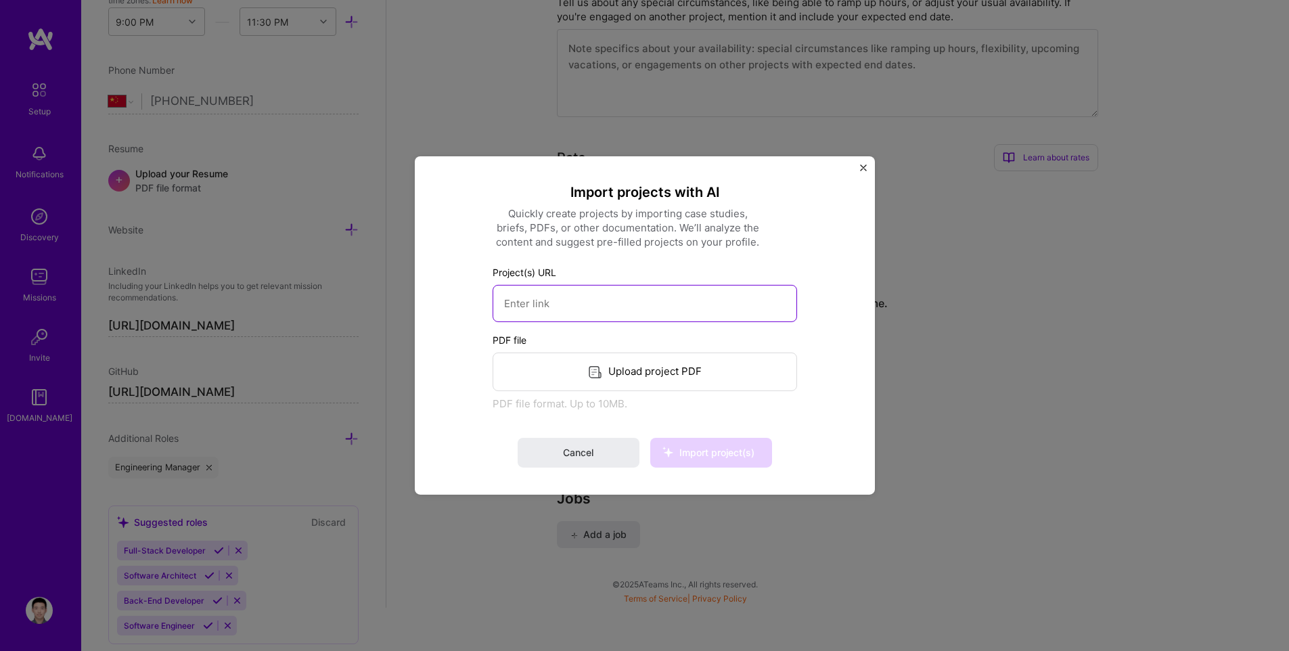
click at [580, 310] on input at bounding box center [645, 303] width 304 height 37
click at [595, 304] on input at bounding box center [645, 303] width 304 height 37
paste input "[URL][DOMAIN_NAME]"
type input "[URL][DOMAIN_NAME]"
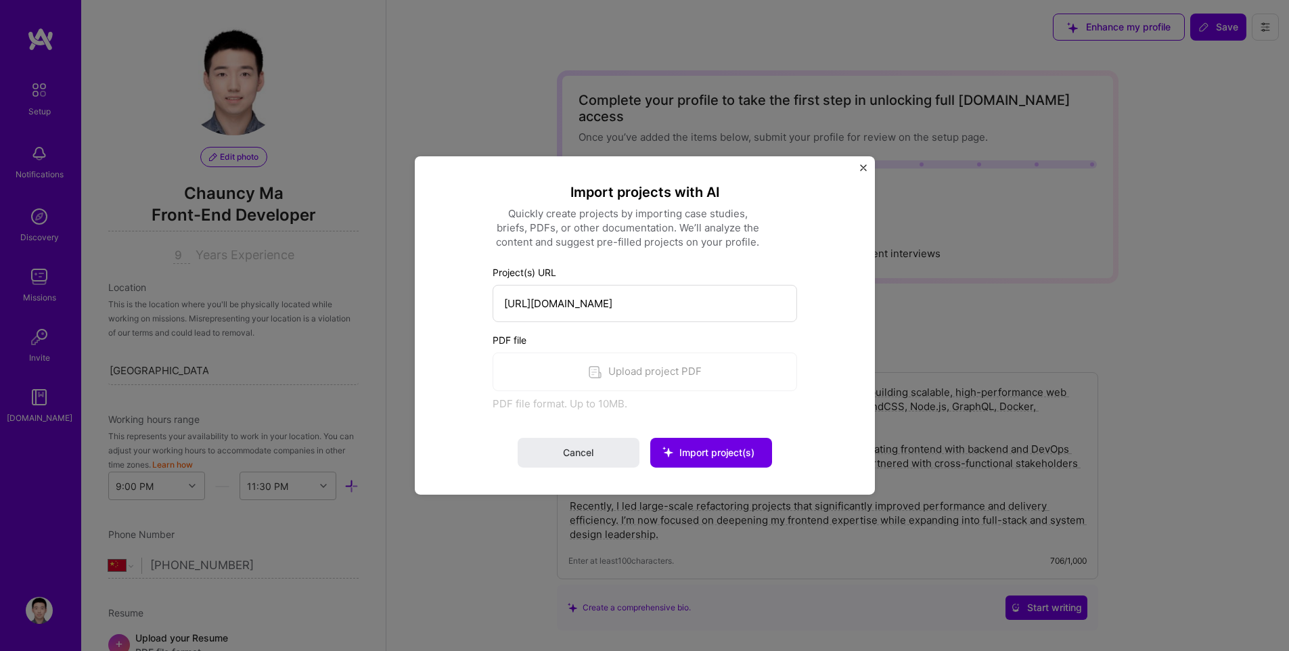
select select "CN"
select select "Right Now"
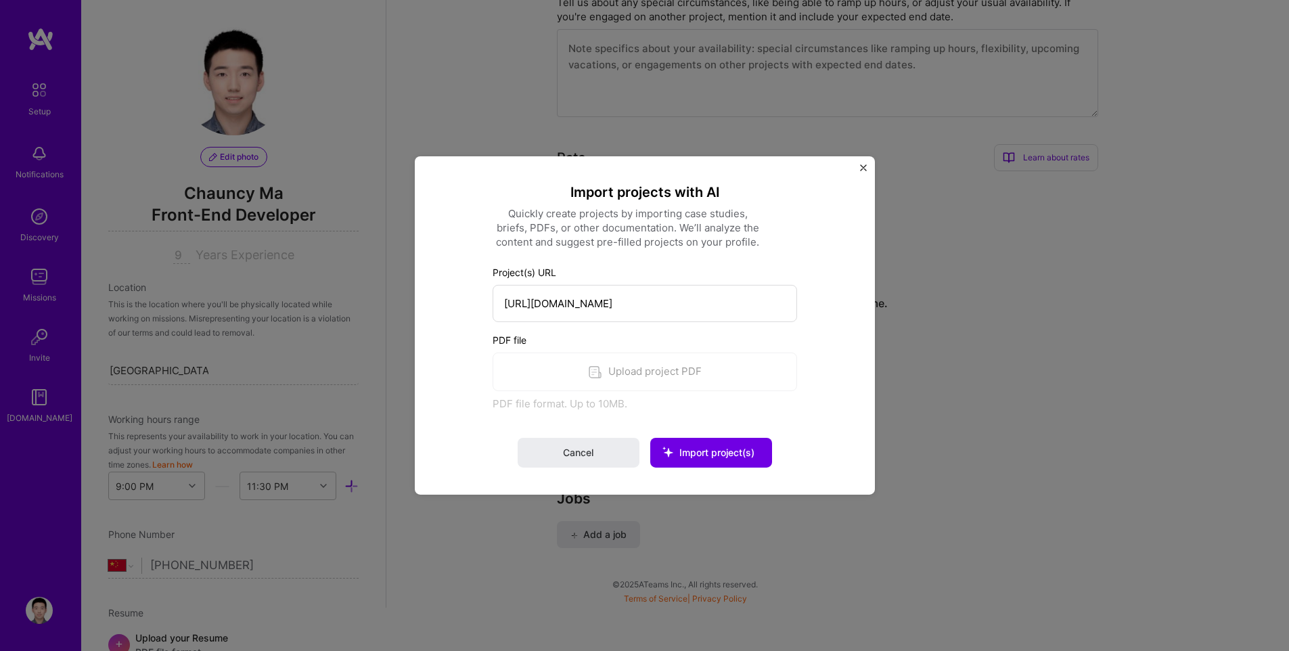
scroll to position [464, 0]
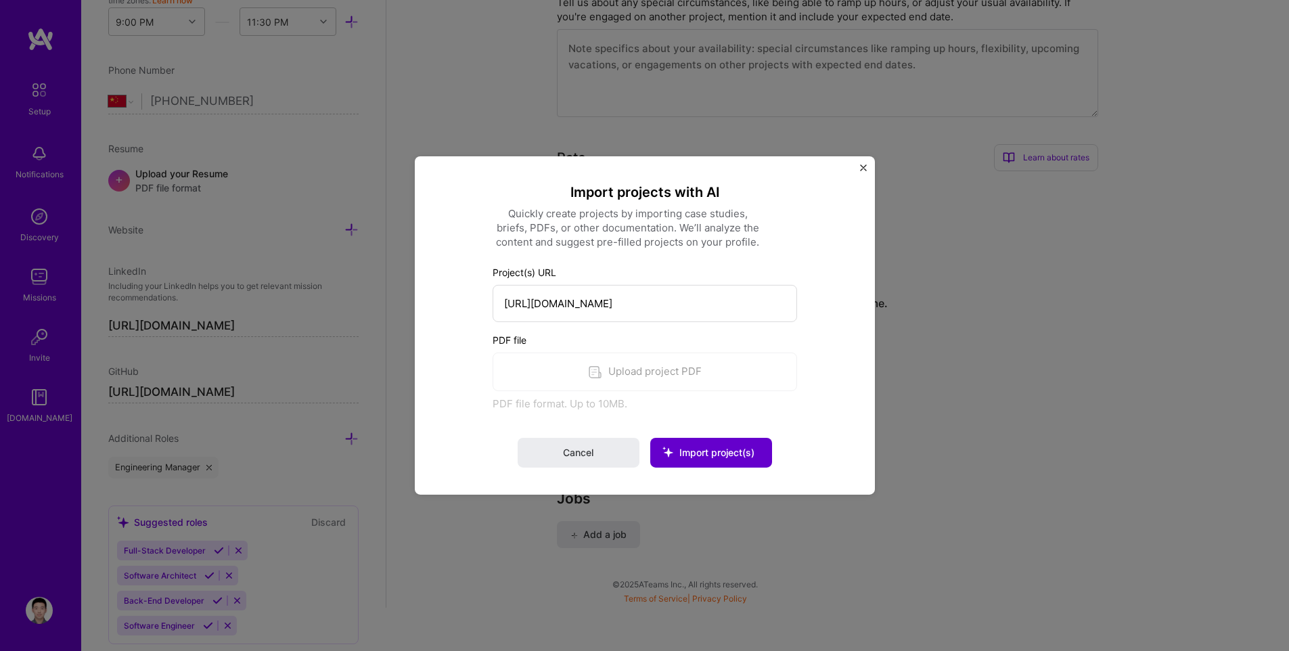
type input "[URL][DOMAIN_NAME]"
click at [713, 453] on span "Import project(s)" at bounding box center [716, 453] width 75 height 12
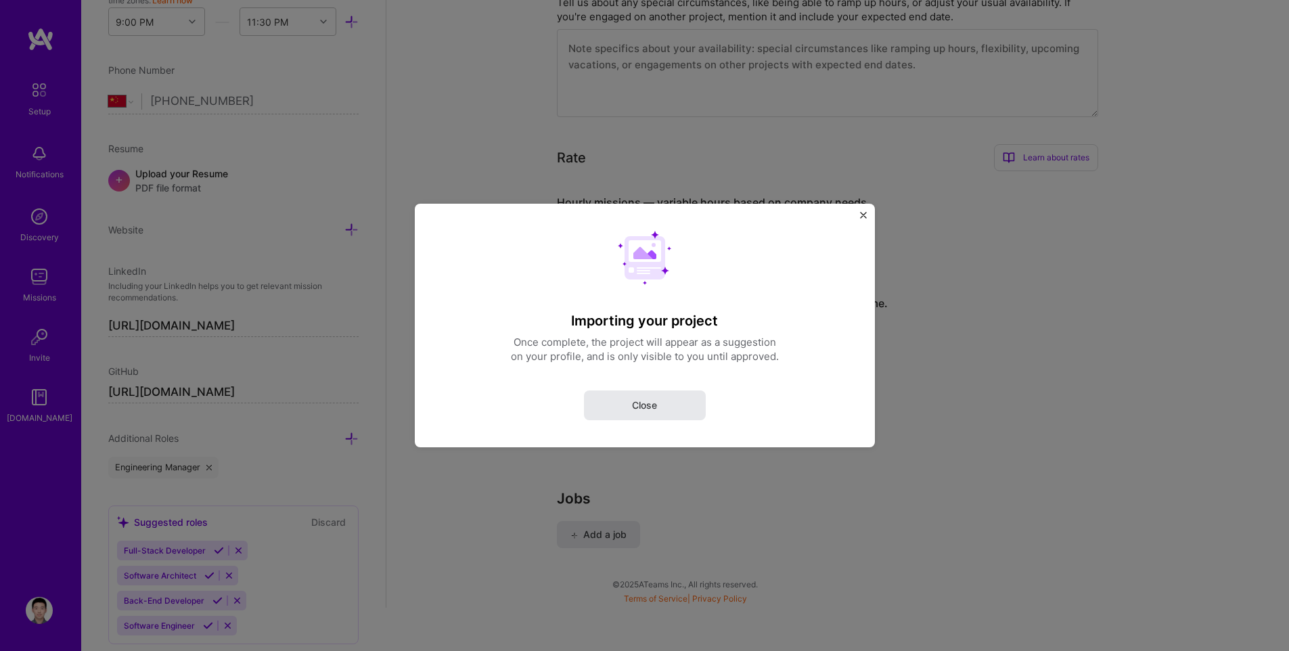
click at [648, 408] on span "Close" at bounding box center [644, 406] width 25 height 14
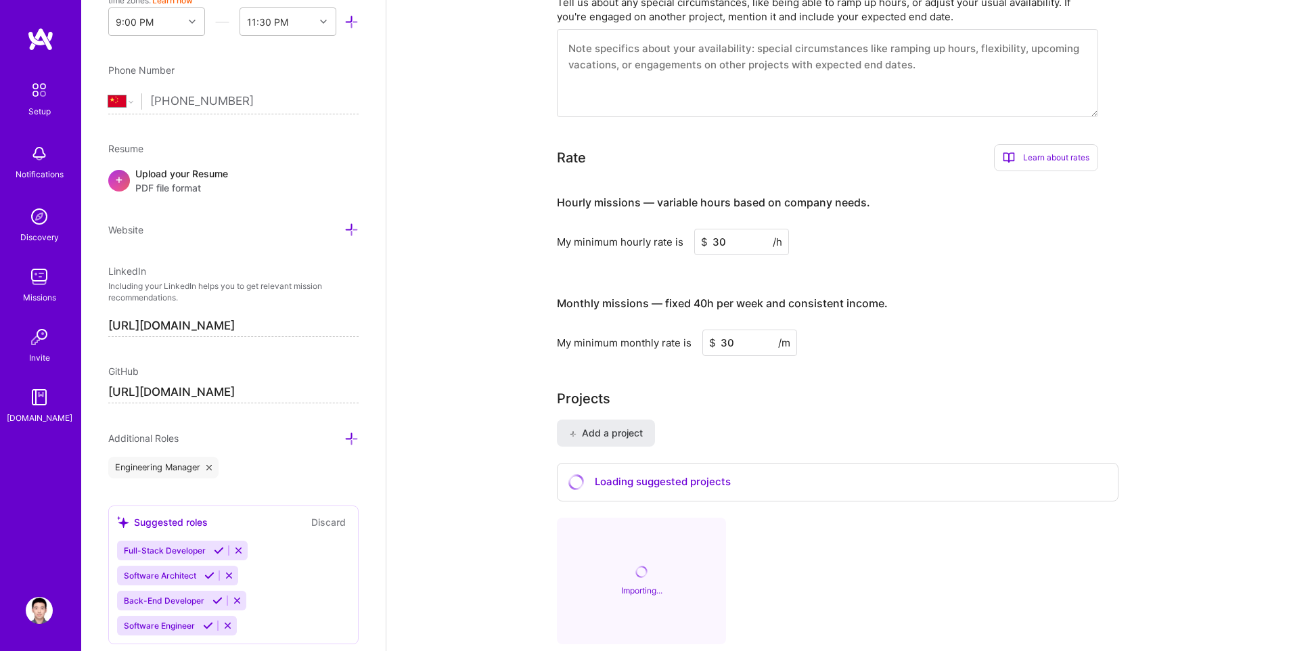
click at [507, 384] on div "Complete your profile to take the first step in unlocking full A.Team access On…" at bounding box center [837, 81] width 903 height 1588
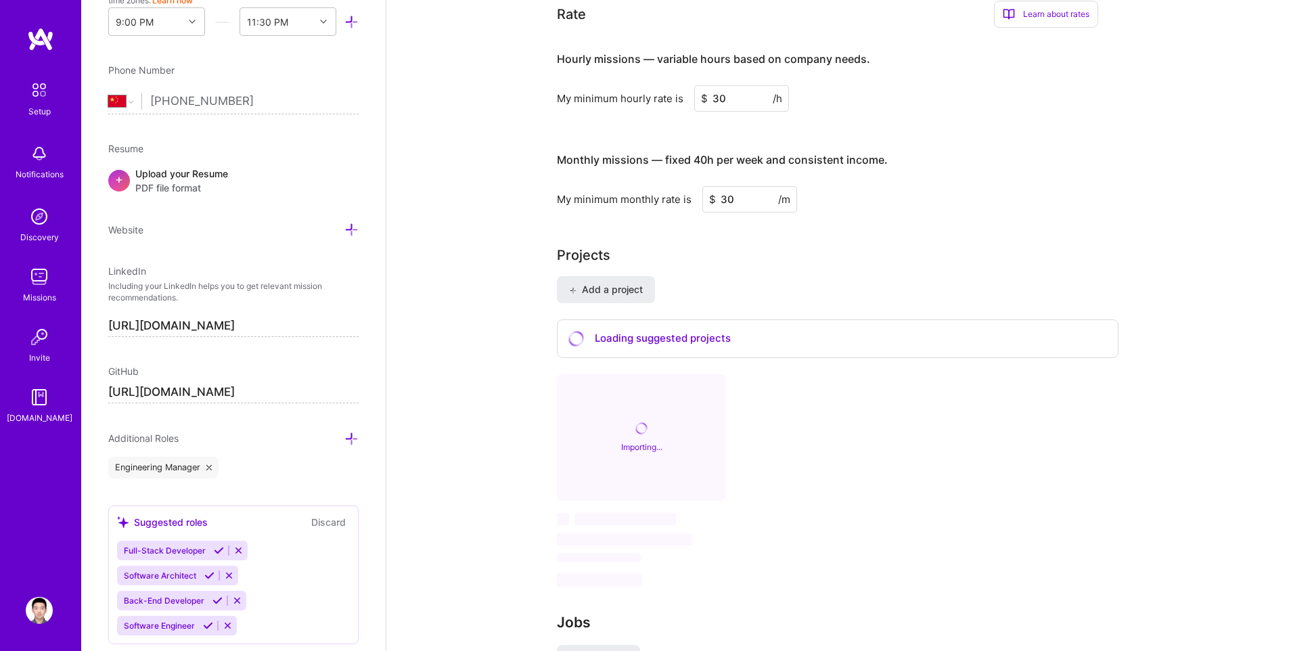
scroll to position [930, 0]
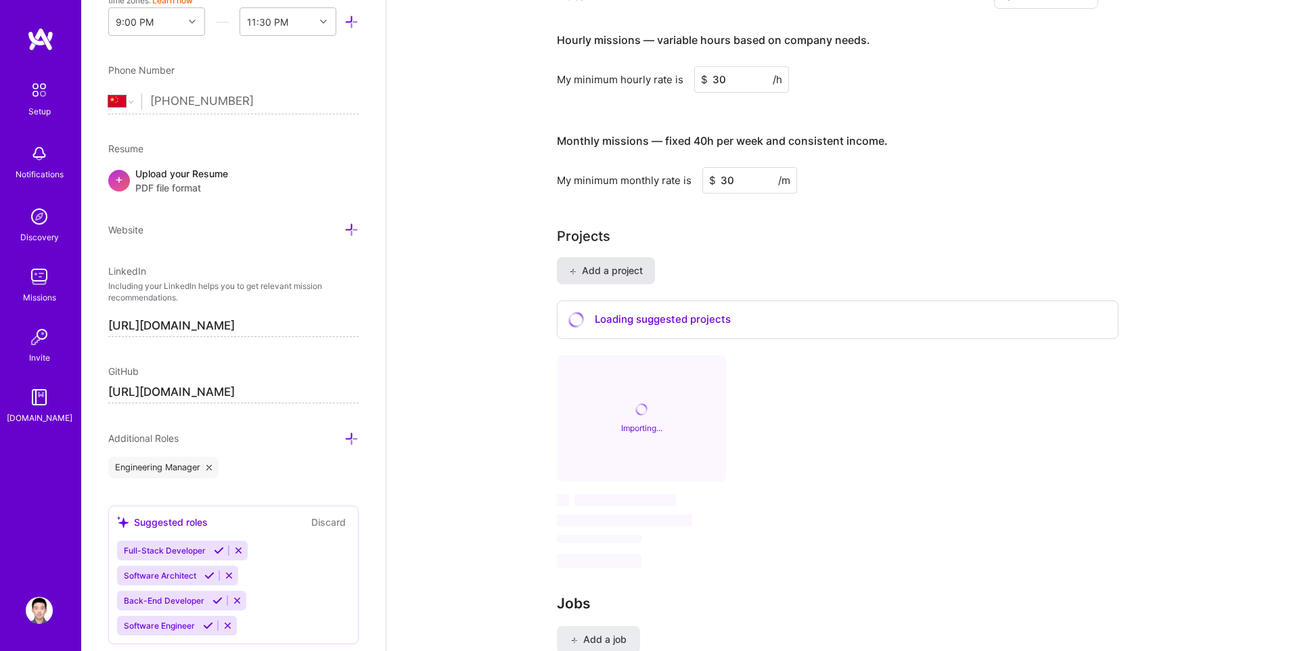
click at [585, 264] on span "Add a project" at bounding box center [606, 271] width 74 height 14
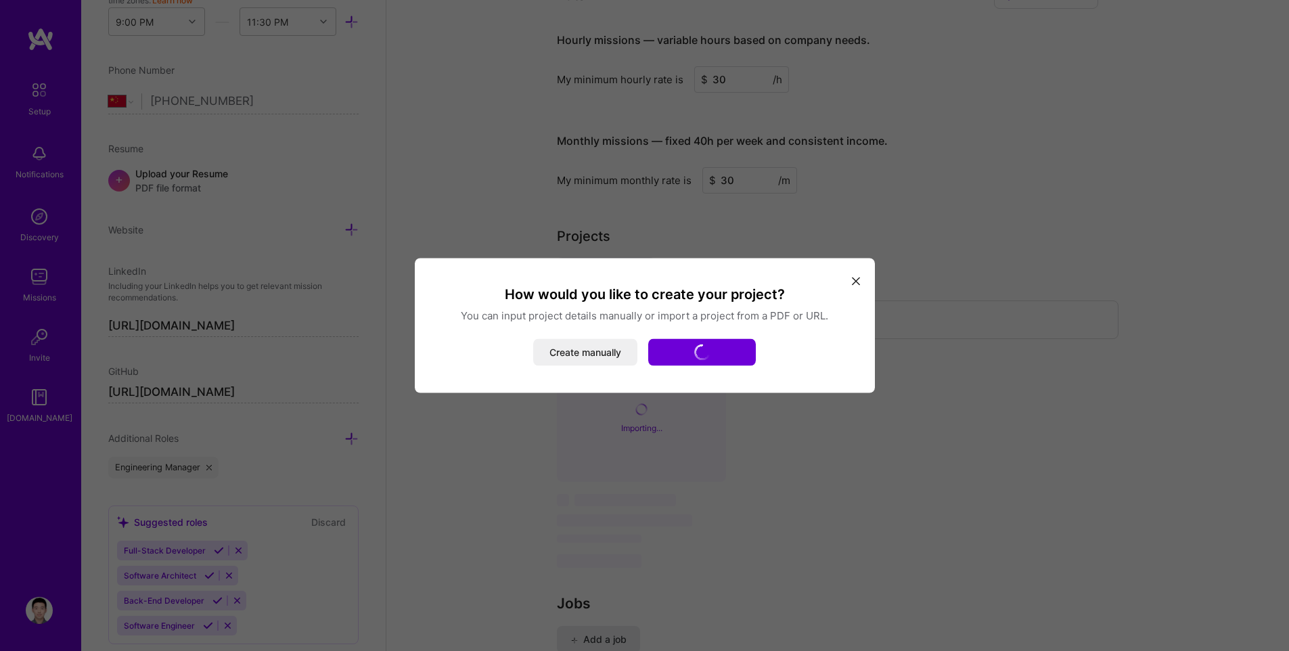
click at [639, 318] on p "You can input project details manually or import a project from a PDF or URL." at bounding box center [645, 316] width 428 height 14
click at [664, 315] on p "You can input project details manually or import a project from a PDF or URL." at bounding box center [645, 316] width 428 height 14
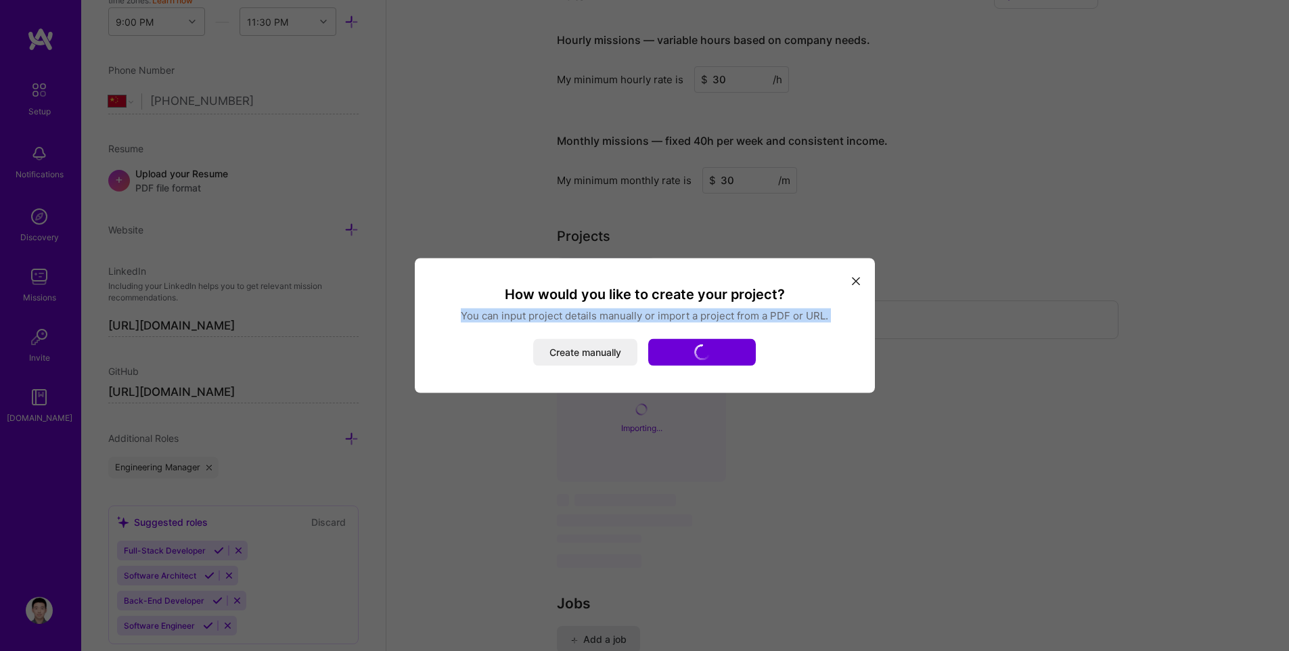
click at [664, 315] on p "You can input project details manually or import a project from a PDF or URL." at bounding box center [645, 316] width 428 height 14
click at [614, 316] on p "You can input project details manually or import a project from a PDF or URL." at bounding box center [645, 316] width 428 height 14
click at [646, 315] on p "You can input project details manually or import a project from a PDF or URL." at bounding box center [645, 316] width 428 height 14
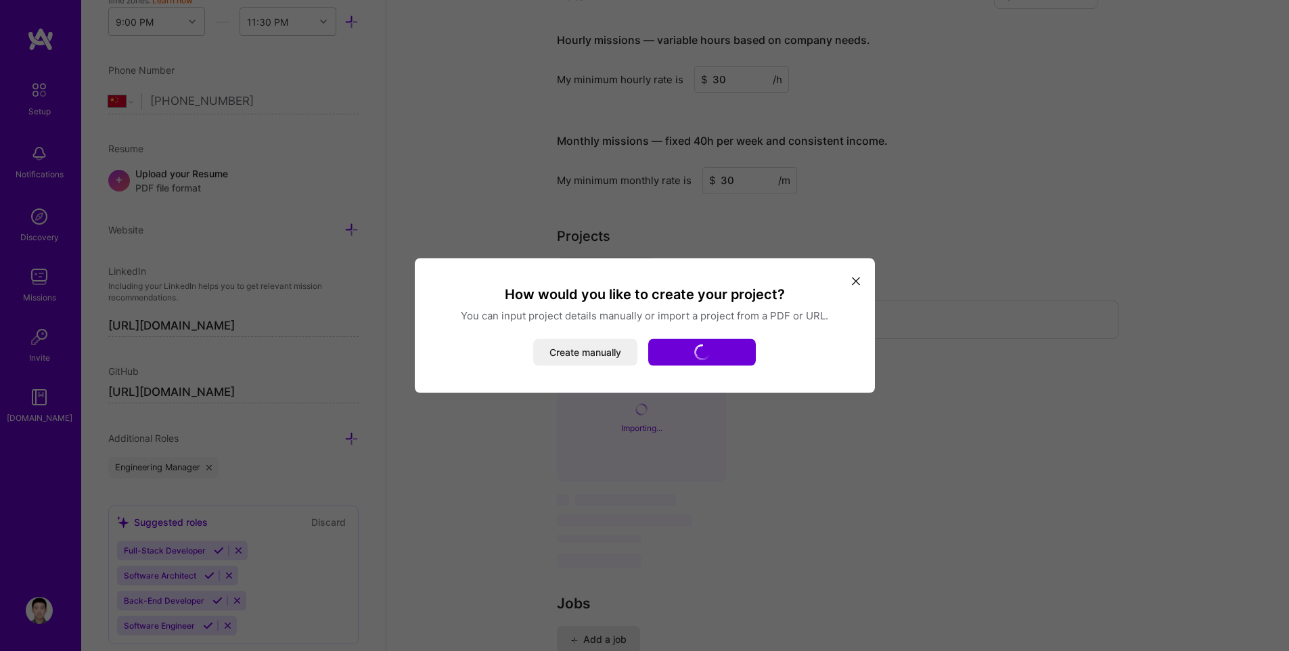
click at [858, 283] on icon "modal" at bounding box center [856, 281] width 8 height 8
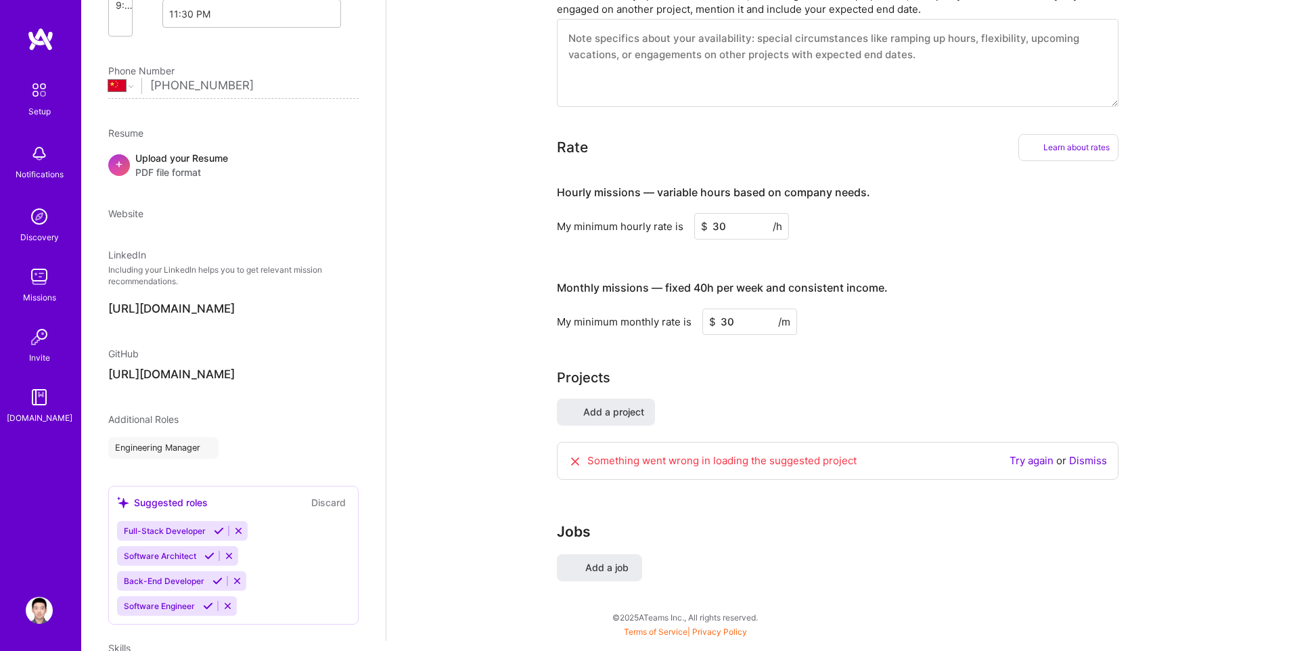
scroll to position [50, 0]
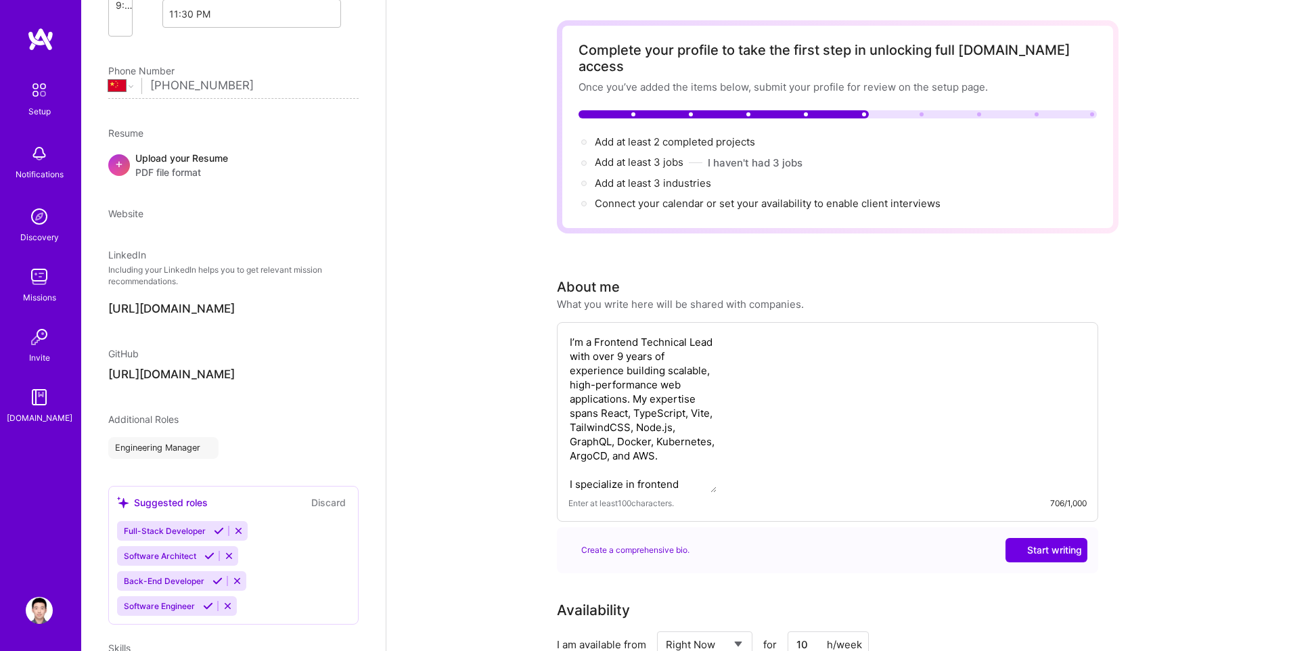
select select "CN"
select select "Right Now"
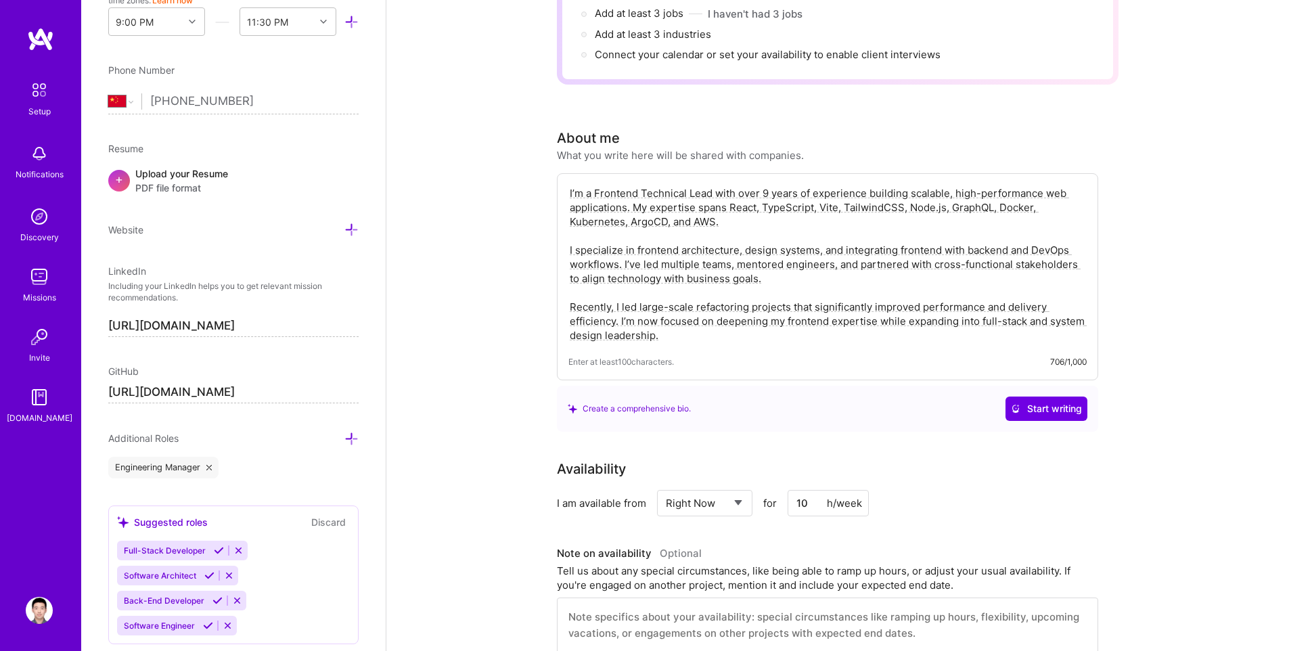
scroll to position [767, 0]
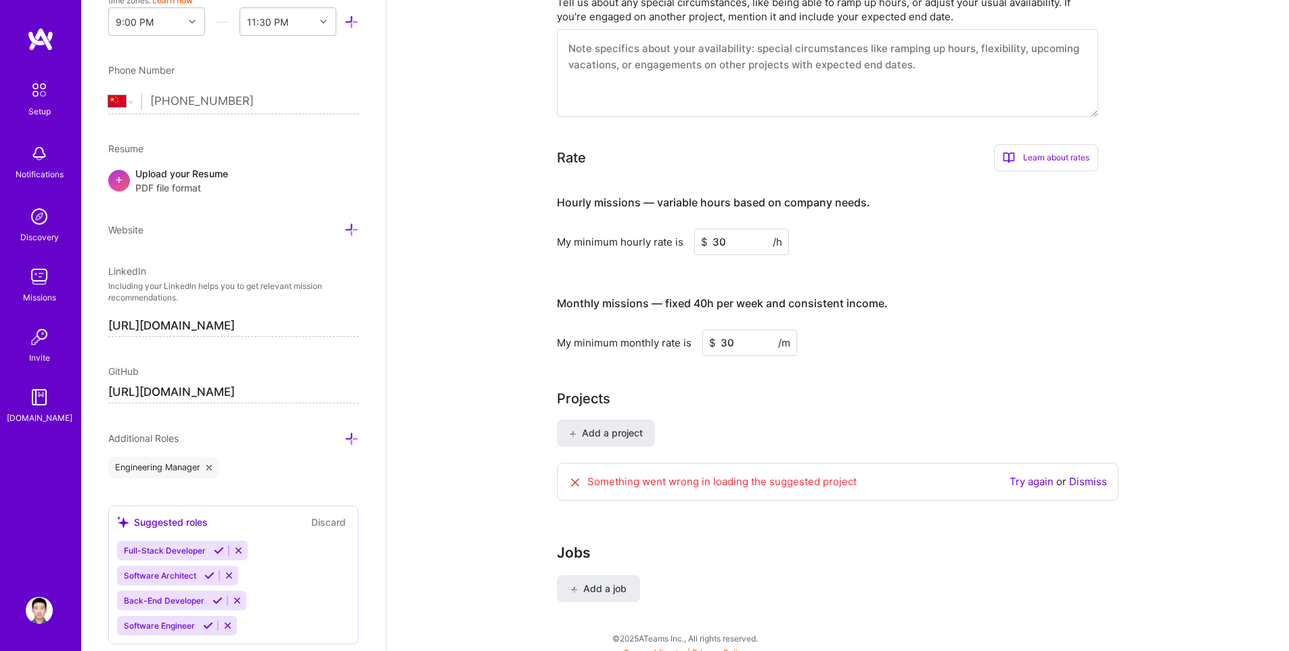
click at [1093, 475] on link "Dismiss" at bounding box center [1088, 481] width 38 height 13
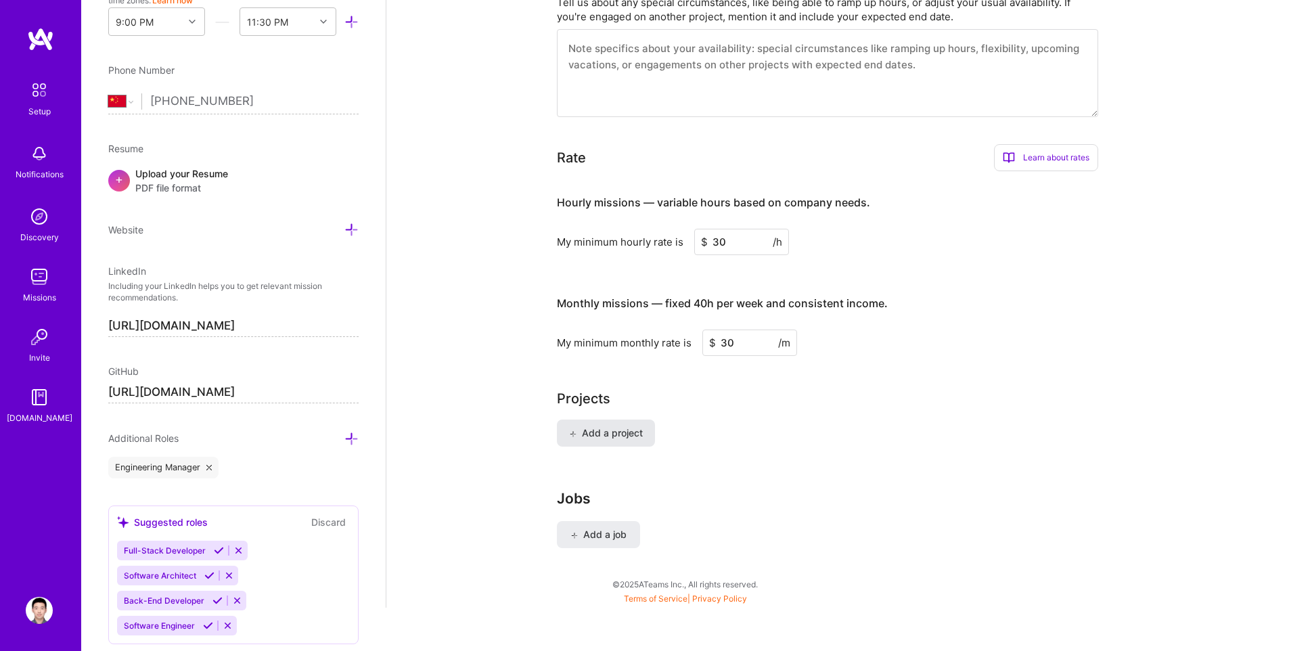
click at [590, 426] on span "Add a project" at bounding box center [606, 433] width 74 height 14
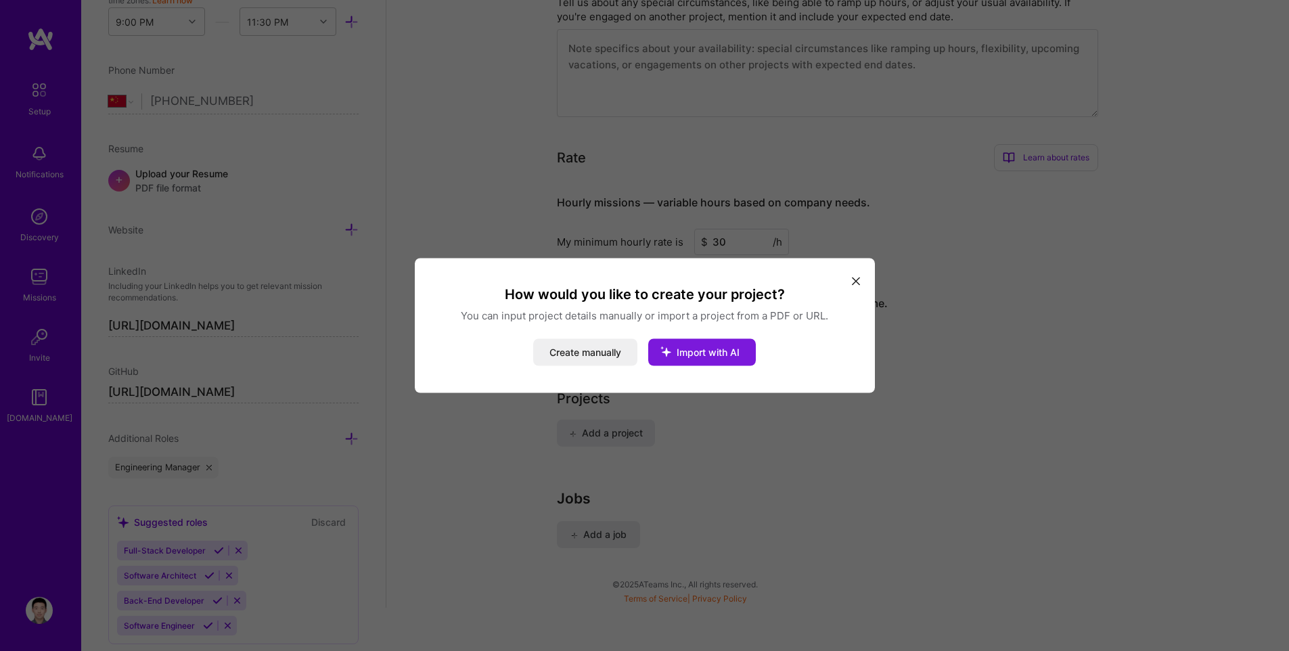
click at [713, 355] on span "Import with AI" at bounding box center [708, 352] width 63 height 12
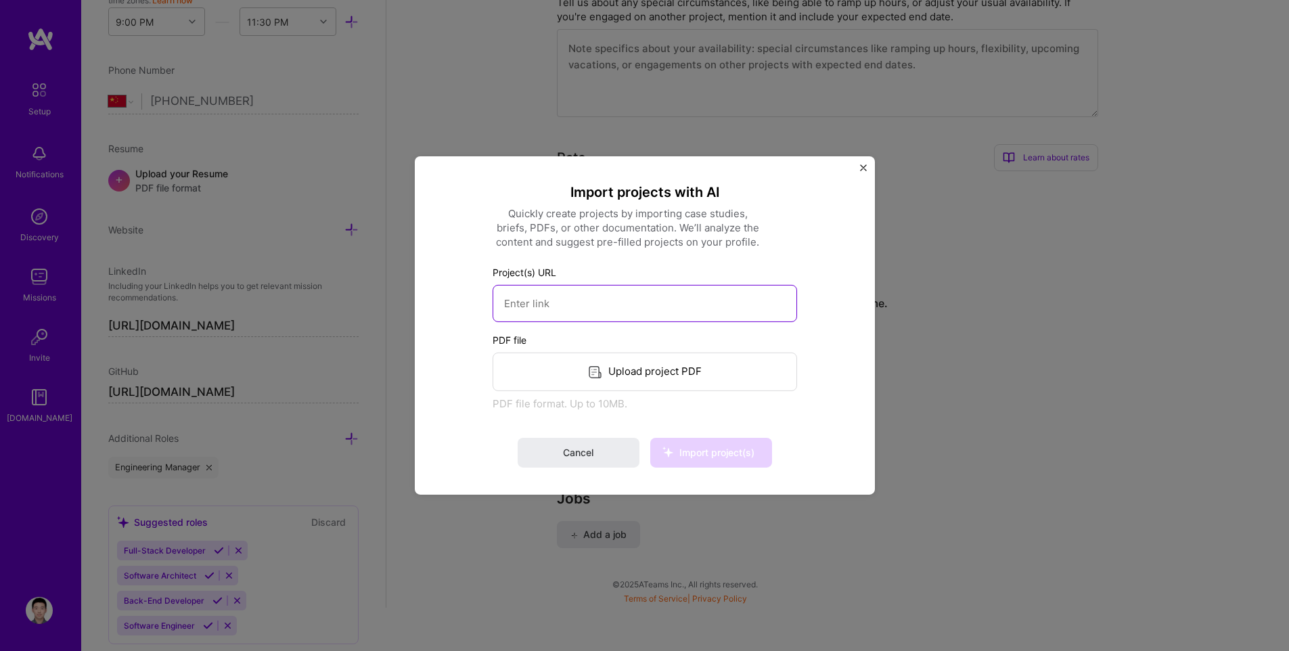
click at [616, 309] on input at bounding box center [645, 303] width 304 height 37
paste input "https://realus.com.au/"
type input "https://realus.com.au/"
click at [716, 453] on span "Import project(s)" at bounding box center [716, 453] width 75 height 12
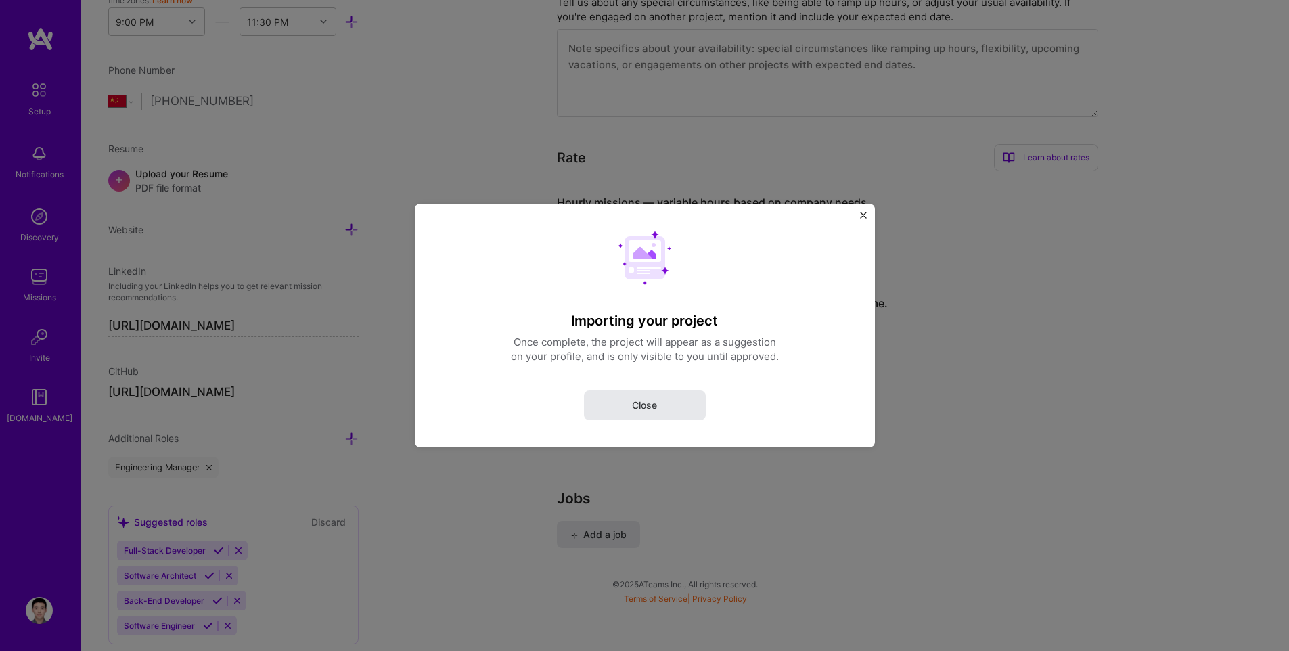
click at [636, 417] on button "Close" at bounding box center [645, 405] width 122 height 30
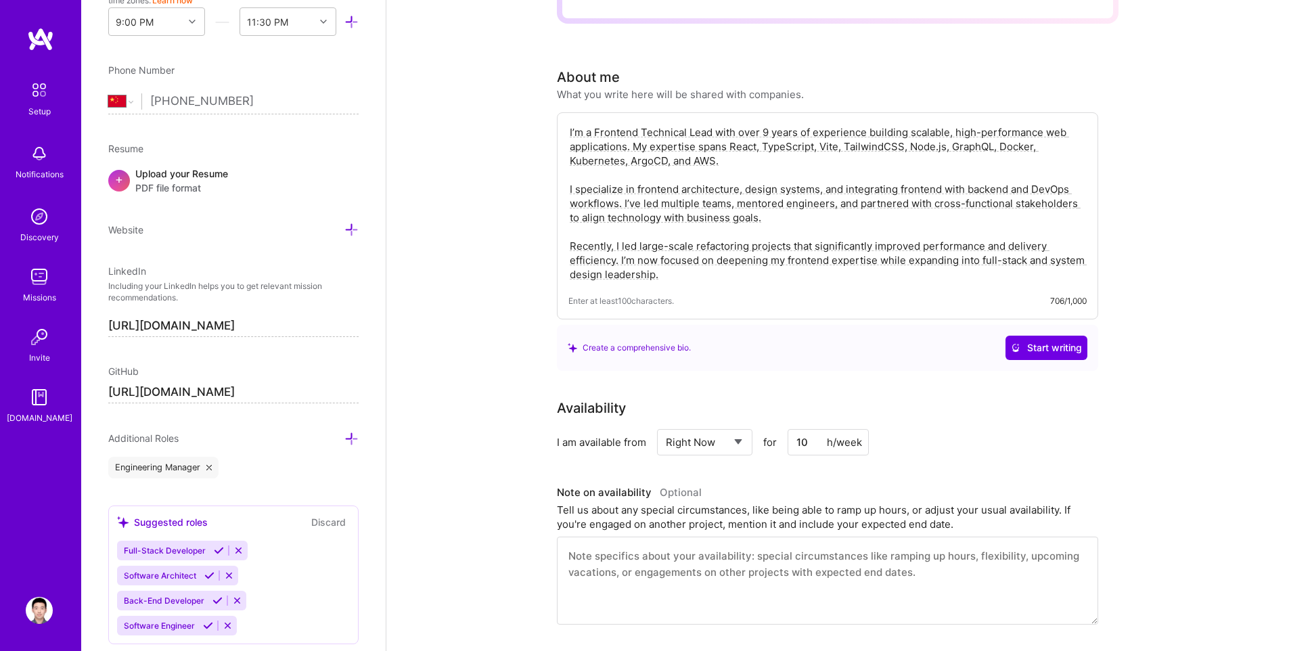
scroll to position [0, 0]
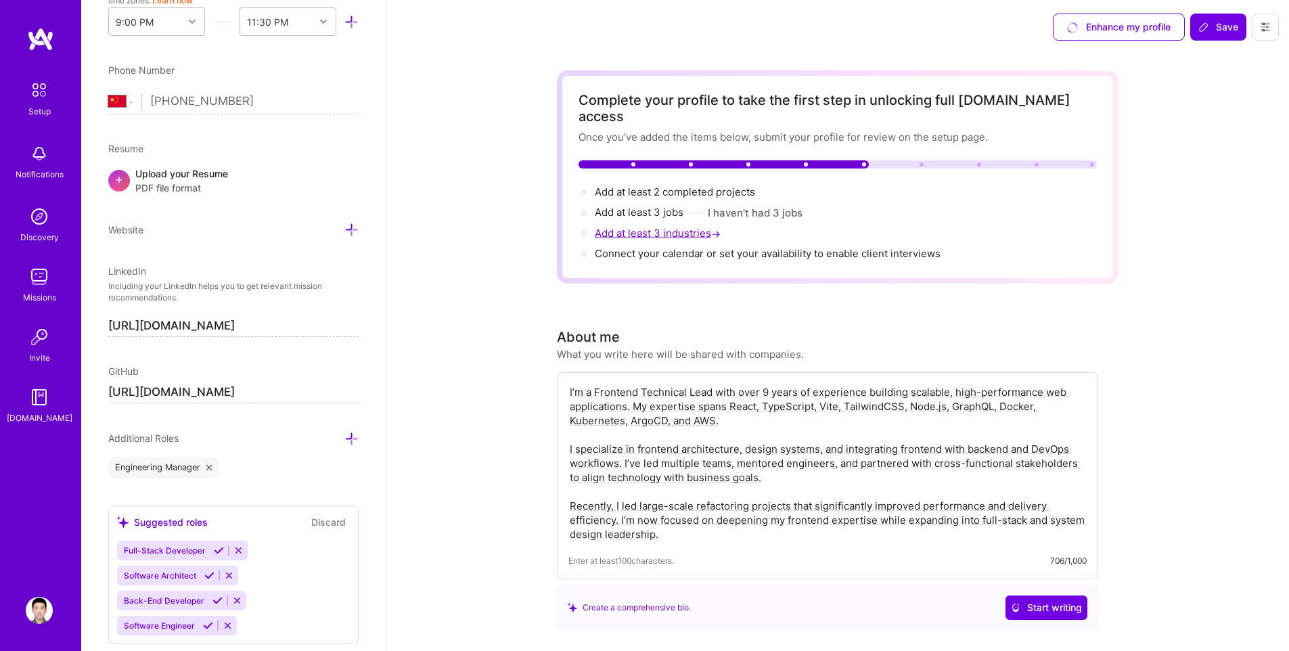
click at [627, 227] on span "Add at least 3 industries →" at bounding box center [659, 233] width 129 height 13
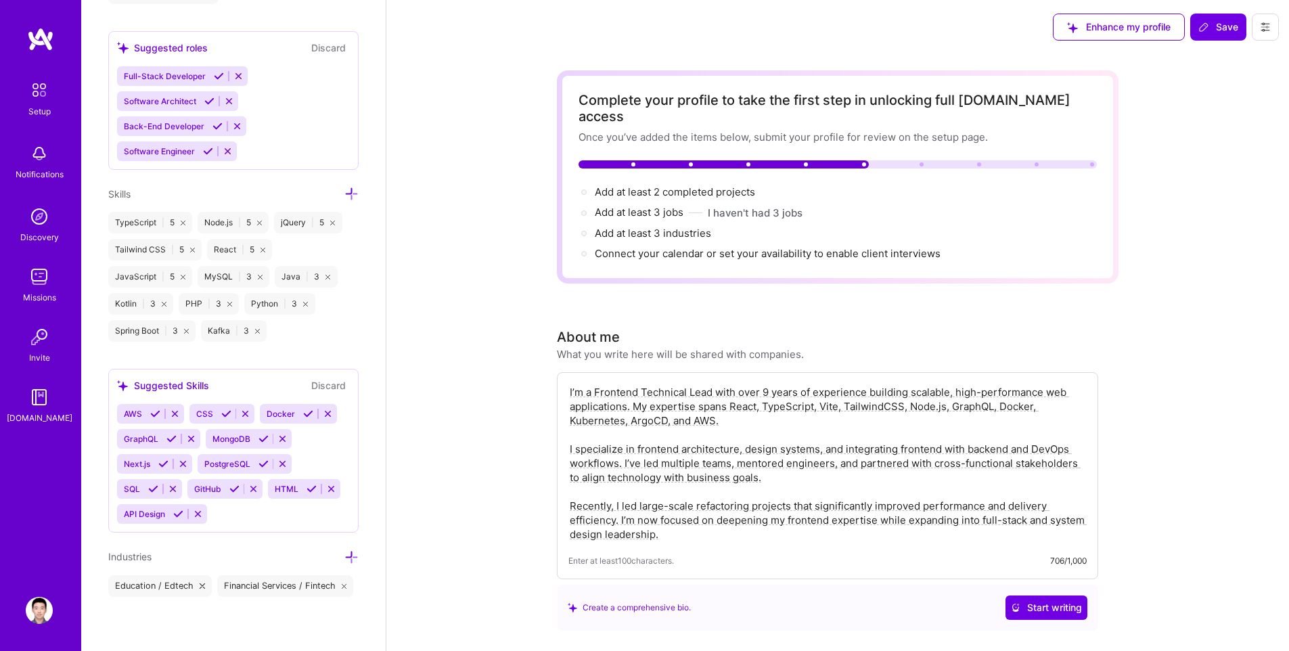
scroll to position [964, 0]
click at [344, 550] on icon at bounding box center [351, 557] width 14 height 14
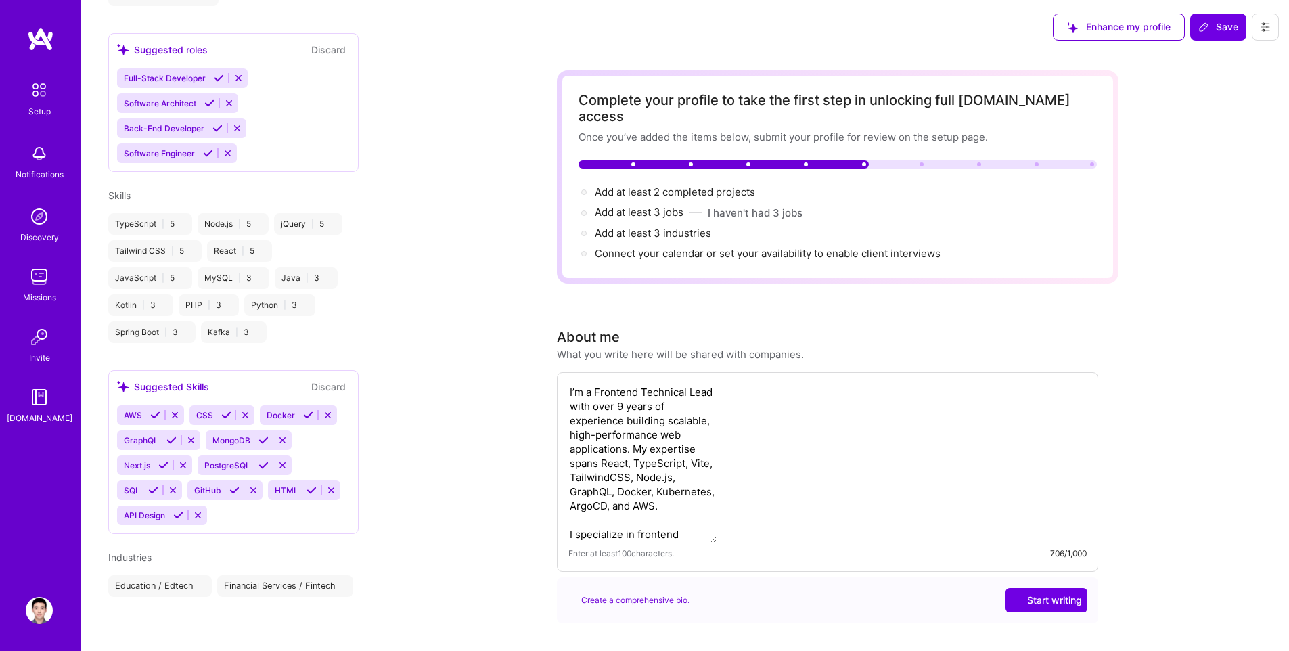
scroll to position [464, 0]
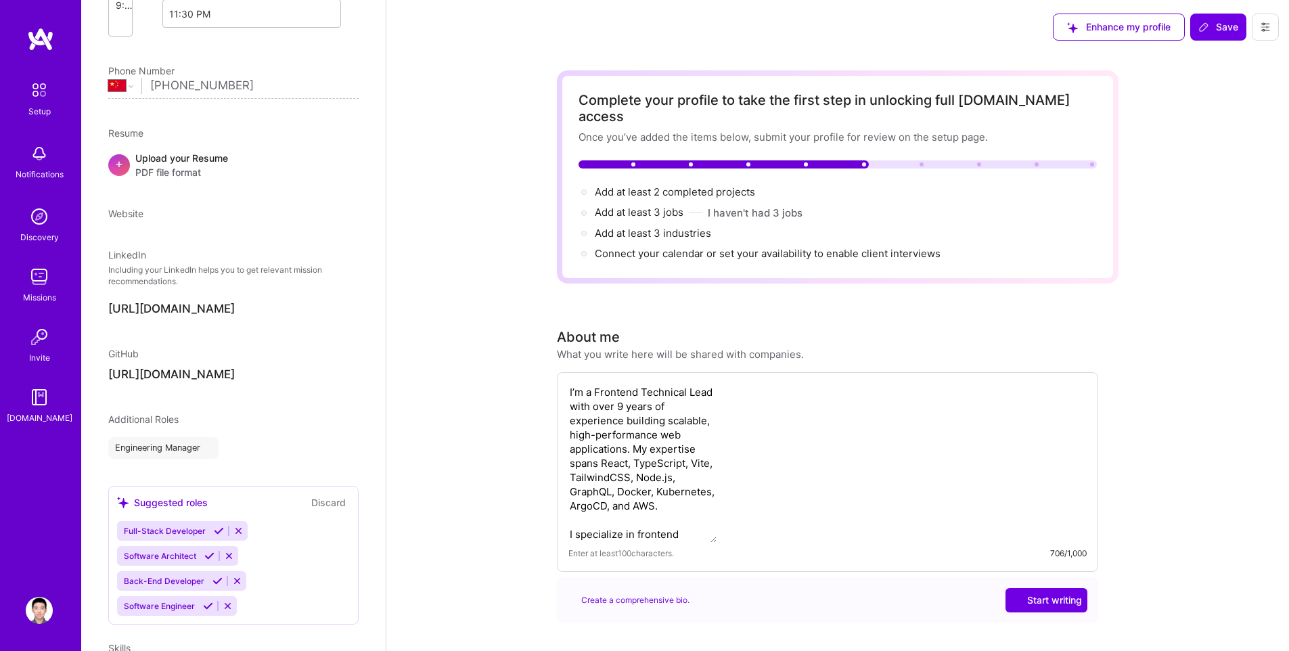
select select "CN"
select select "Right Now"
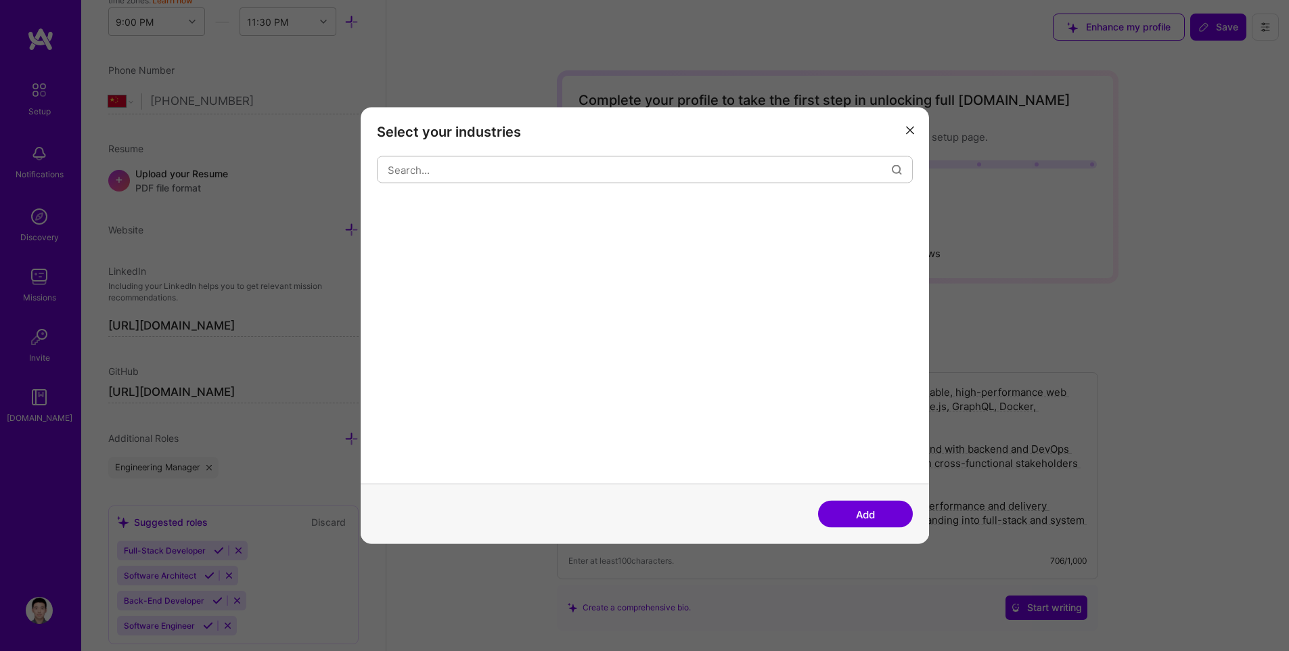
click at [526, 187] on div "modal" at bounding box center [645, 319] width 536 height 327
click at [539, 170] on input "modal" at bounding box center [640, 169] width 504 height 35
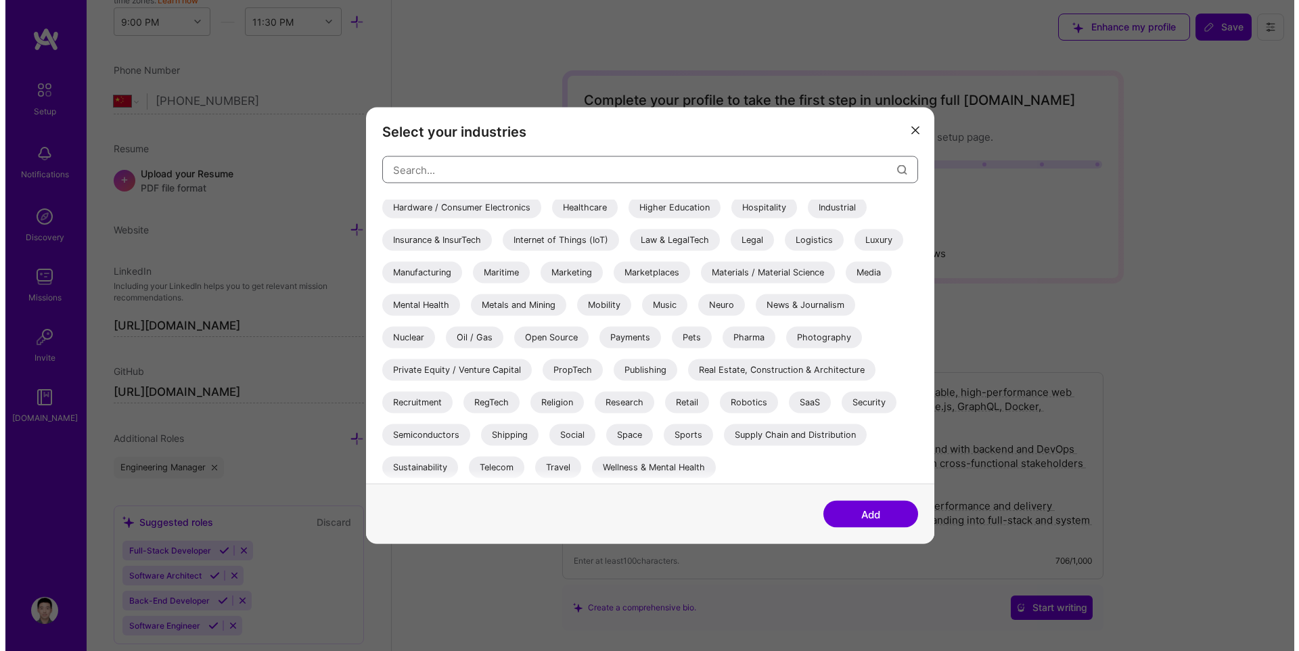
scroll to position [0, 0]
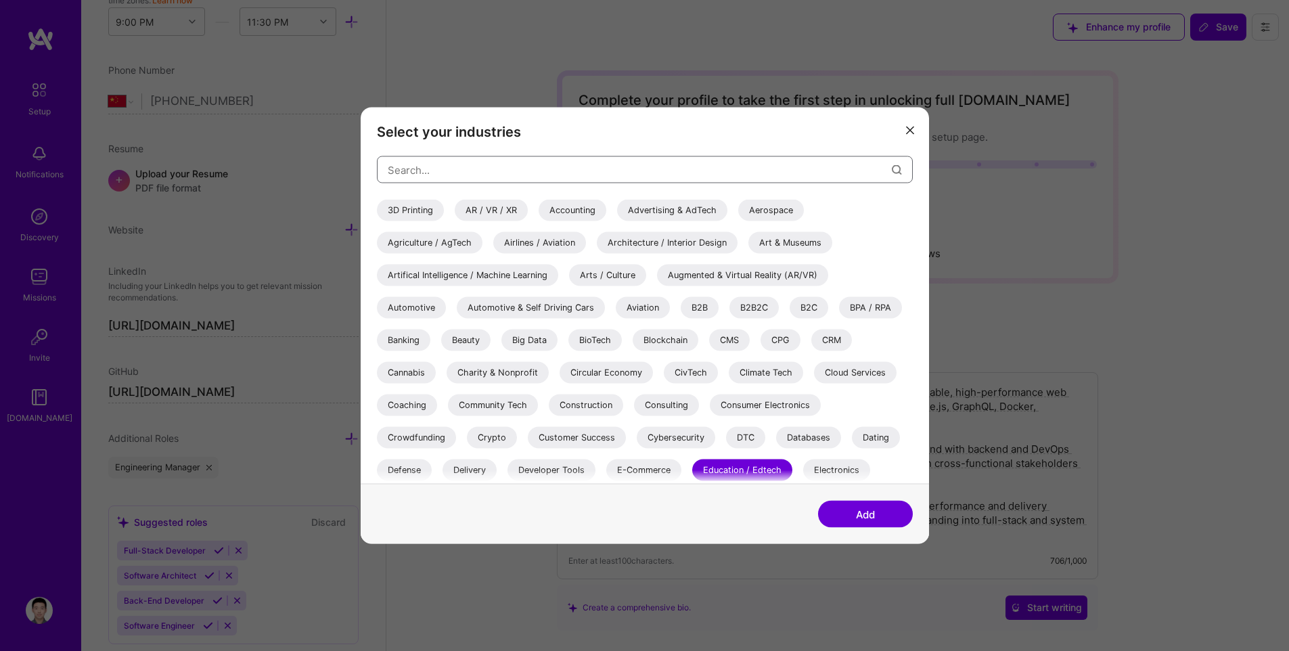
click at [552, 163] on input "modal" at bounding box center [640, 169] width 504 height 35
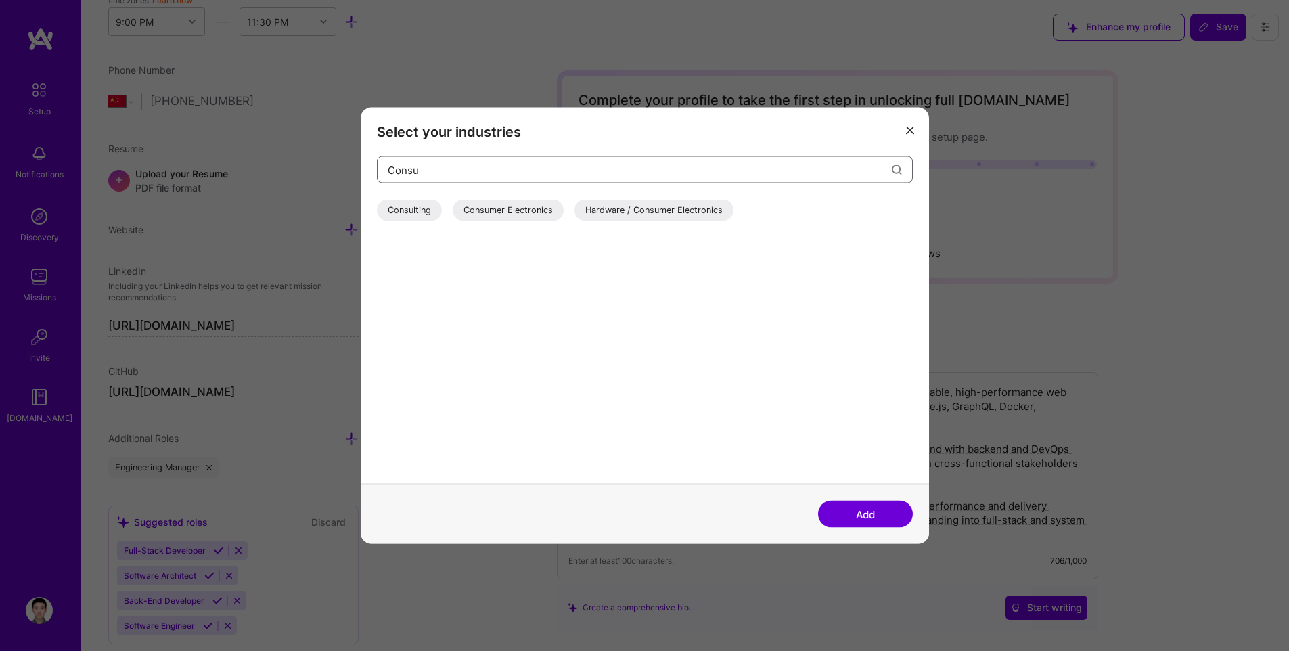
type input "Consu"
click at [424, 213] on div "Consulting" at bounding box center [409, 211] width 65 height 22
click at [877, 510] on button "Add" at bounding box center [865, 514] width 95 height 27
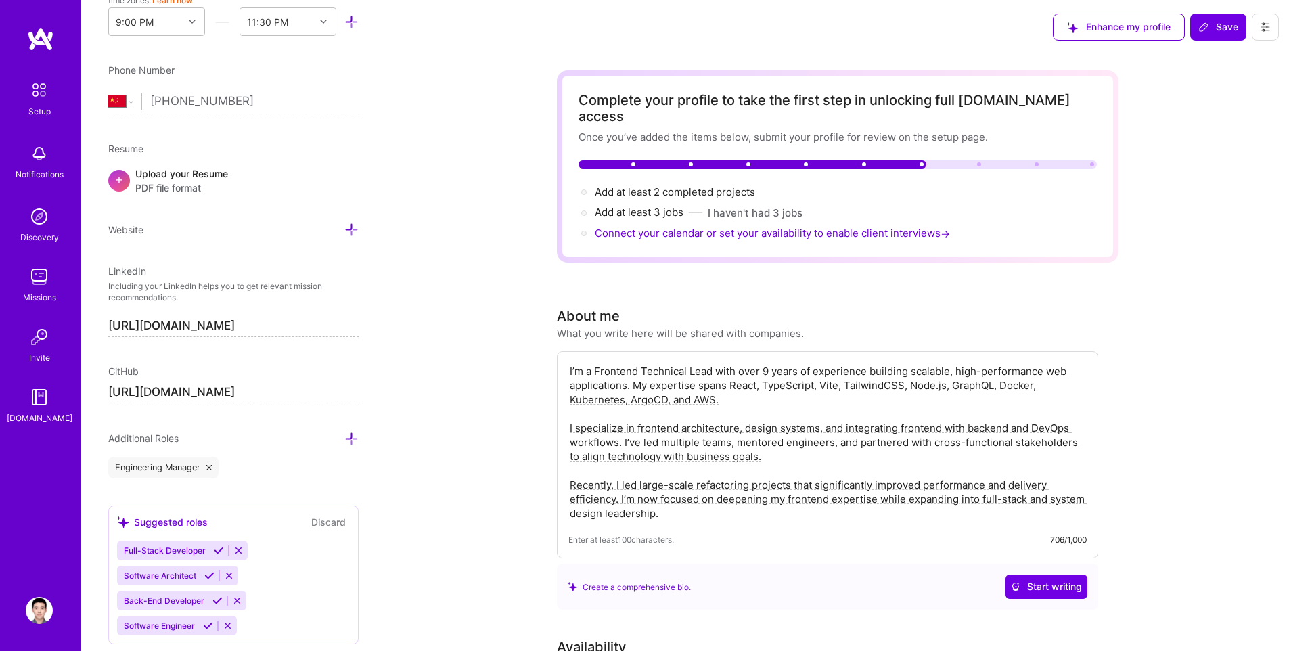
click at [698, 227] on span "Connect your calendar or set your availability to enable client interviews →" at bounding box center [774, 233] width 358 height 13
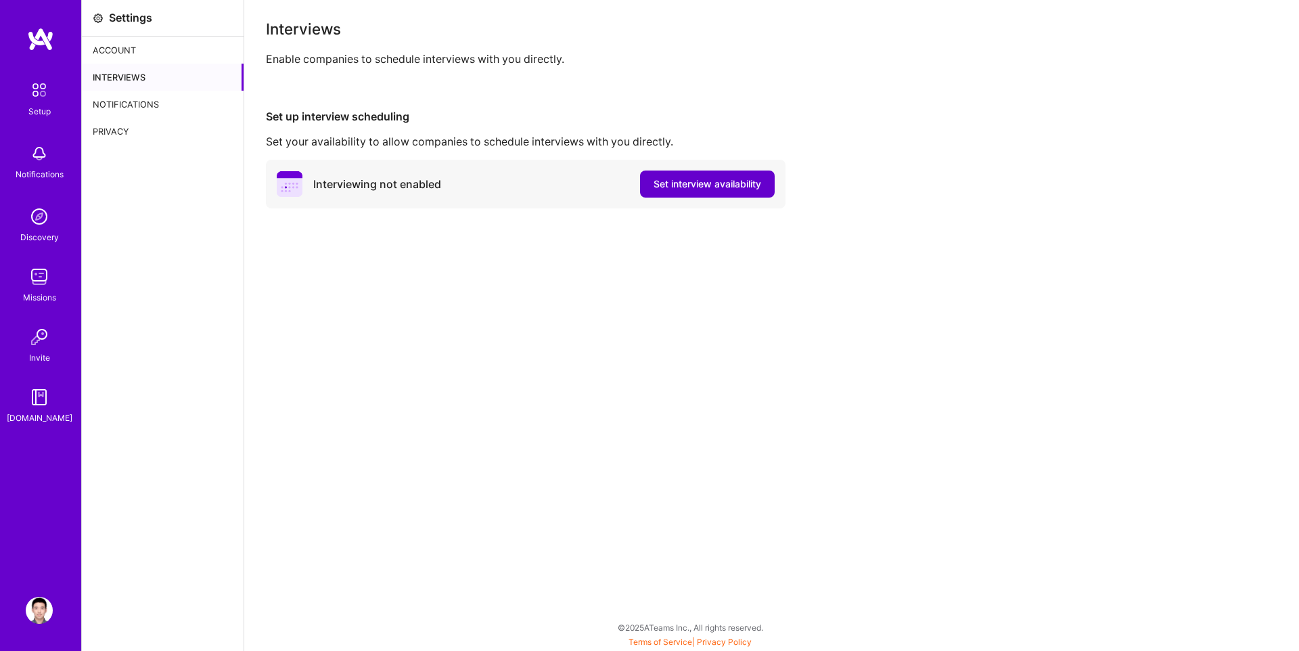
click at [723, 186] on span "Set interview availability" at bounding box center [708, 184] width 108 height 14
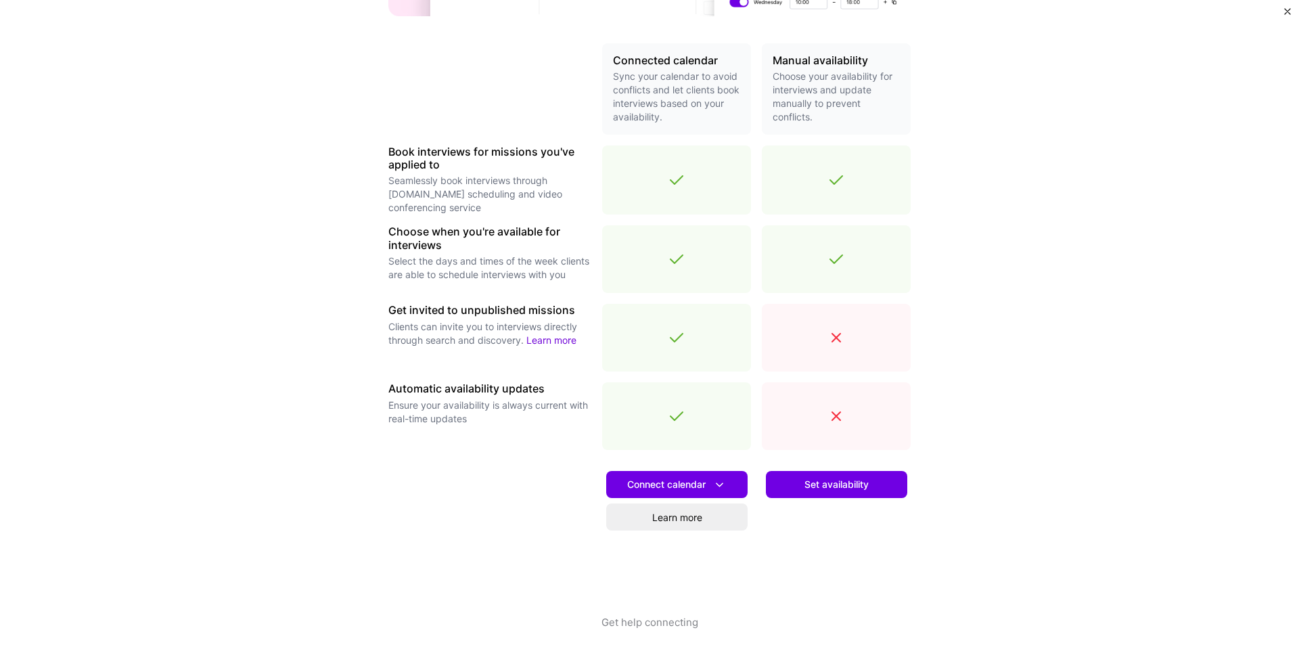
scroll to position [297, 0]
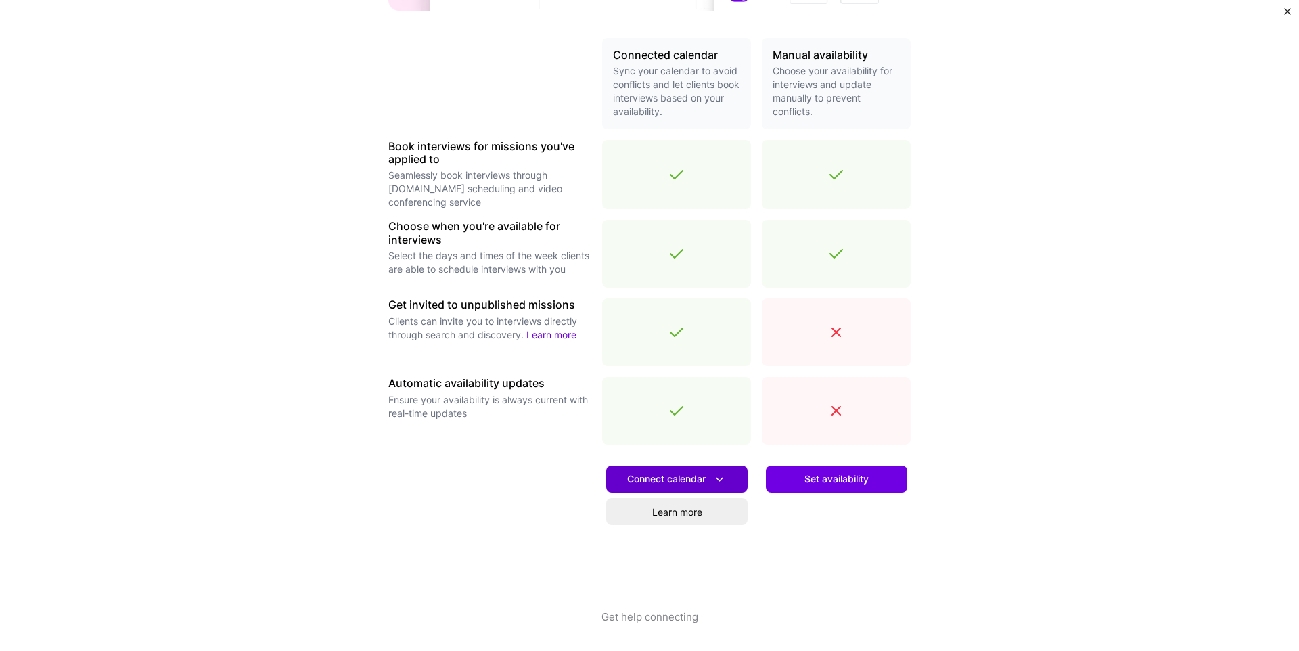
click at [700, 483] on span "Connect calendar" at bounding box center [676, 479] width 99 height 14
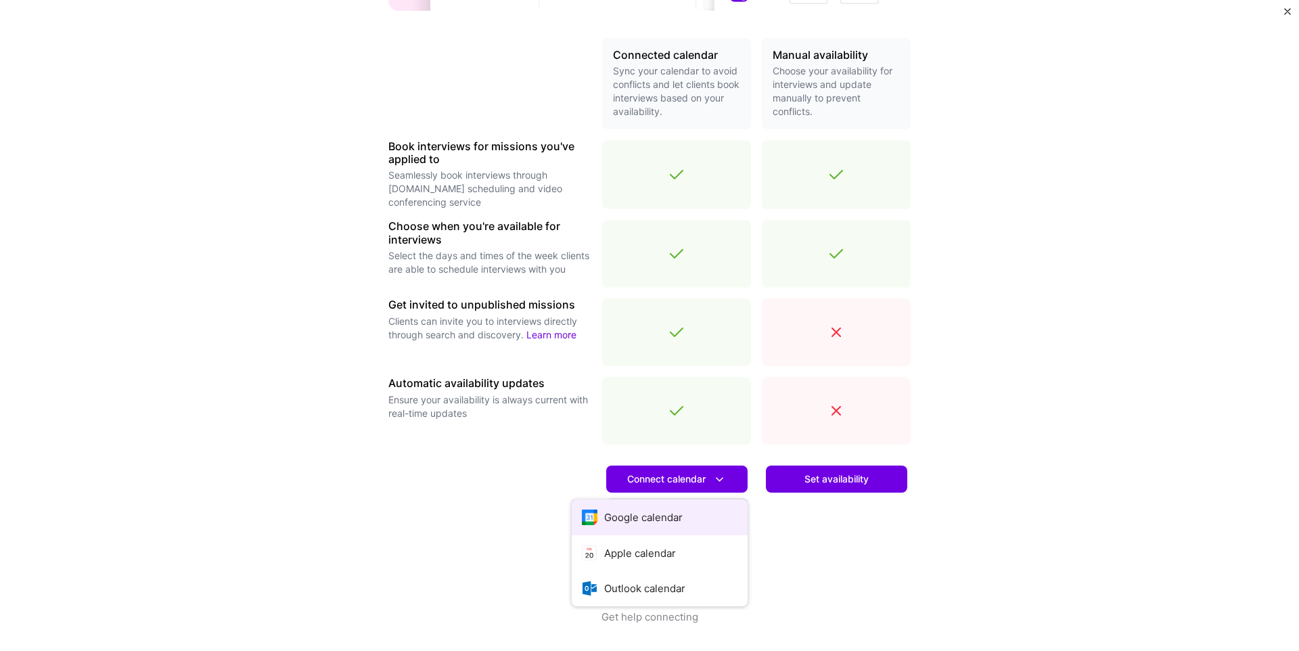
click at [653, 514] on button "Google calendar" at bounding box center [660, 517] width 176 height 36
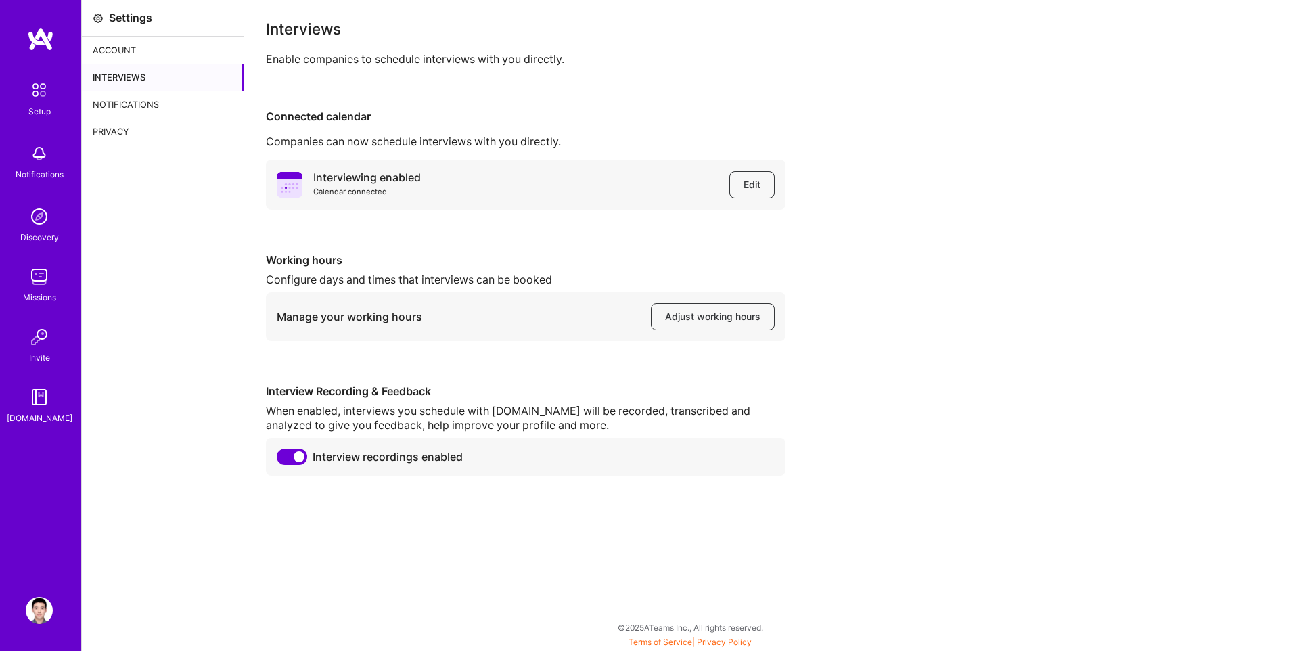
click at [970, 236] on div "Interviewing enabled Calendar connected Edit Working hours Configure days and t…" at bounding box center [772, 318] width 1012 height 316
click at [722, 321] on span "Adjust working hours" at bounding box center [712, 317] width 95 height 14
click at [42, 104] on div "Setup" at bounding box center [39, 111] width 22 height 14
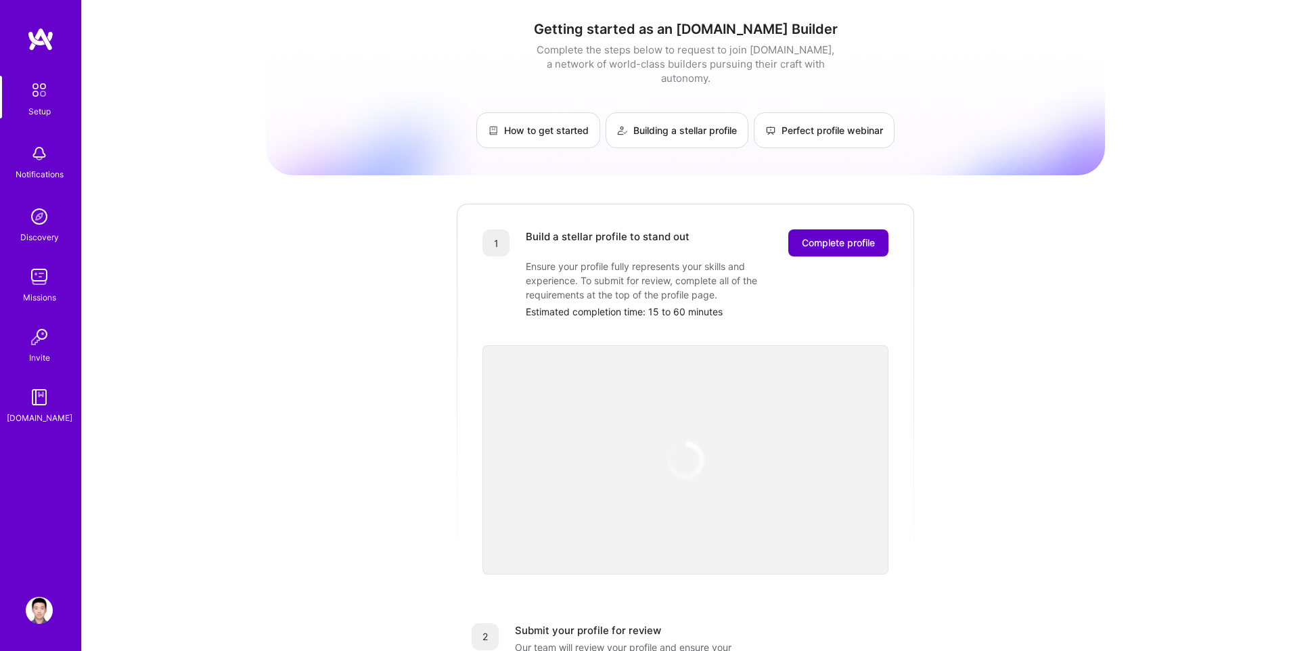
click at [867, 236] on span "Complete profile" at bounding box center [838, 243] width 73 height 14
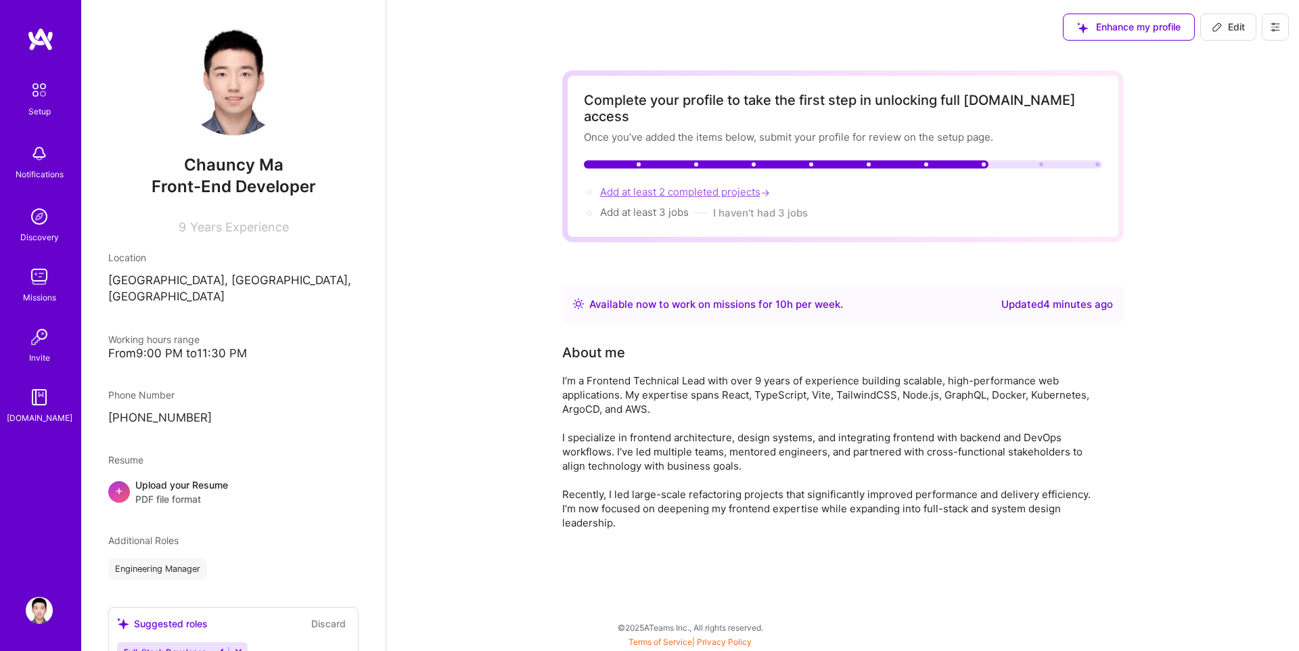
click at [717, 185] on span "Add at least 2 completed projects →" at bounding box center [686, 191] width 173 height 13
select select "CN"
select select "Right Now"
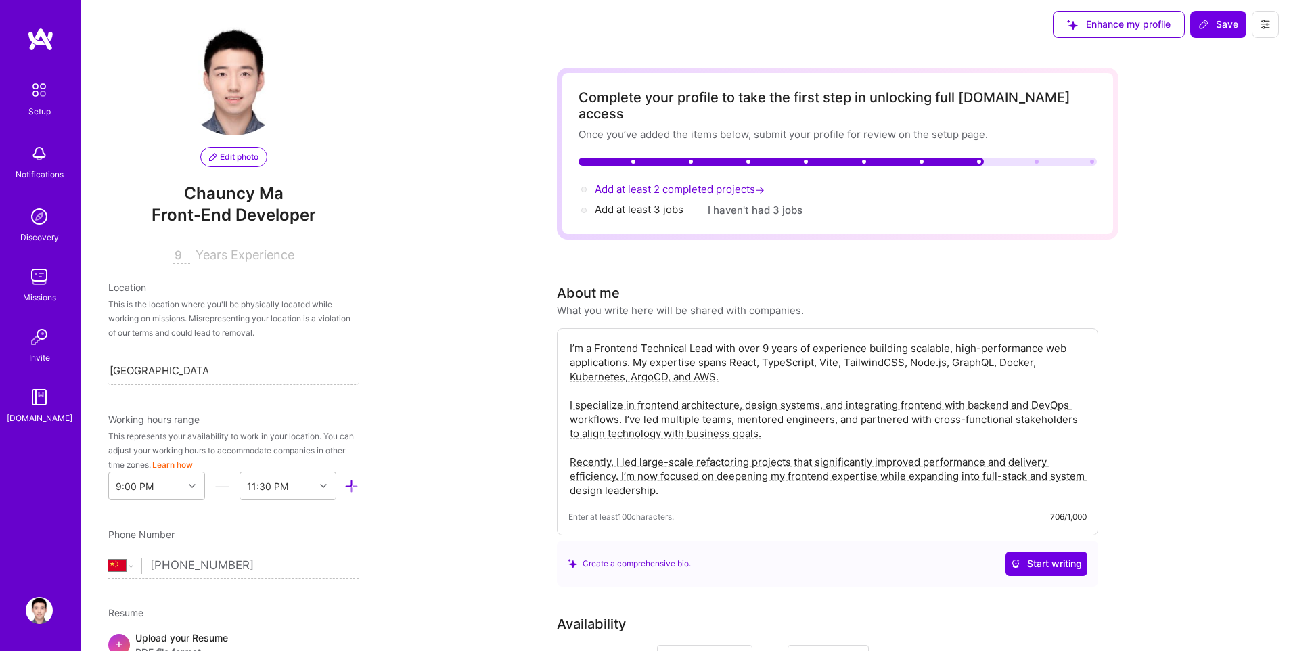
click at [685, 183] on span "Add at least 2 completed projects →" at bounding box center [681, 189] width 173 height 13
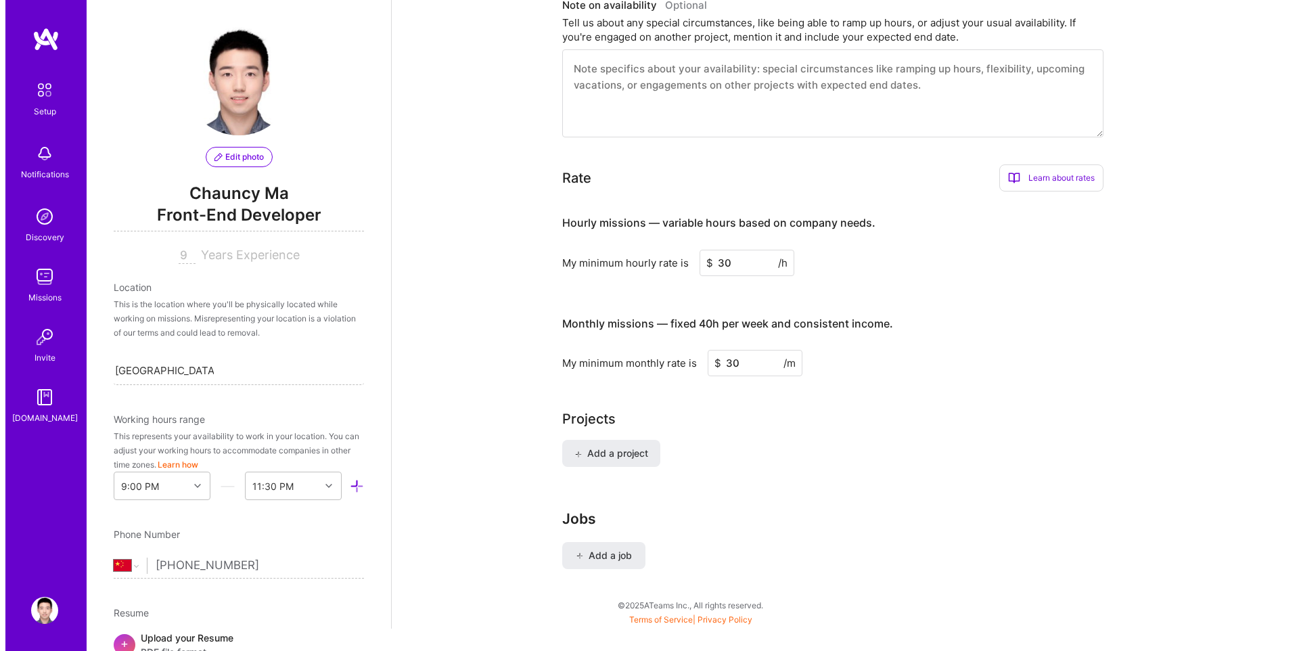
scroll to position [708, 0]
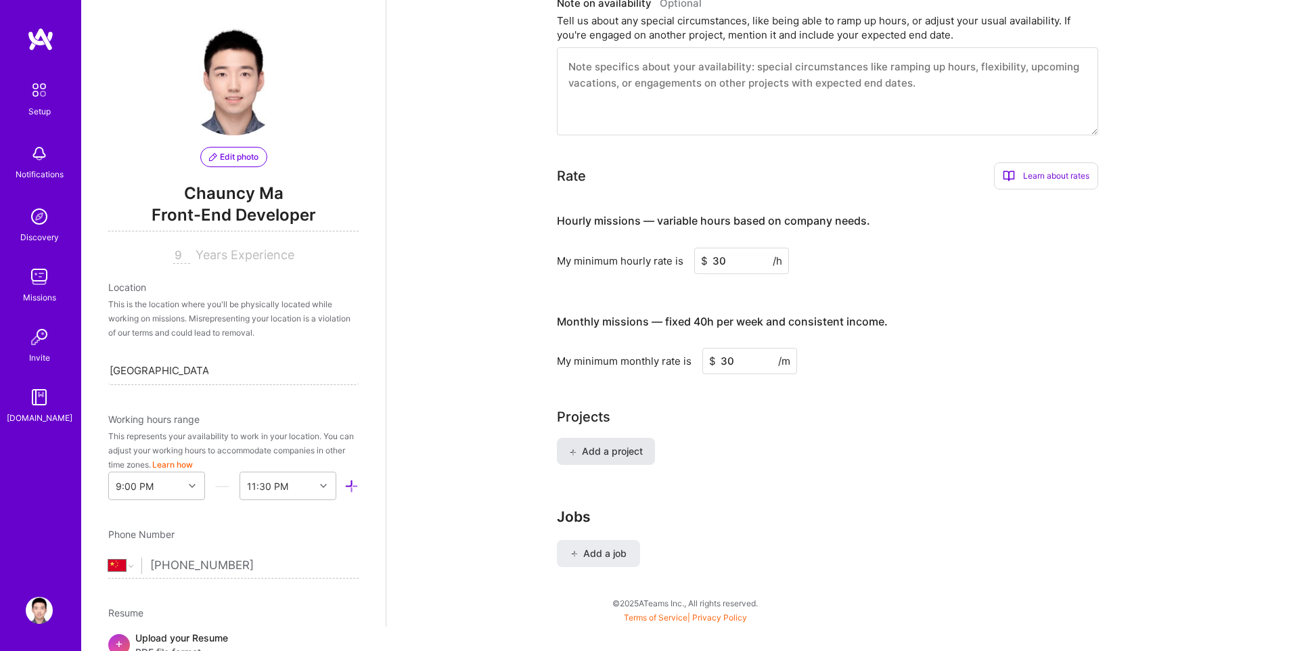
click at [614, 445] on span "Add a project" at bounding box center [606, 452] width 74 height 14
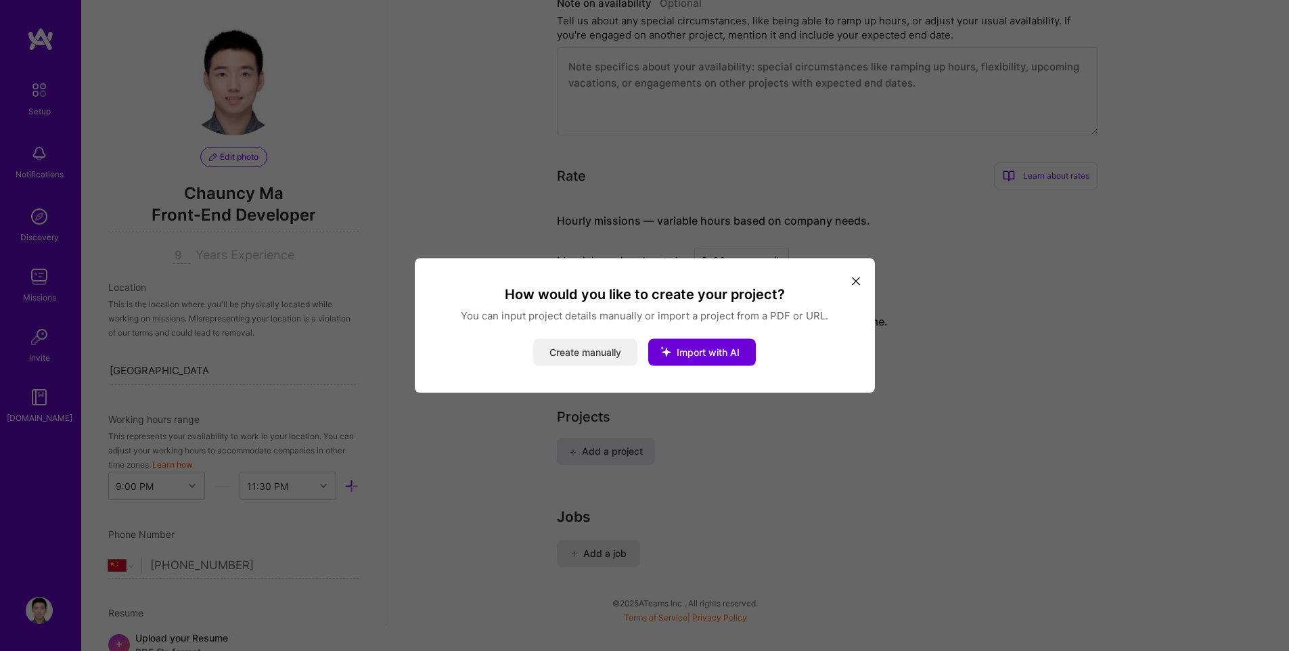
click at [579, 351] on button "Create manually" at bounding box center [585, 352] width 104 height 27
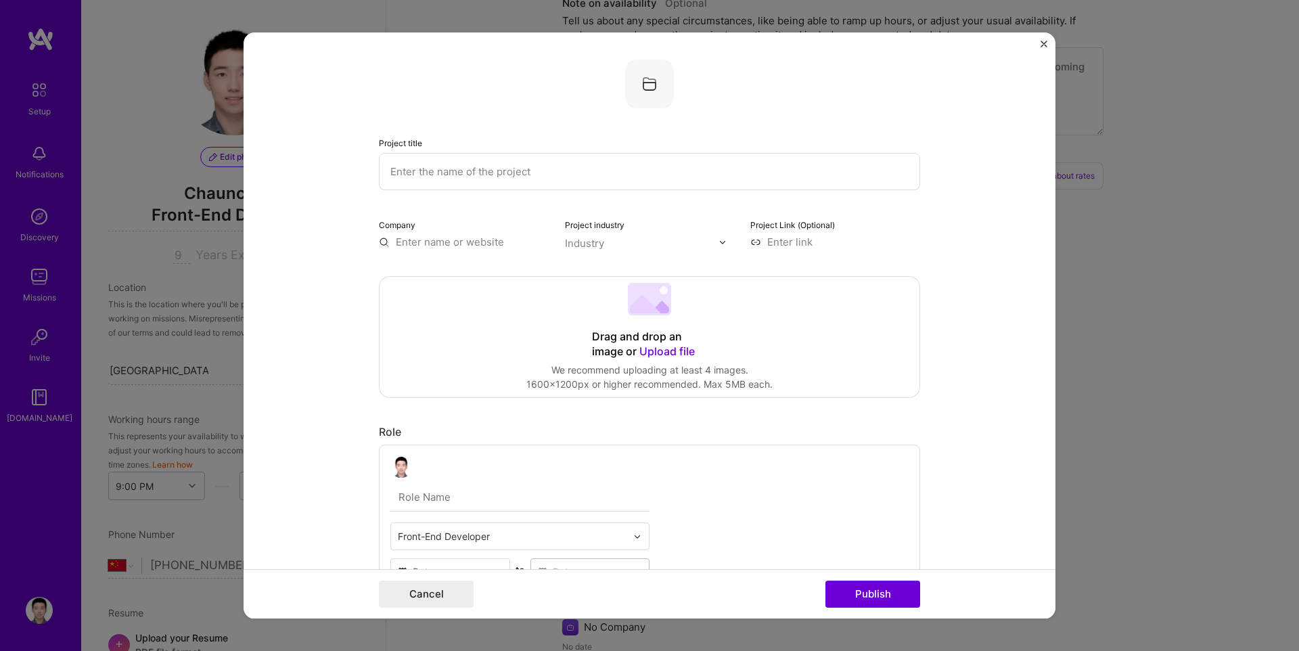
scroll to position [834, 0]
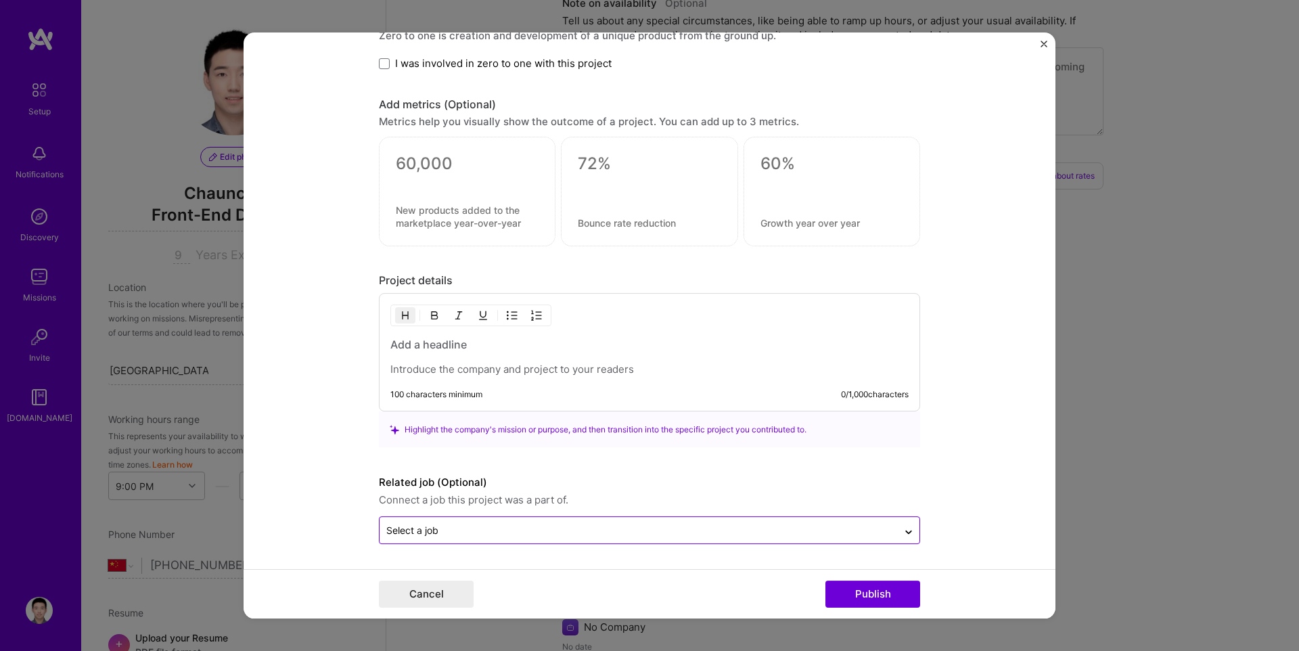
click at [631, 533] on input "text" at bounding box center [638, 531] width 505 height 14
click at [967, 463] on form "Project title Company Project industry Industry Project Link (Optional) Drag an…" at bounding box center [650, 325] width 812 height 586
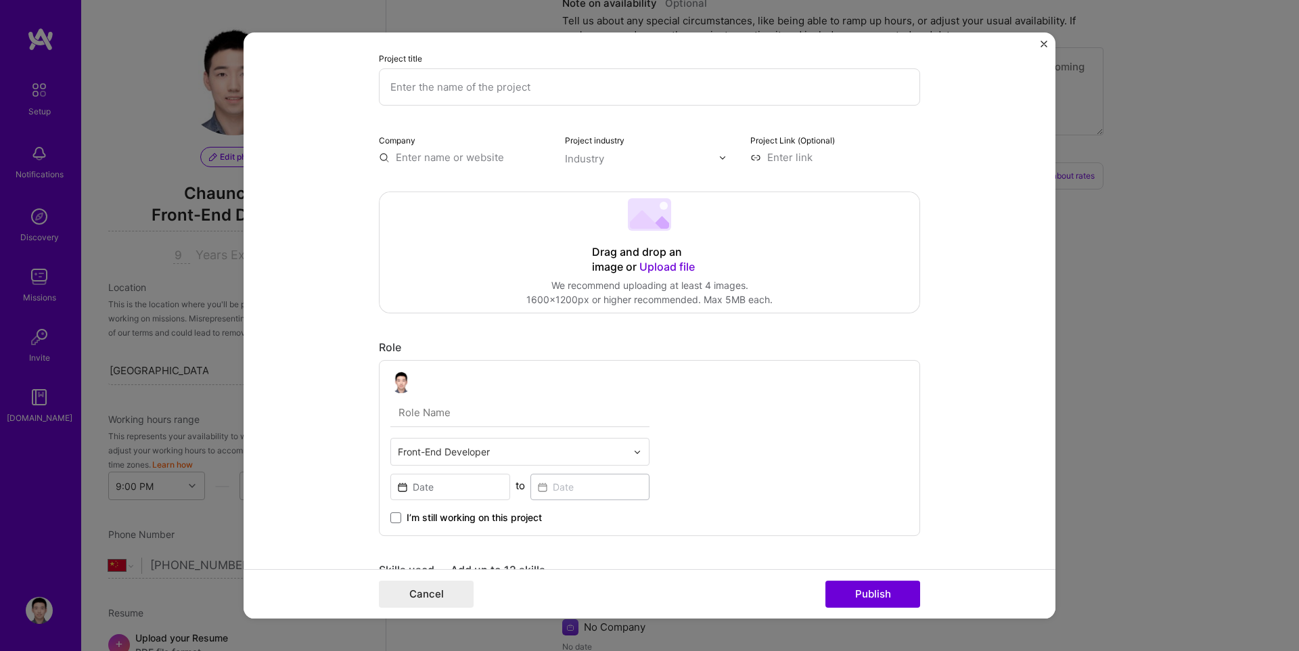
scroll to position [0, 0]
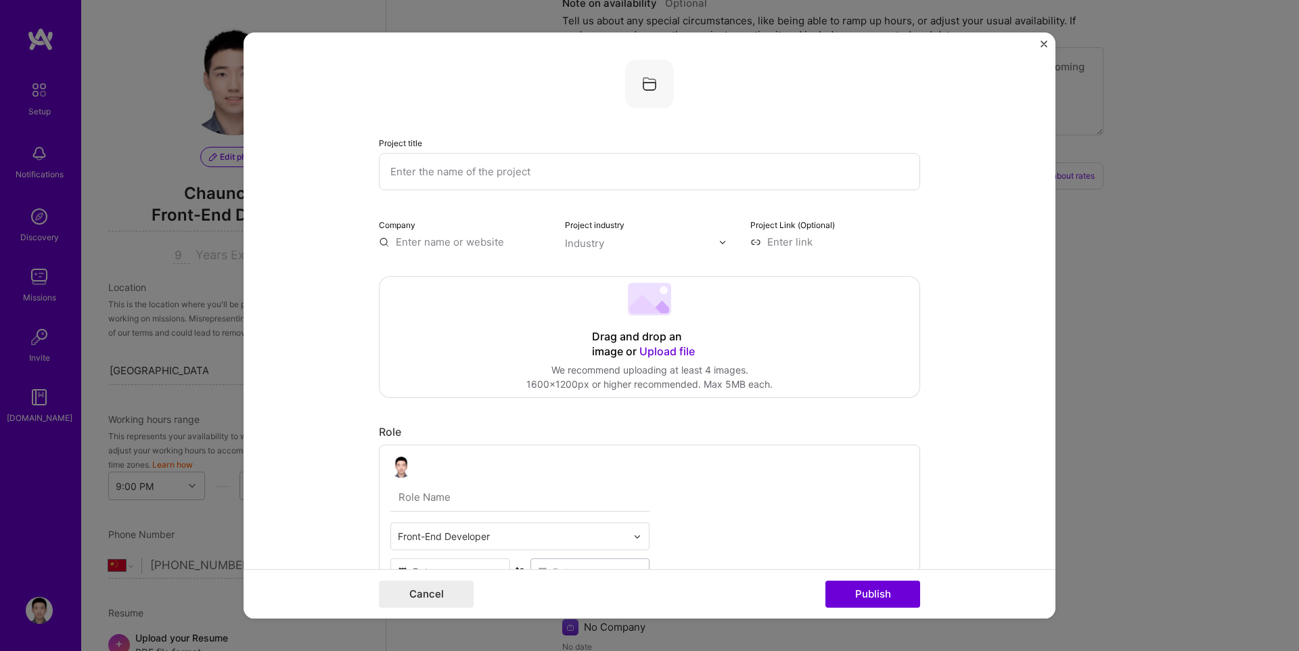
click at [515, 175] on input "text" at bounding box center [649, 171] width 541 height 37
click at [452, 245] on input "text" at bounding box center [464, 242] width 170 height 14
click at [473, 168] on input "text" at bounding box center [649, 171] width 541 height 37
click at [602, 247] on input "text" at bounding box center [642, 243] width 154 height 14
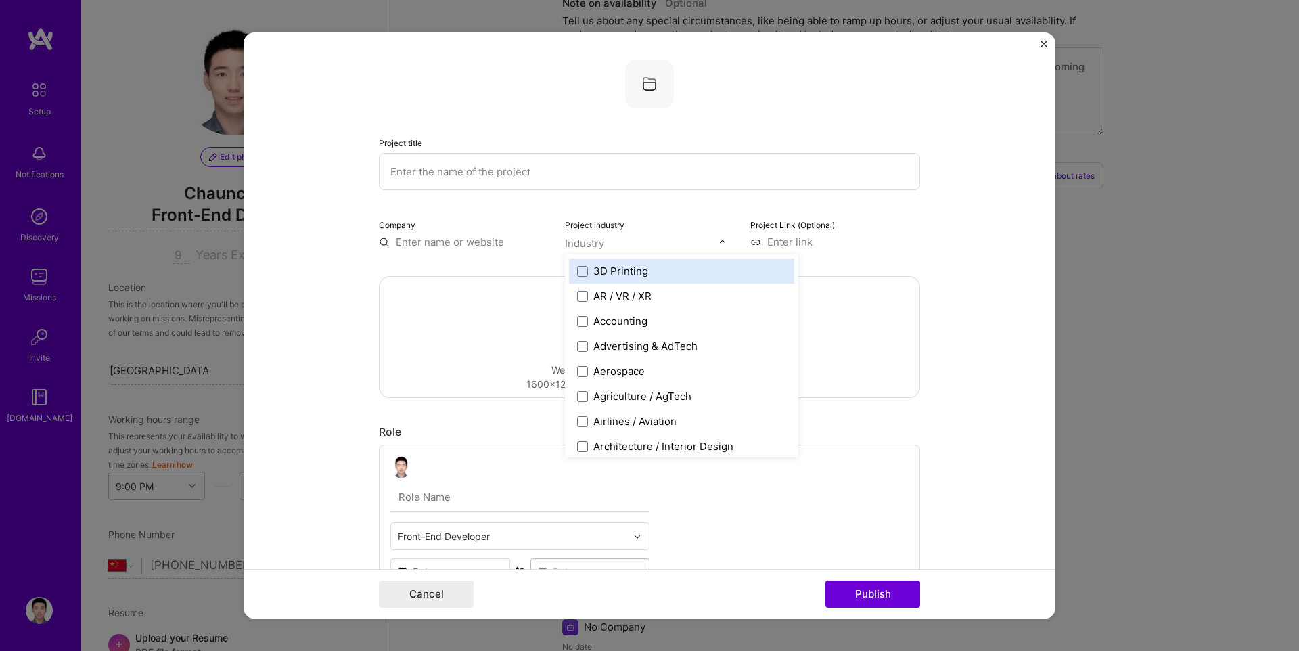
click at [468, 233] on div "Company" at bounding box center [464, 233] width 170 height 32
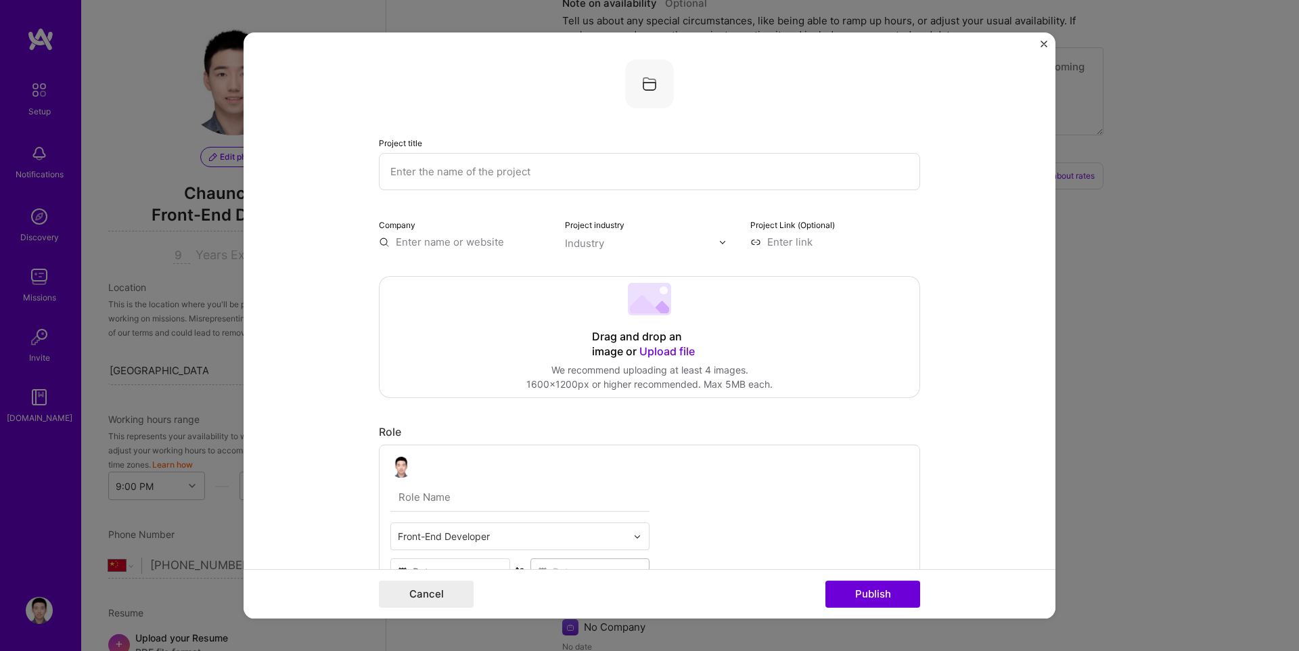
click at [626, 172] on input "text" at bounding box center [649, 171] width 541 height 37
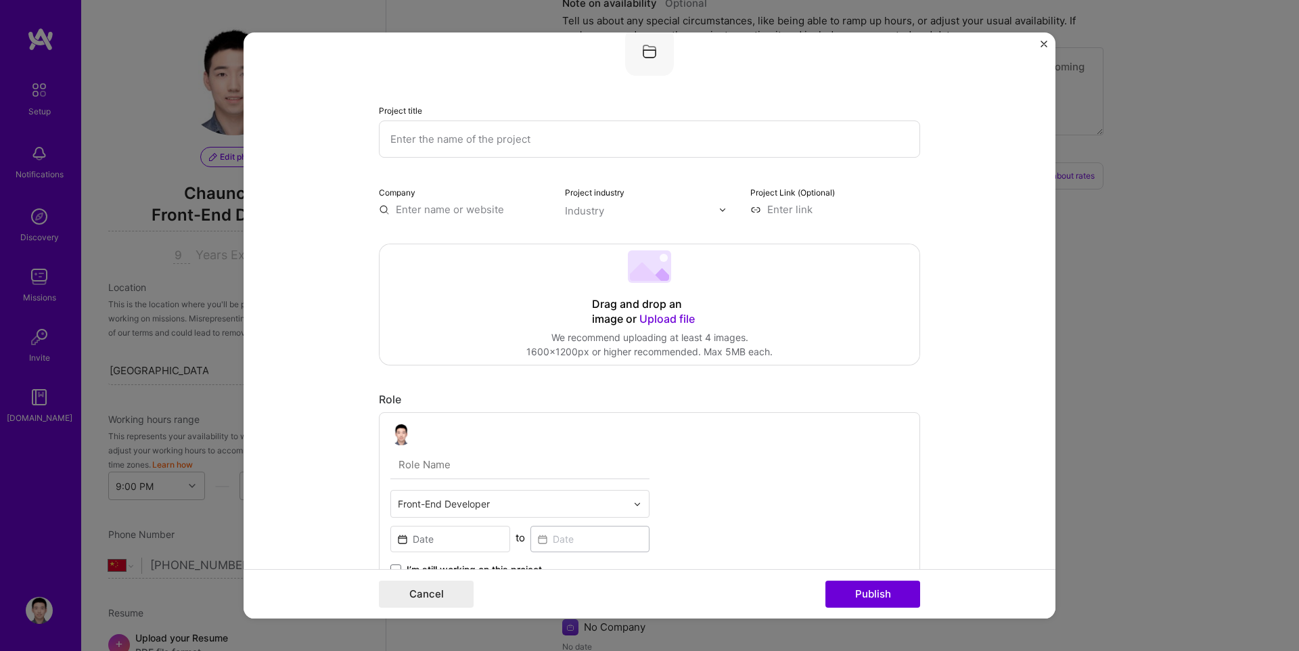
scroll to position [89, 0]
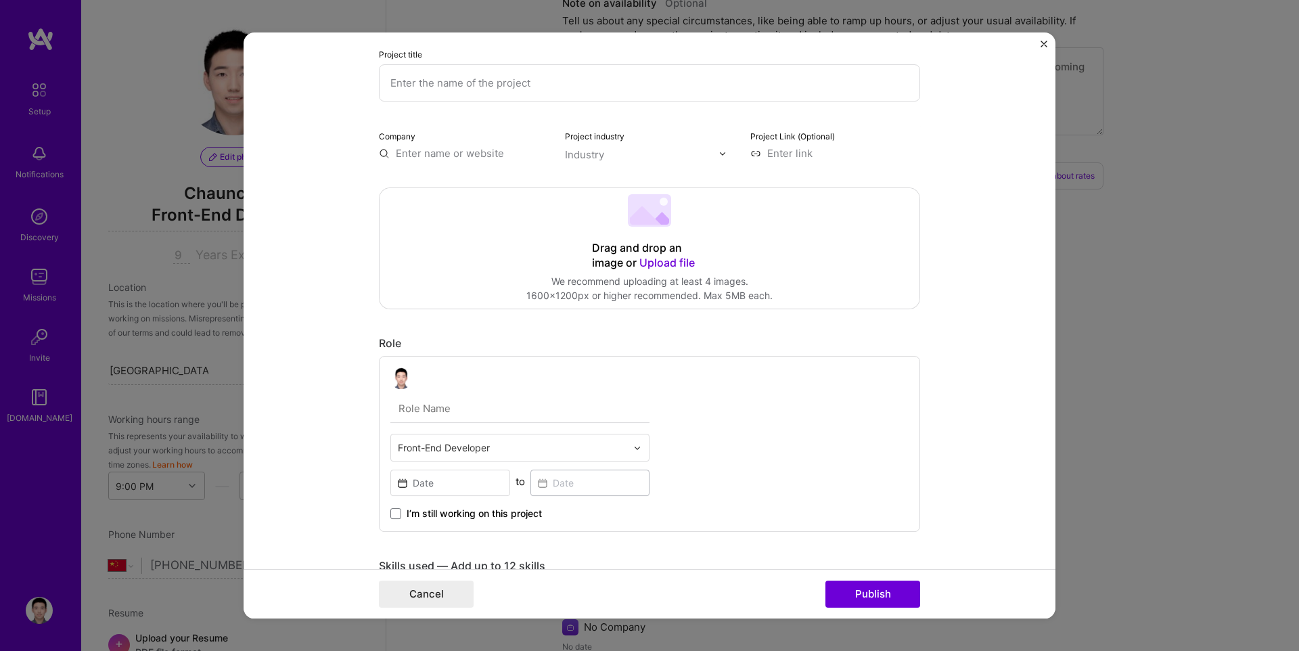
click at [1044, 38] on form "Project title Company Project industry Industry Project Link (Optional) Drag an…" at bounding box center [650, 325] width 812 height 586
click at [1043, 43] on img "Close" at bounding box center [1044, 44] width 7 height 7
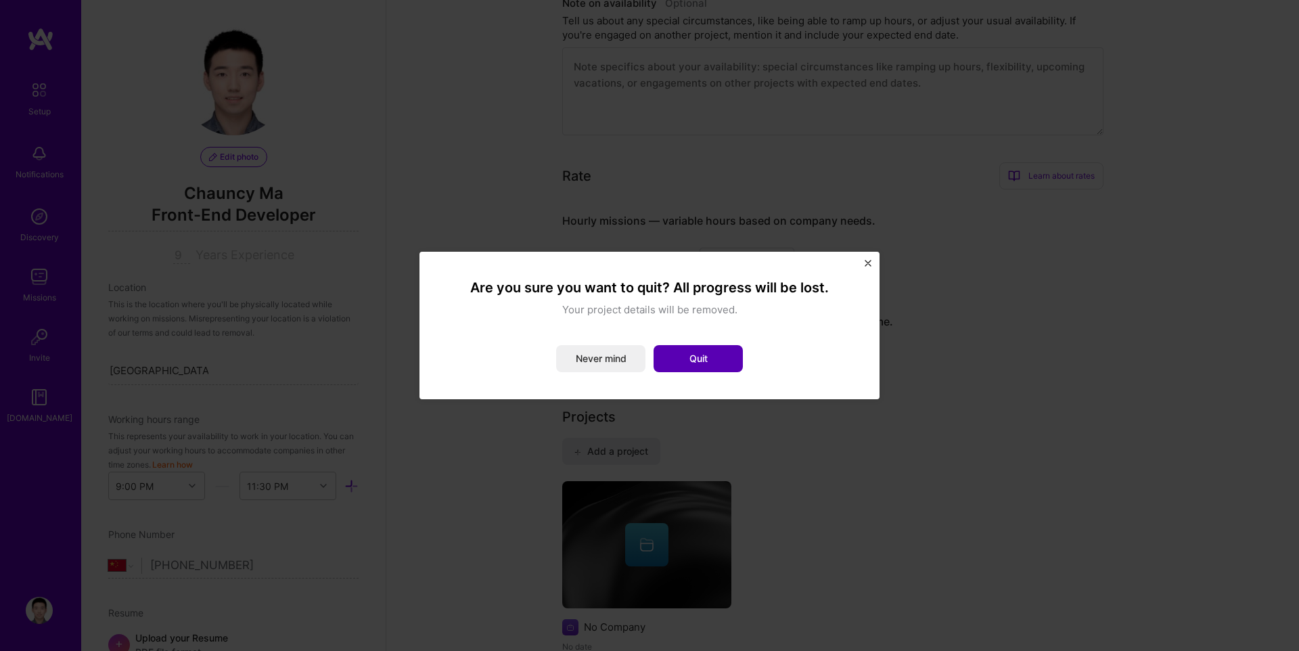
click at [694, 362] on button "Quit" at bounding box center [698, 358] width 89 height 27
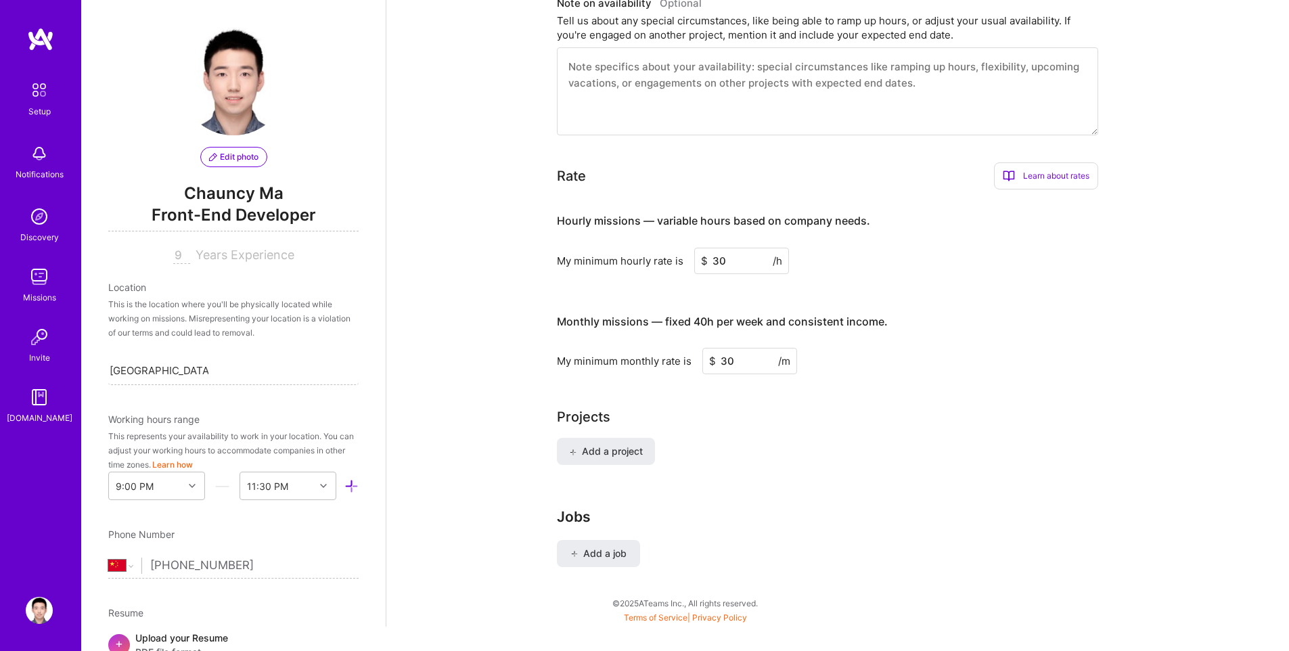
click at [13, 170] on div "Notifications" at bounding box center [39, 160] width 84 height 47
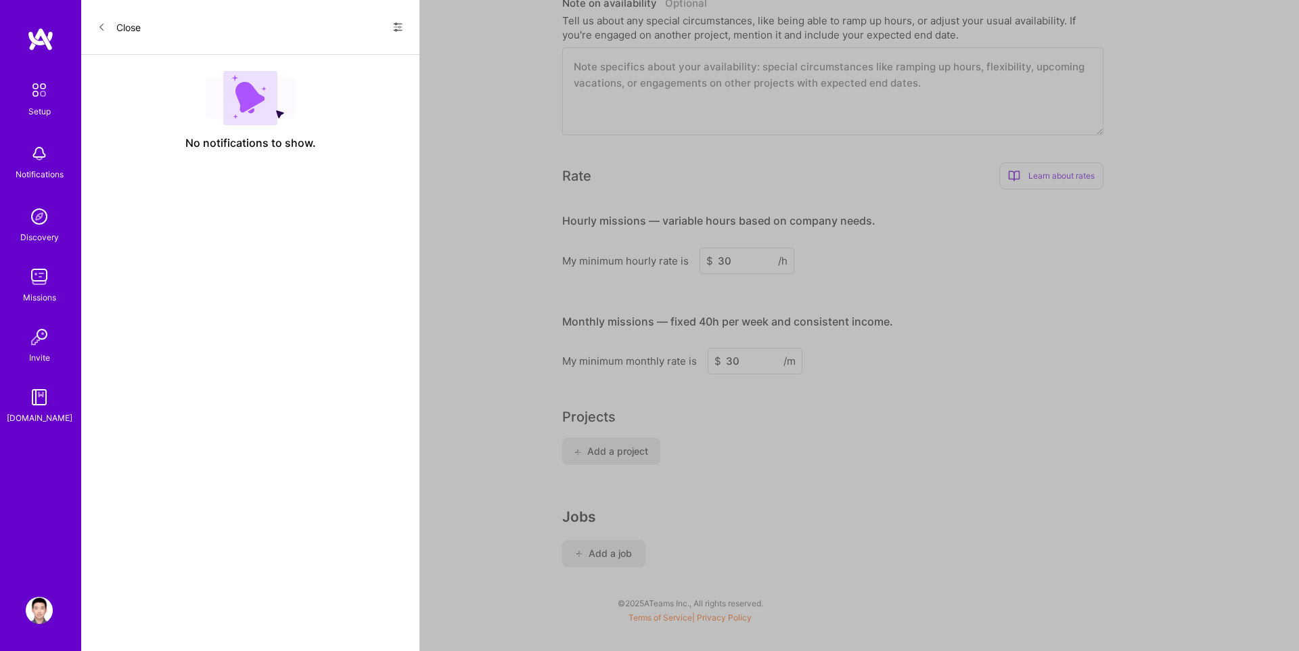
click at [47, 224] on img at bounding box center [39, 216] width 27 height 27
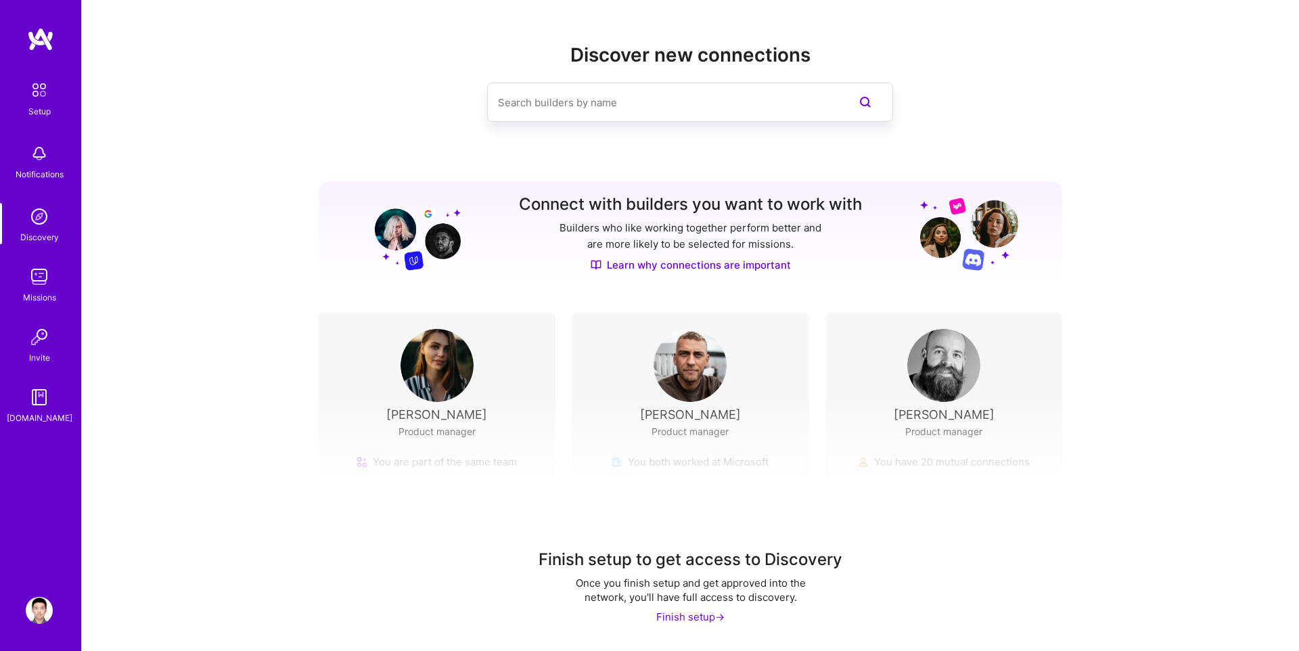
click at [34, 271] on img at bounding box center [39, 276] width 27 height 27
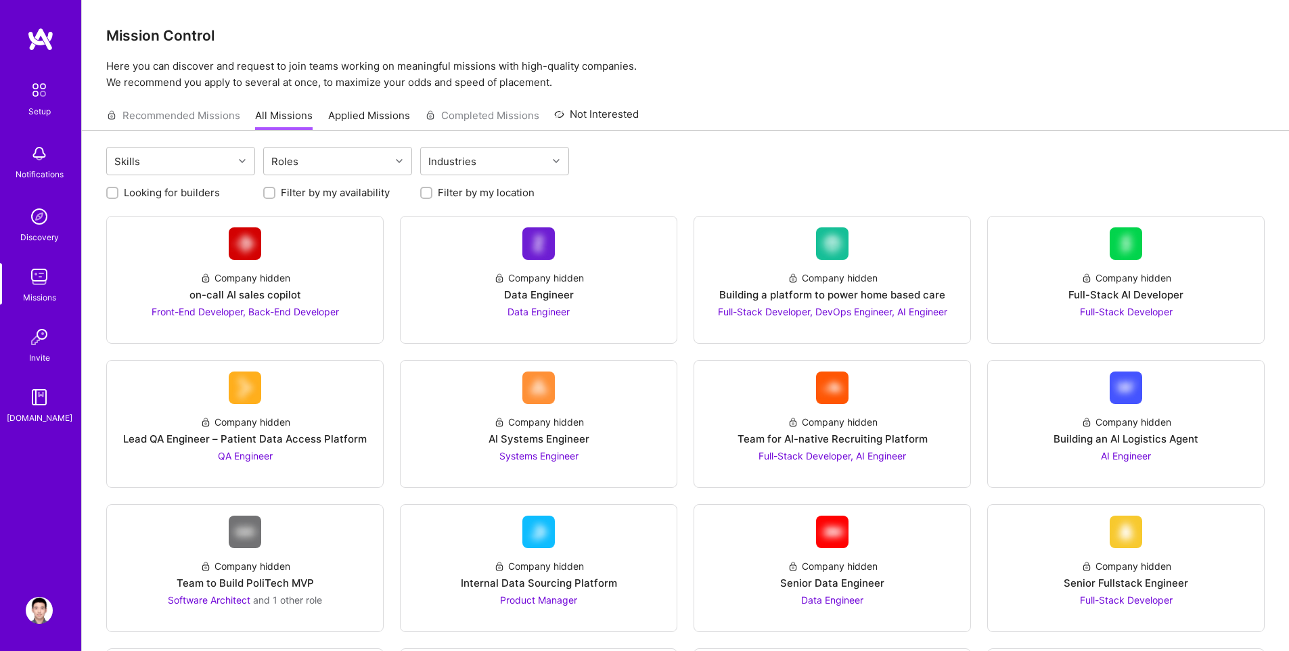
click at [46, 348] on img at bounding box center [39, 336] width 27 height 27
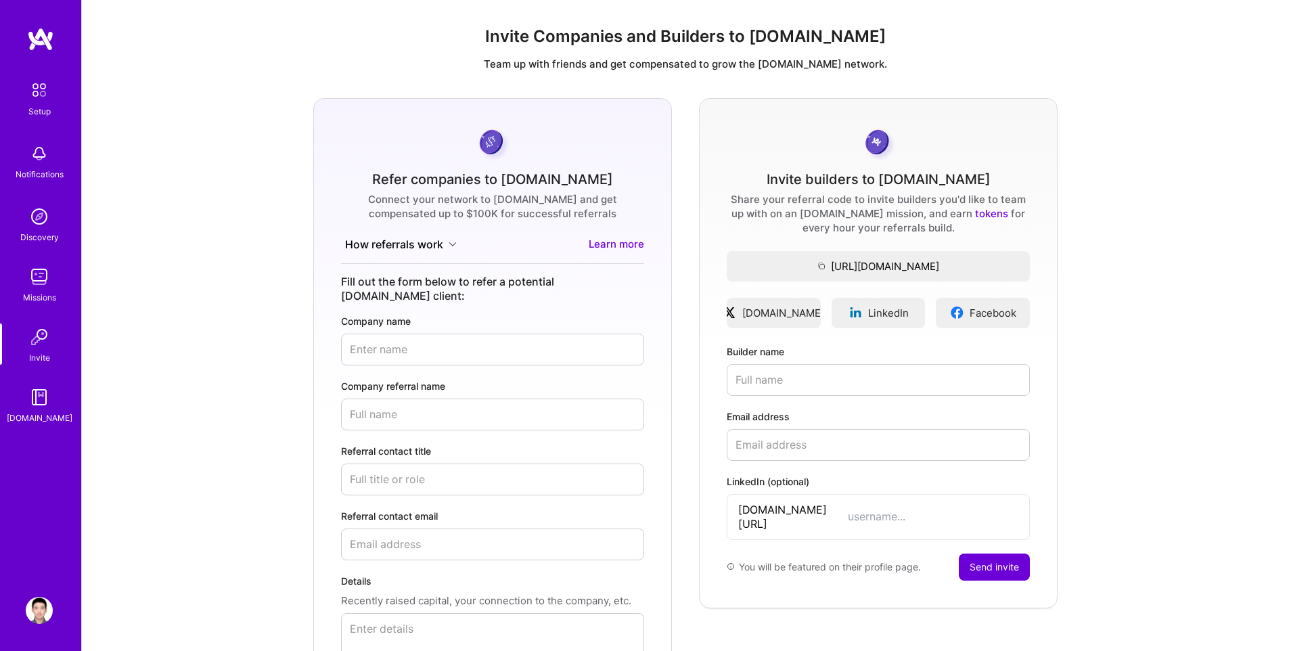
click at [45, 403] on img at bounding box center [39, 397] width 27 height 27
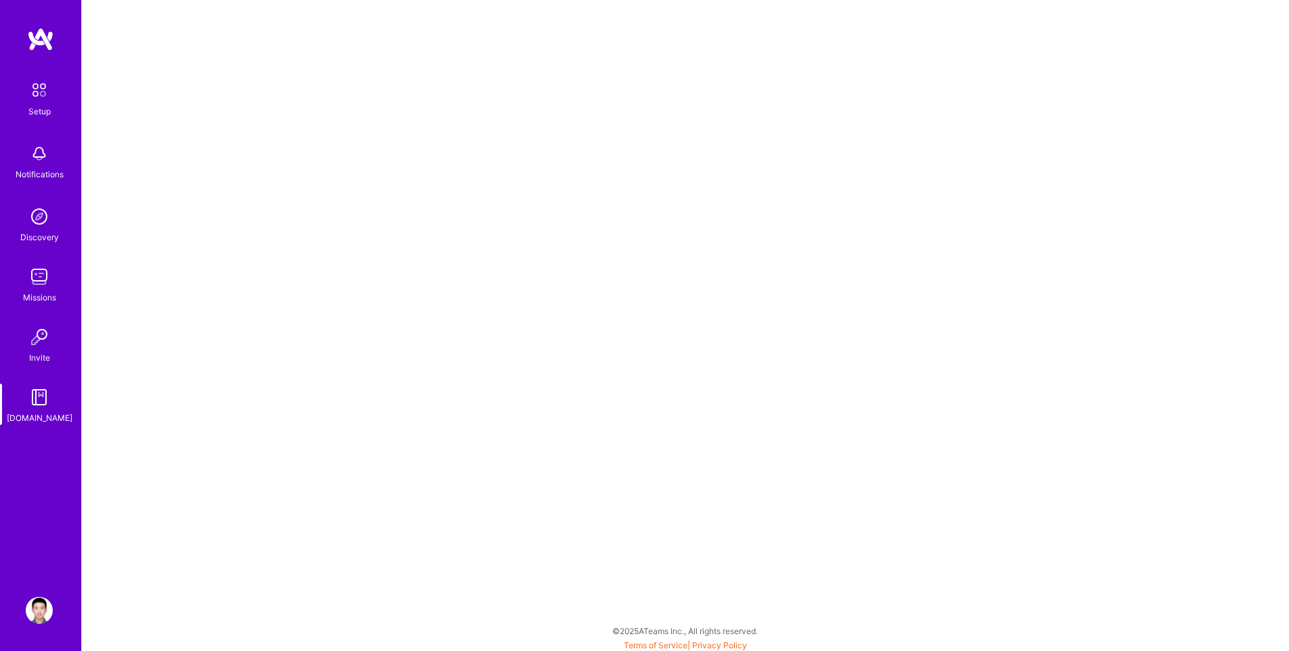
click at [38, 611] on img at bounding box center [39, 610] width 27 height 27
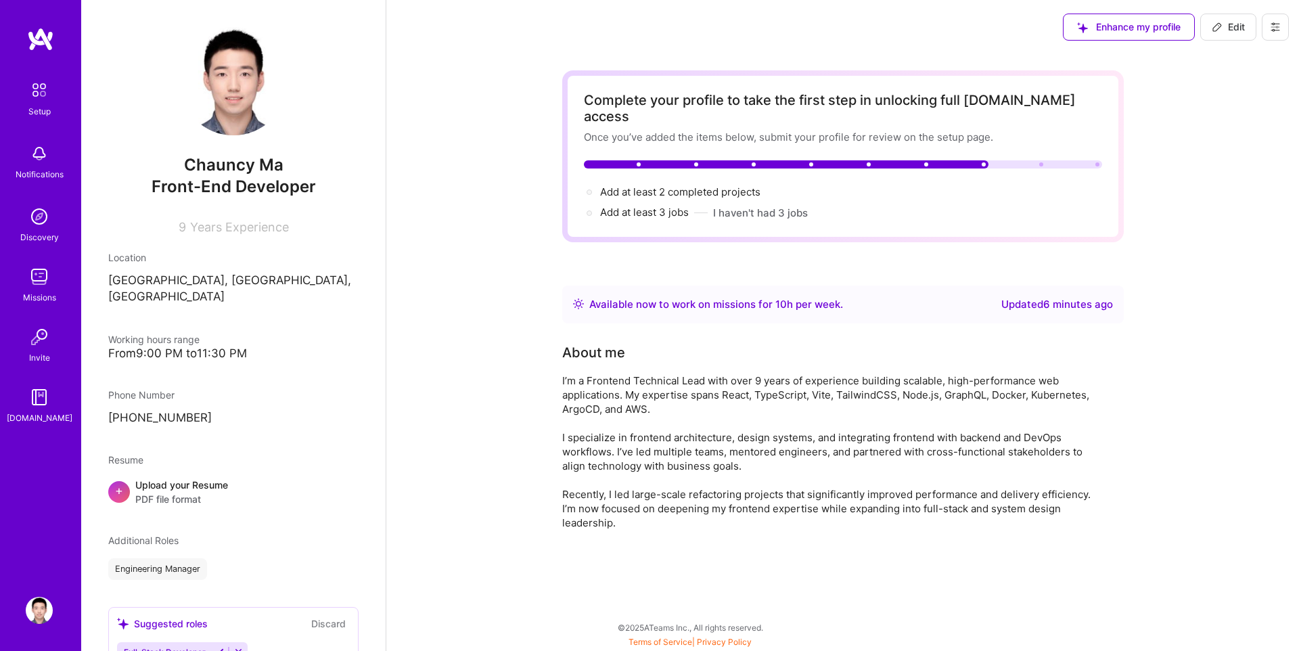
click at [39, 96] on img at bounding box center [39, 90] width 28 height 28
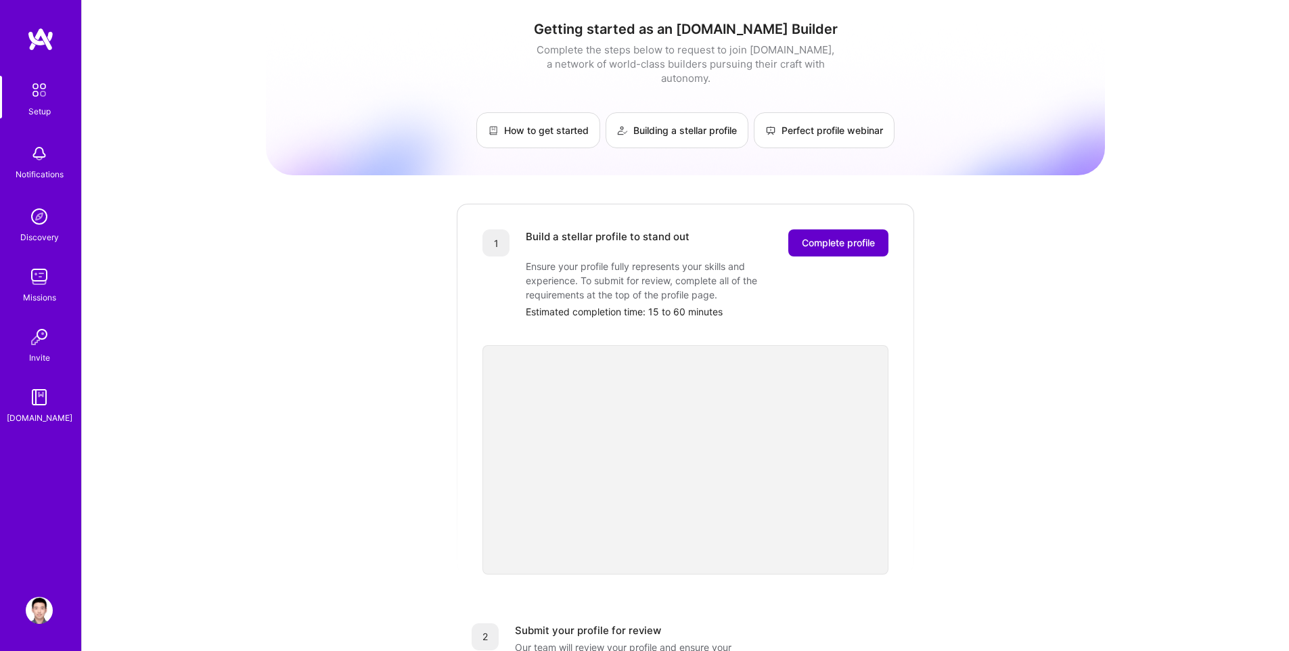
click at [884, 231] on button "Complete profile" at bounding box center [838, 242] width 100 height 27
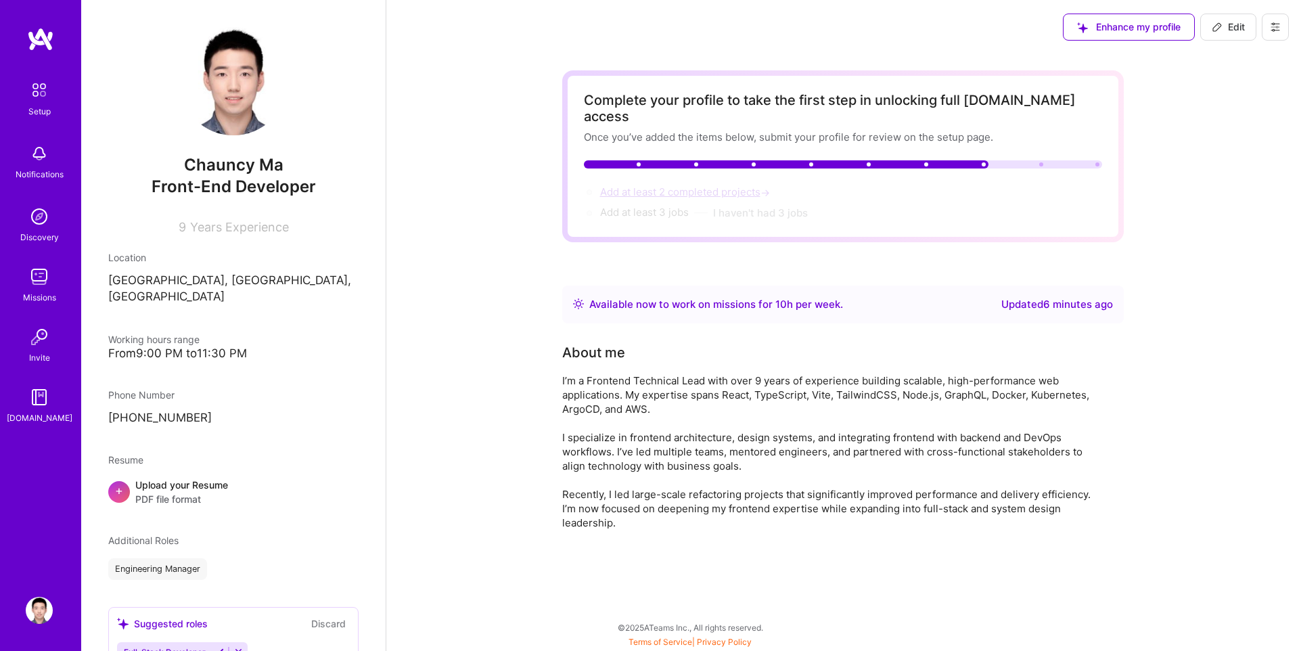
click at [673, 185] on span "Add at least 2 completed projects →" at bounding box center [686, 191] width 173 height 13
select select "CN"
select select "Right Now"
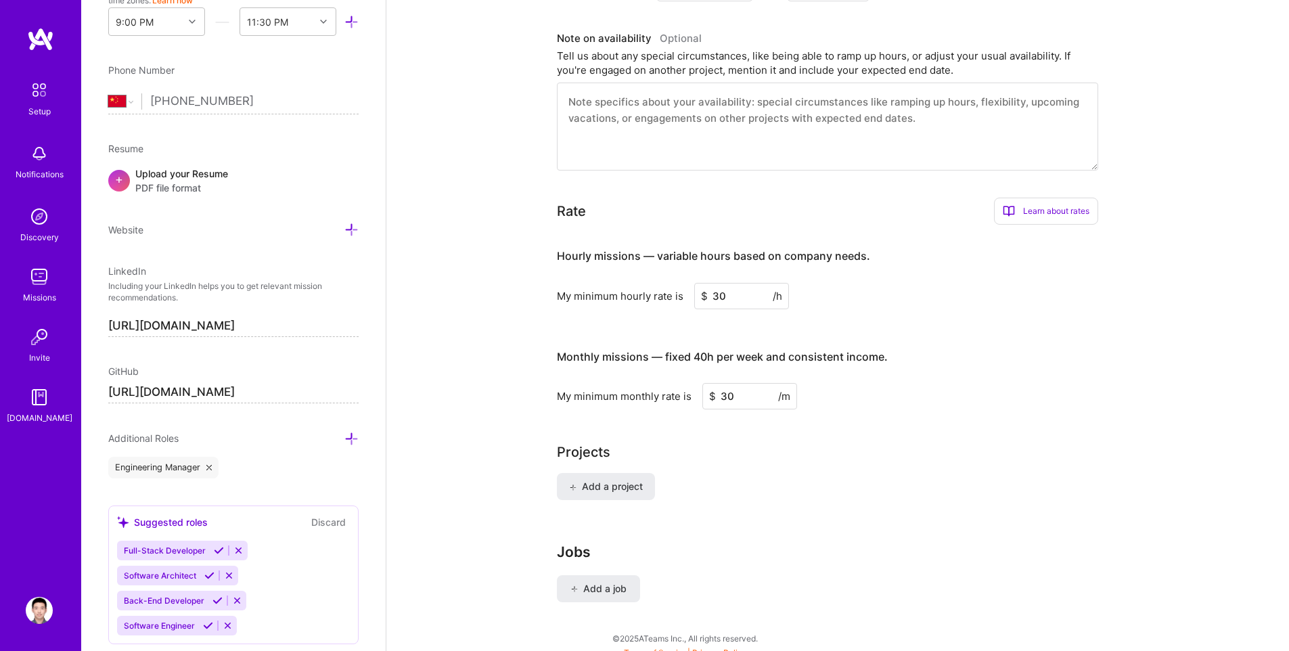
scroll to position [727, 0]
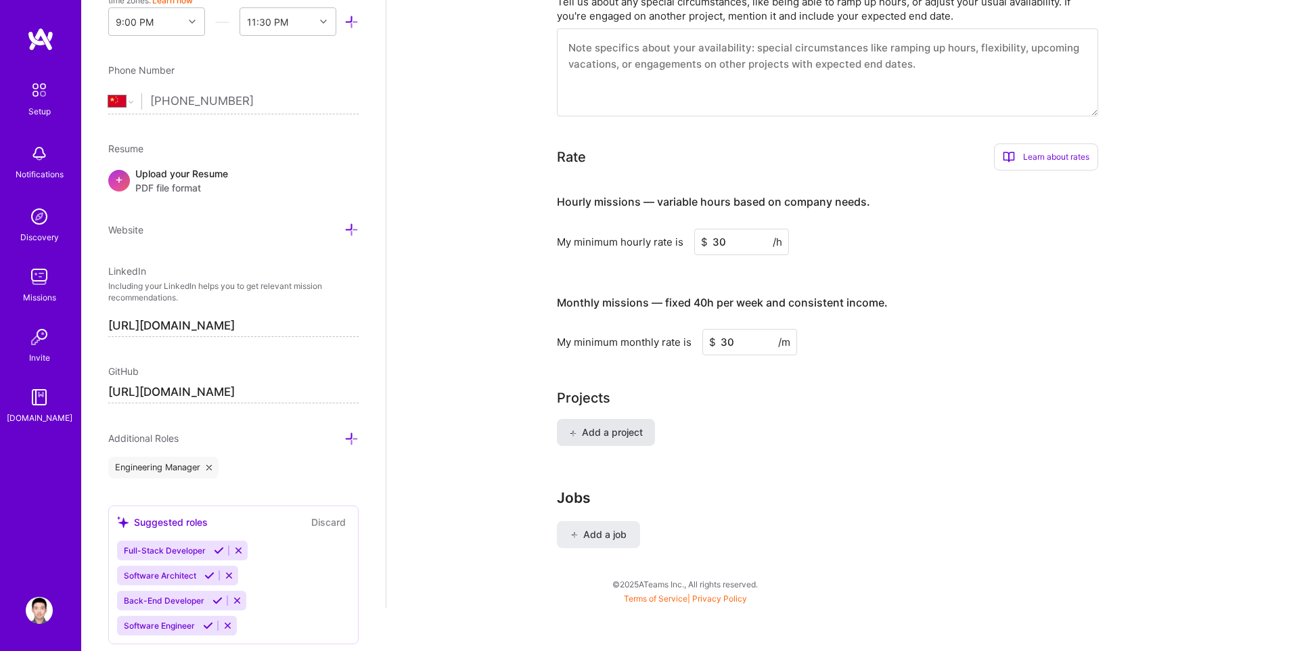
click at [622, 426] on span "Add a project" at bounding box center [606, 433] width 74 height 14
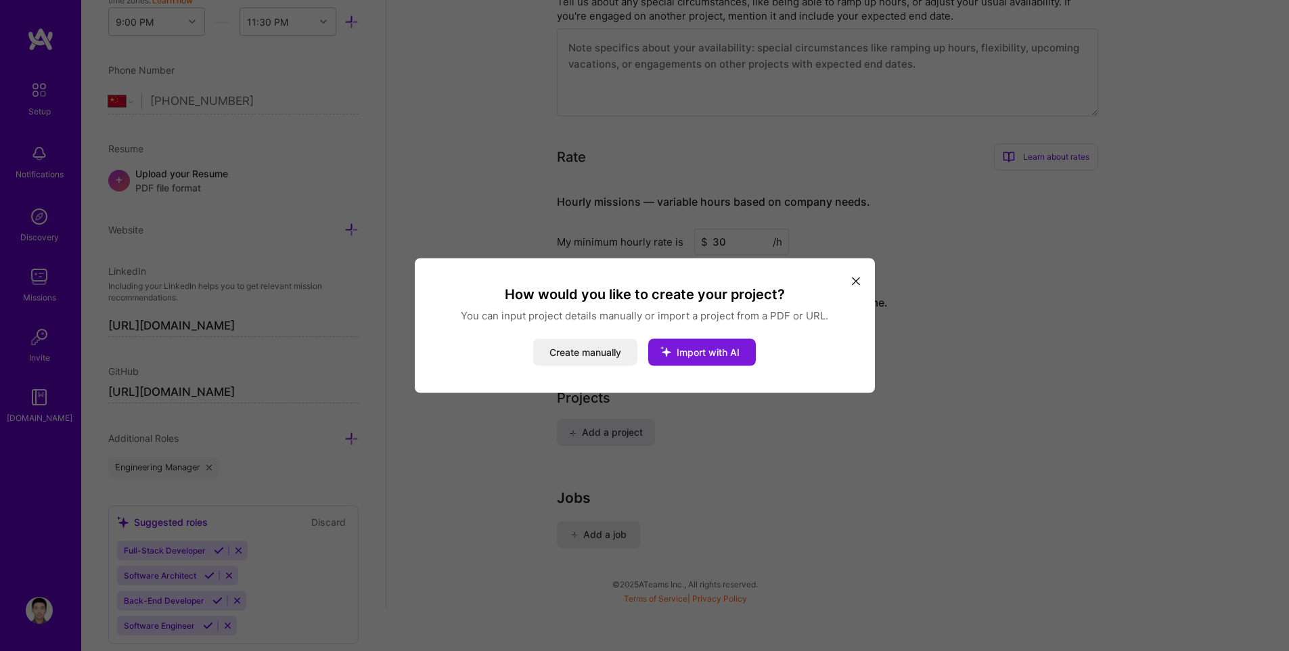
click at [715, 344] on button "Import with AI" at bounding box center [702, 352] width 108 height 27
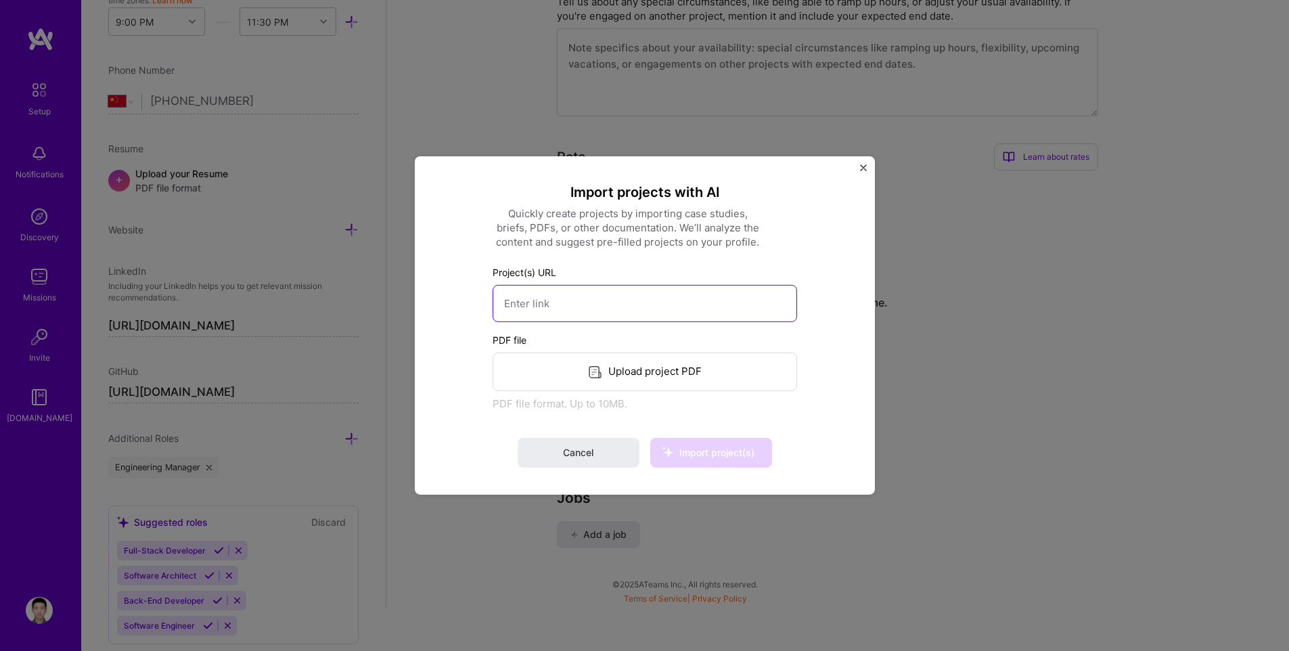
click at [598, 313] on input at bounding box center [645, 303] width 304 height 37
paste input "[URL][DOMAIN_NAME]"
type input "[URL][DOMAIN_NAME]"
click at [718, 459] on span "Import project(s)" at bounding box center [710, 453] width 87 height 14
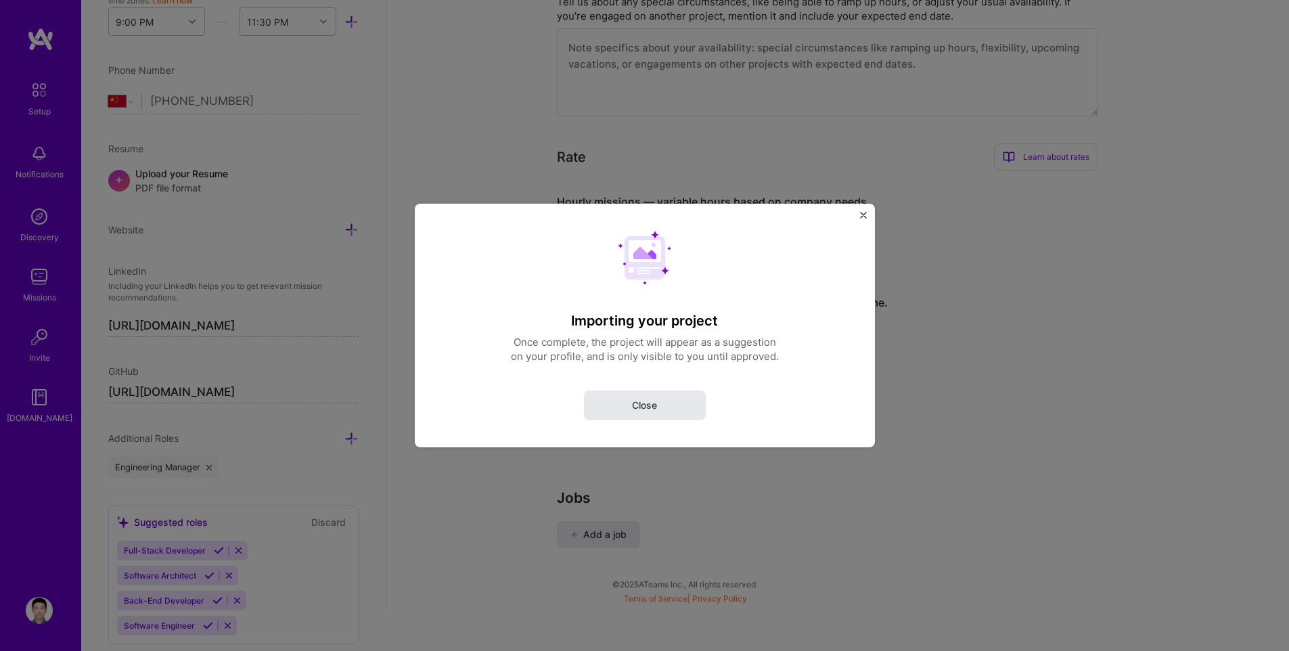
click at [655, 407] on span "Close" at bounding box center [644, 406] width 25 height 14
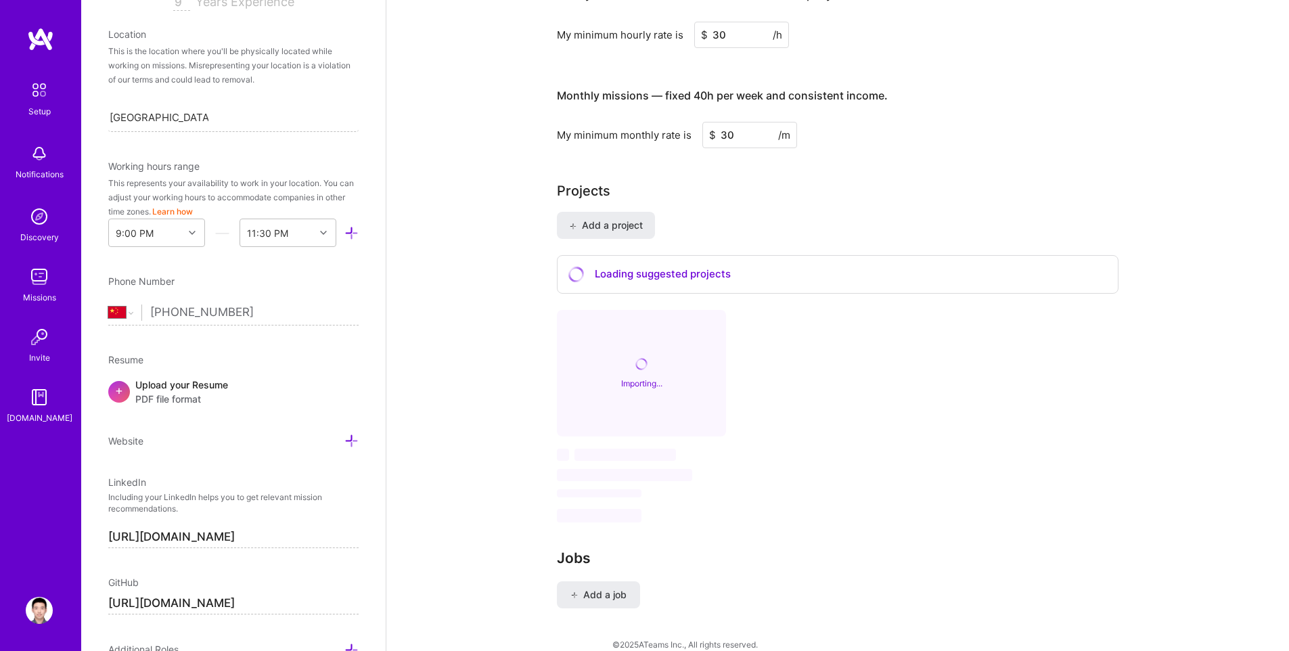
scroll to position [0, 0]
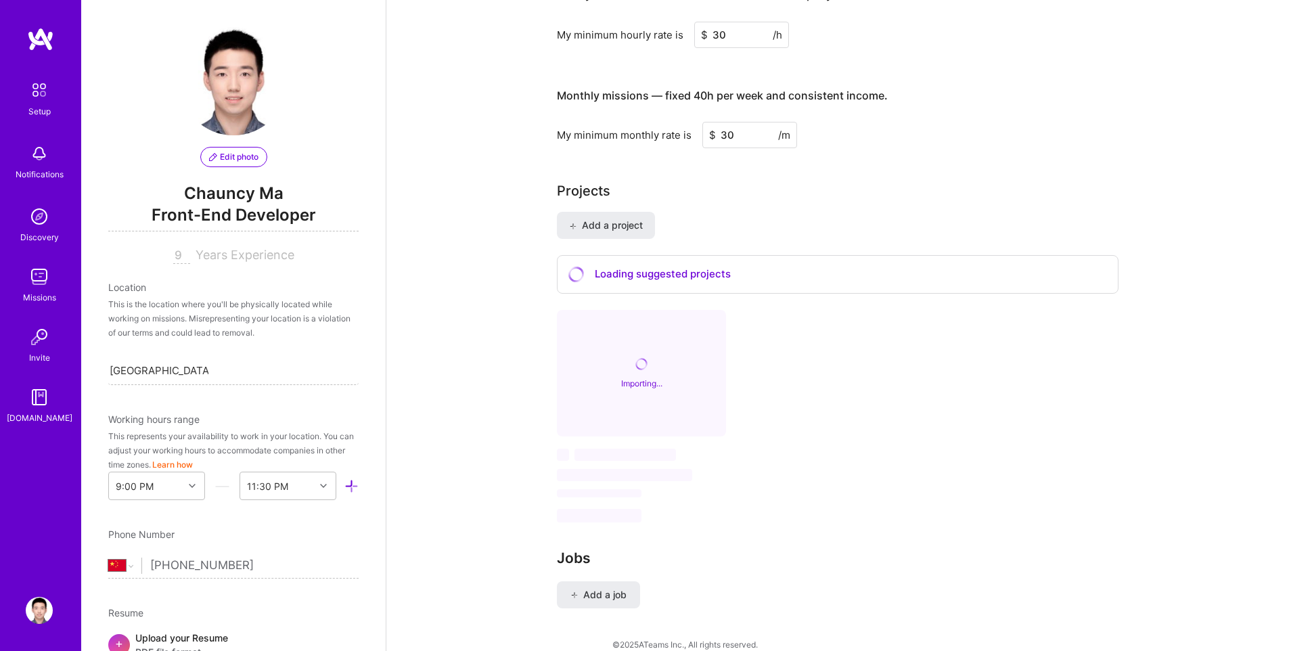
click at [43, 43] on img at bounding box center [40, 39] width 27 height 24
click at [47, 44] on img at bounding box center [40, 39] width 27 height 24
click at [37, 92] on img at bounding box center [39, 90] width 28 height 28
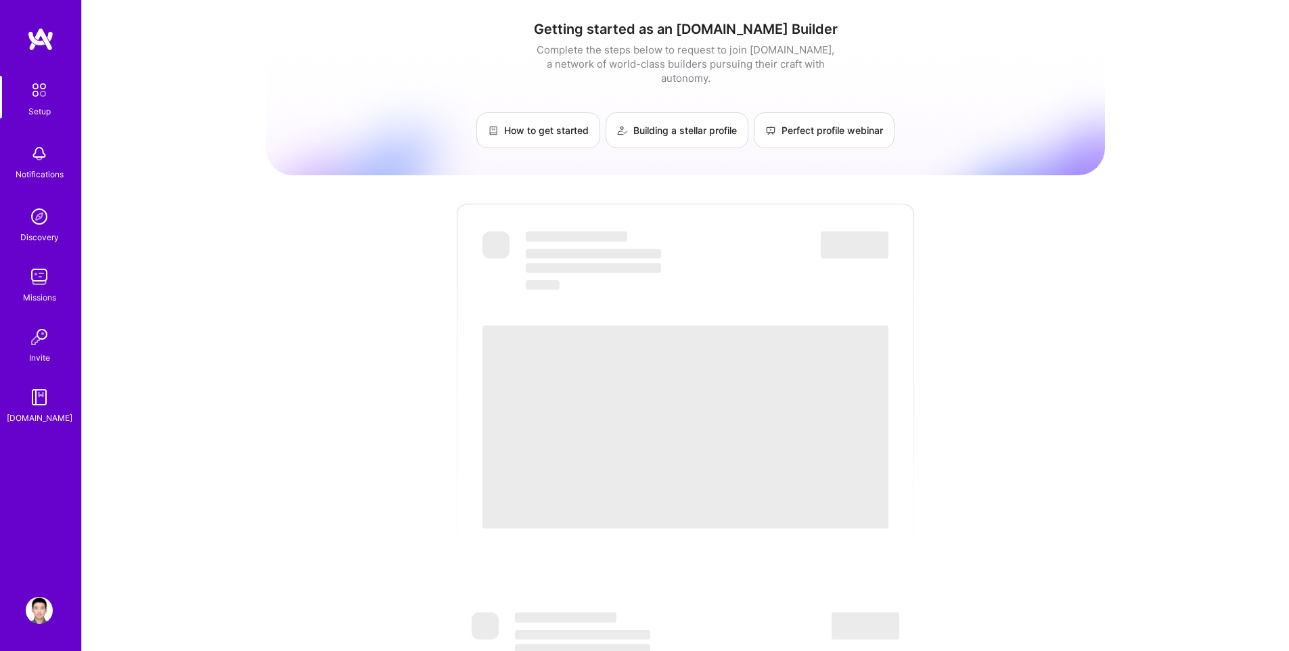
click at [41, 41] on img at bounding box center [40, 39] width 27 height 24
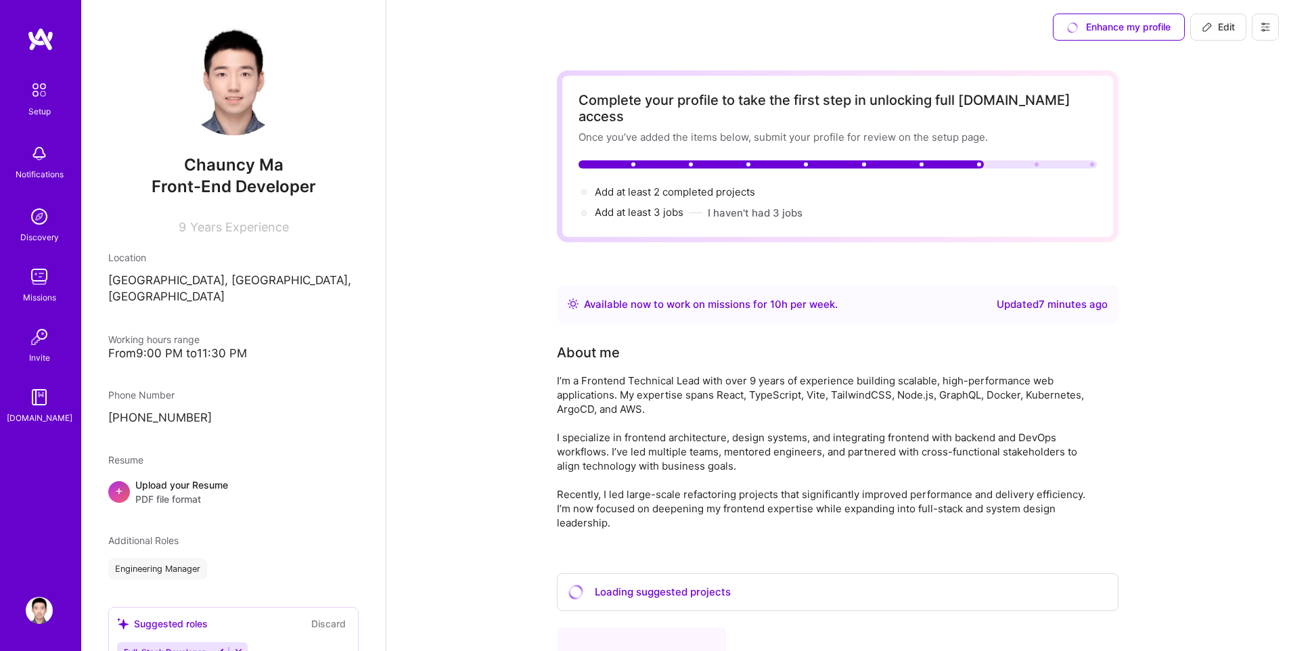
click at [41, 38] on img at bounding box center [40, 39] width 27 height 24
click at [42, 79] on img at bounding box center [39, 90] width 28 height 28
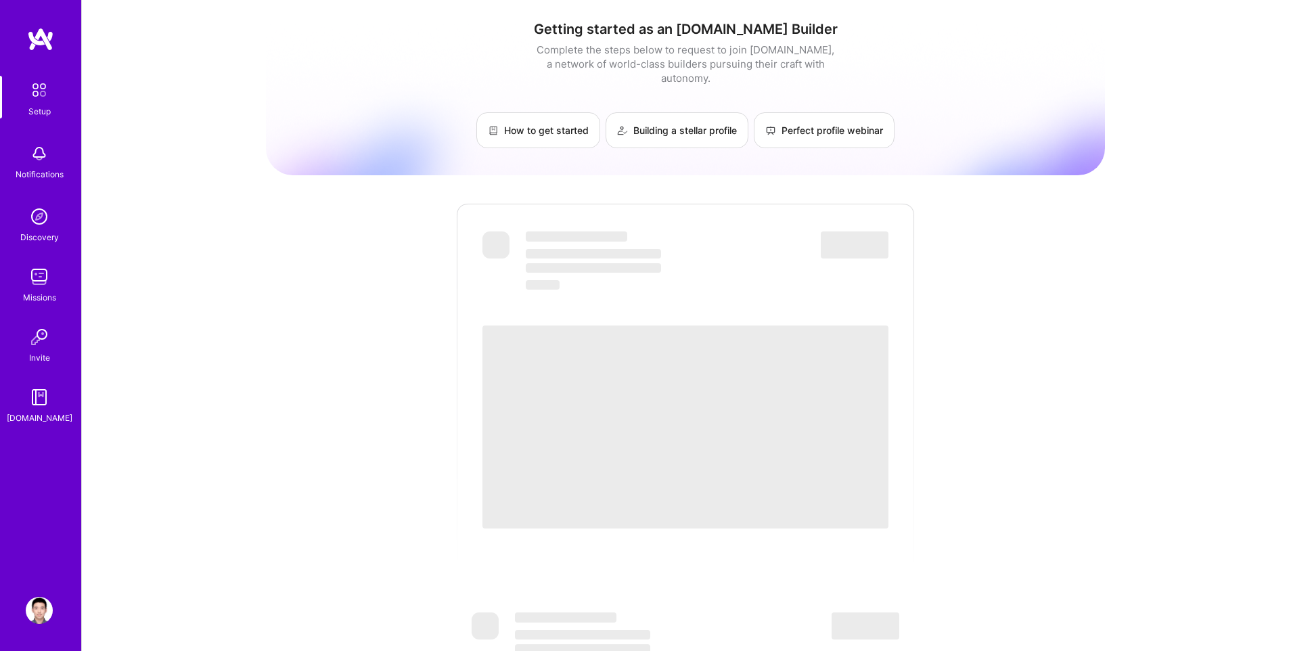
click at [38, 39] on img at bounding box center [40, 39] width 27 height 24
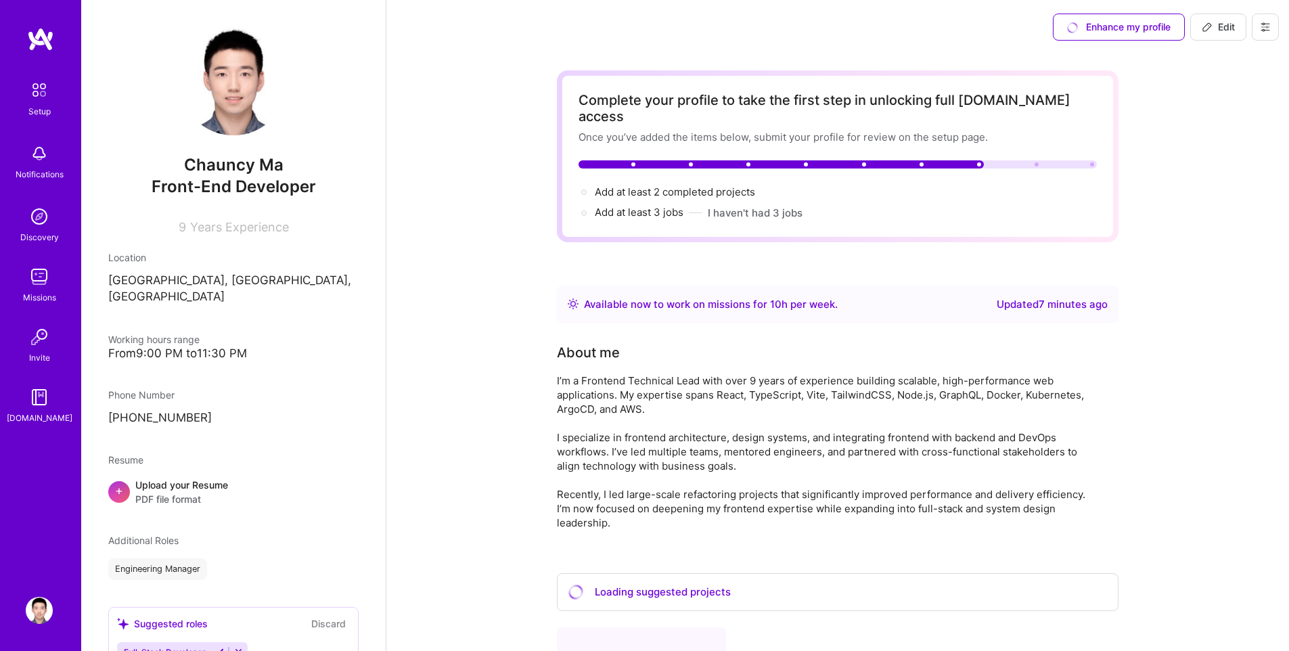
click at [37, 113] on div "Setup" at bounding box center [39, 111] width 22 height 14
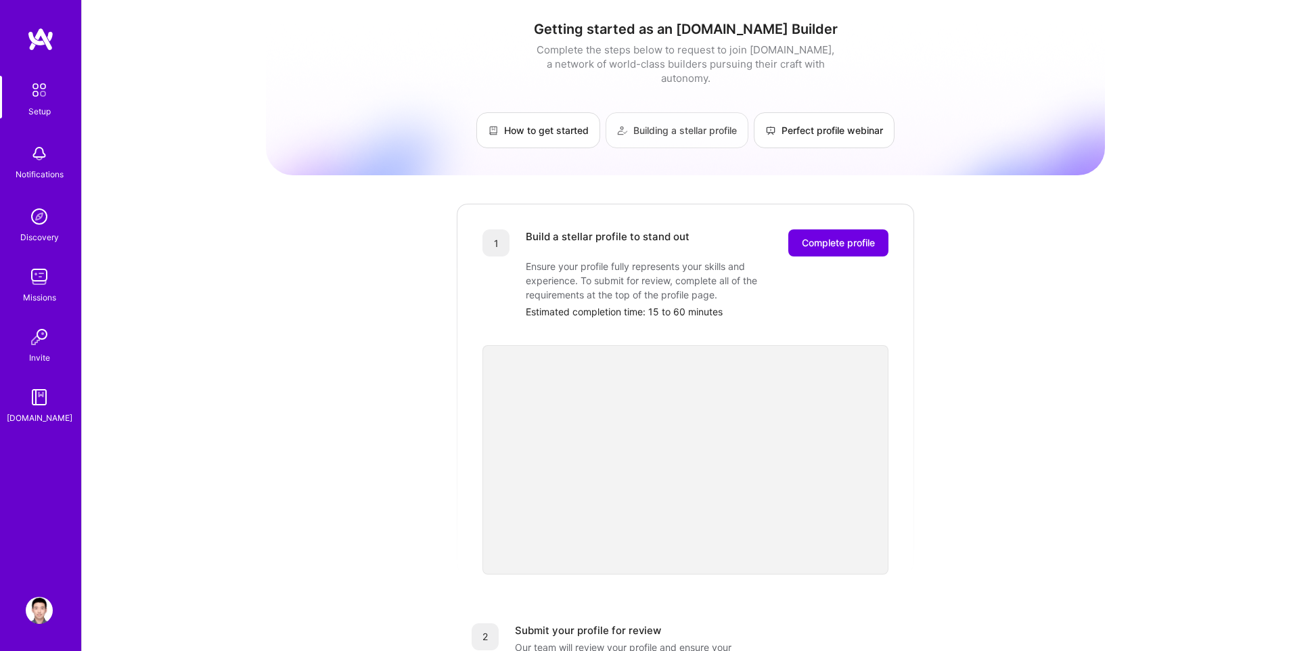
click at [660, 128] on link "Building a stellar profile" at bounding box center [677, 130] width 143 height 36
click at [321, 185] on div "Getting started as an [DOMAIN_NAME] Builder Complete the steps below to request…" at bounding box center [685, 528] width 839 height 1037
click at [846, 236] on span "Complete profile" at bounding box center [838, 243] width 73 height 14
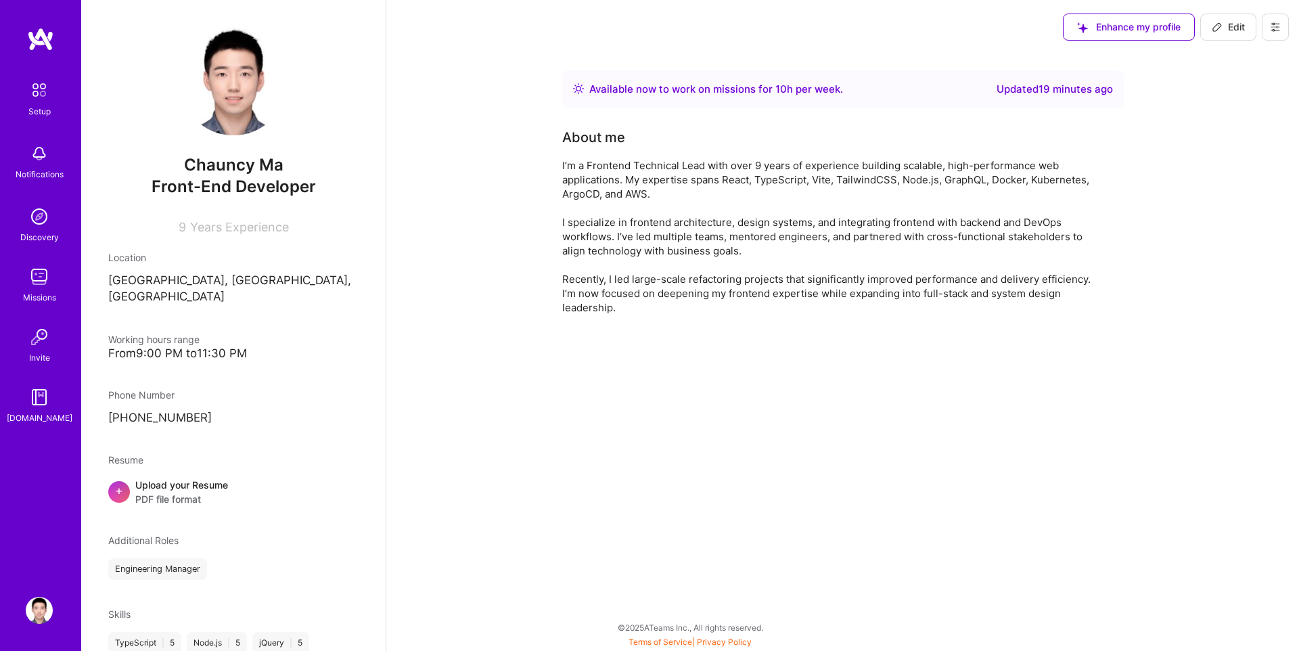
click at [571, 173] on div "I’m a Frontend Technical Lead with over 9 years of experience building scalable…" at bounding box center [832, 236] width 541 height 156
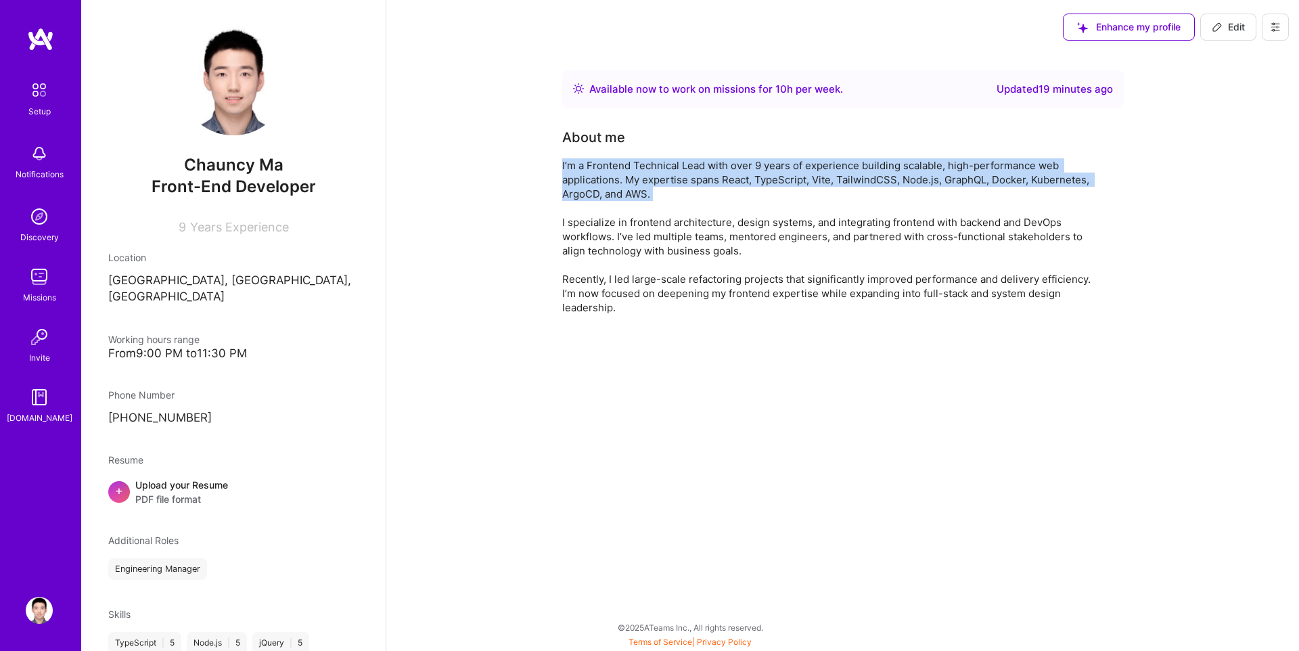
click at [571, 173] on div "I’m a Frontend Technical Lead with over 9 years of experience building scalable…" at bounding box center [832, 236] width 541 height 156
